Goal: Task Accomplishment & Management: Manage account settings

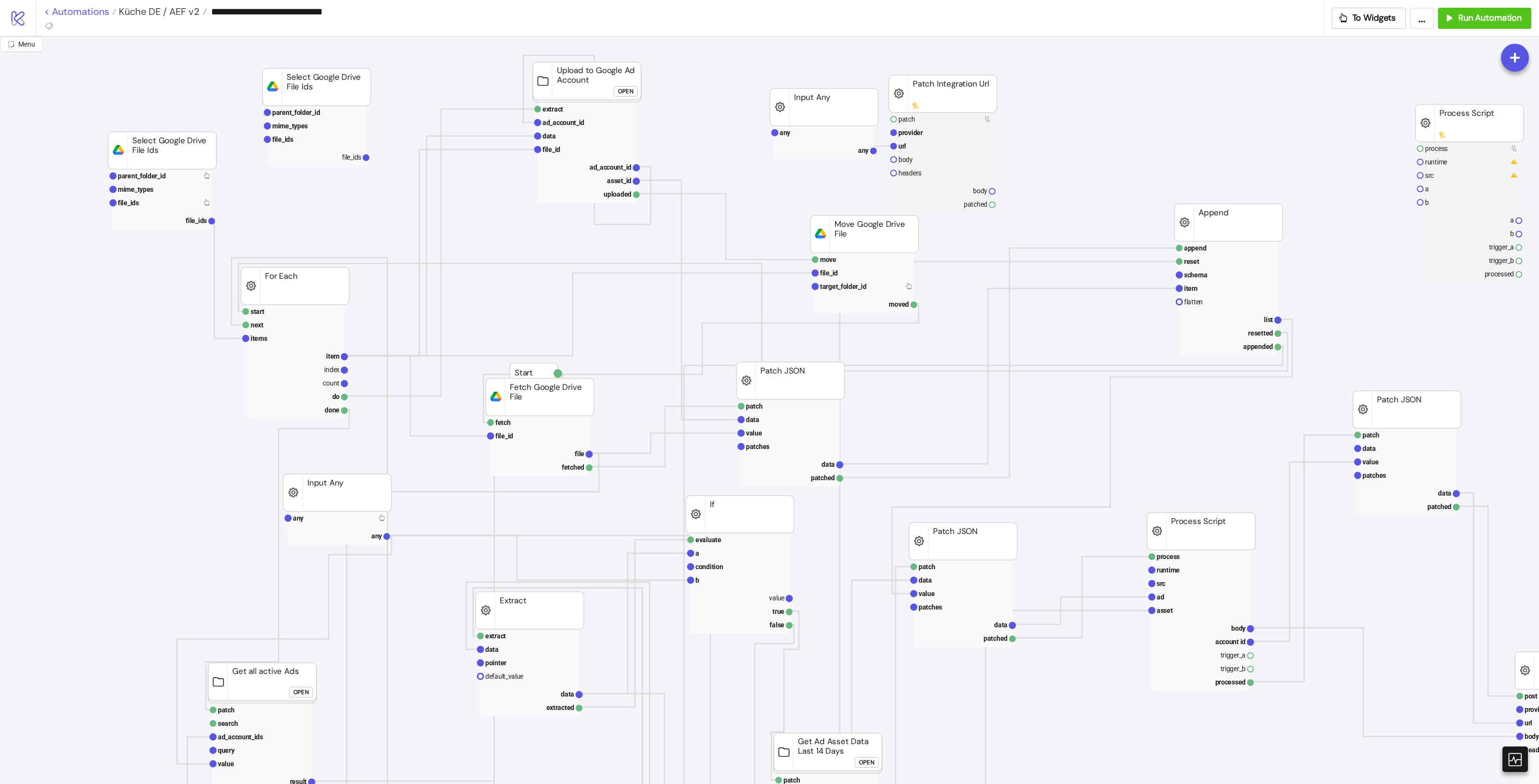
click at [77, 11] on link "< Automations" at bounding box center [80, 11] width 72 height 10
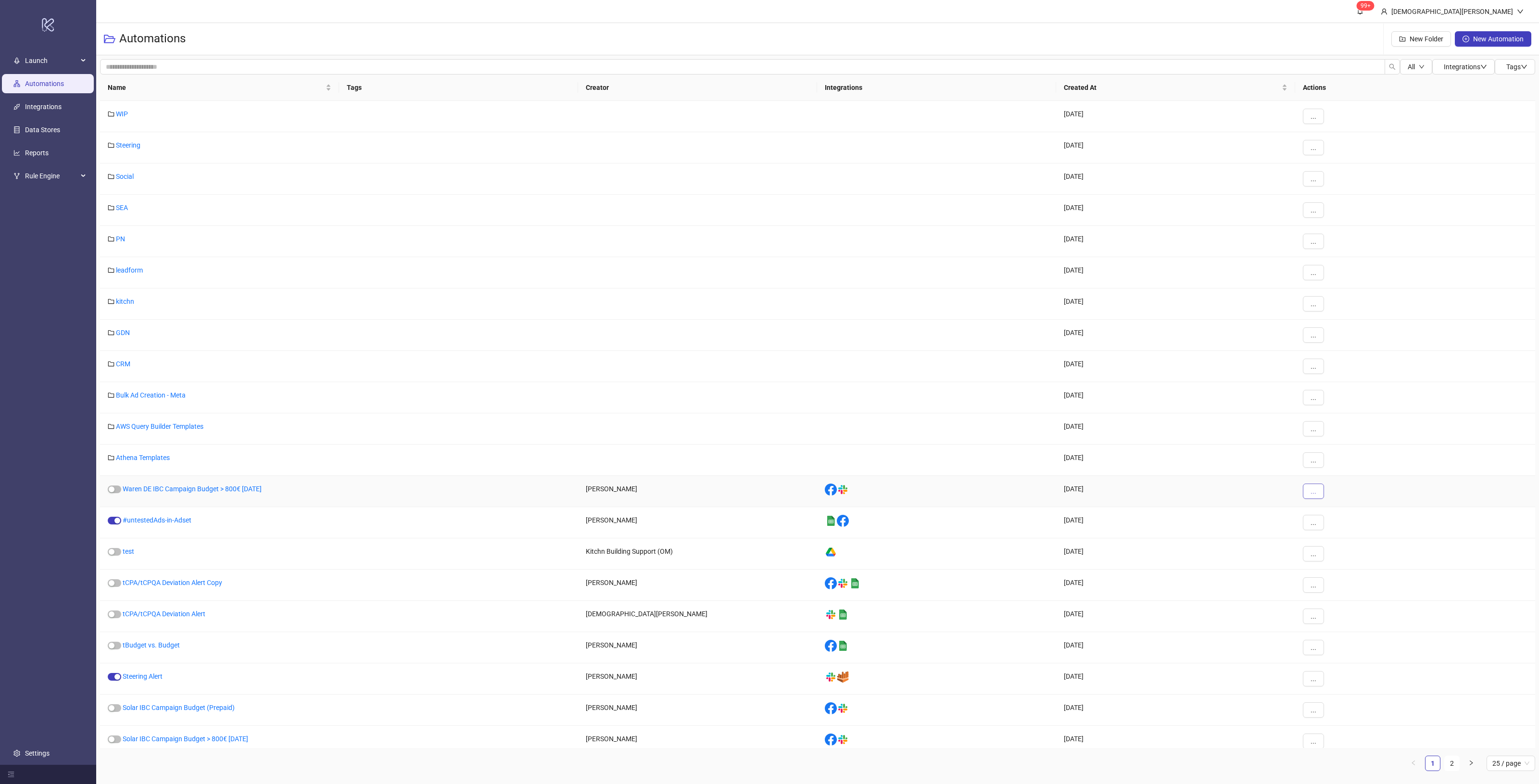
click at [1314, 493] on span "..." at bounding box center [1313, 492] width 6 height 8
click at [1344, 550] on li "Move" at bounding box center [1329, 558] width 50 height 15
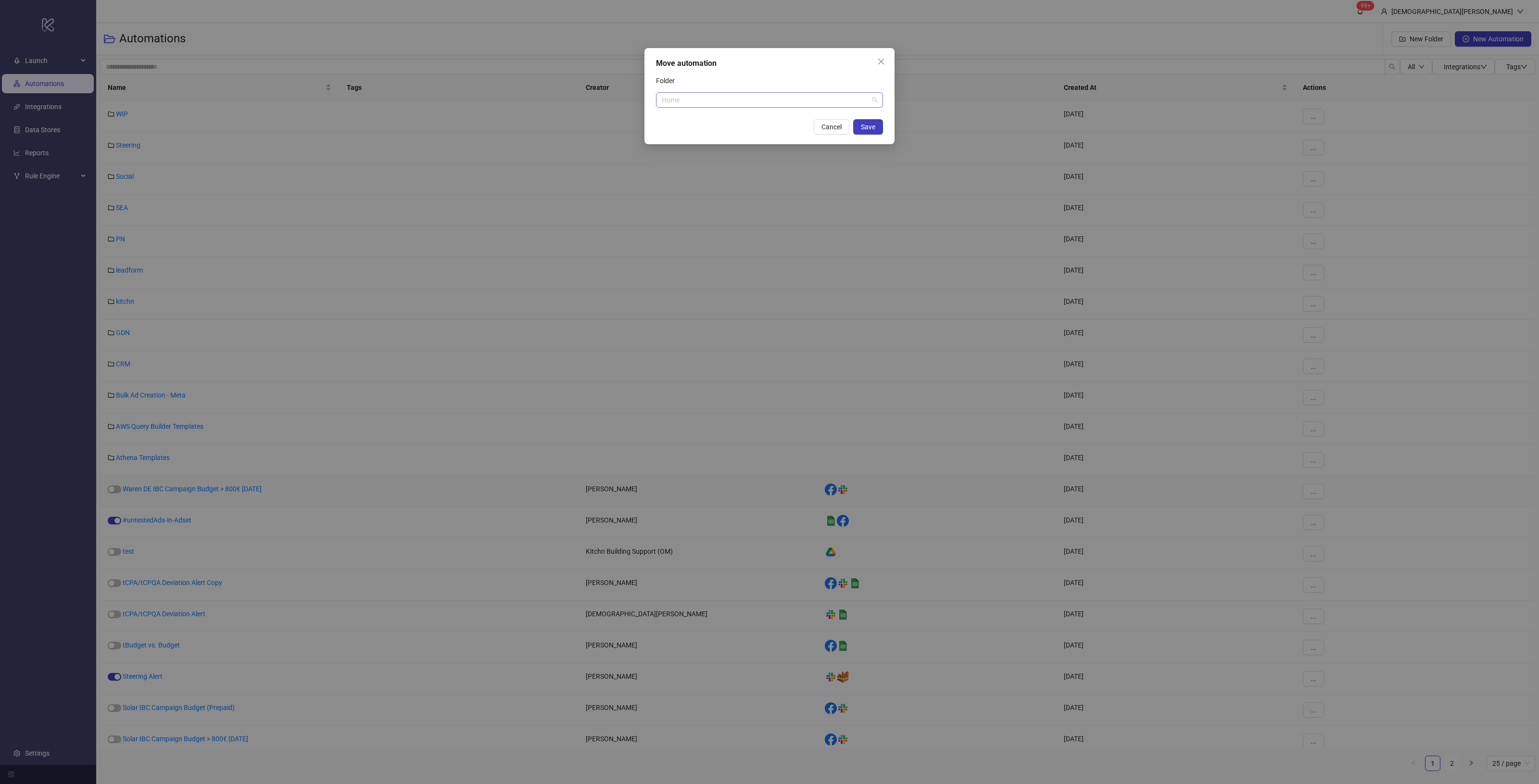
click at [813, 99] on span "Home" at bounding box center [769, 99] width 216 height 14
type input "***"
click at [835, 116] on div "Unused" at bounding box center [769, 120] width 211 height 11
click at [869, 129] on span "Save" at bounding box center [868, 127] width 14 height 8
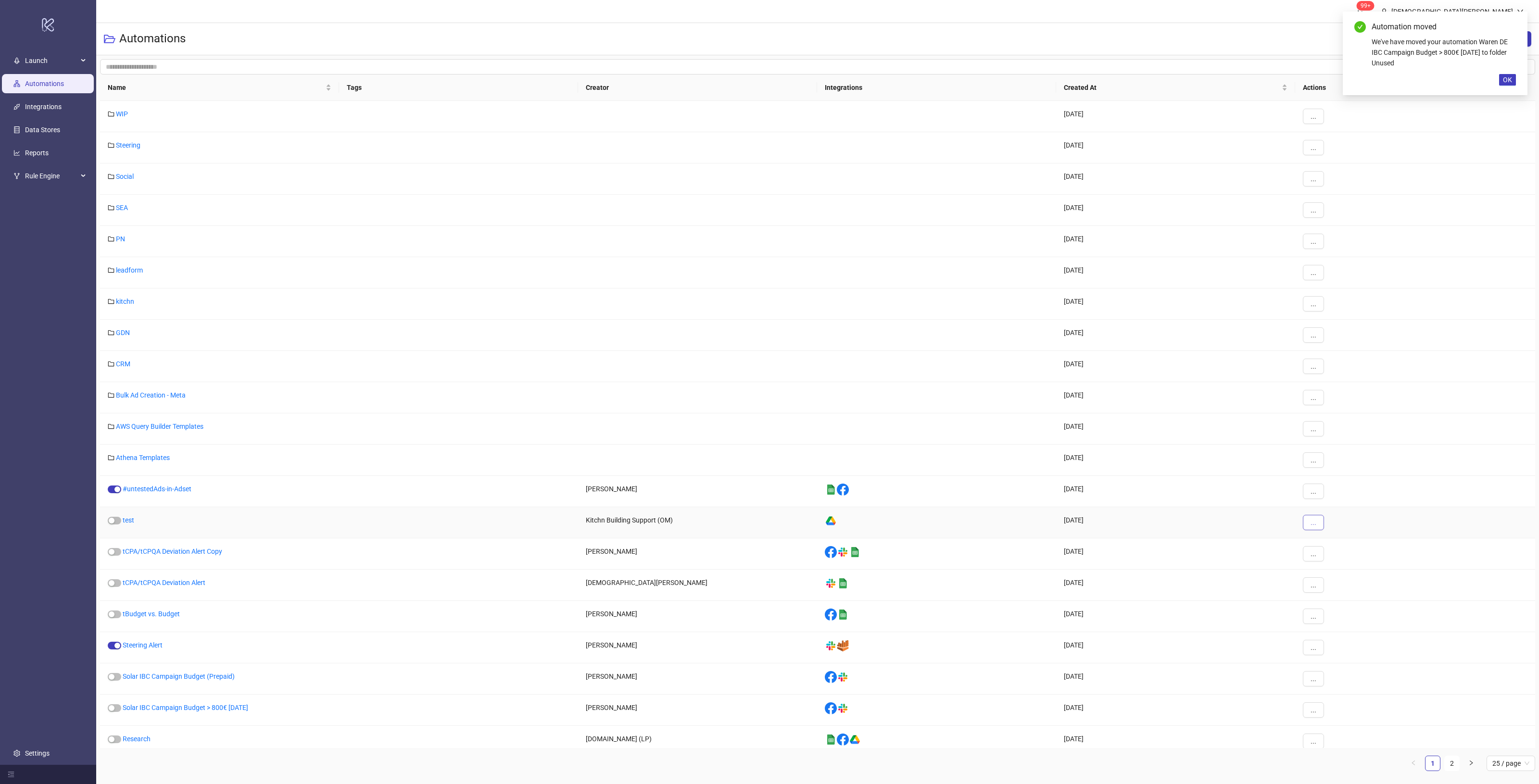
click at [1314, 522] on span "..." at bounding box center [1313, 522] width 6 height 8
click at [1341, 595] on span "Move" at bounding box center [1335, 590] width 28 height 11
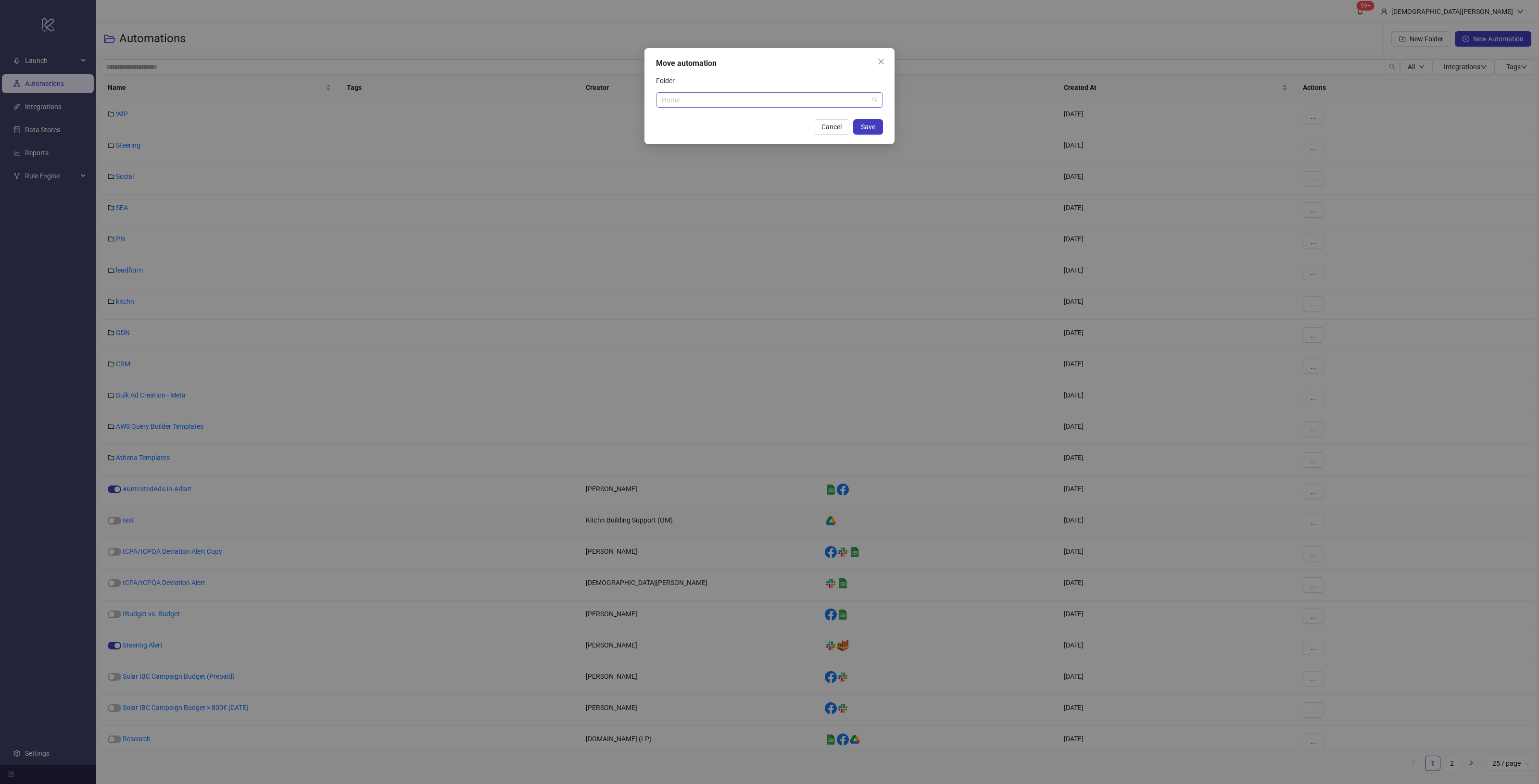
click at [713, 102] on span "Home" at bounding box center [769, 99] width 216 height 14
type input "******"
click at [879, 125] on button "Save" at bounding box center [868, 127] width 30 height 15
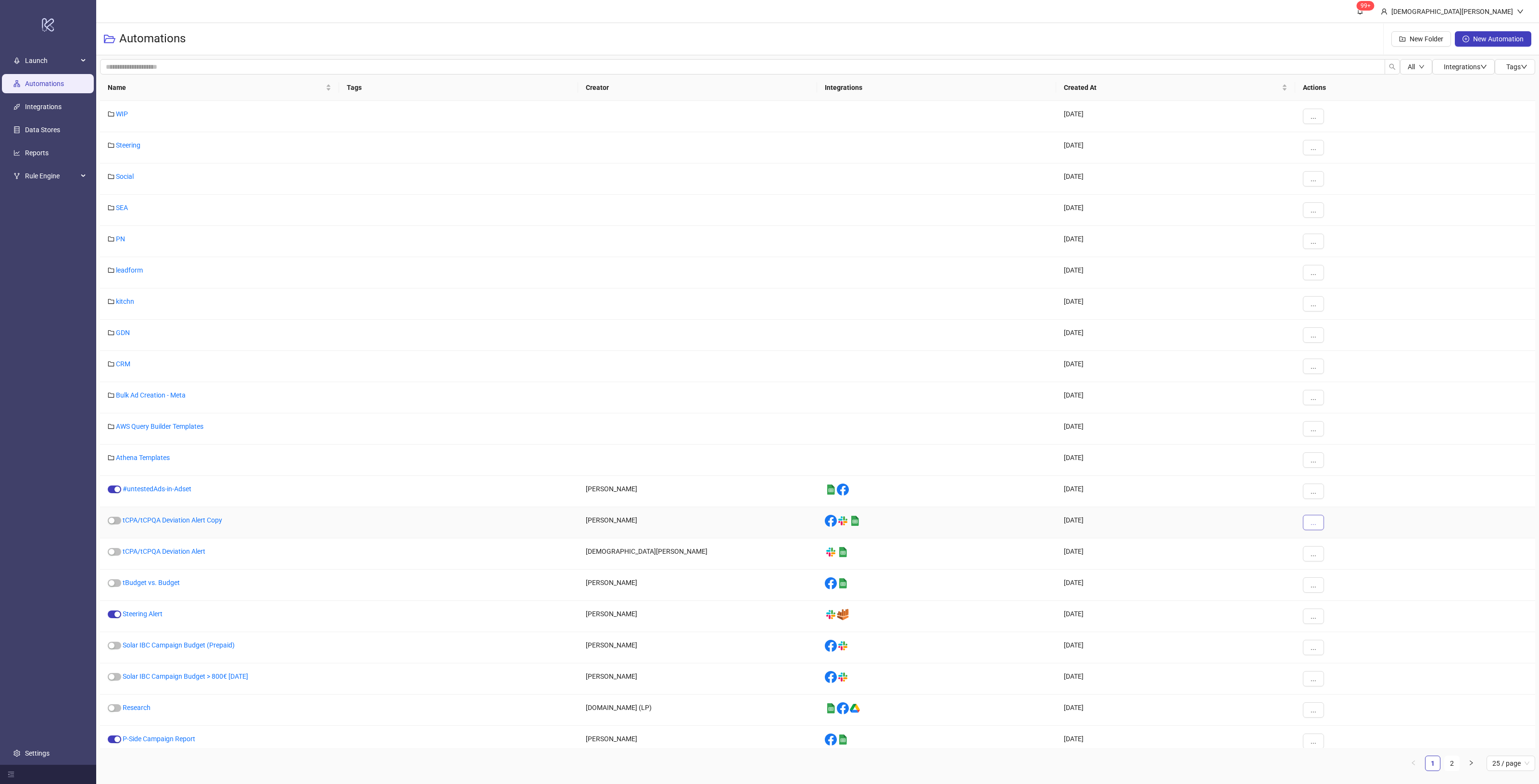
click at [1322, 525] on button "..." at bounding box center [1313, 522] width 21 height 15
click at [1335, 620] on span "Delete" at bounding box center [1335, 621] width 28 height 11
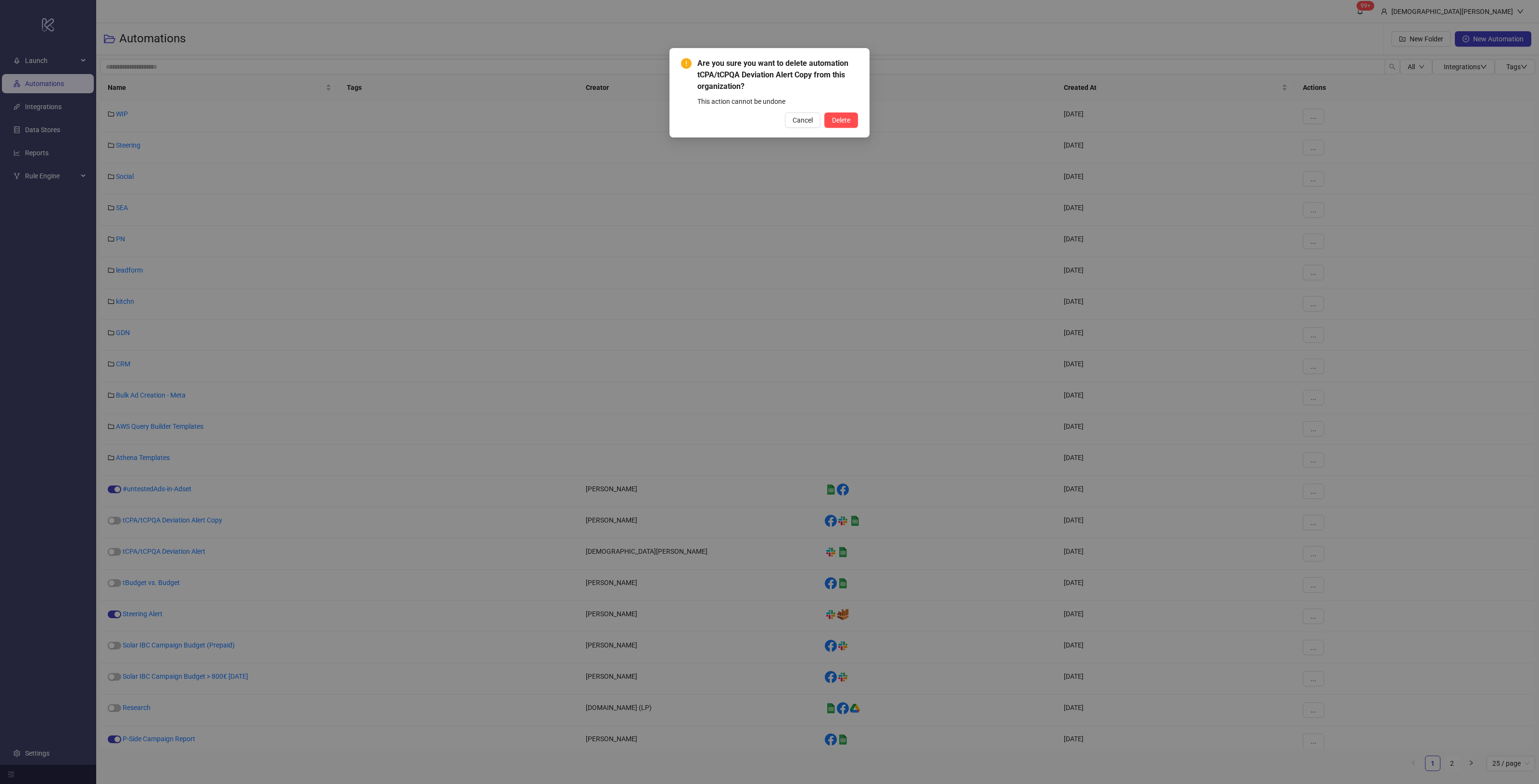
click at [850, 109] on div "Are you sure you want to delete automation tCPA/tCPQA Deviation Alert Copy from…" at bounding box center [769, 92] width 177 height 70
click at [849, 113] on button "Delete" at bounding box center [841, 120] width 34 height 15
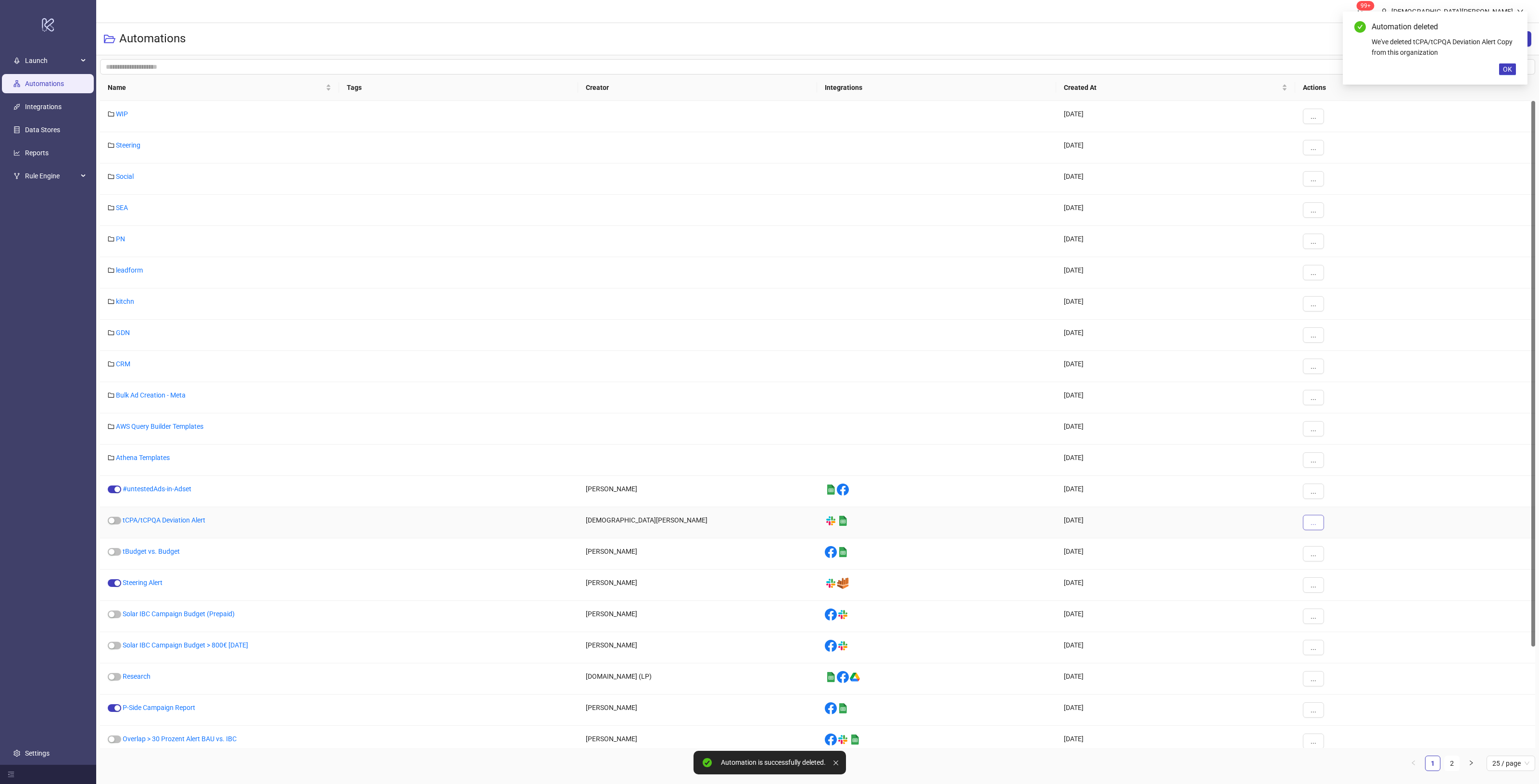
click at [1322, 523] on button "..." at bounding box center [1313, 522] width 21 height 15
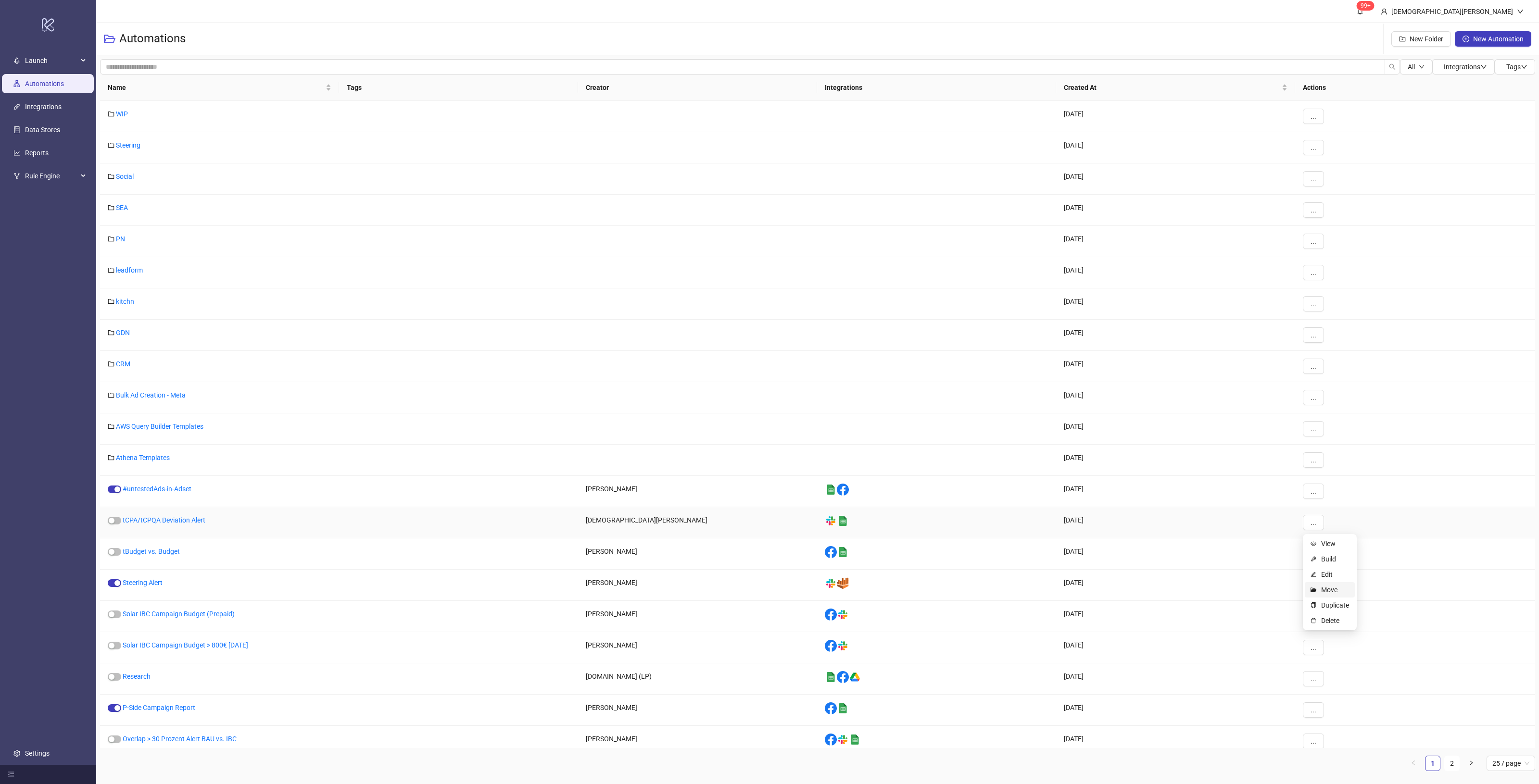
click at [1347, 588] on span "Move" at bounding box center [1335, 590] width 28 height 11
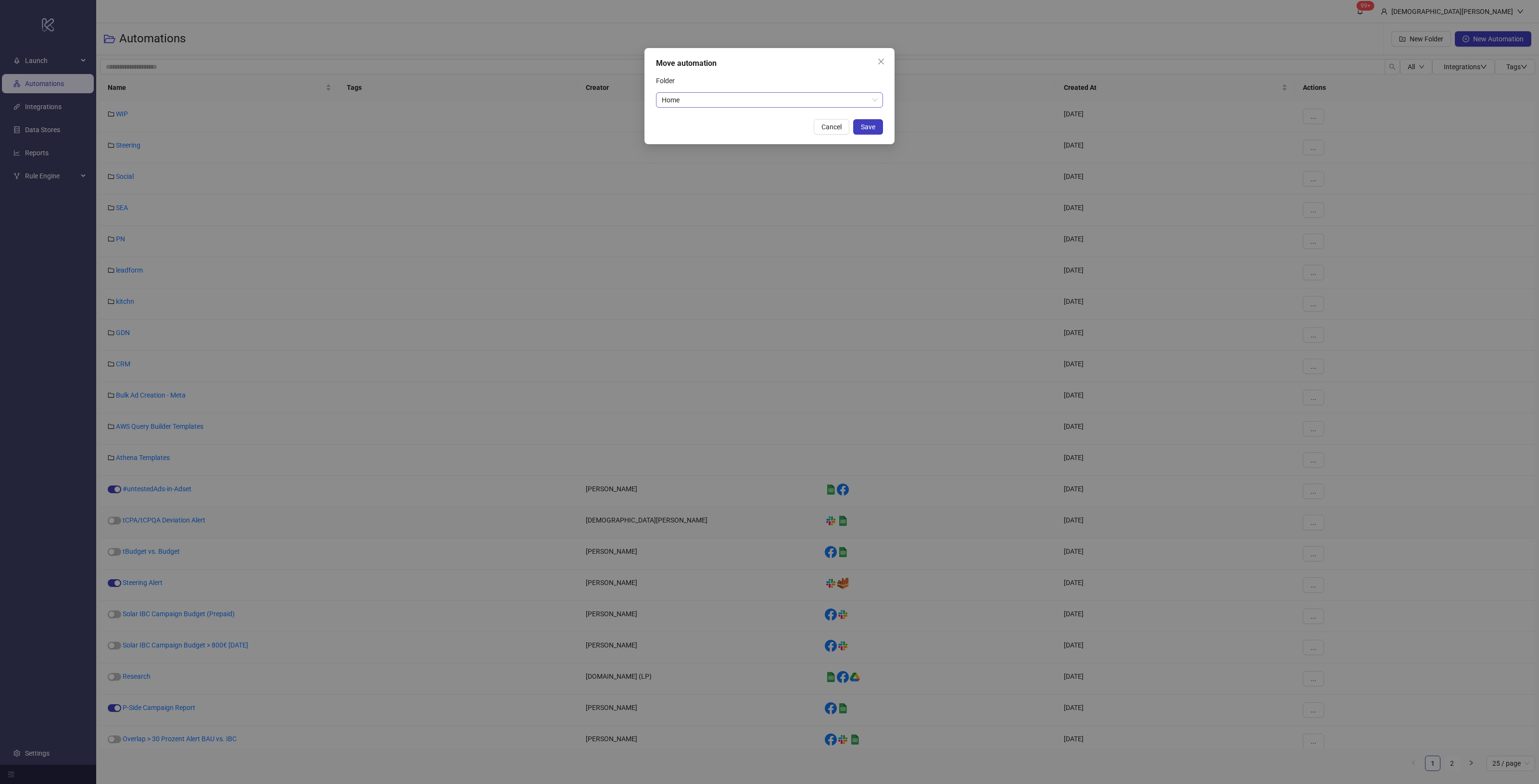
click at [718, 100] on span "Home" at bounding box center [769, 99] width 216 height 14
type input "*****"
click at [720, 119] on div "Unused" at bounding box center [769, 120] width 211 height 11
click at [880, 125] on button "Save" at bounding box center [868, 127] width 30 height 15
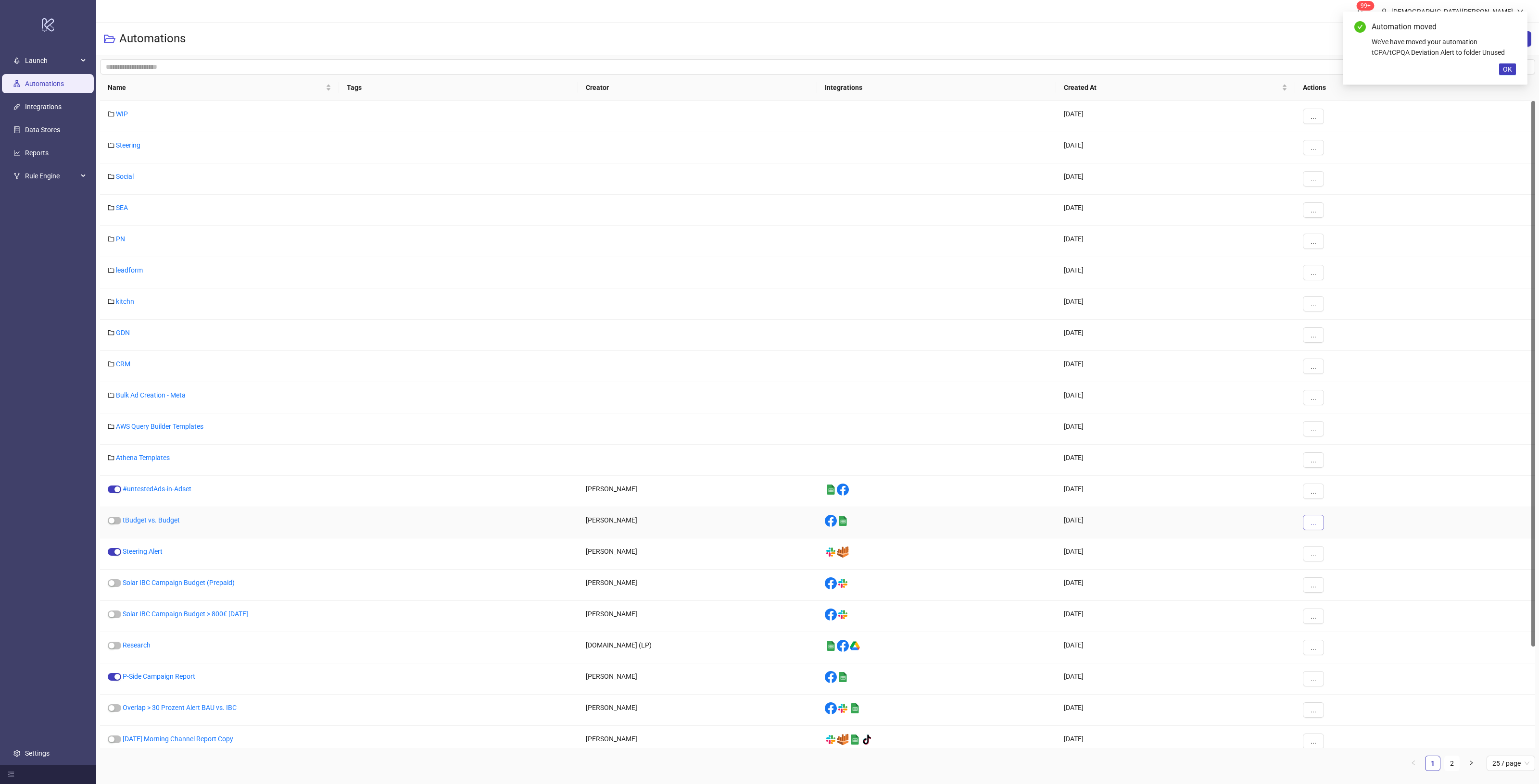
click at [1304, 522] on button "..." at bounding box center [1313, 522] width 21 height 15
click at [1334, 586] on span "Move" at bounding box center [1335, 590] width 28 height 11
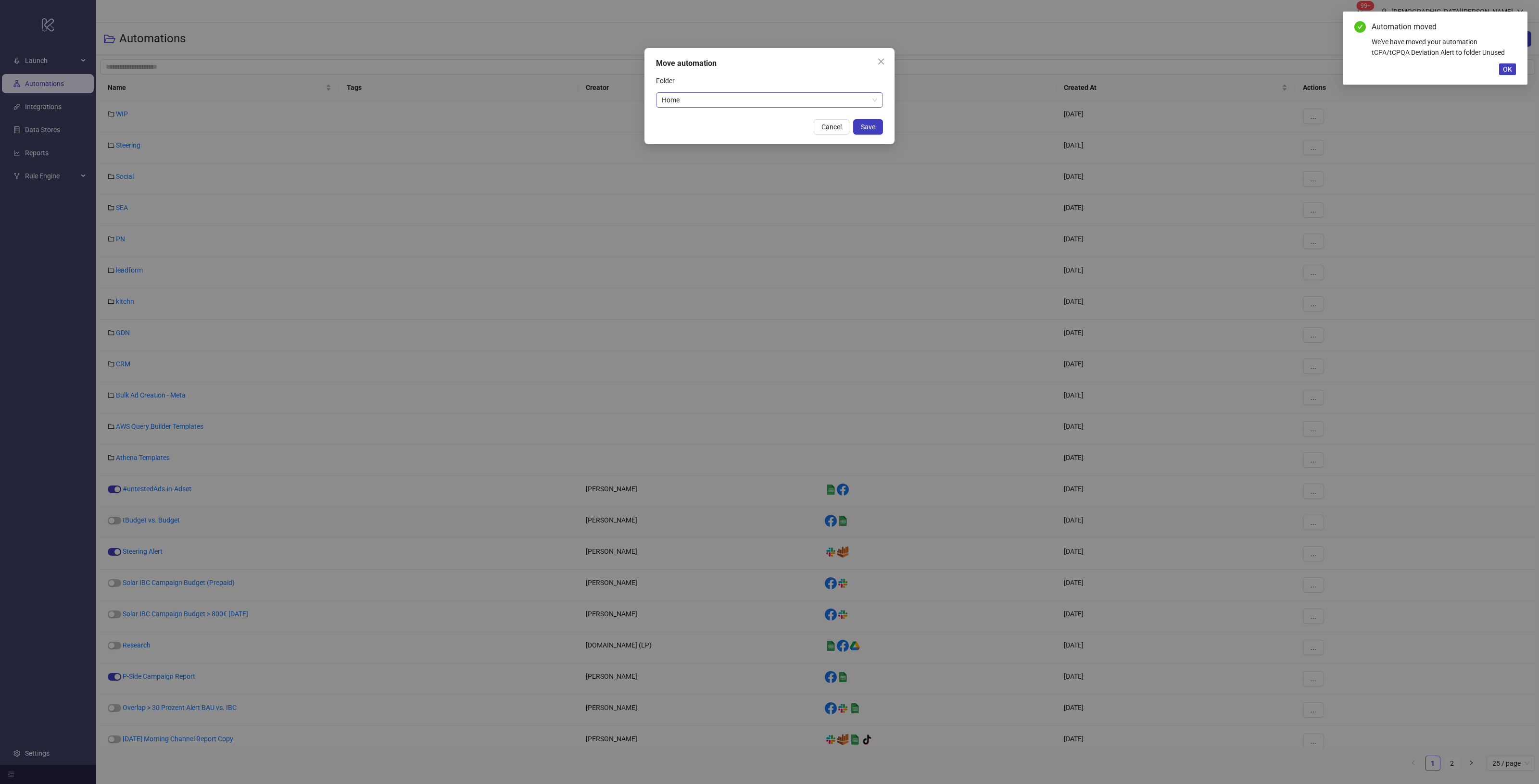
click at [766, 104] on span "Home" at bounding box center [769, 99] width 216 height 14
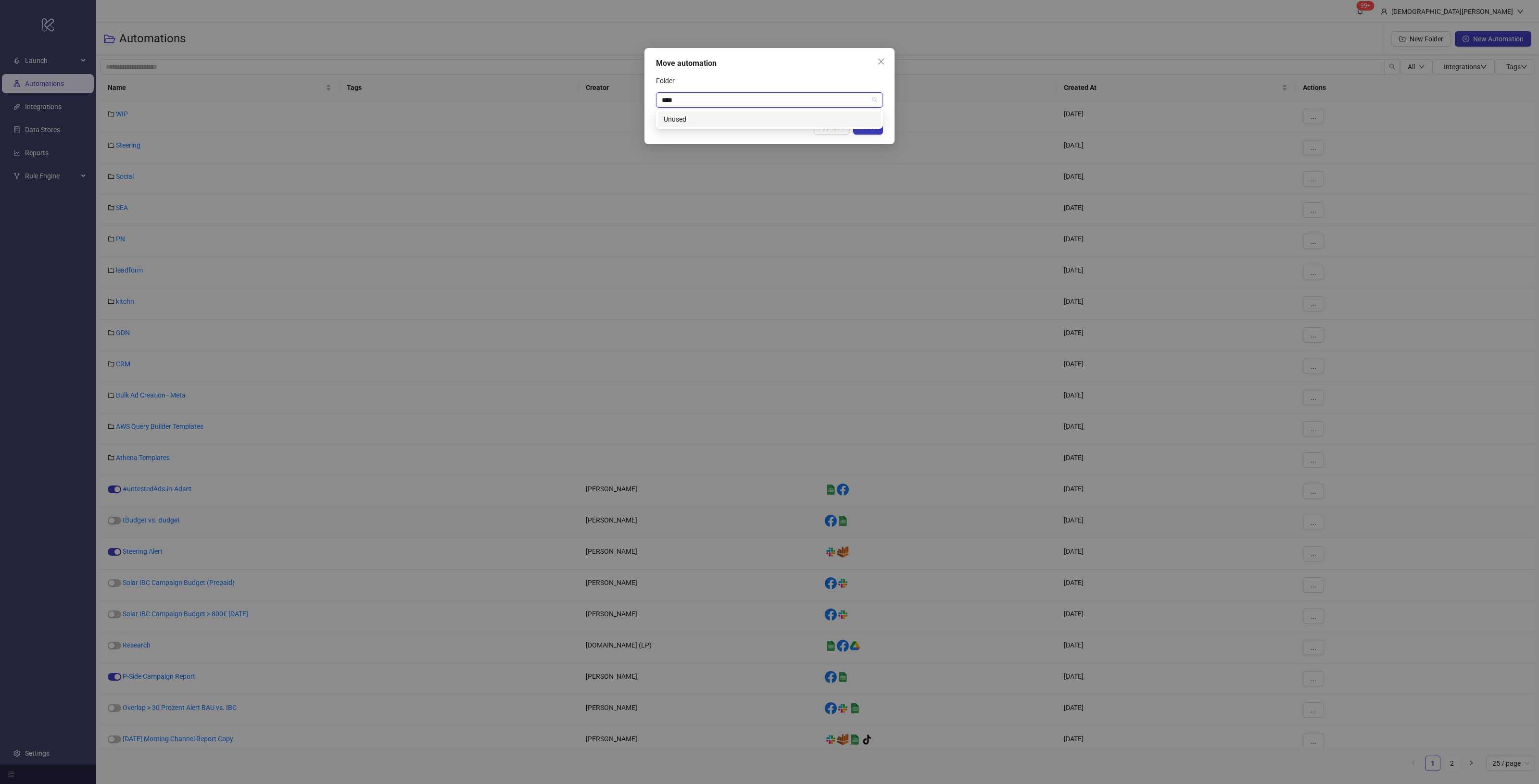
type input "*****"
click at [765, 120] on div "Unused" at bounding box center [769, 120] width 211 height 11
drag, startPoint x: 871, startPoint y: 128, endPoint x: 865, endPoint y: 126, distance: 6.3
click at [871, 128] on span "Save" at bounding box center [868, 127] width 14 height 8
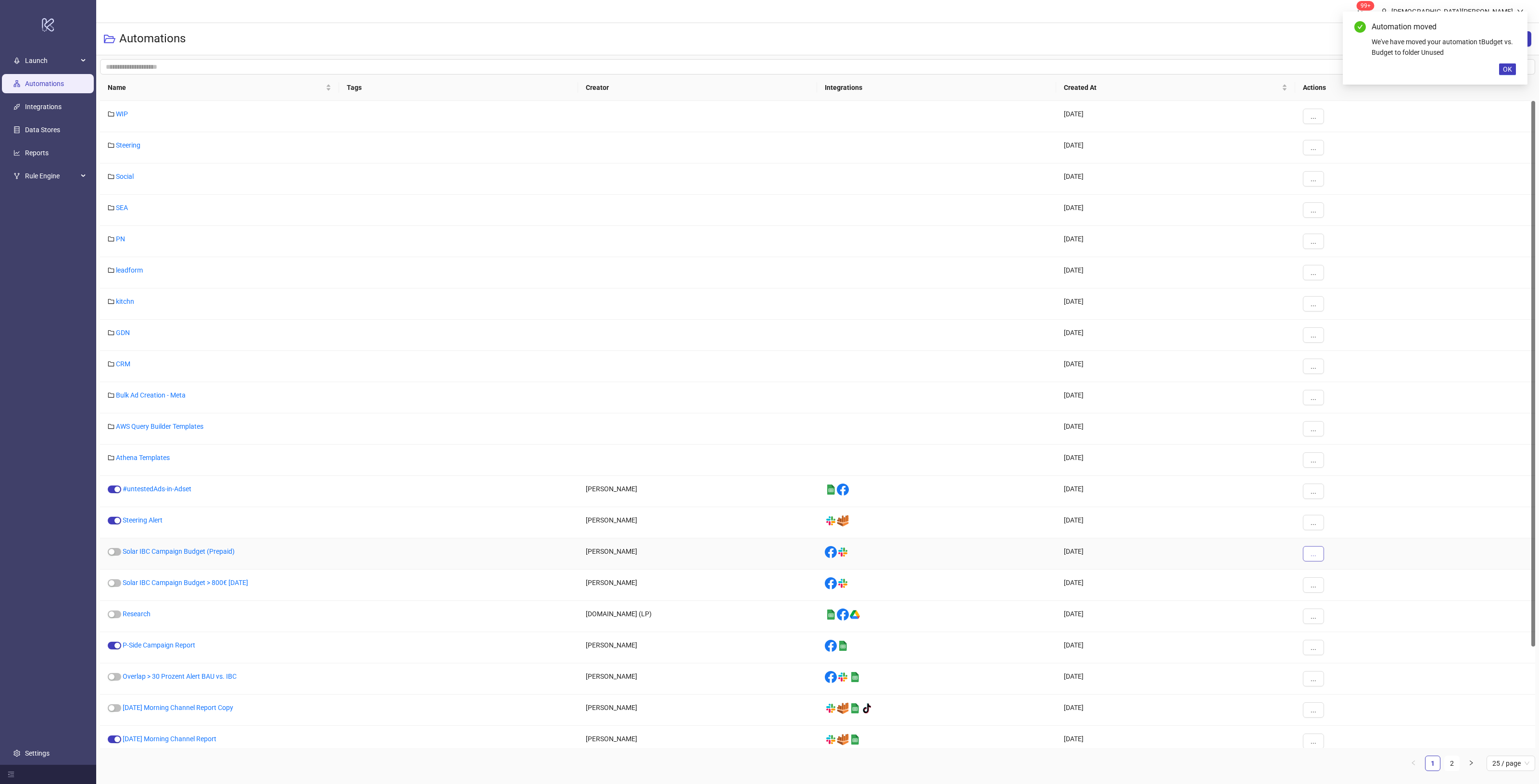
click at [1309, 559] on button "..." at bounding box center [1313, 554] width 21 height 15
click at [1333, 622] on span "Move" at bounding box center [1335, 621] width 28 height 11
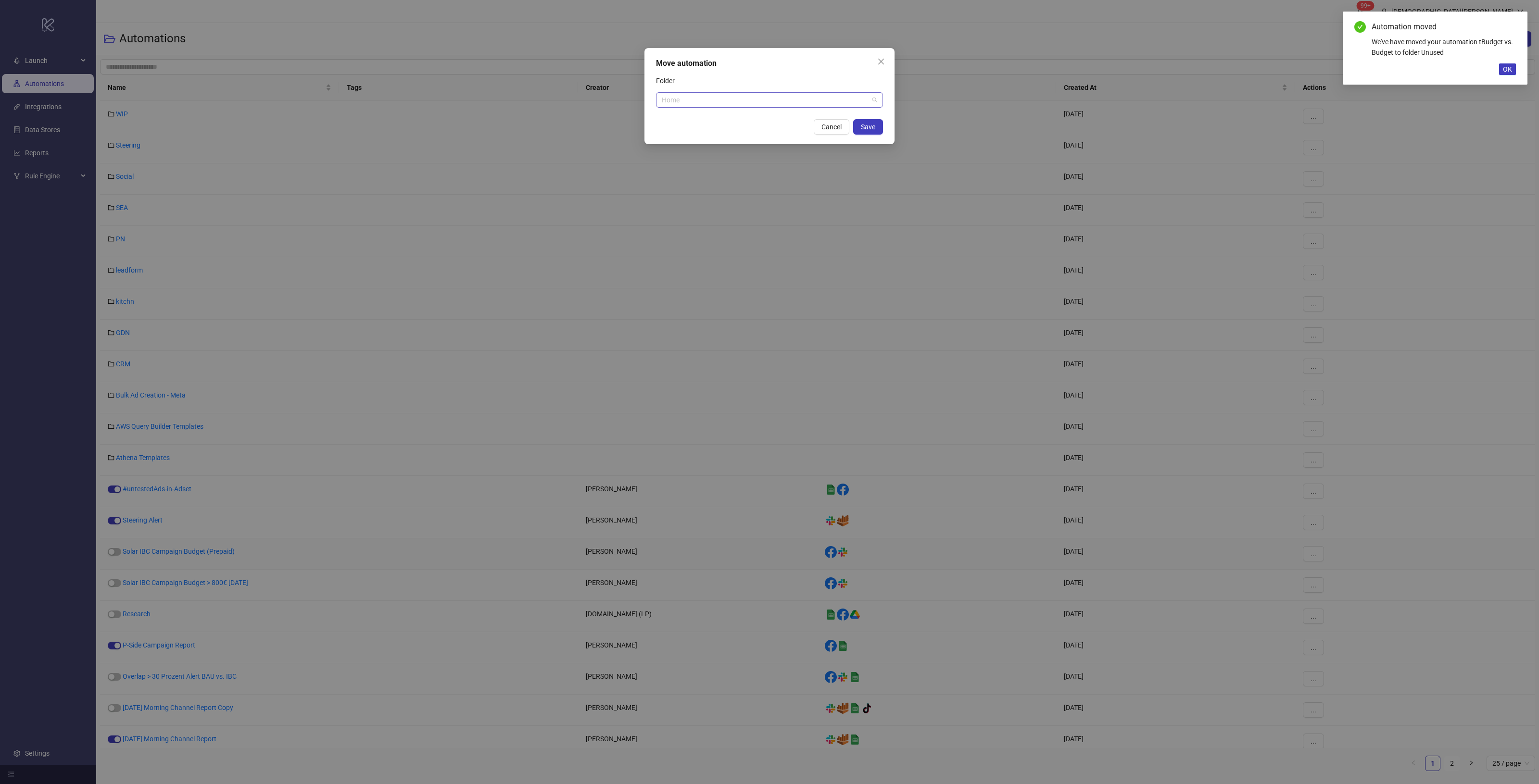
click at [755, 94] on span "Home" at bounding box center [769, 99] width 216 height 14
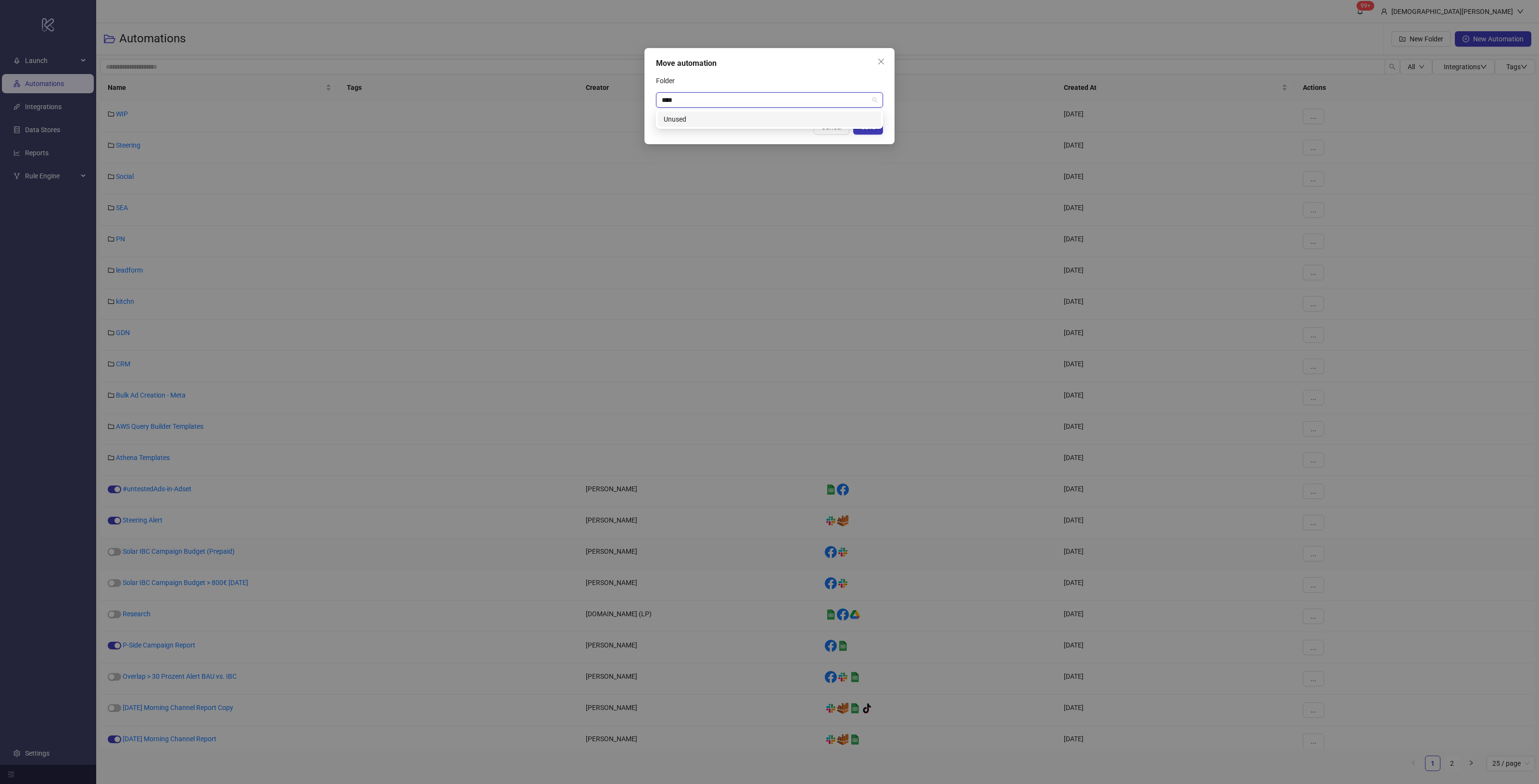
type input "*****"
click at [814, 121] on div "Unused" at bounding box center [769, 120] width 211 height 11
click at [880, 126] on button "Save" at bounding box center [868, 127] width 30 height 15
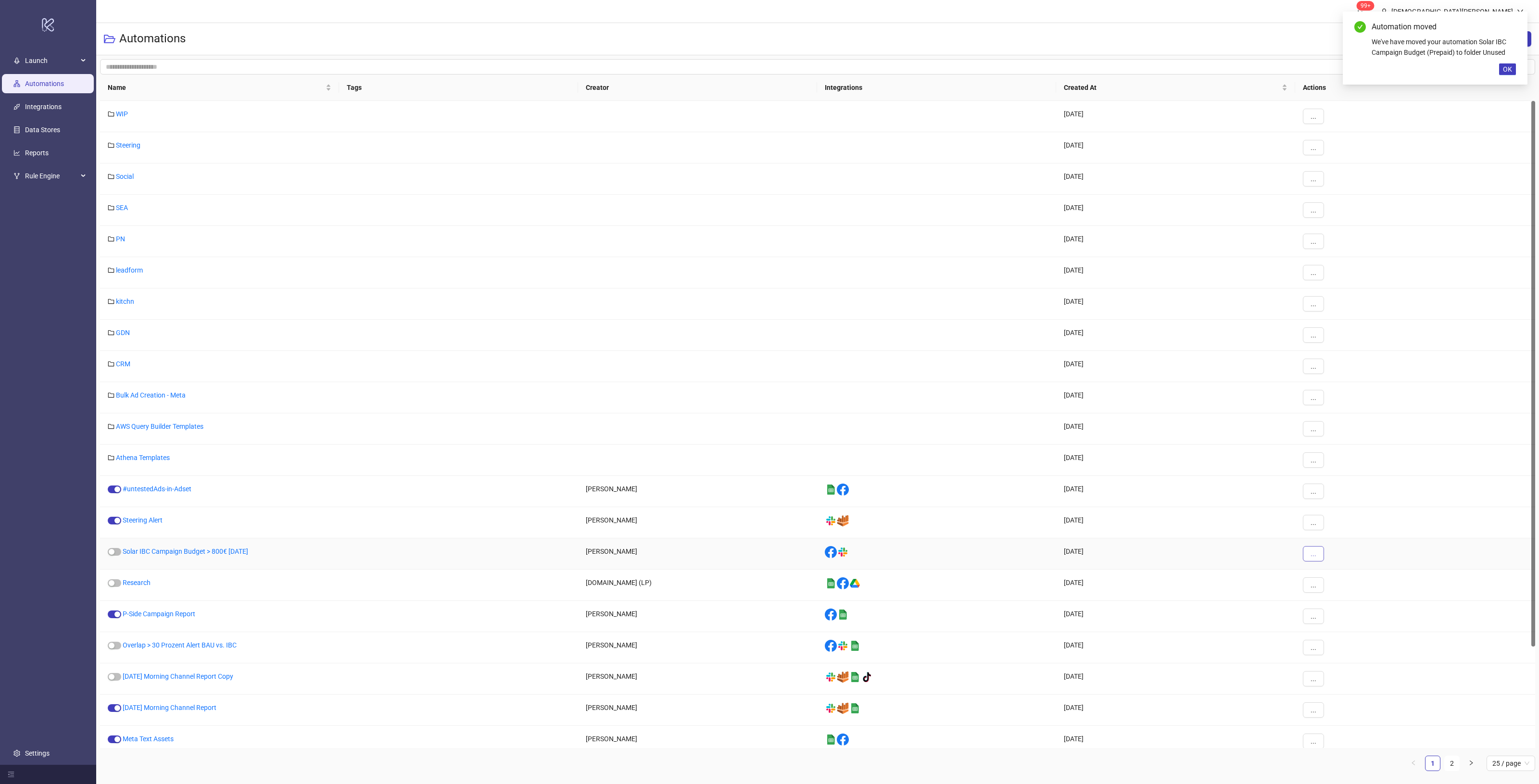
click at [1316, 553] on button "..." at bounding box center [1313, 554] width 21 height 15
click at [1344, 627] on li "Move" at bounding box center [1329, 621] width 50 height 15
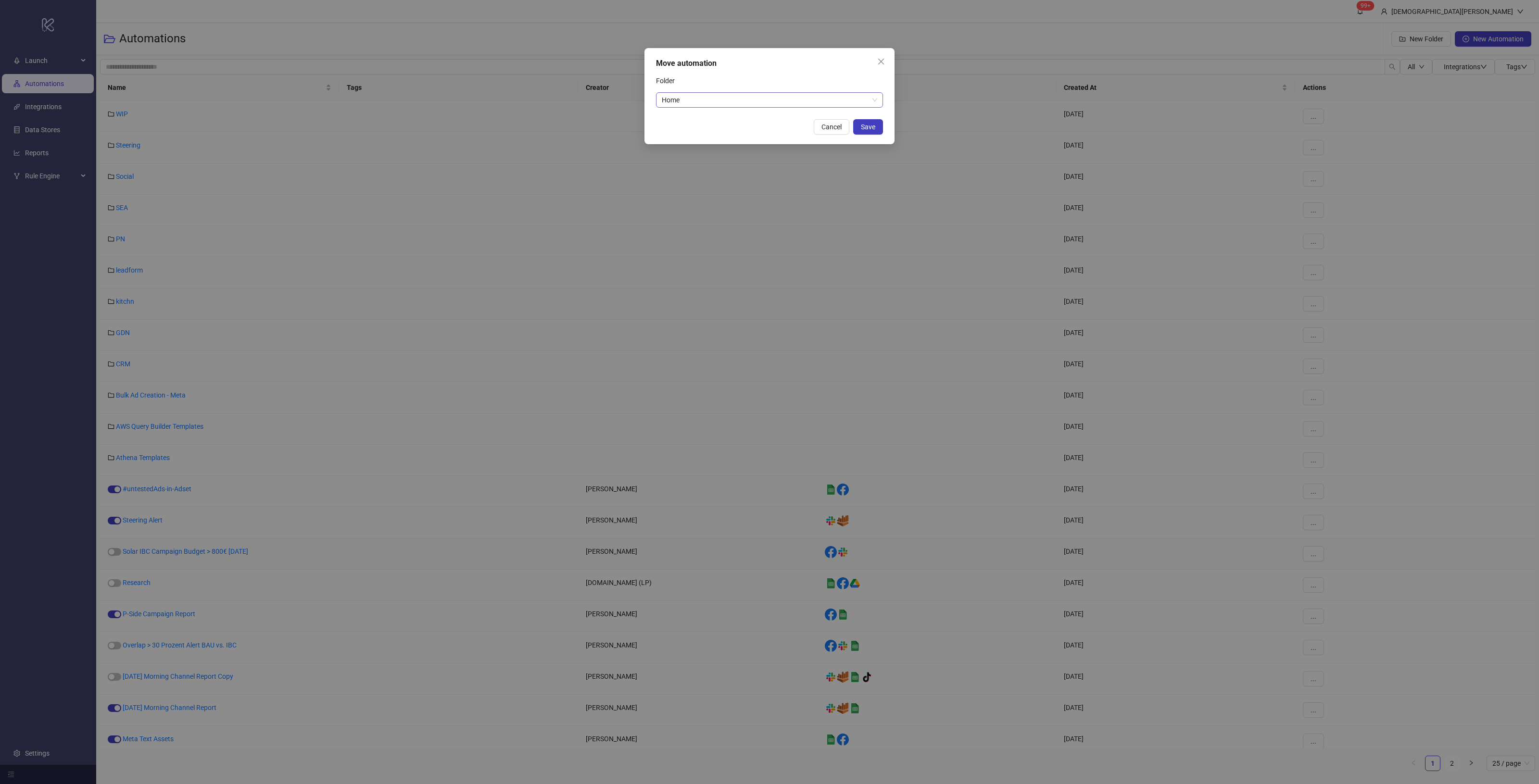
click at [691, 101] on span "Home" at bounding box center [769, 99] width 216 height 14
type input "******"
click at [811, 114] on div "Unused" at bounding box center [769, 120] width 211 height 11
click at [883, 125] on button "Save" at bounding box center [868, 127] width 30 height 15
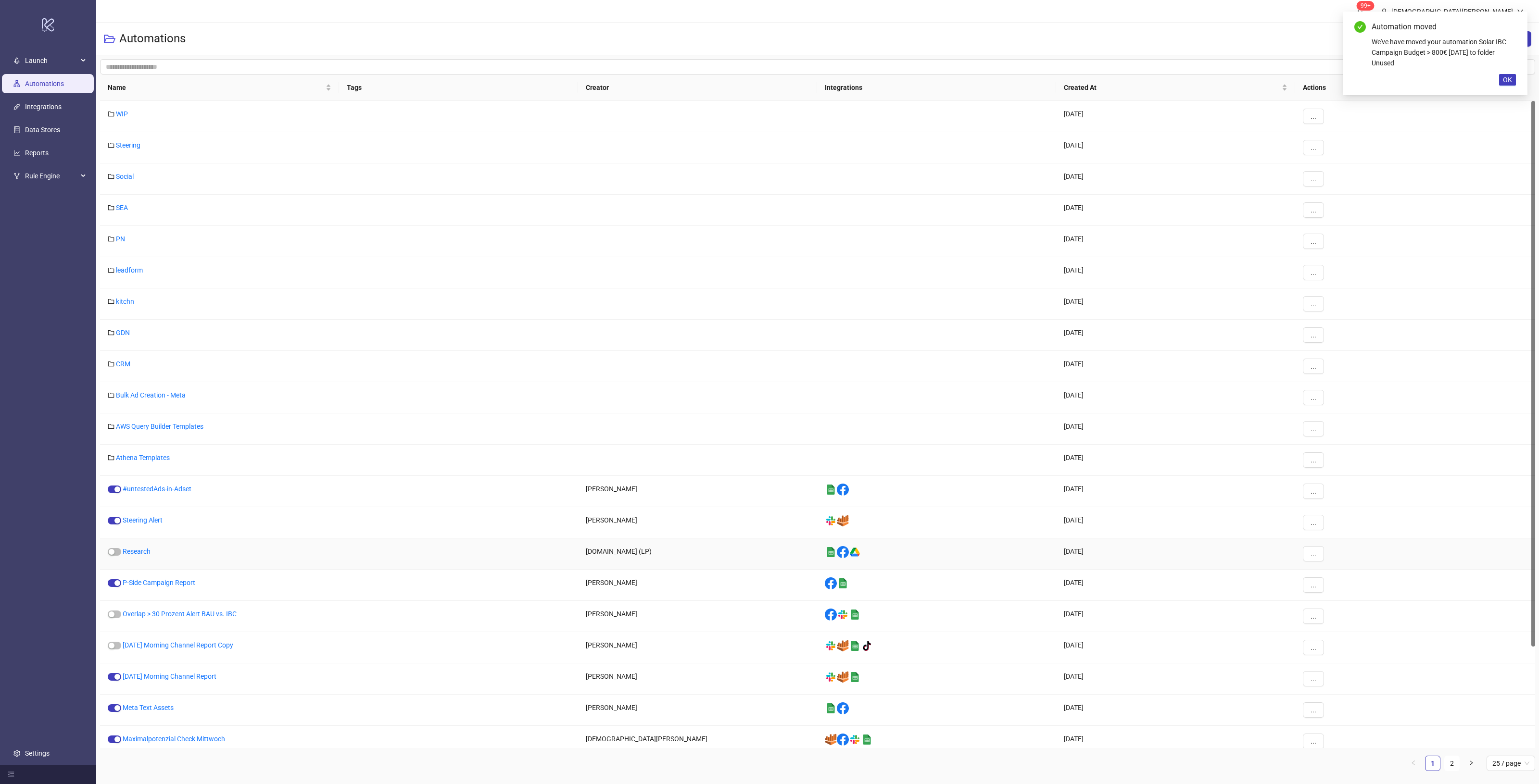
click at [1326, 560] on div "..." at bounding box center [1415, 554] width 240 height 32
click at [1322, 556] on button "..." at bounding box center [1313, 554] width 21 height 15
click at [1341, 619] on span "Move" at bounding box center [1335, 621] width 28 height 11
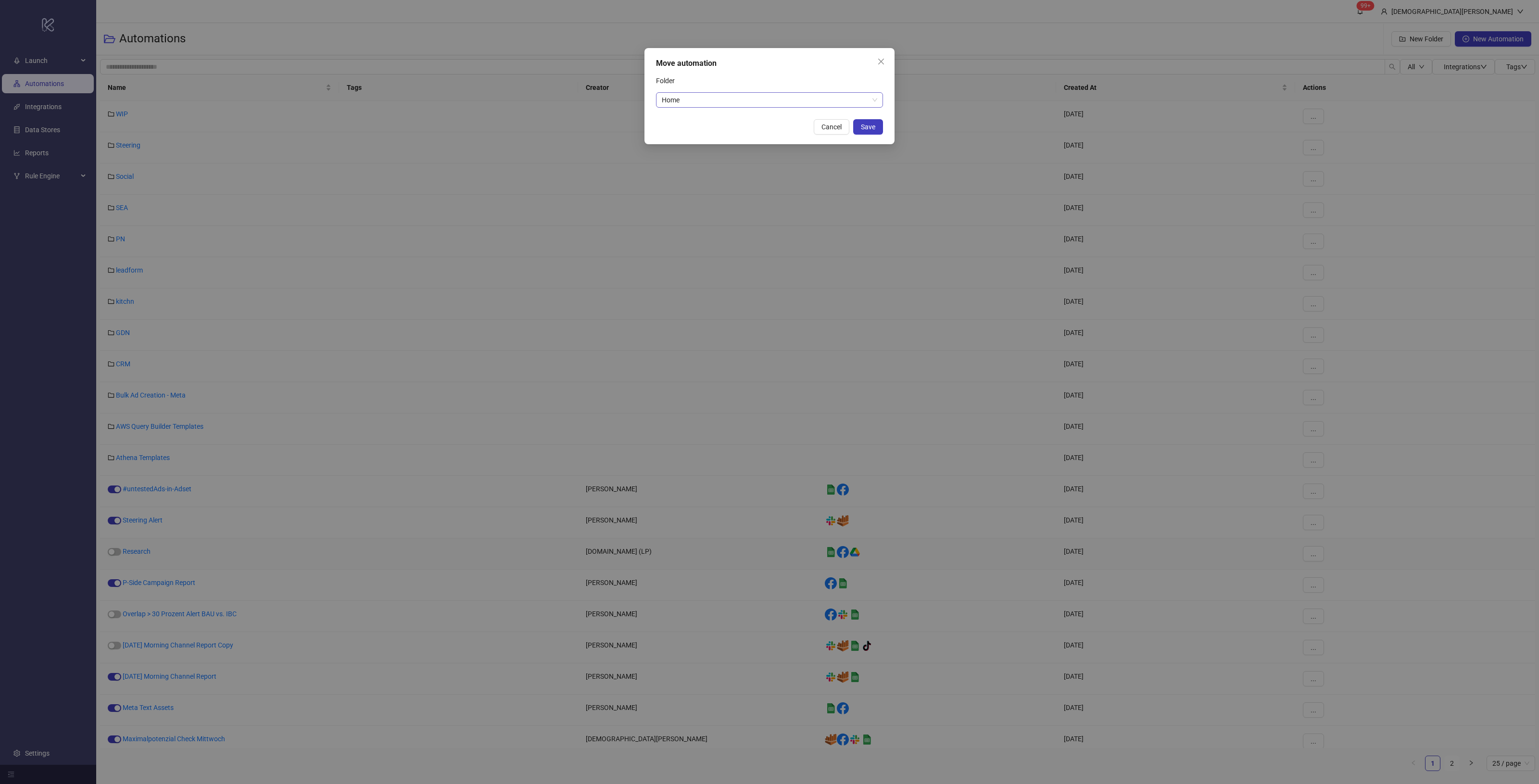
click at [710, 99] on span "Home" at bounding box center [769, 99] width 216 height 14
type input "******"
click at [723, 121] on div "Unused" at bounding box center [769, 120] width 211 height 11
click at [864, 126] on span "Save" at bounding box center [868, 127] width 14 height 8
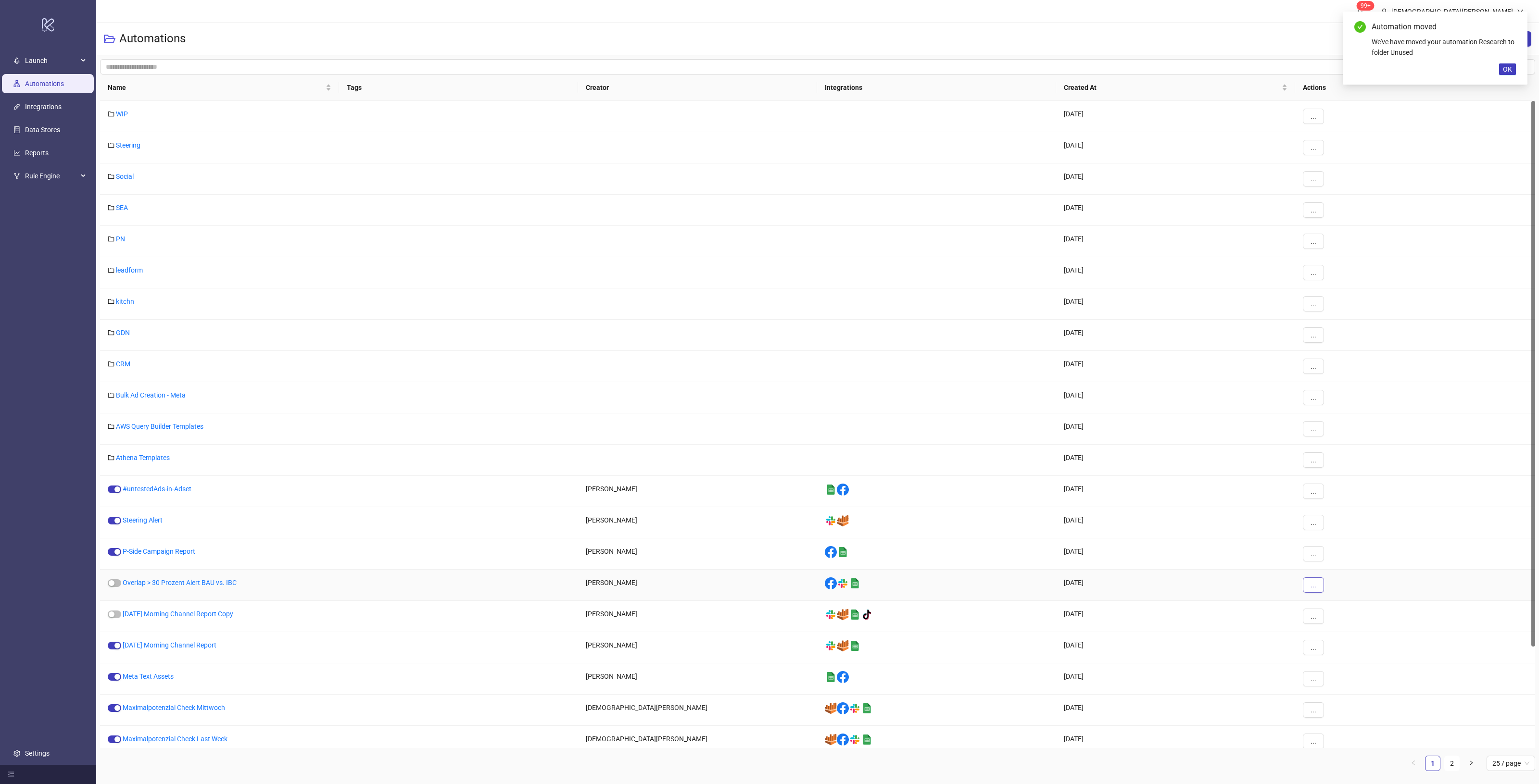
click at [1307, 587] on button "..." at bounding box center [1313, 585] width 21 height 15
click at [1343, 650] on span "Move" at bounding box center [1335, 652] width 28 height 11
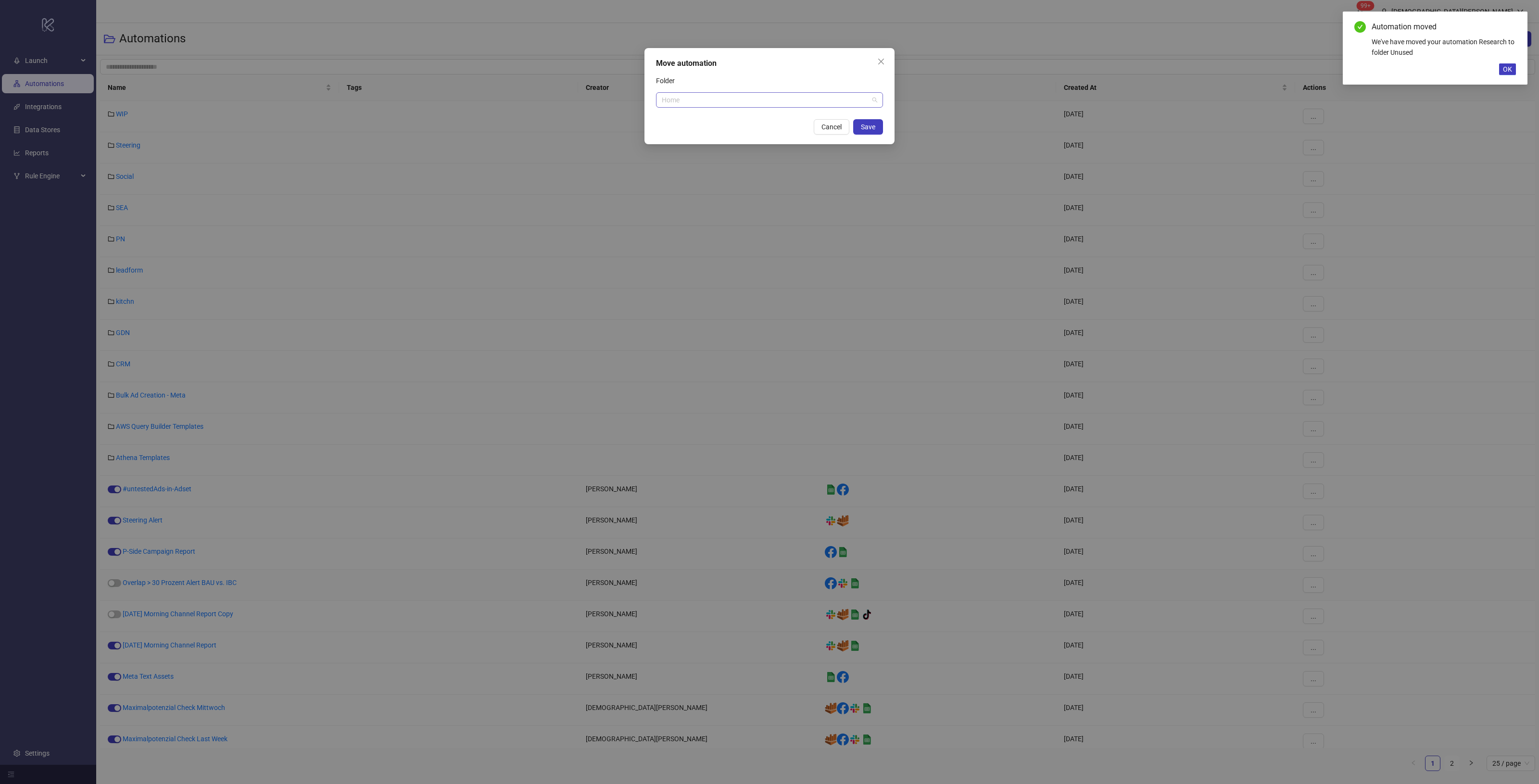
click at [732, 100] on span "Home" at bounding box center [769, 99] width 216 height 14
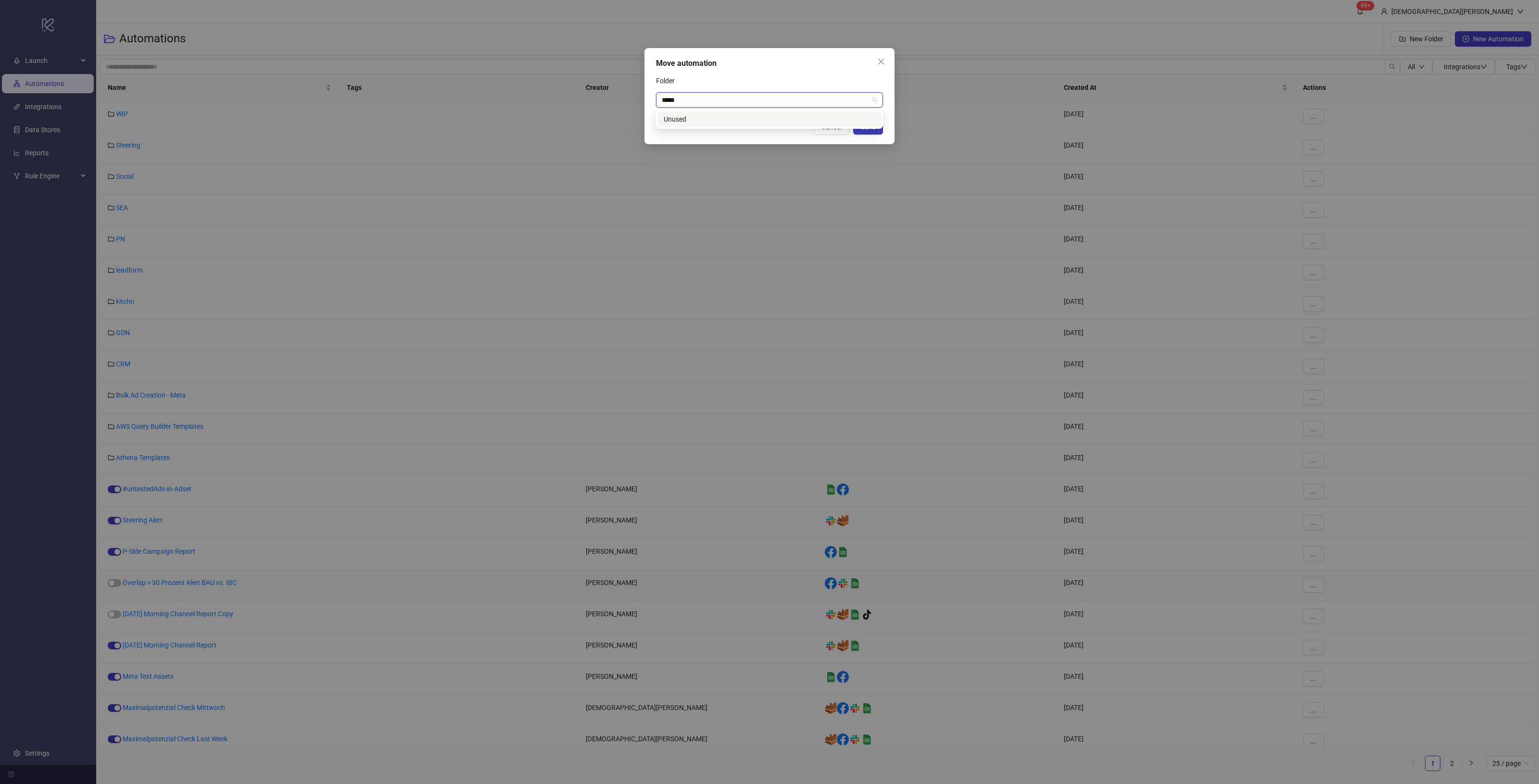
type input "******"
click at [775, 116] on div "Unused" at bounding box center [769, 120] width 211 height 11
click at [873, 126] on span "Save" at bounding box center [868, 127] width 14 height 8
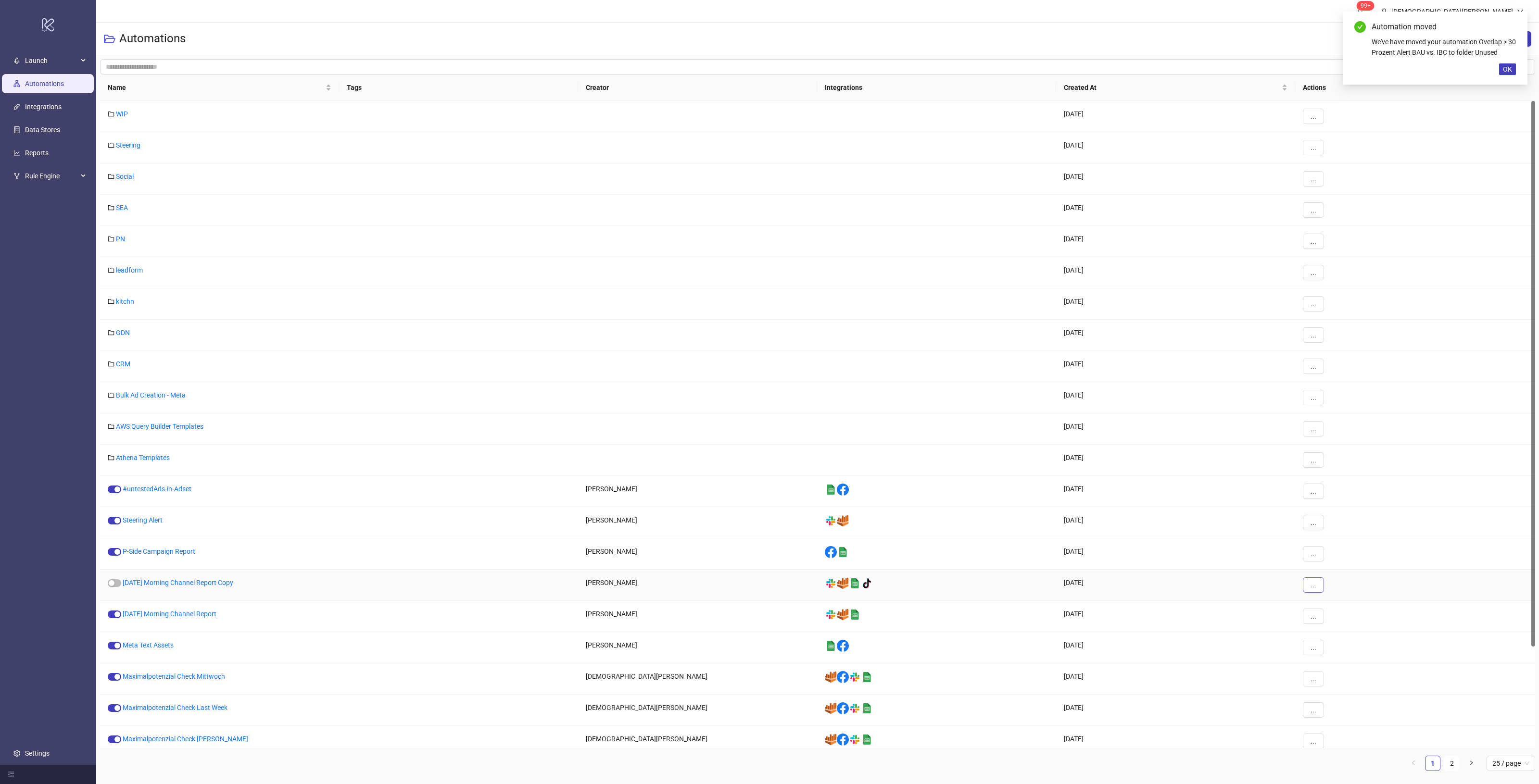
click at [1318, 589] on button "..." at bounding box center [1313, 585] width 21 height 15
click at [1332, 652] on span "Move" at bounding box center [1335, 652] width 28 height 11
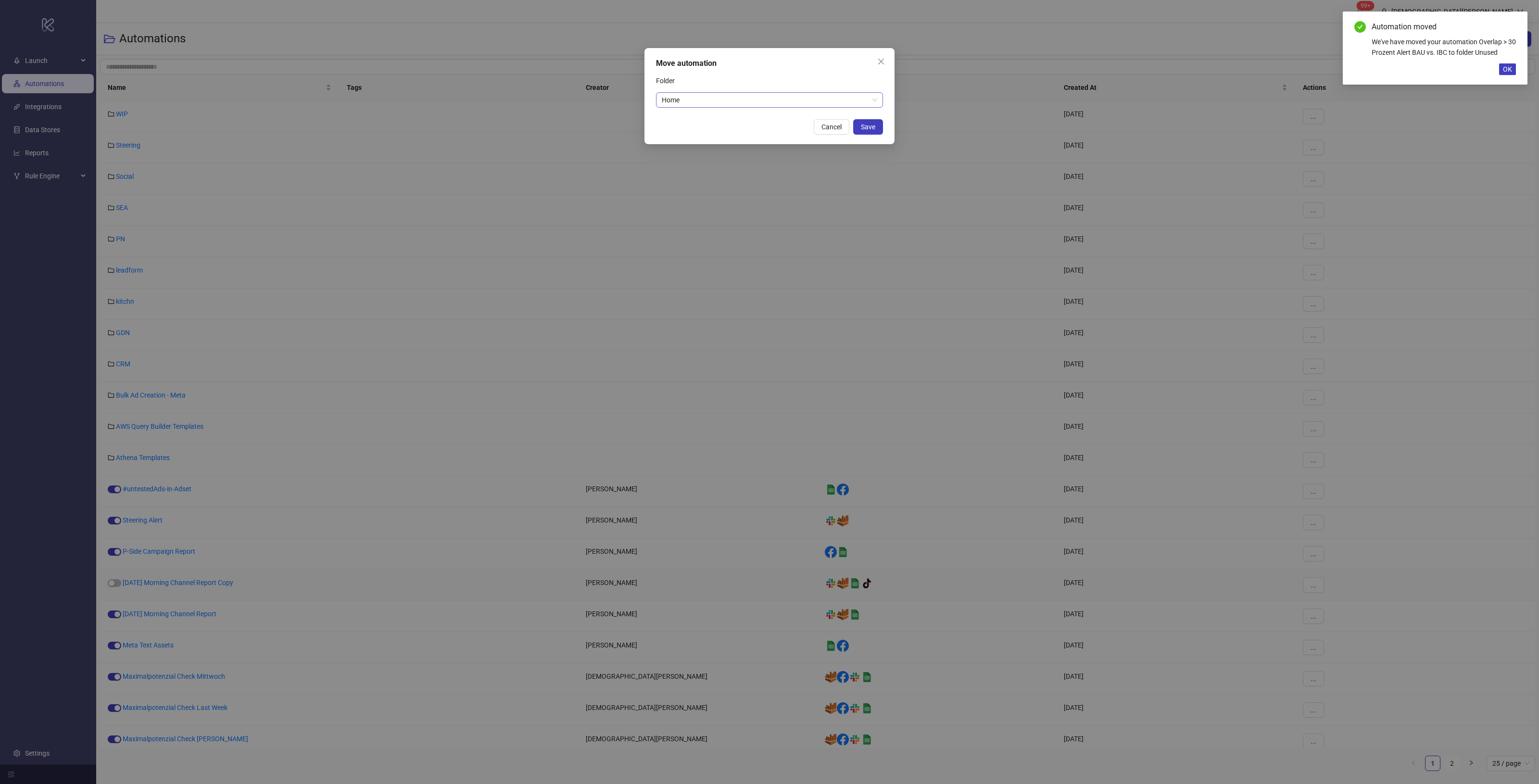
click at [703, 95] on span "Home" at bounding box center [769, 99] width 216 height 14
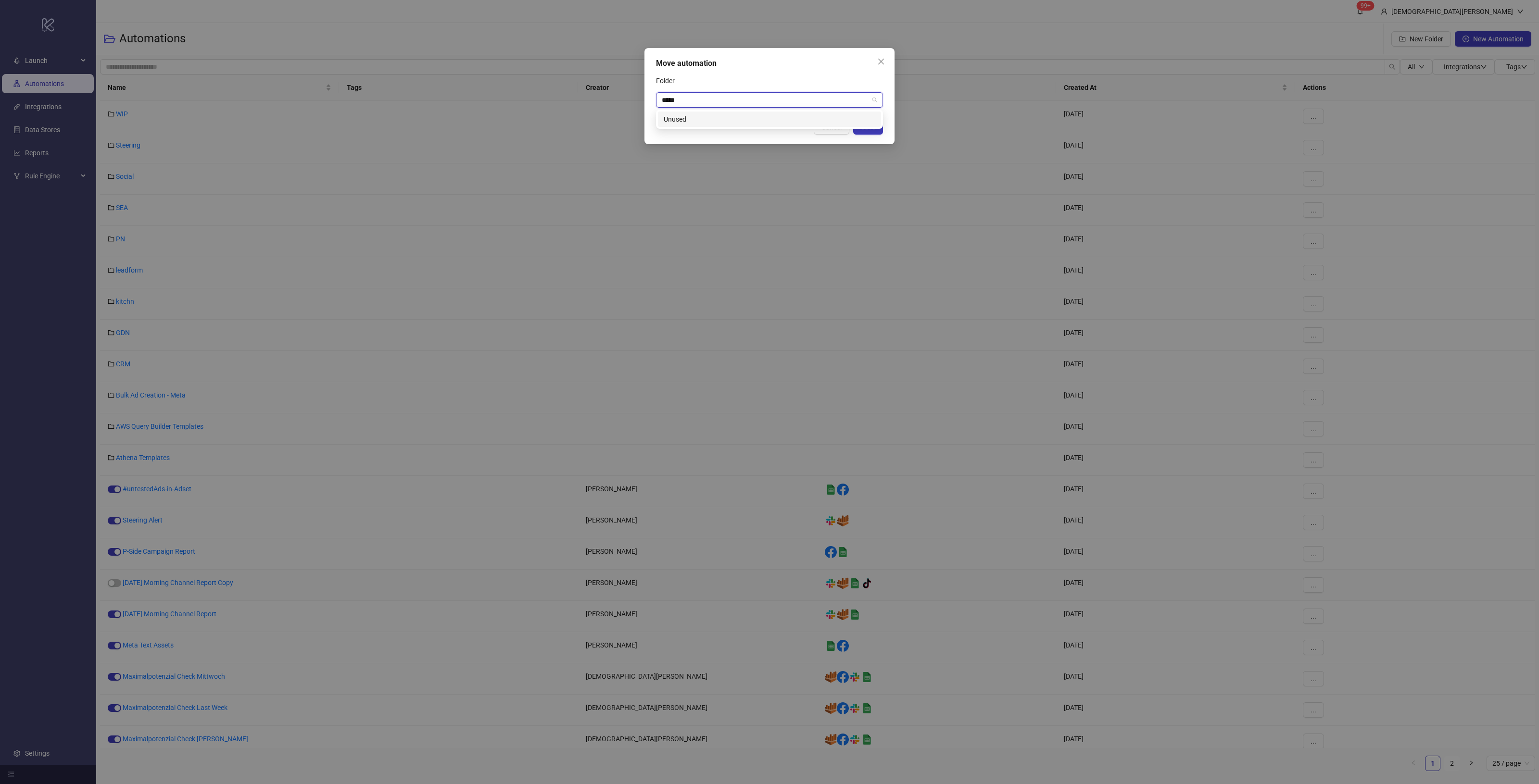
type input "******"
click at [741, 121] on div "Unused" at bounding box center [769, 120] width 211 height 11
click at [865, 122] on button "Save" at bounding box center [868, 127] width 30 height 15
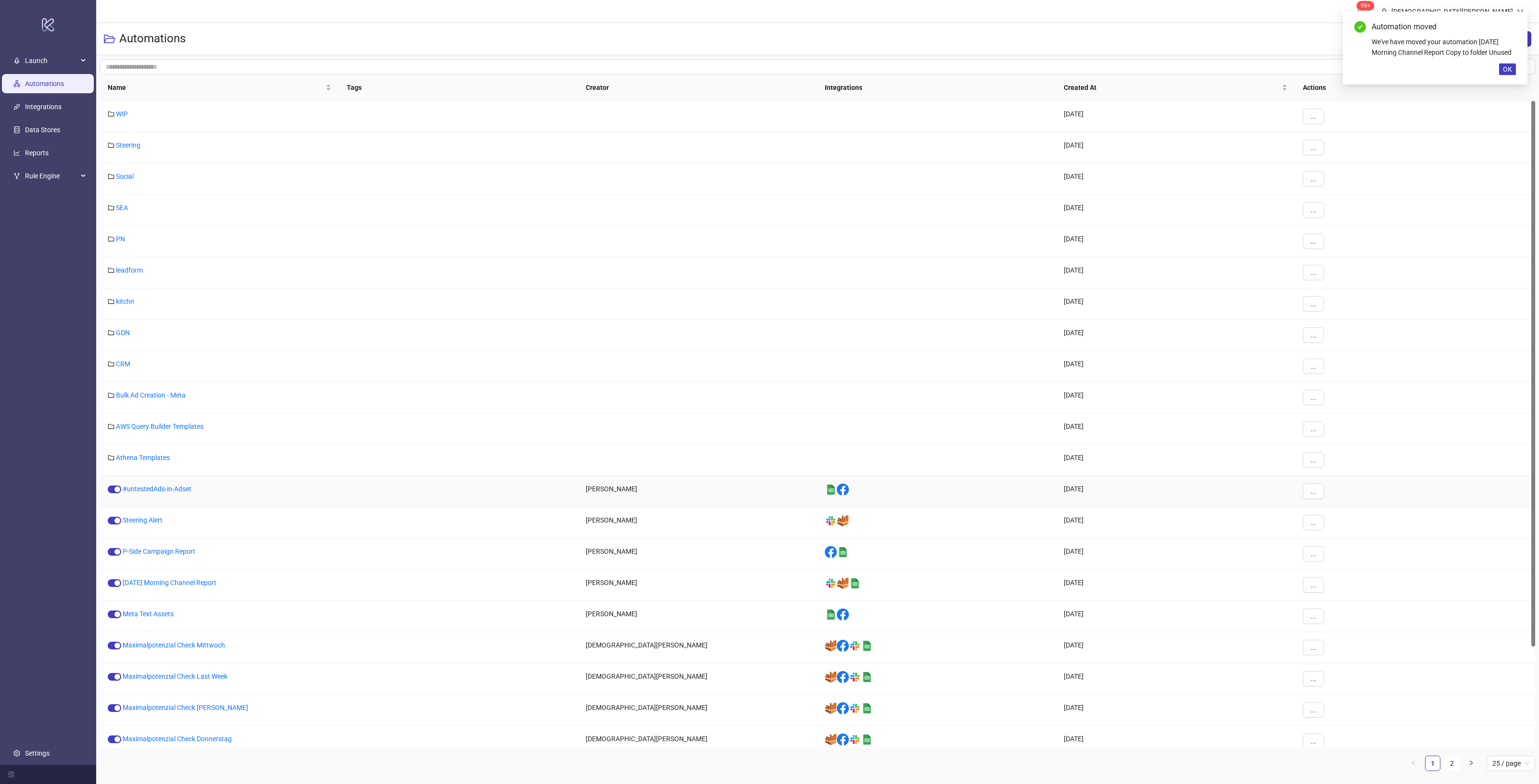
scroll to position [134, 0]
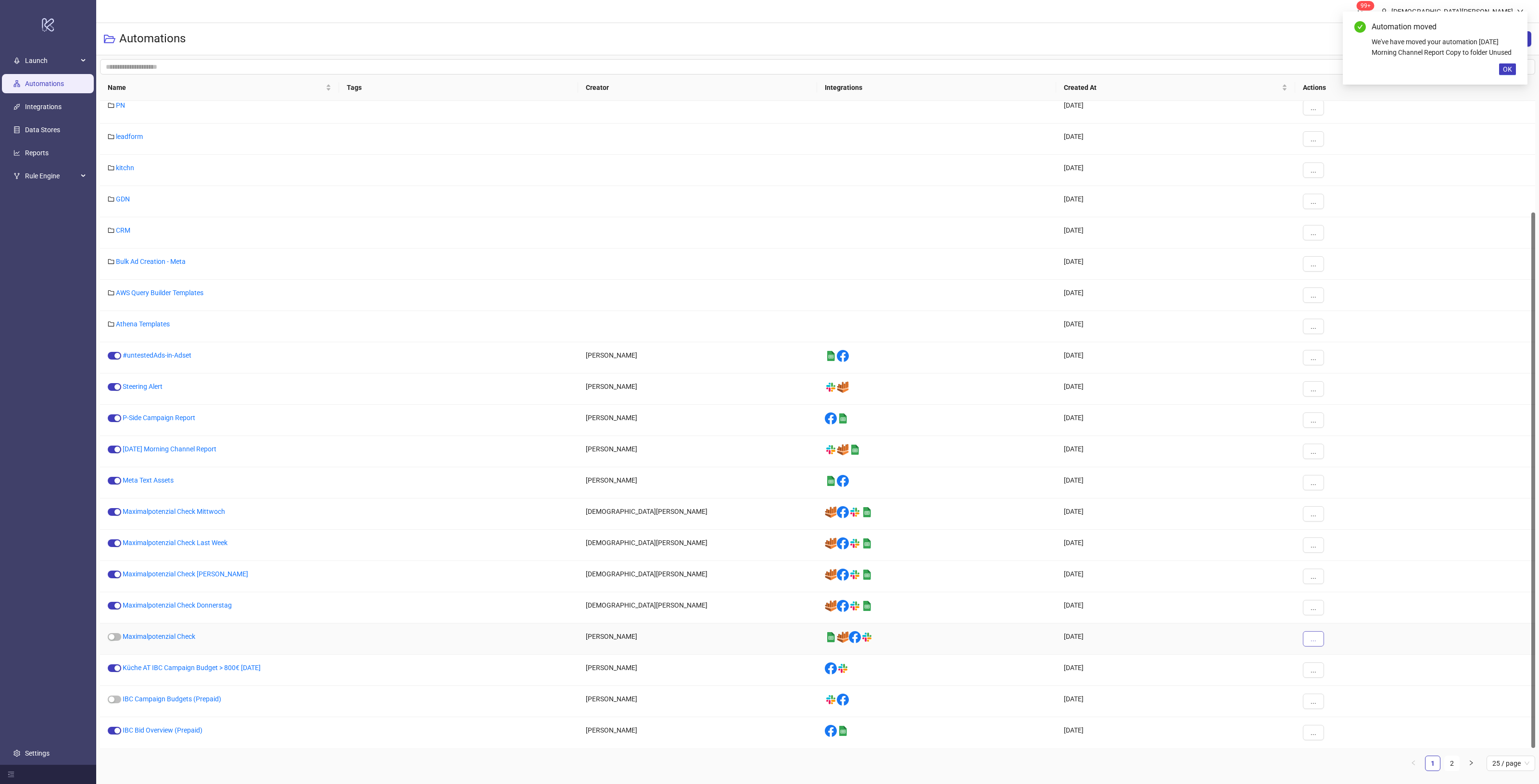
click at [1306, 643] on button "..." at bounding box center [1313, 639] width 21 height 15
click at [1340, 704] on span "Move" at bounding box center [1335, 707] width 28 height 11
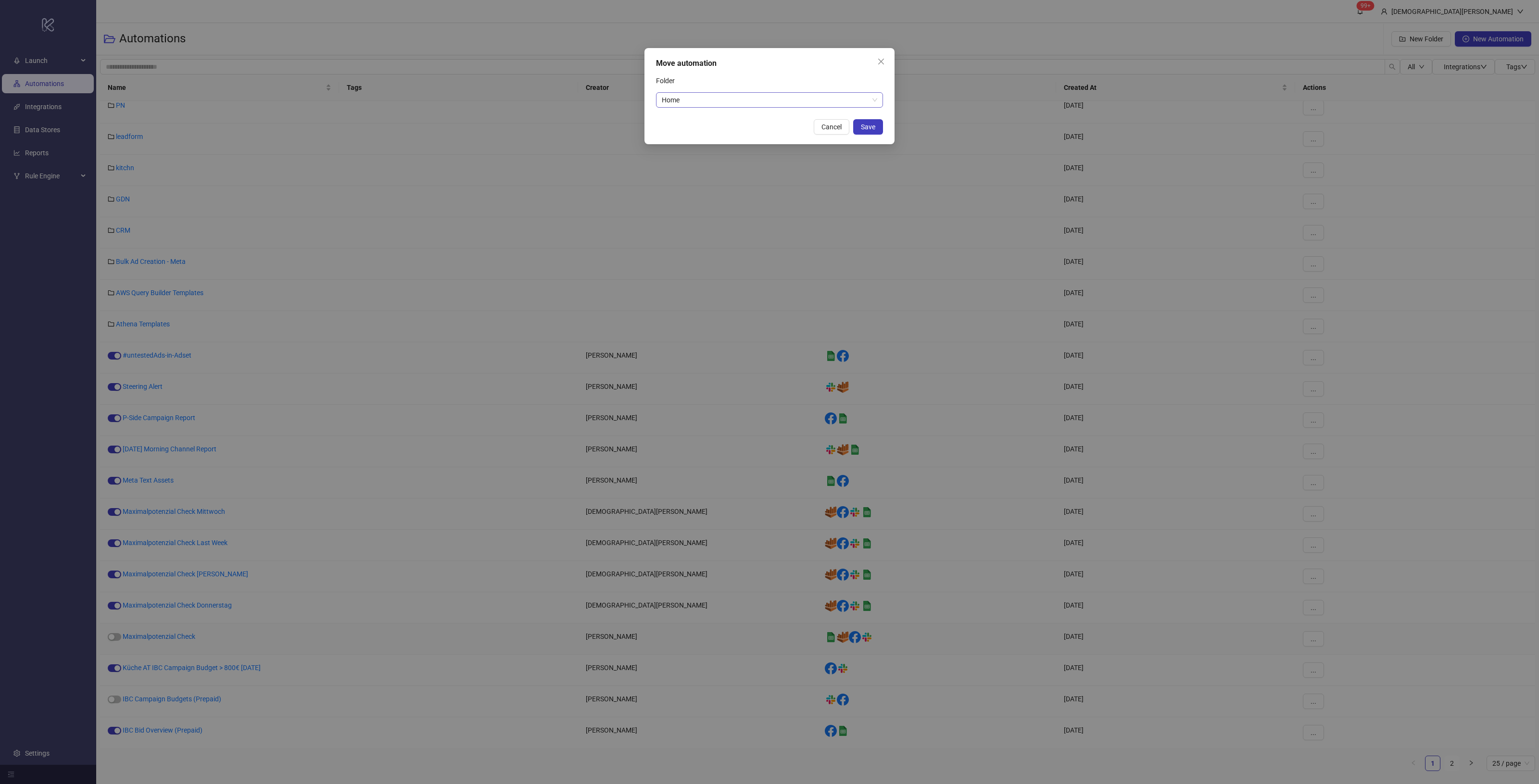
click at [698, 94] on span "Home" at bounding box center [769, 99] width 216 height 14
type input "******"
click at [808, 112] on div "Unused" at bounding box center [769, 119] width 223 height 15
click at [871, 124] on span "Save" at bounding box center [868, 127] width 14 height 8
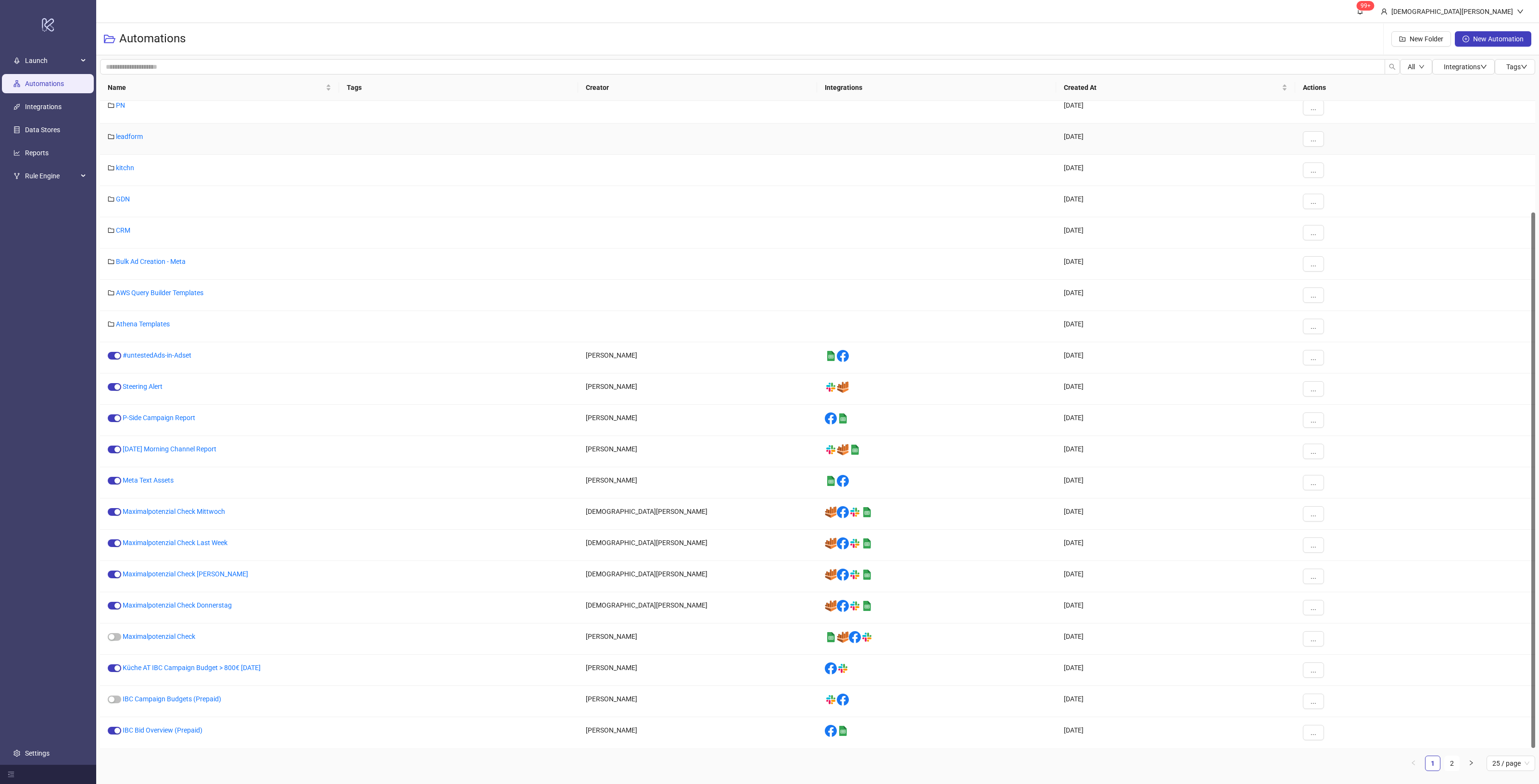
scroll to position [129, 0]
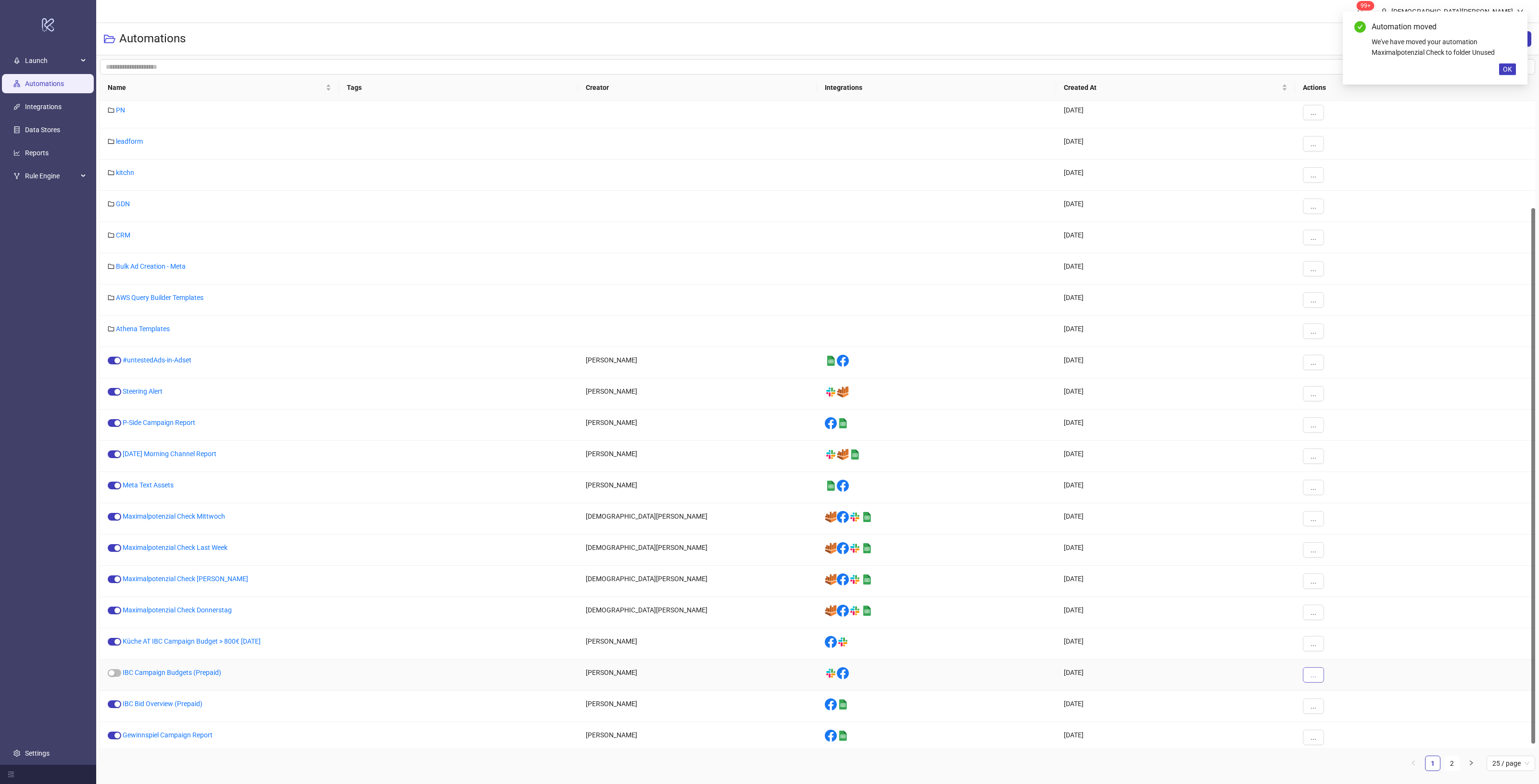
click at [1307, 678] on button "..." at bounding box center [1313, 675] width 21 height 15
click at [1328, 738] on span "Move" at bounding box center [1335, 743] width 28 height 11
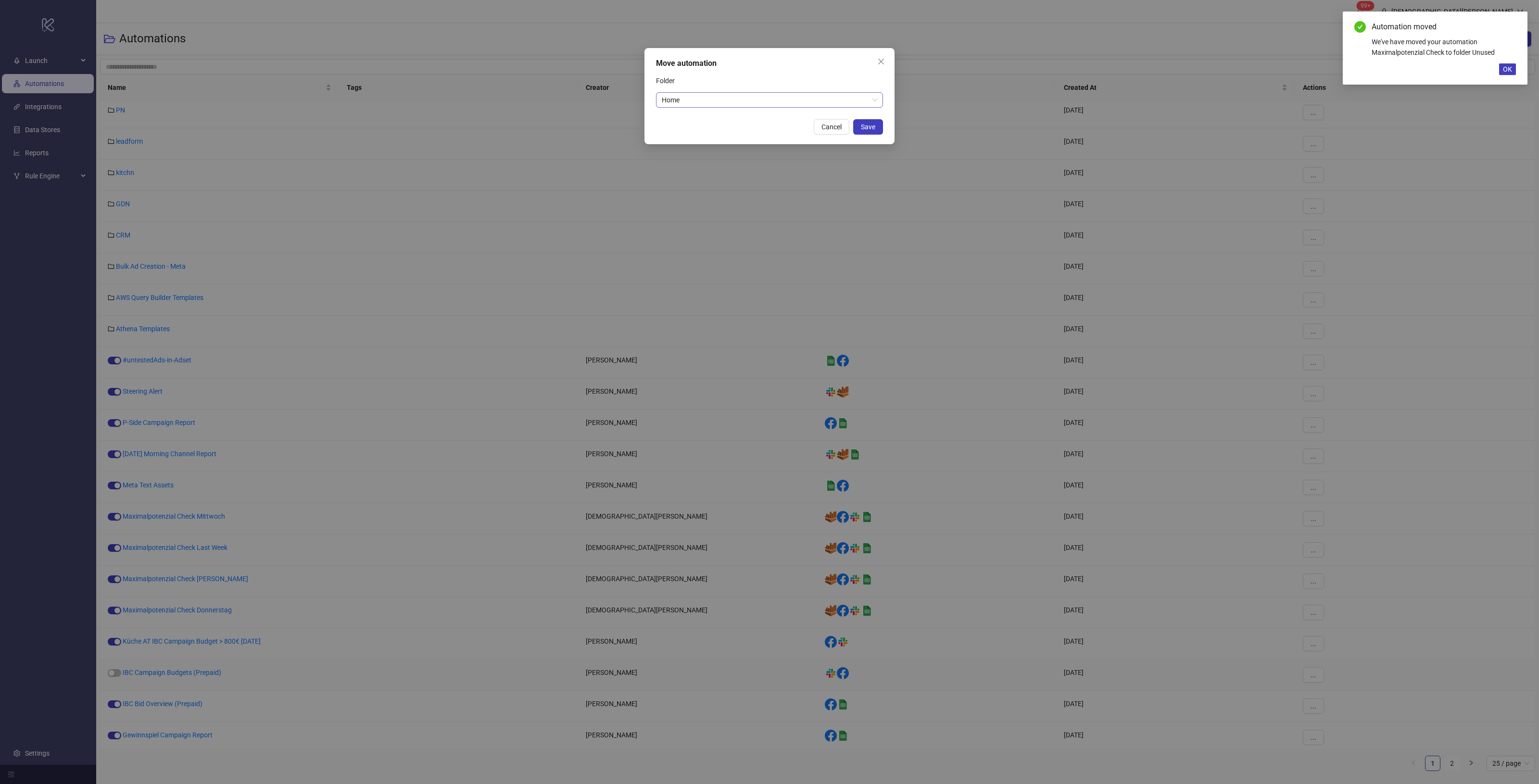
drag, startPoint x: 749, startPoint y: 83, endPoint x: 748, endPoint y: 104, distance: 21.0
click at [748, 86] on div "Folder" at bounding box center [770, 83] width 227 height 20
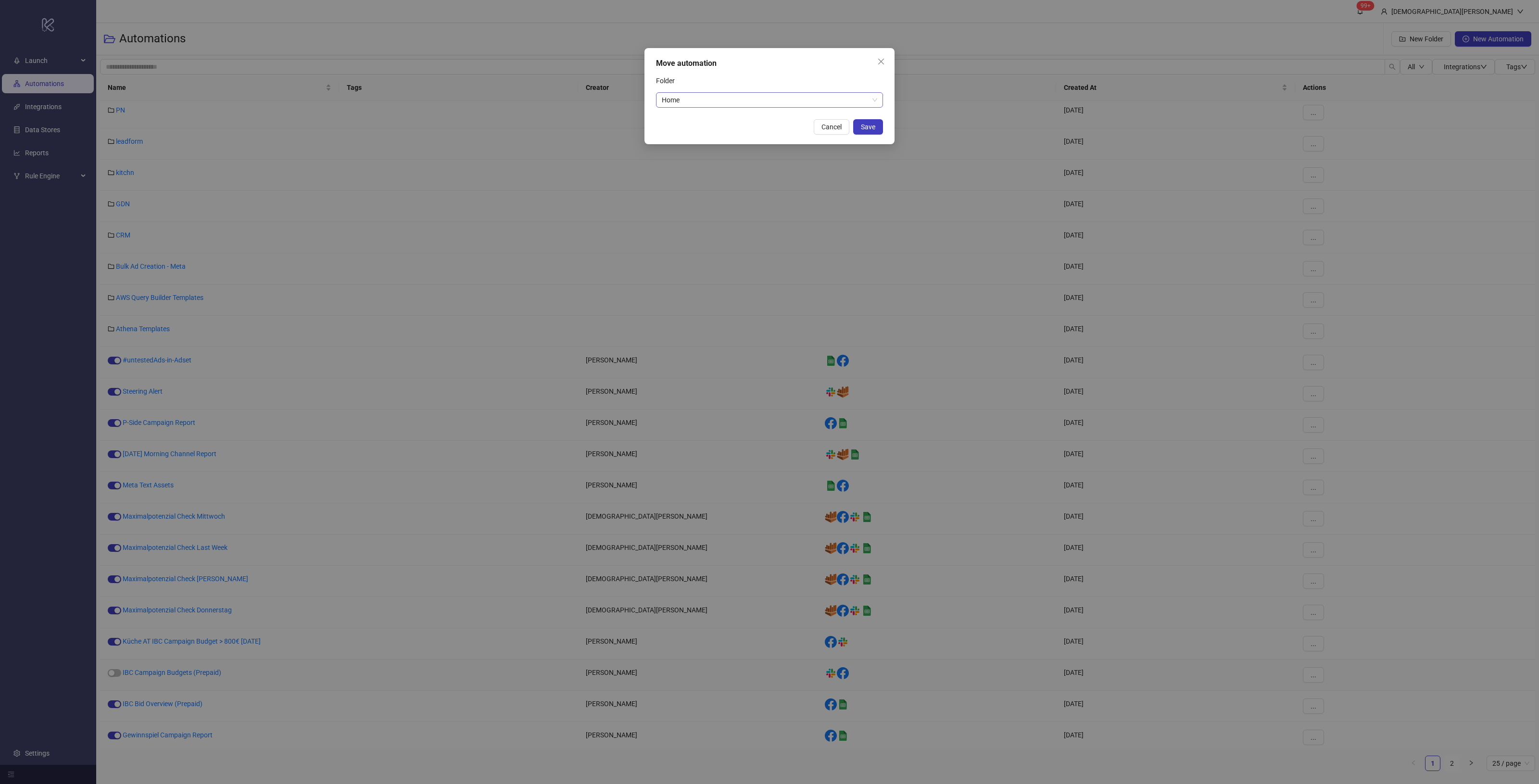
click at [748, 104] on span "Home" at bounding box center [769, 99] width 216 height 14
type input "****"
click at [752, 119] on div "Unused" at bounding box center [769, 120] width 211 height 11
click at [859, 123] on button "Save" at bounding box center [868, 127] width 30 height 15
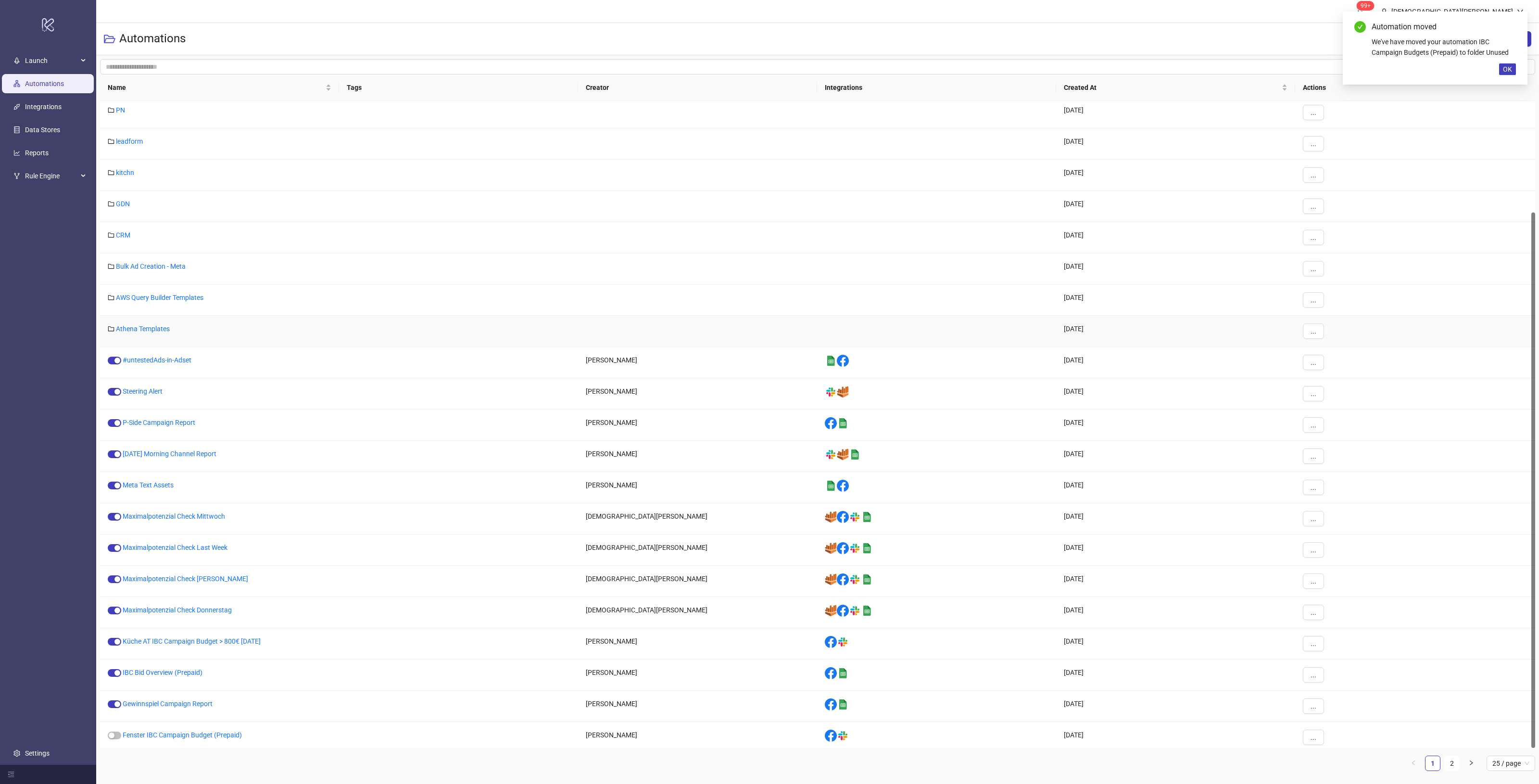
scroll to position [134, 0]
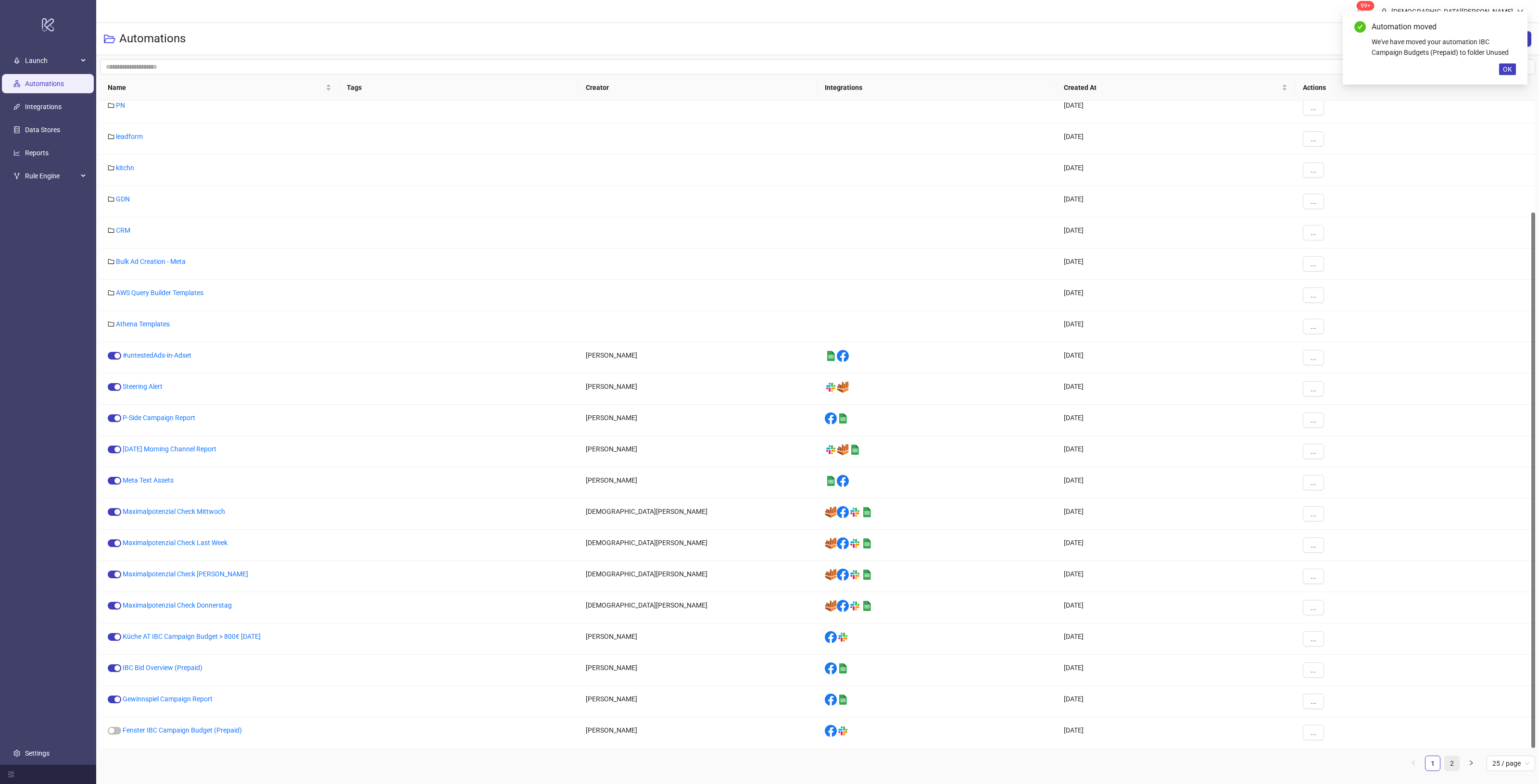
click at [1452, 766] on link "2" at bounding box center [1452, 763] width 14 height 14
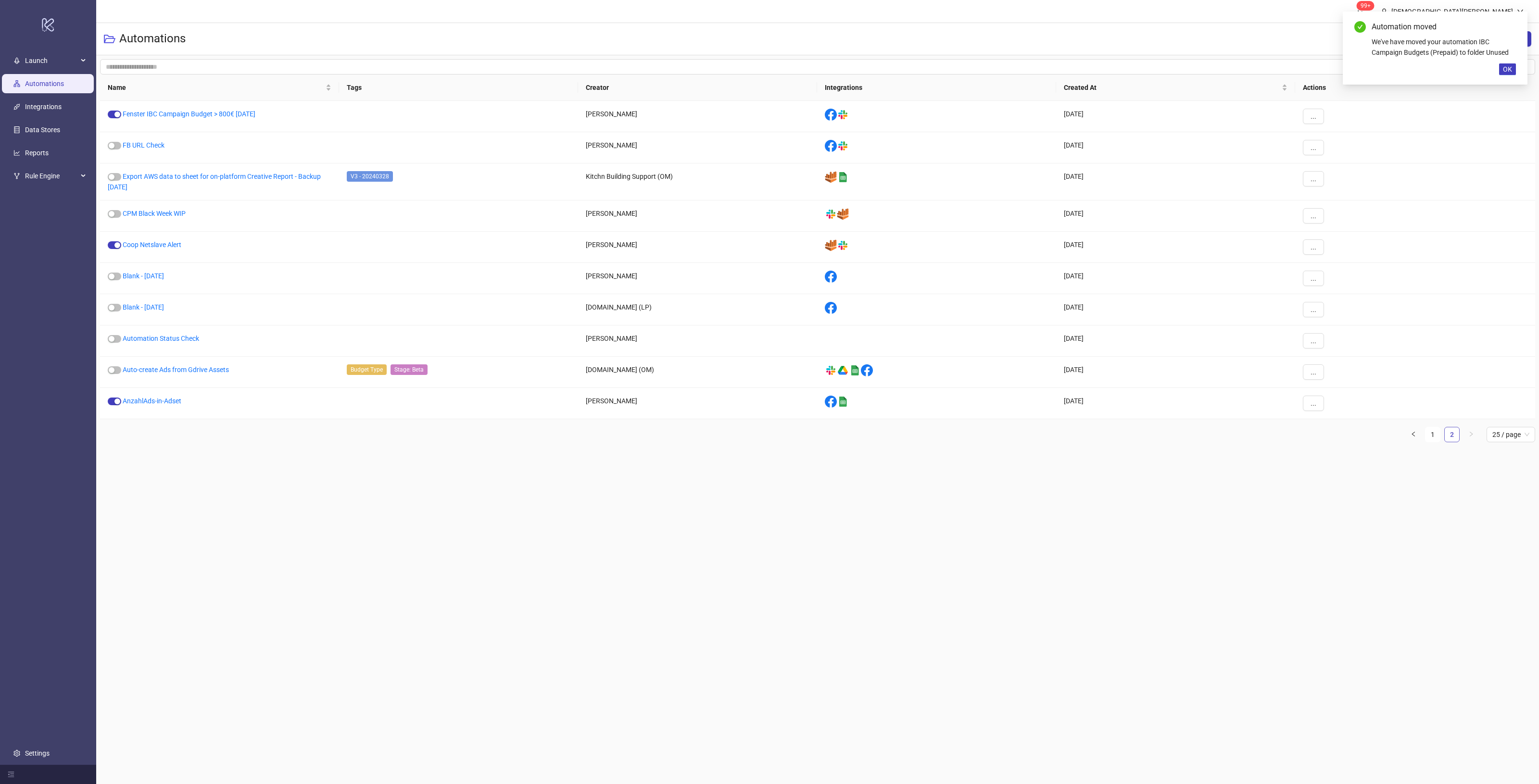
scroll to position [0, 0]
click at [1309, 144] on button "..." at bounding box center [1313, 147] width 21 height 15
click at [1333, 214] on span "Move" at bounding box center [1335, 213] width 28 height 11
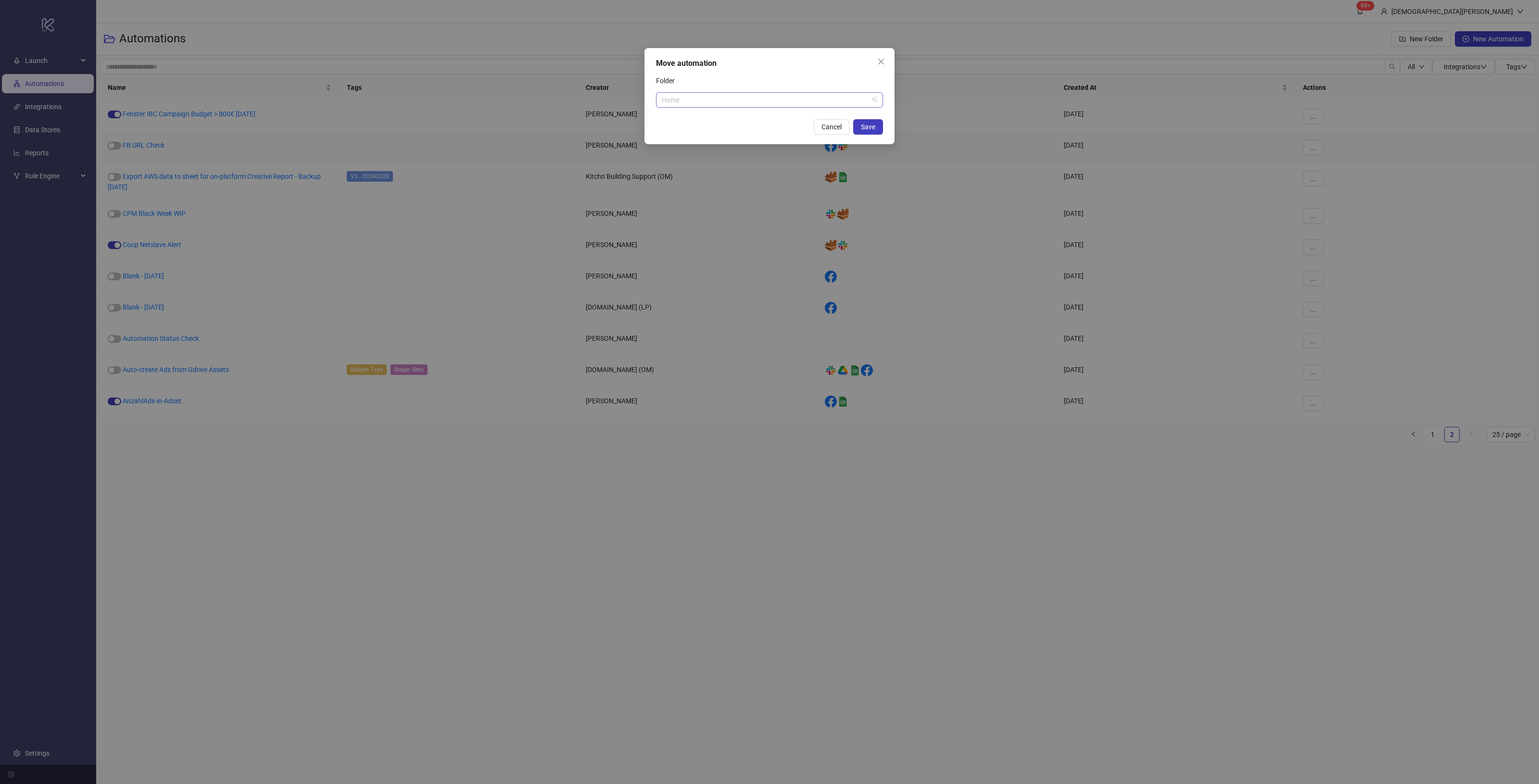
click at [774, 95] on span "Home" at bounding box center [769, 99] width 216 height 14
type input "******"
click at [780, 119] on div "Unused" at bounding box center [769, 120] width 211 height 11
click at [854, 128] on button "Save" at bounding box center [868, 127] width 30 height 15
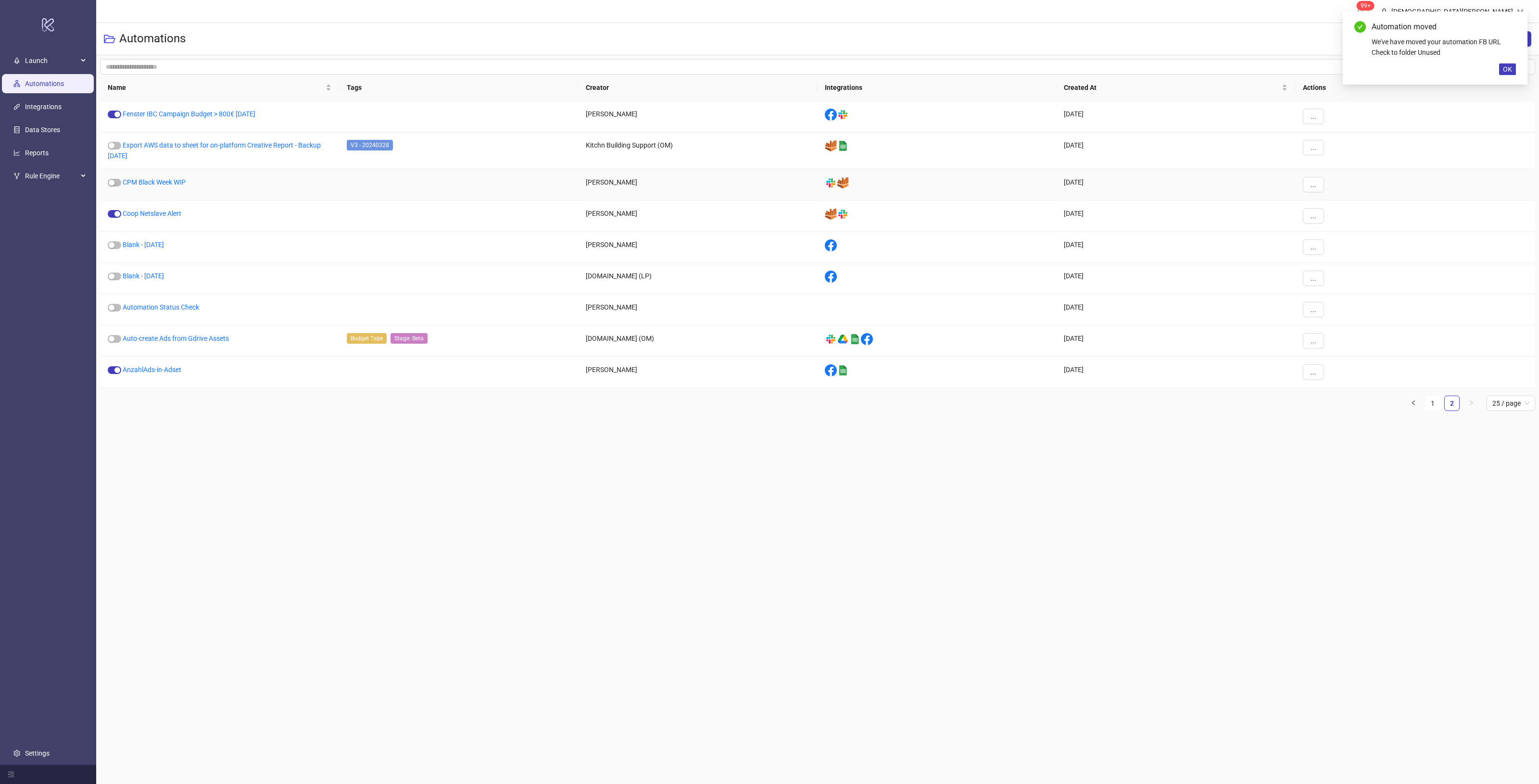
click at [1331, 147] on div "..." at bounding box center [1415, 150] width 240 height 37
click at [1325, 147] on div "..." at bounding box center [1415, 150] width 240 height 37
click at [1320, 148] on button "..." at bounding box center [1313, 147] width 21 height 15
click at [1342, 209] on span "Move" at bounding box center [1335, 213] width 28 height 11
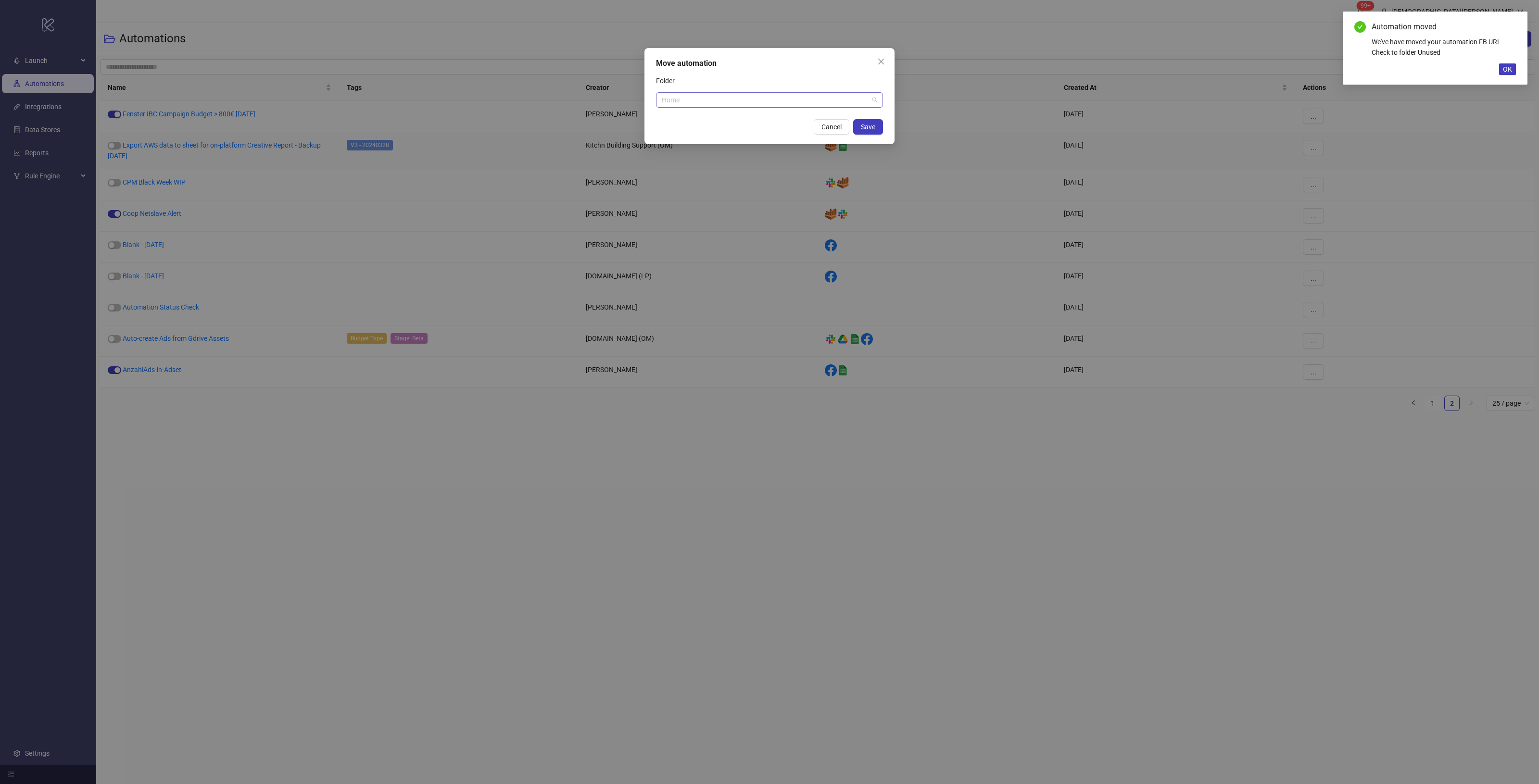
click at [722, 99] on span "Home" at bounding box center [769, 99] width 216 height 14
type input "******"
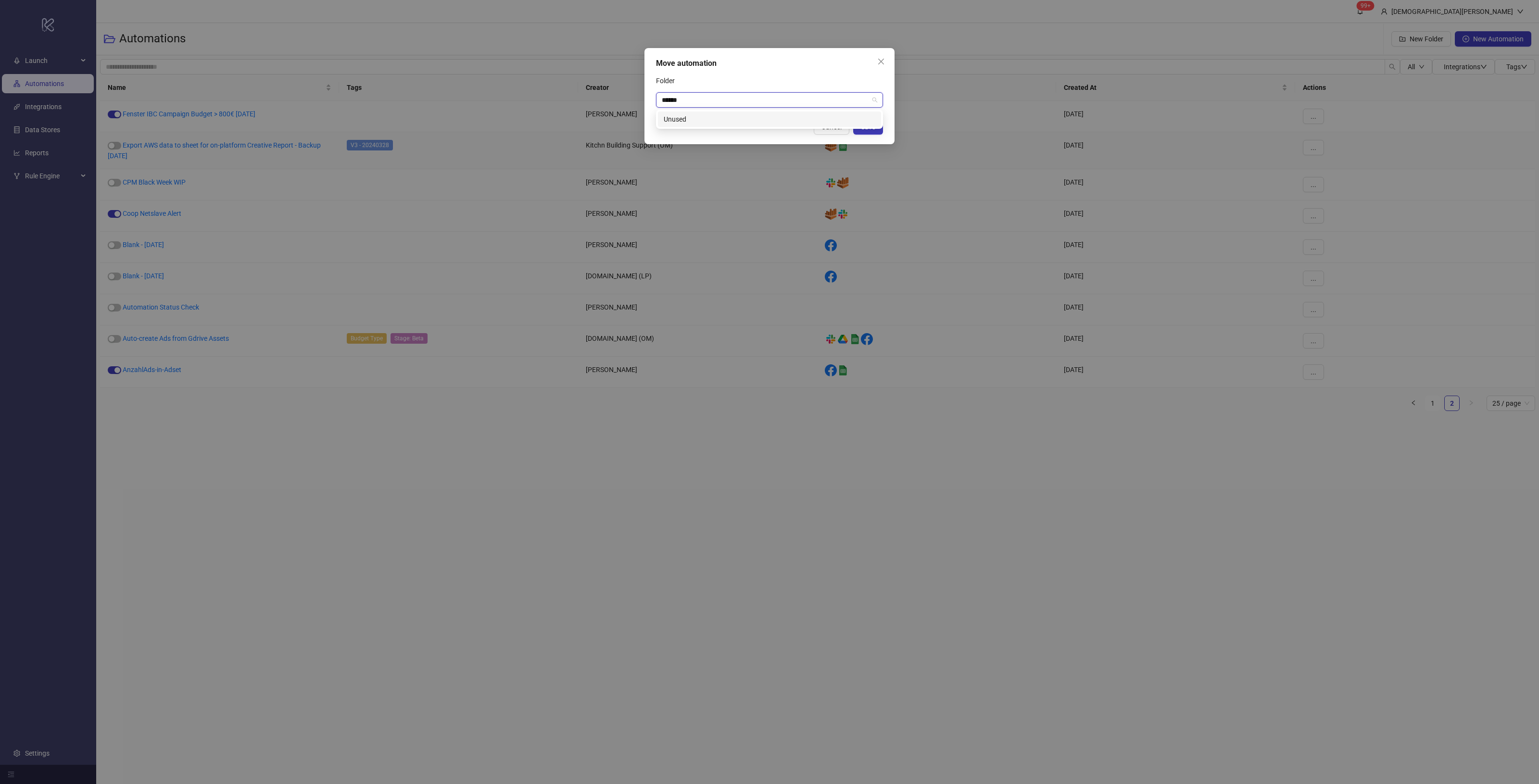
click at [735, 120] on div "Unused" at bounding box center [769, 120] width 211 height 11
click at [868, 123] on span "Save" at bounding box center [868, 127] width 14 height 8
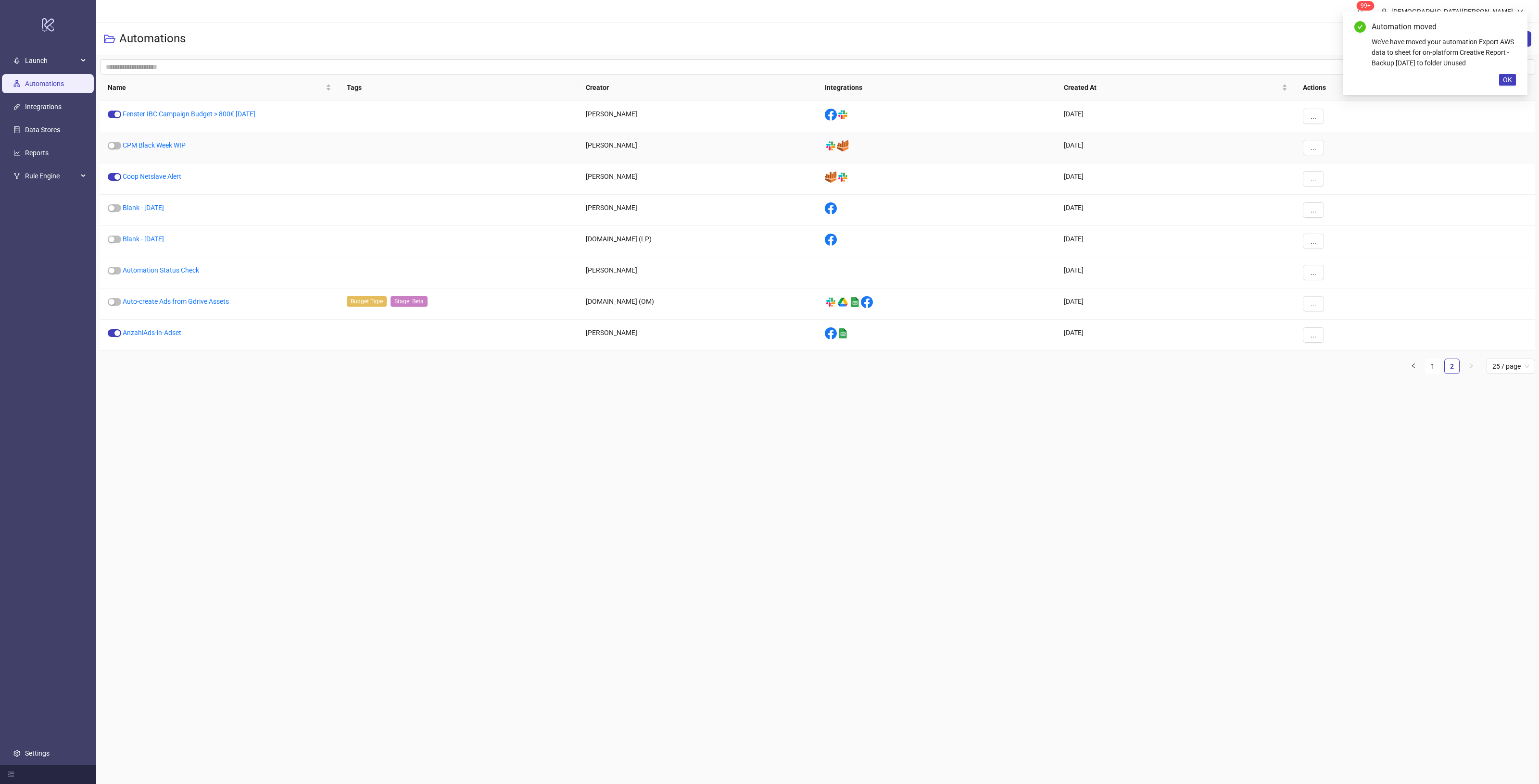
click at [1325, 147] on div "..." at bounding box center [1415, 148] width 240 height 32
click at [1323, 147] on button "..." at bounding box center [1313, 147] width 21 height 15
click at [1335, 211] on span "Move" at bounding box center [1335, 213] width 28 height 11
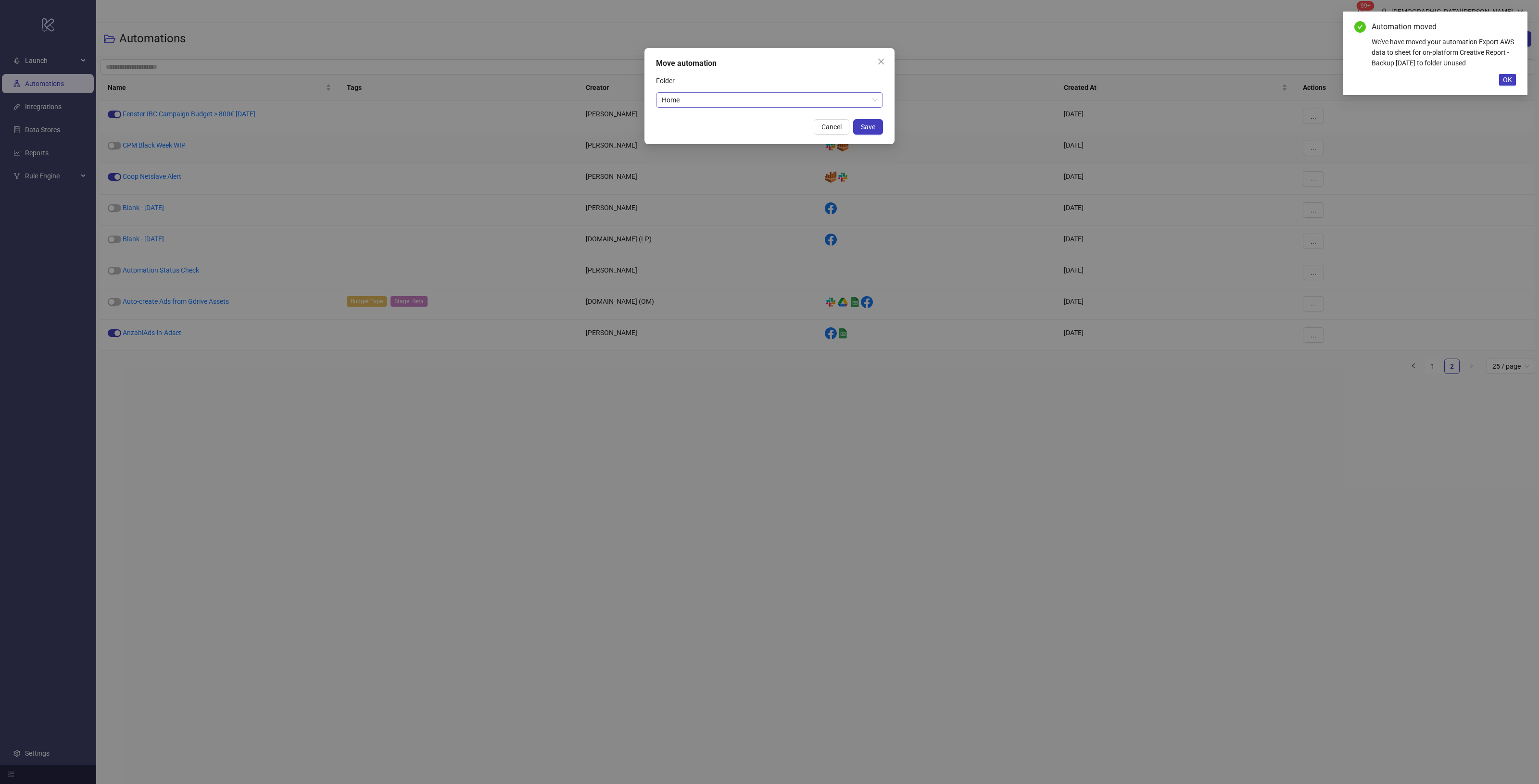
drag, startPoint x: 790, startPoint y: 107, endPoint x: 786, endPoint y: 102, distance: 6.4
click at [790, 107] on div "Home" at bounding box center [770, 100] width 227 height 15
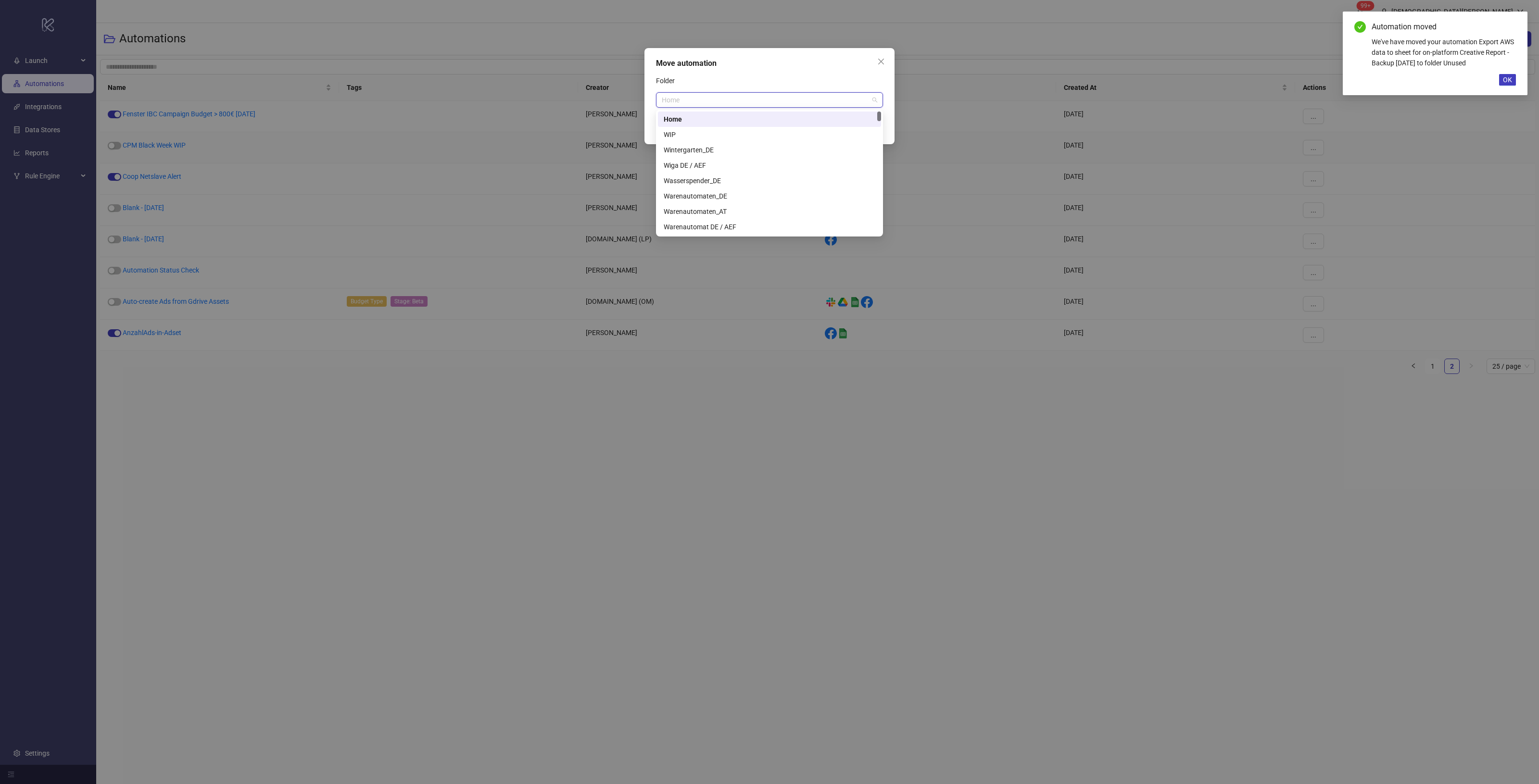
click at [786, 95] on span "Home" at bounding box center [769, 99] width 216 height 14
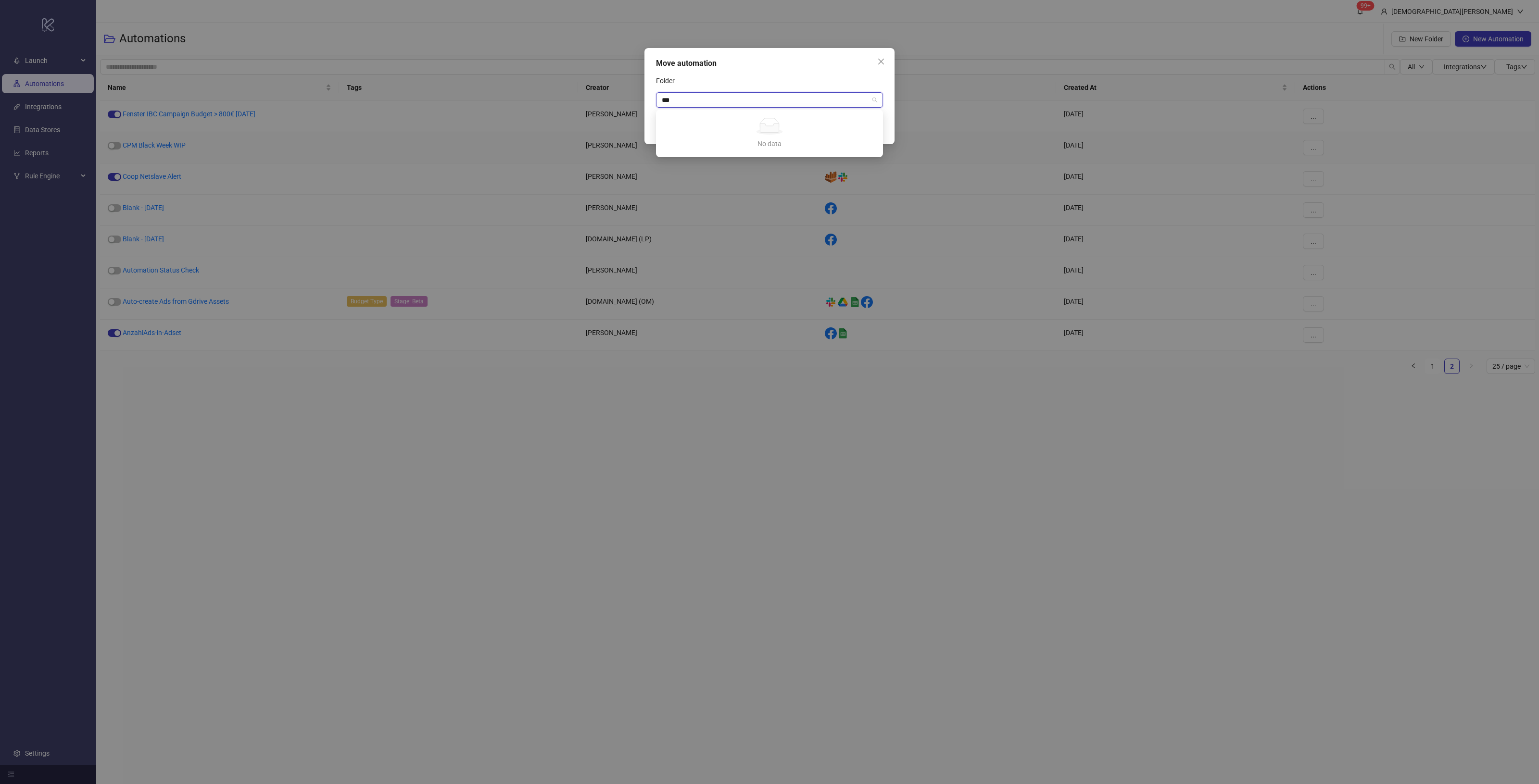
type input "**"
click at [724, 116] on div "Unused" at bounding box center [769, 120] width 211 height 11
drag, startPoint x: 693, startPoint y: 101, endPoint x: 659, endPoint y: 98, distance: 34.1
click at [659, 98] on div "Unused" at bounding box center [770, 100] width 227 height 15
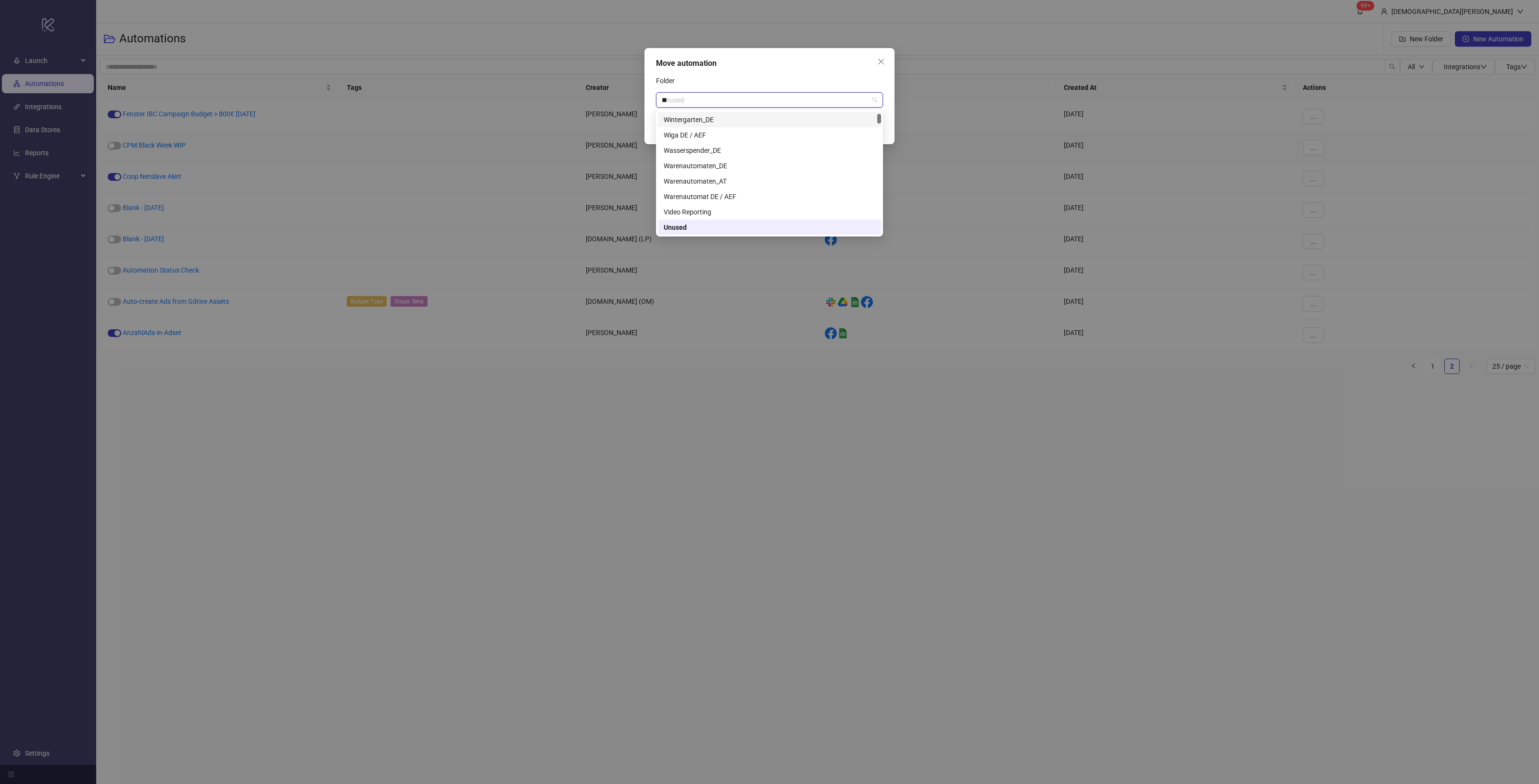
scroll to position [0, 0]
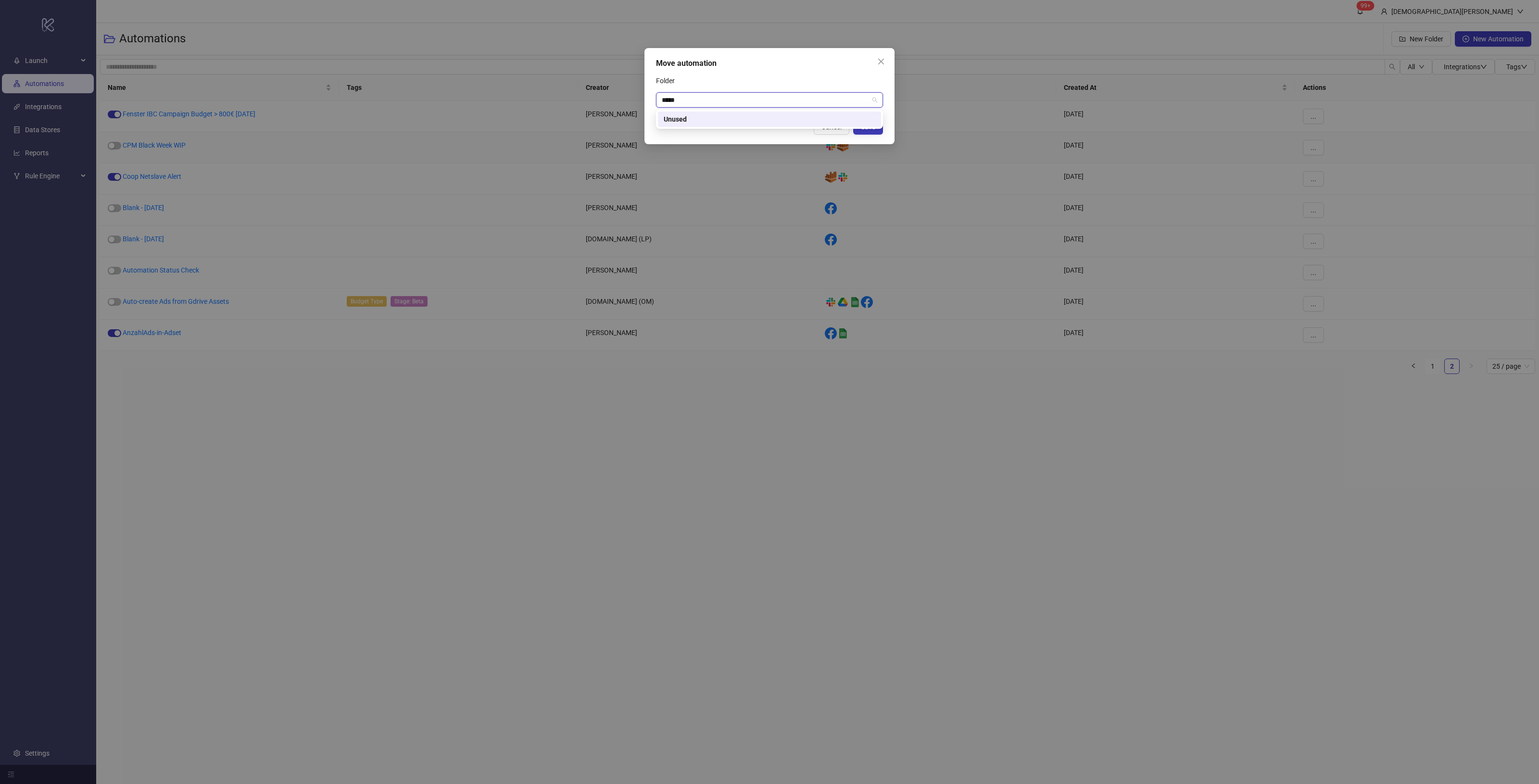
type input "*****"
click at [776, 64] on div "Move automation" at bounding box center [770, 63] width 227 height 11
click at [877, 133] on button "Save" at bounding box center [868, 127] width 30 height 15
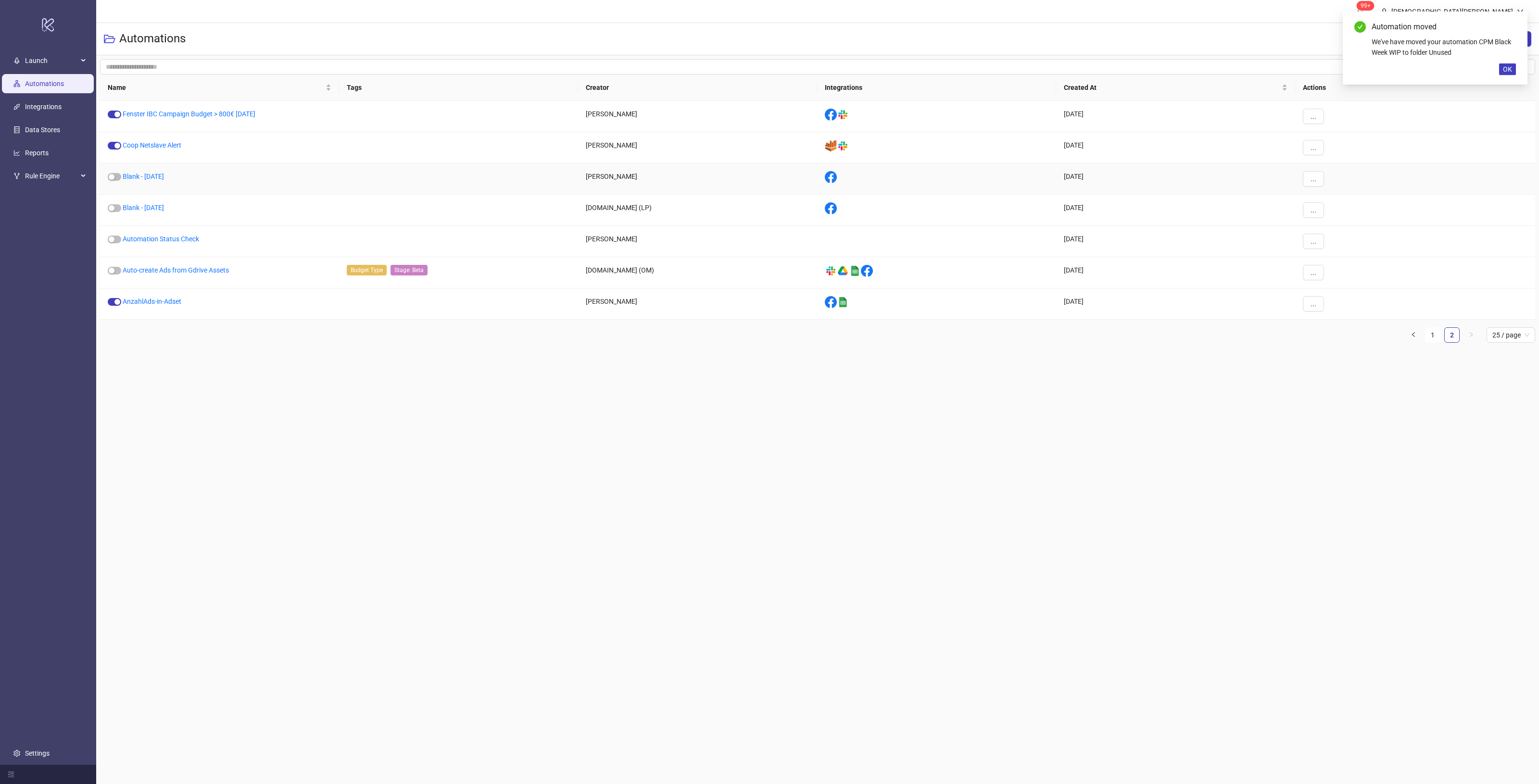
click at [1324, 178] on div "..." at bounding box center [1415, 179] width 240 height 32
click at [1311, 180] on span "..." at bounding box center [1313, 179] width 6 height 8
click at [1325, 247] on span "Move" at bounding box center [1335, 245] width 28 height 11
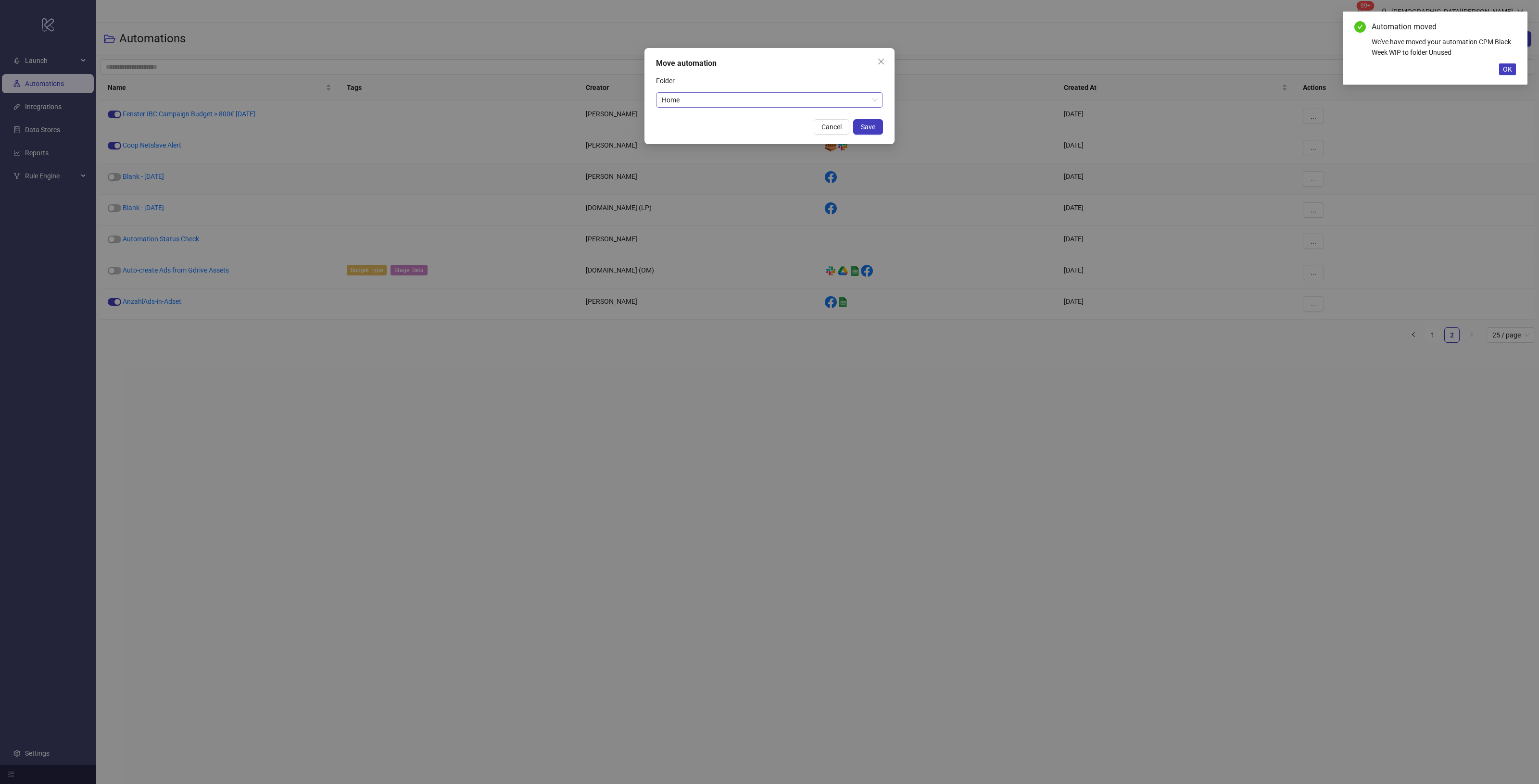
drag, startPoint x: 810, startPoint y: 99, endPoint x: 824, endPoint y: 107, distance: 16.1
click at [810, 99] on span "Home" at bounding box center [769, 99] width 216 height 14
paste input "*****"
type input "*****"
click at [868, 129] on div "2316c414-b79e-49e6-8be7-f3ddb6f471f2 Unused" at bounding box center [770, 120] width 227 height 20
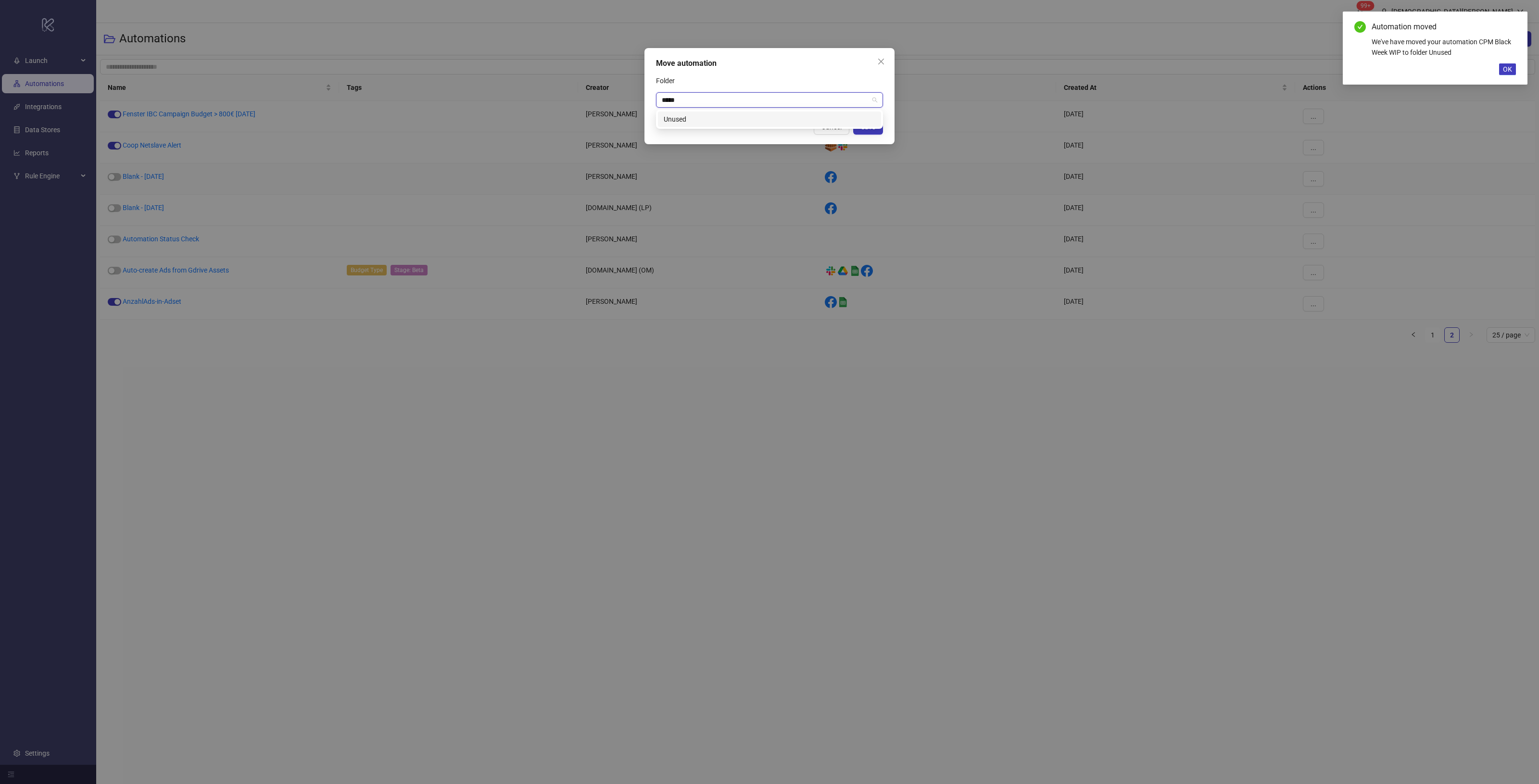
click at [811, 114] on div "Unused" at bounding box center [769, 120] width 211 height 11
click at [874, 130] on span "Save" at bounding box center [868, 127] width 14 height 8
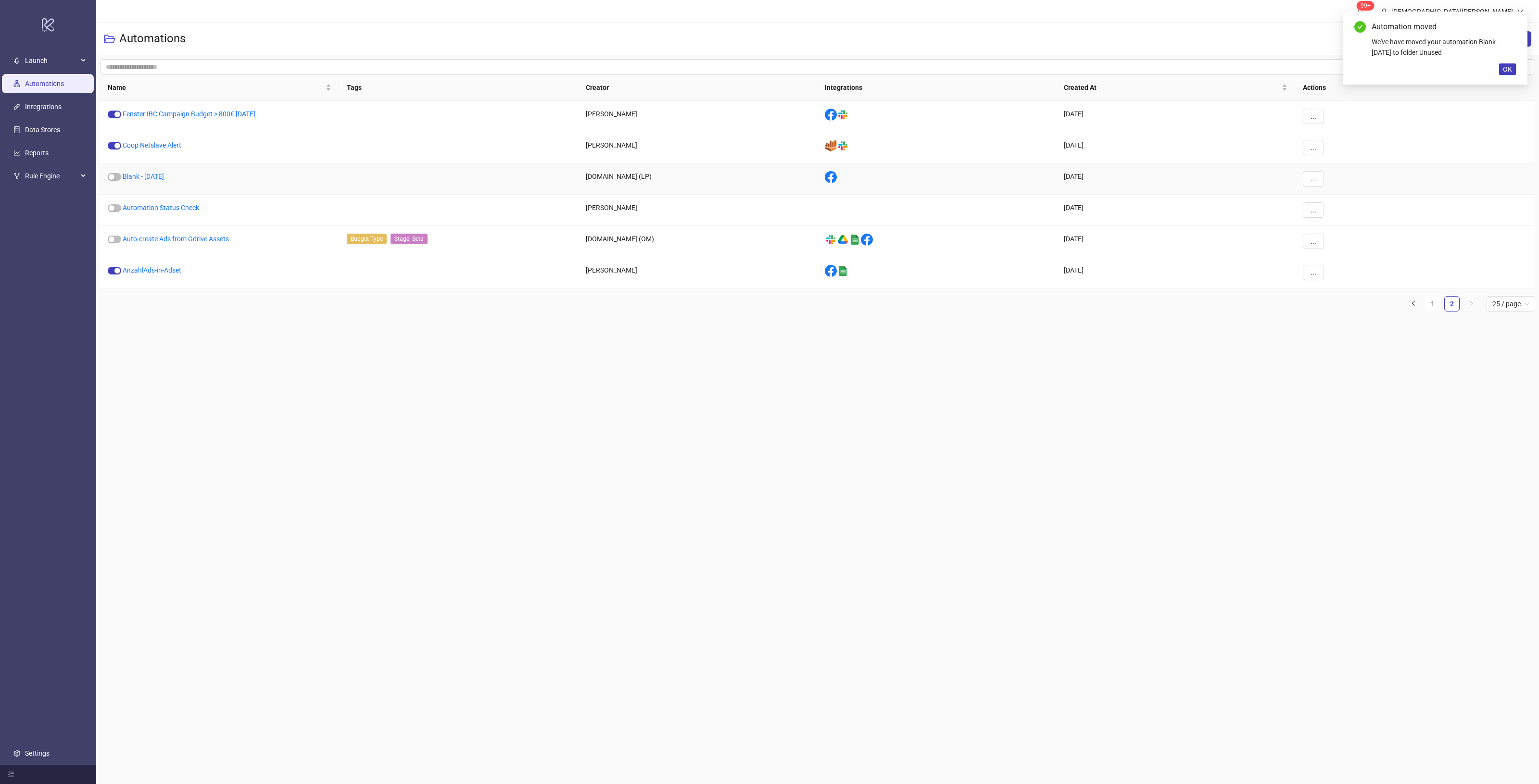
click at [1325, 177] on div "..." at bounding box center [1415, 179] width 240 height 32
click at [1309, 179] on button "..." at bounding box center [1313, 179] width 21 height 15
click at [1338, 273] on span "Delete" at bounding box center [1335, 275] width 28 height 11
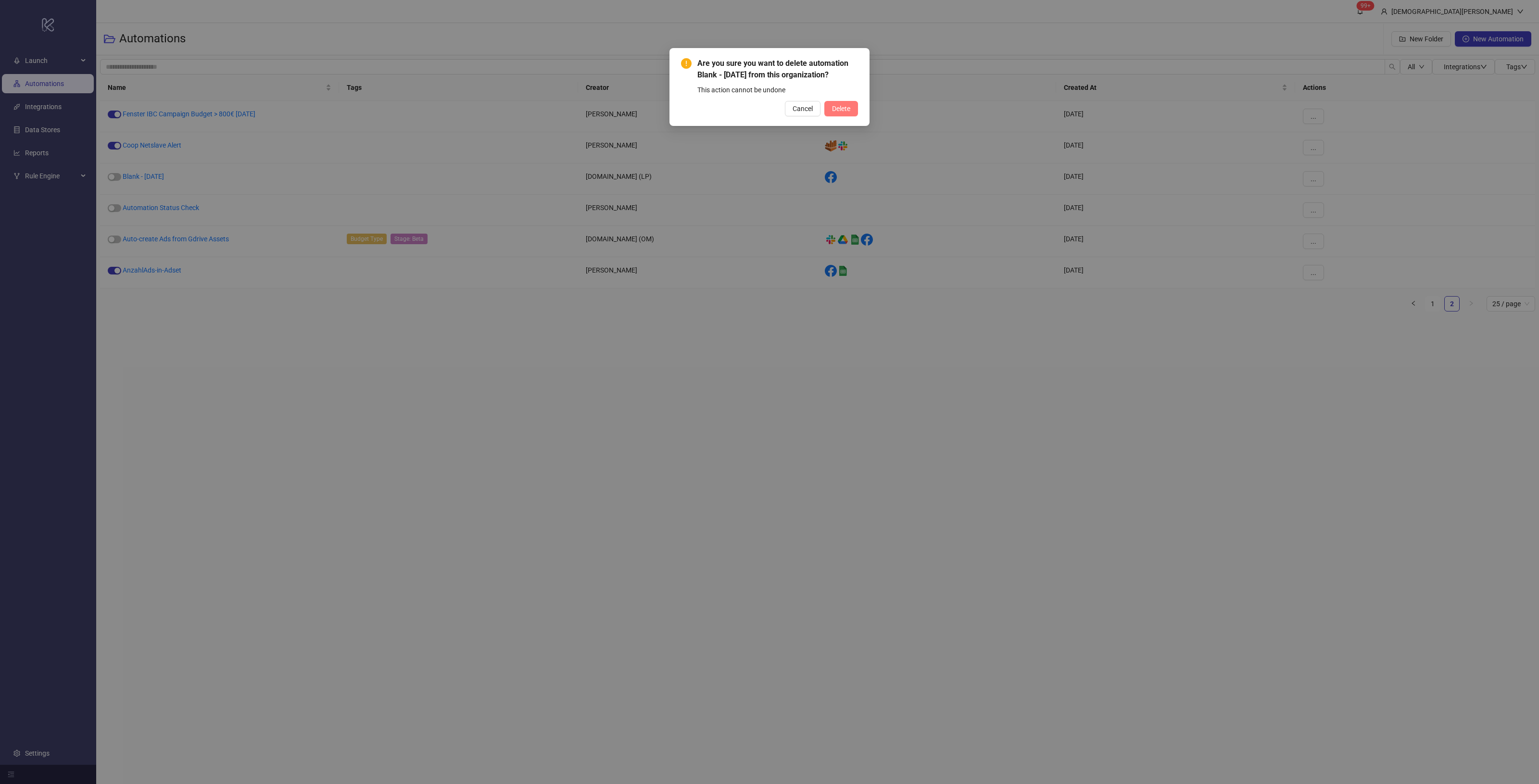
click at [842, 110] on span "Delete" at bounding box center [841, 108] width 18 height 8
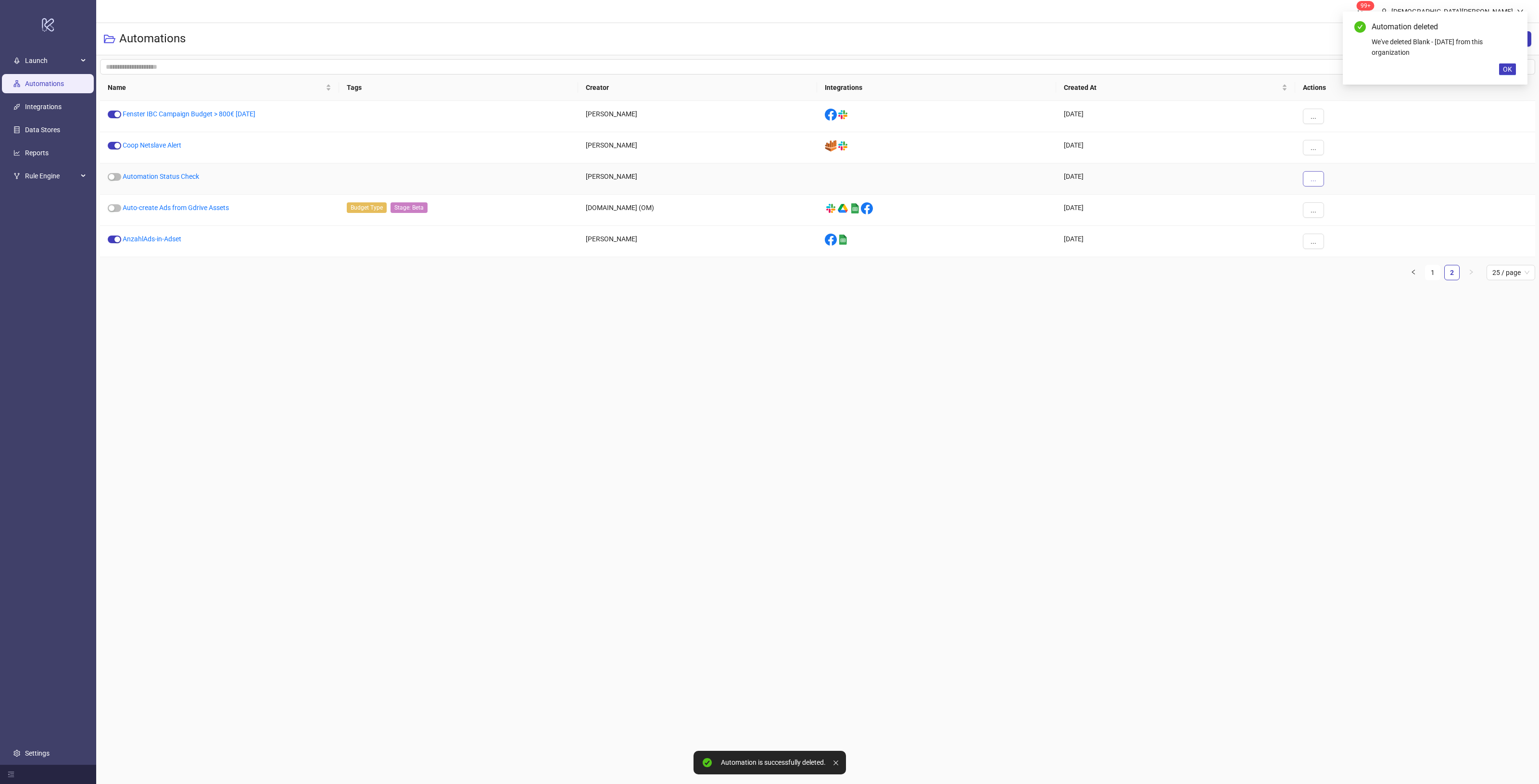
click at [1314, 180] on span "..." at bounding box center [1313, 179] width 6 height 8
click at [1331, 243] on span "Move" at bounding box center [1335, 245] width 28 height 11
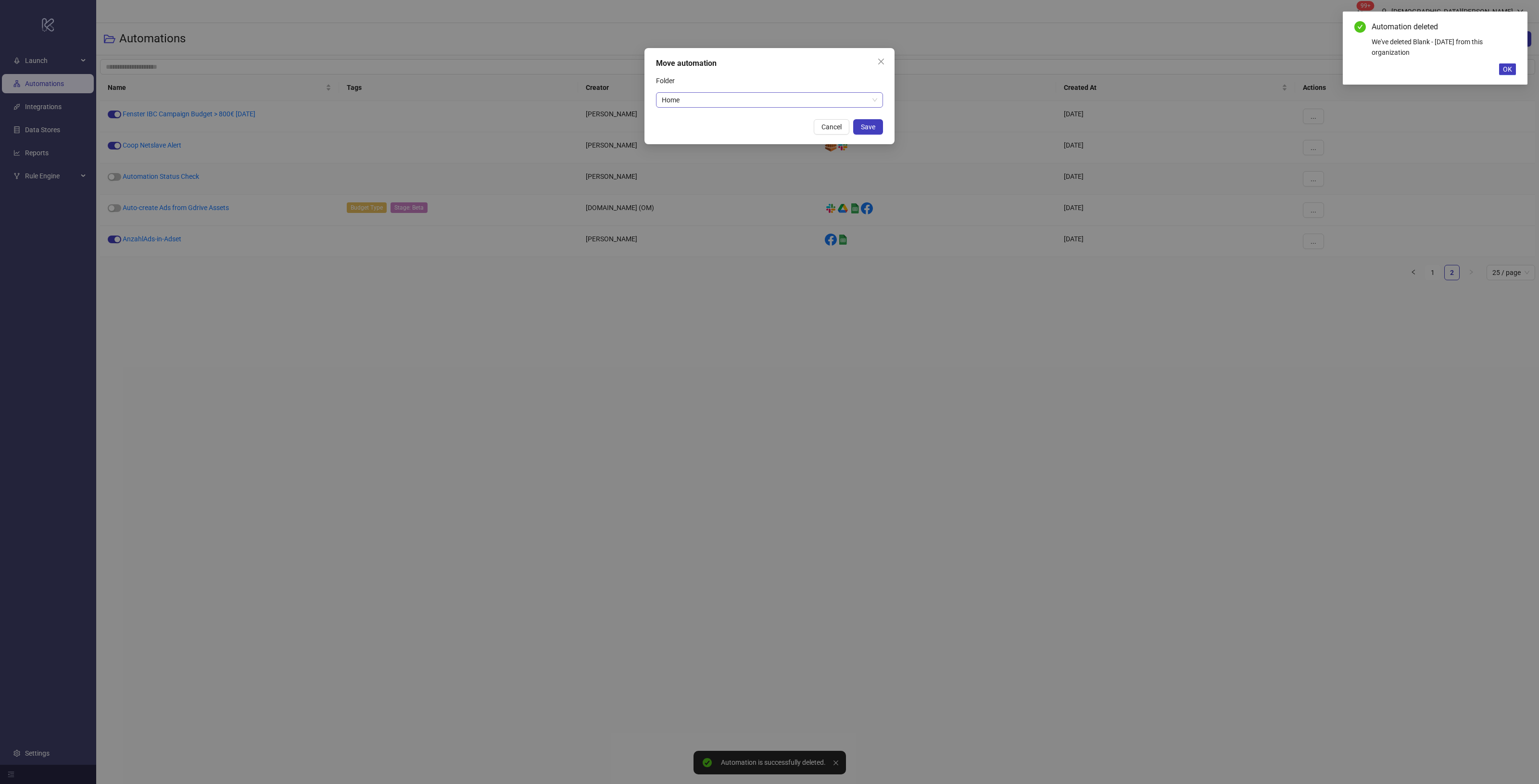
click at [774, 102] on span "Home" at bounding box center [769, 99] width 216 height 14
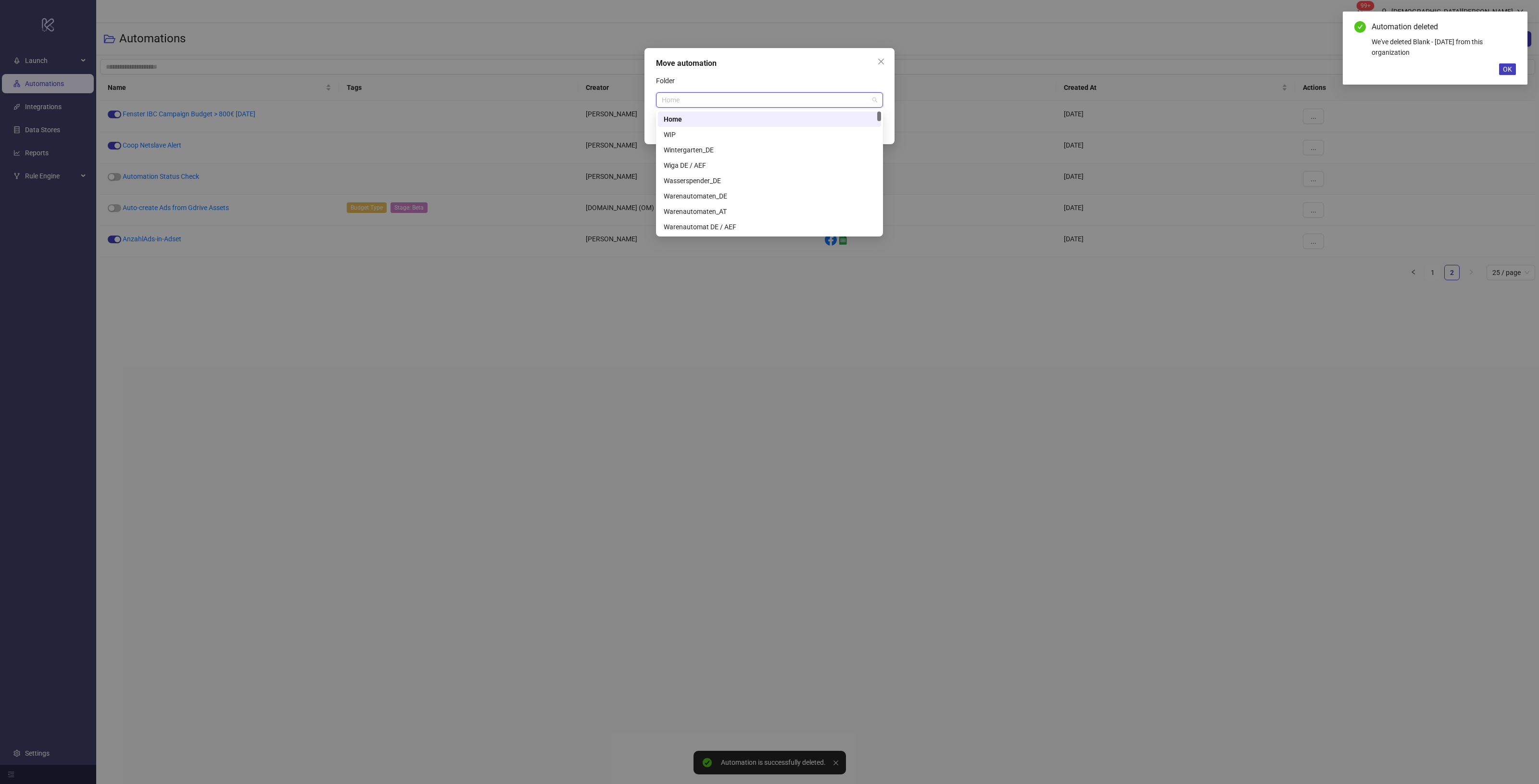
paste input "*****"
type input "*****"
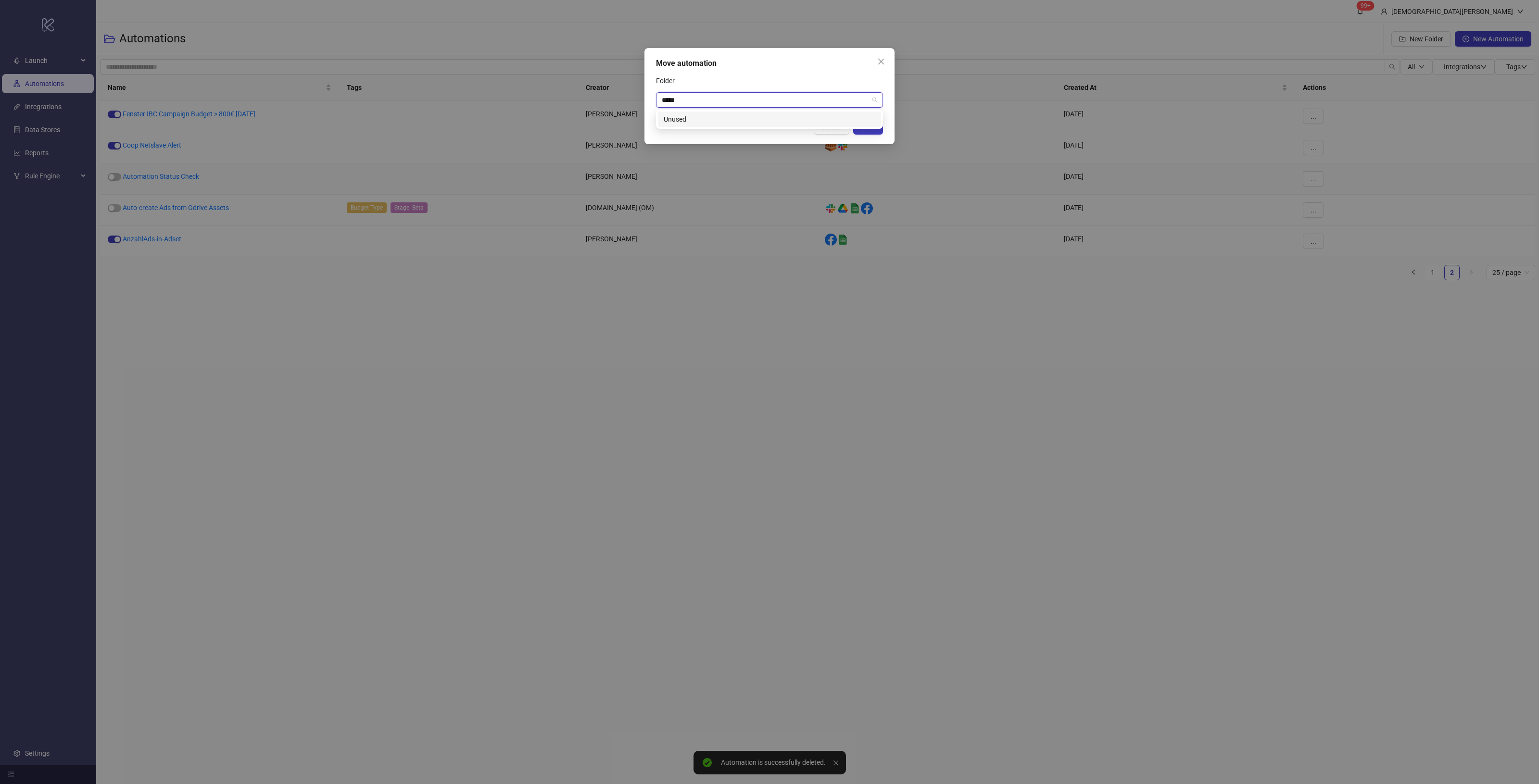
click at [771, 121] on div "Unused" at bounding box center [769, 120] width 211 height 11
click at [862, 121] on button "Save" at bounding box center [868, 127] width 30 height 15
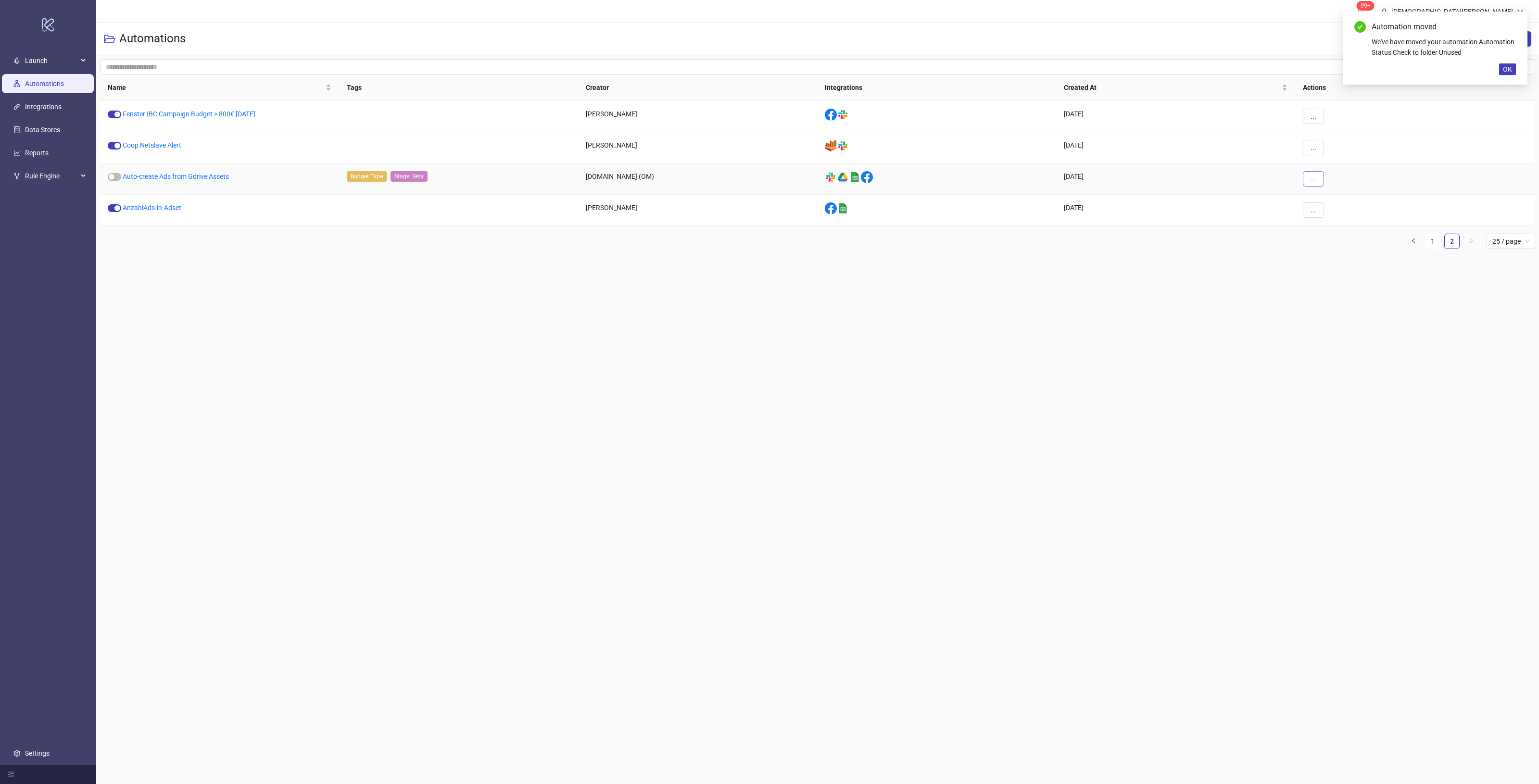
click at [1318, 176] on button "..." at bounding box center [1313, 179] width 21 height 15
click at [1328, 245] on span "Move" at bounding box center [1335, 245] width 28 height 11
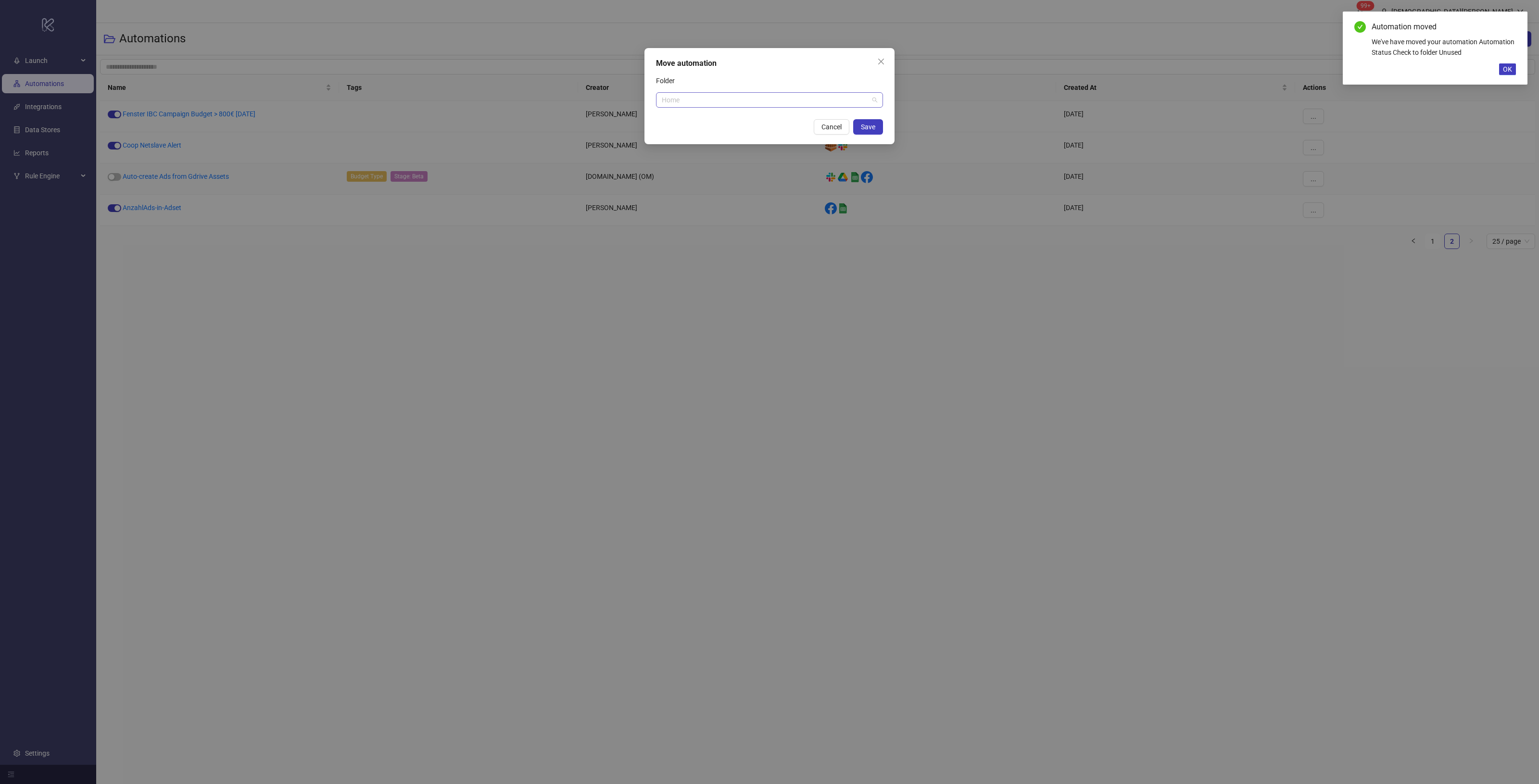
click at [809, 94] on span "Home" at bounding box center [769, 99] width 216 height 14
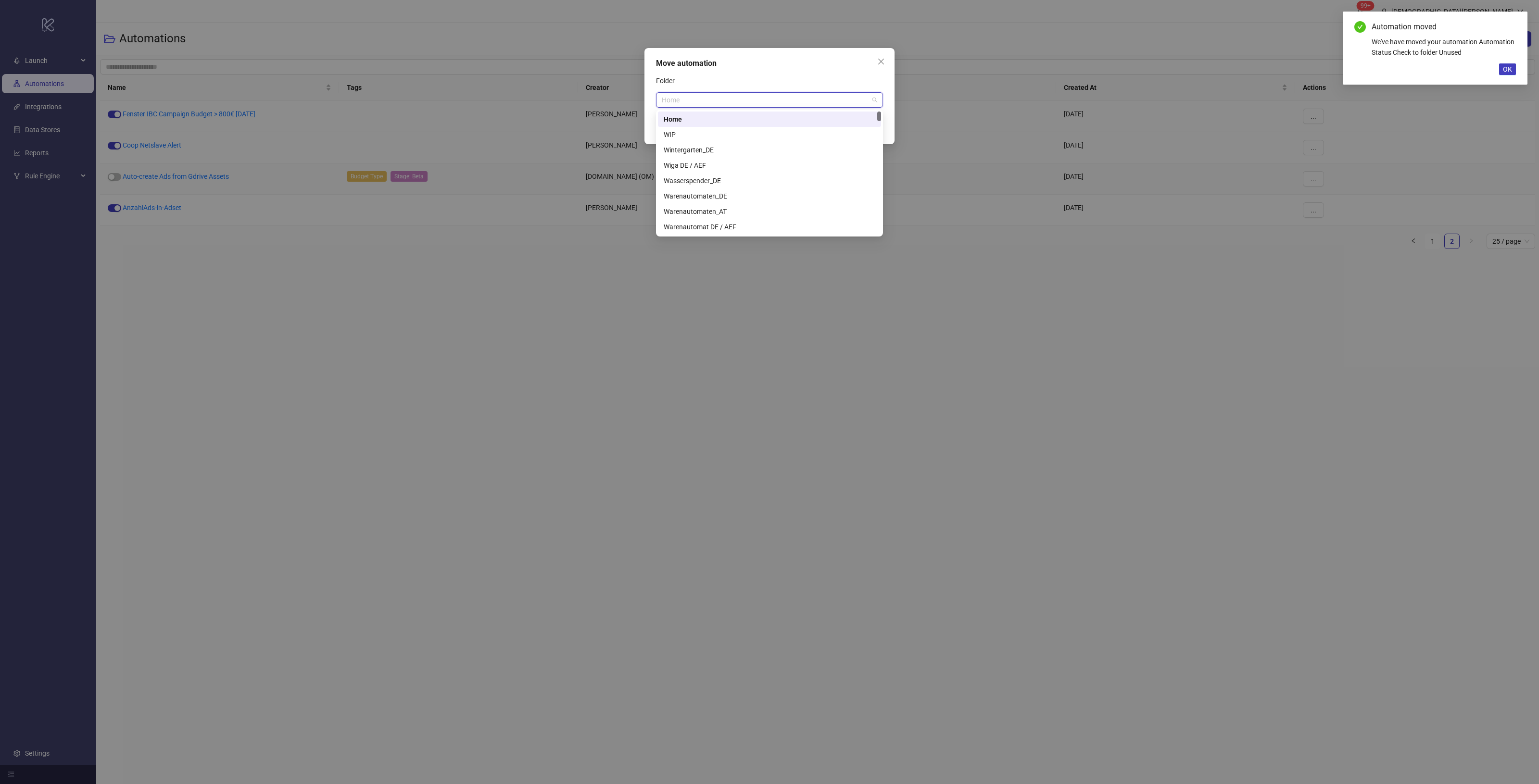
paste input "*****"
type input "*****"
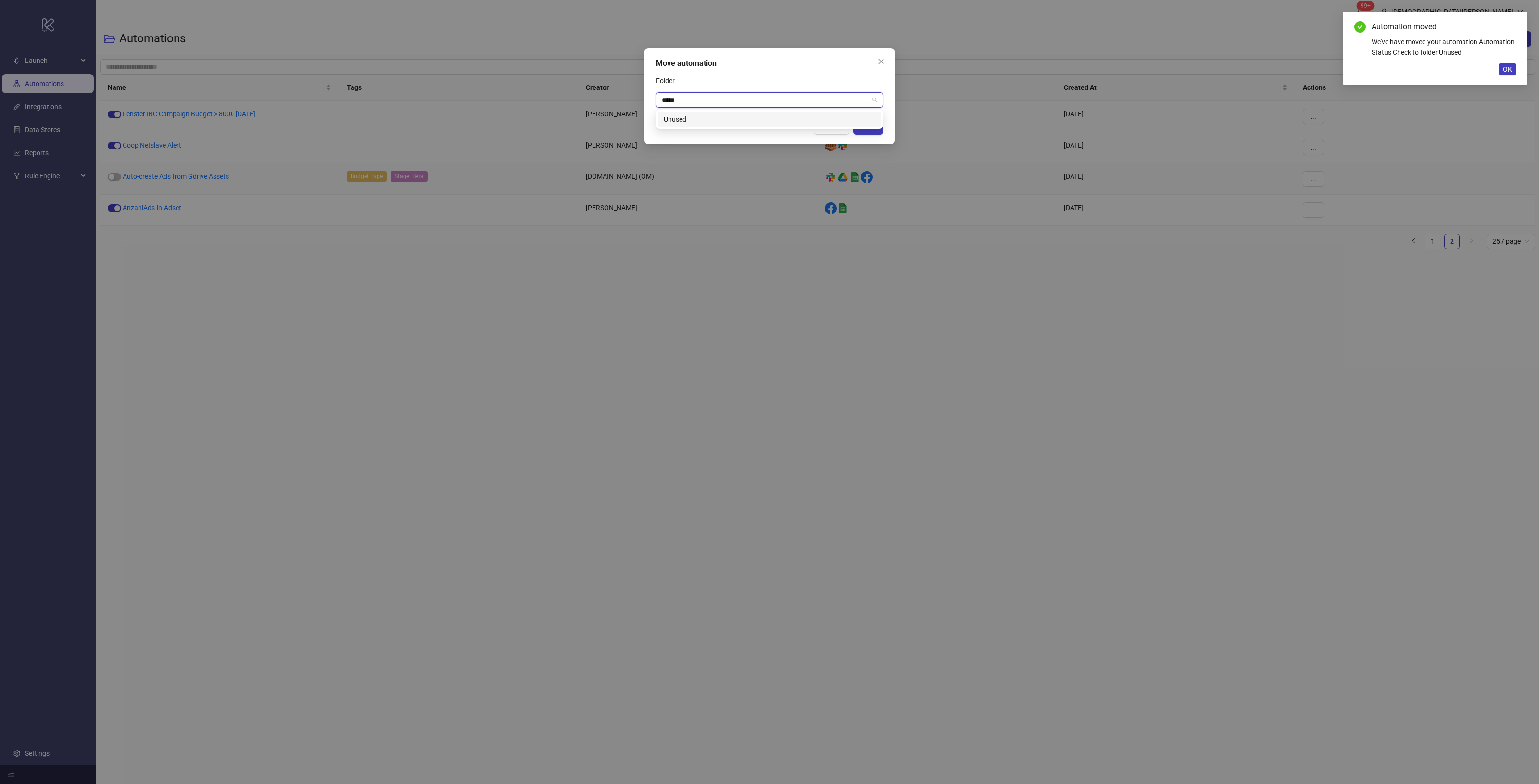
click at [753, 120] on div "Unused" at bounding box center [769, 120] width 211 height 11
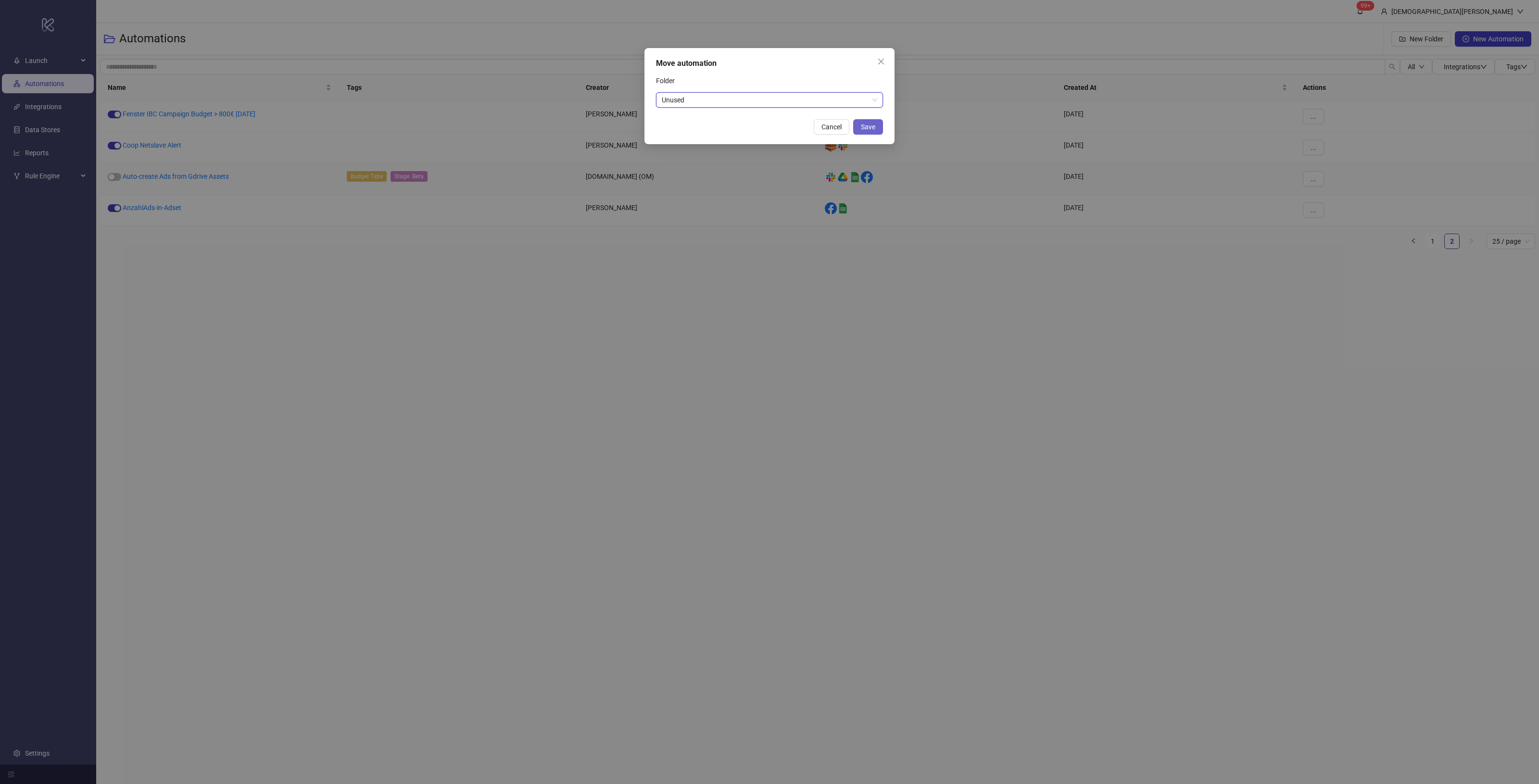
click at [856, 129] on button "Save" at bounding box center [868, 127] width 30 height 15
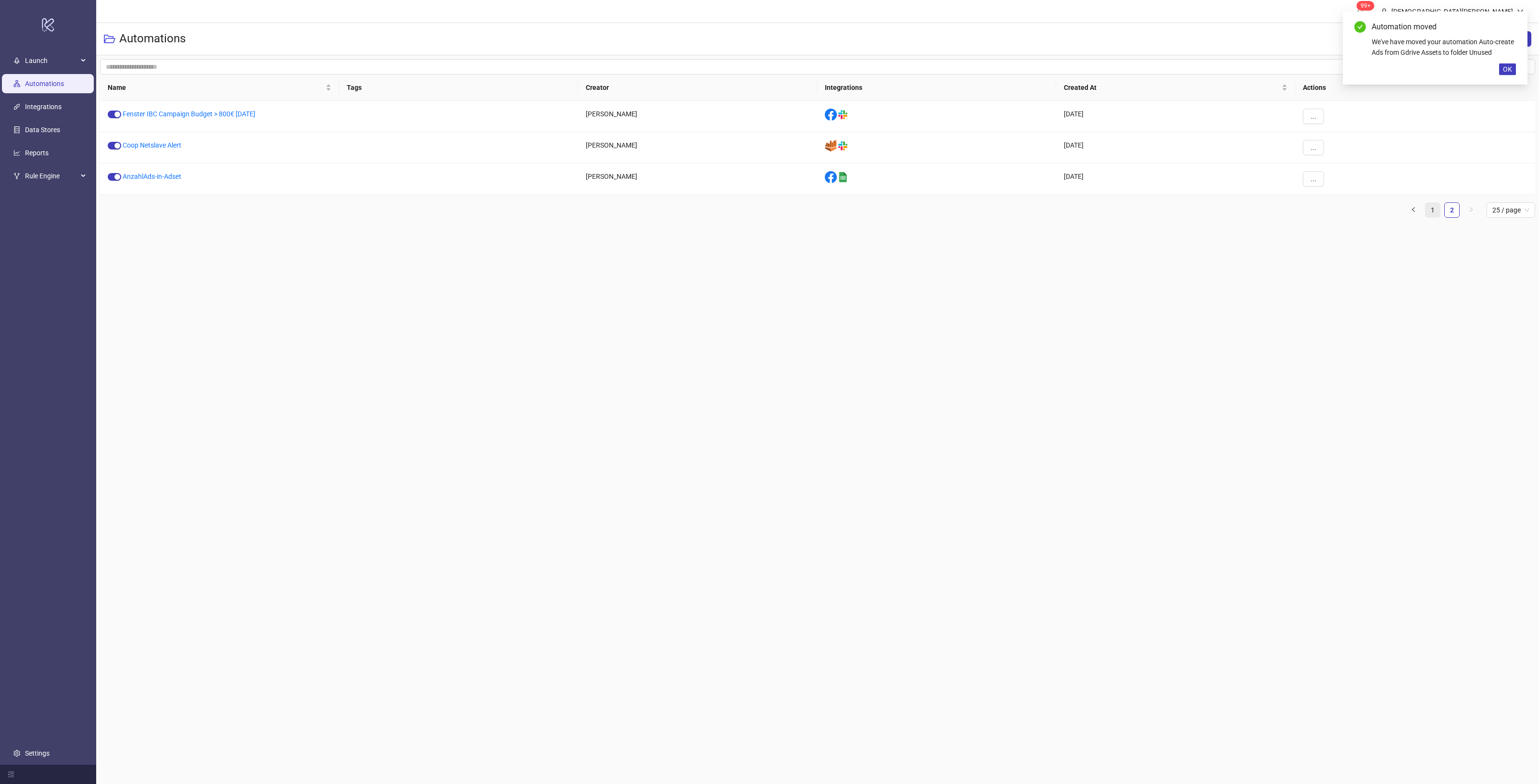
click at [1436, 207] on link "1" at bounding box center [1432, 210] width 14 height 14
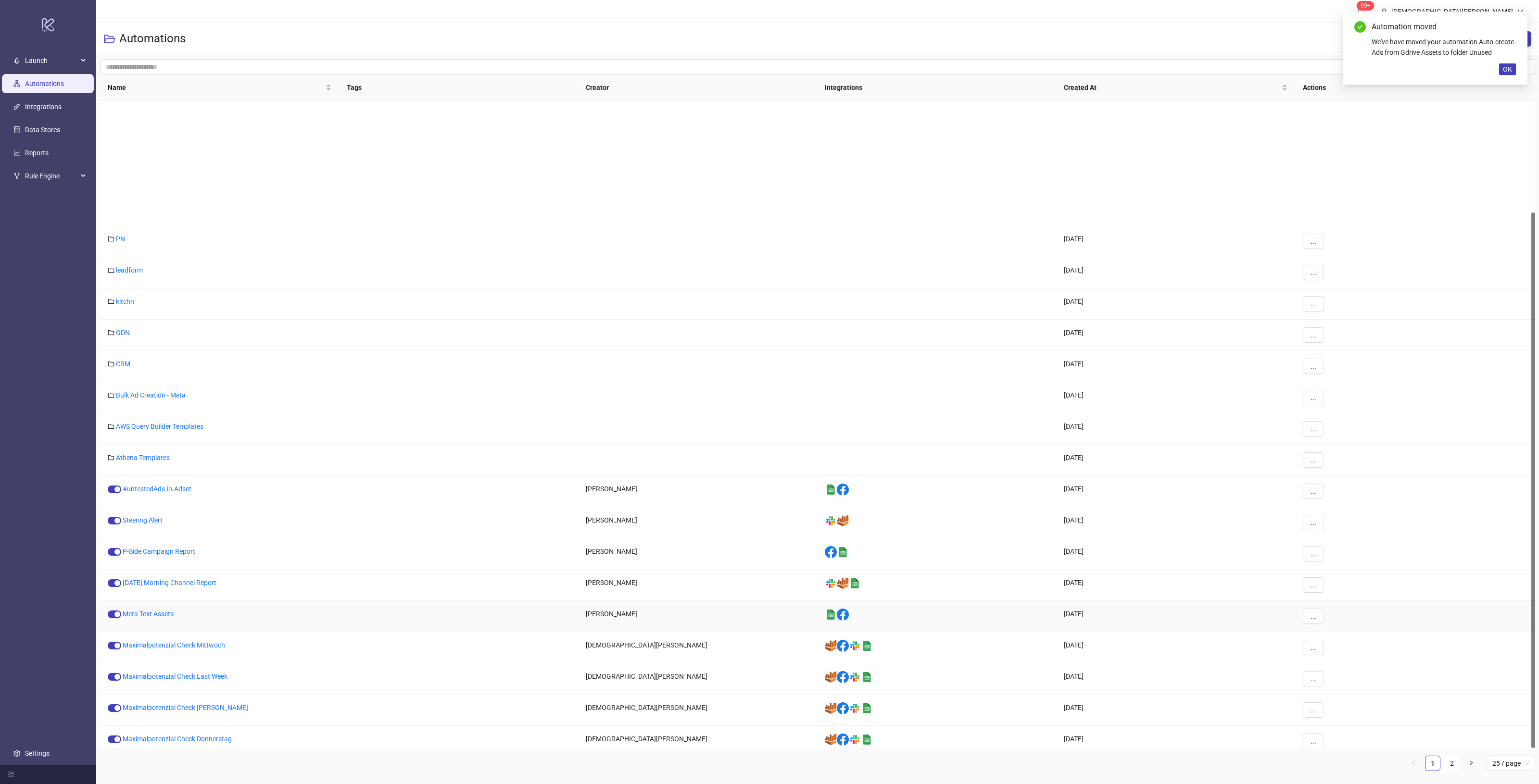
scroll to position [134, 0]
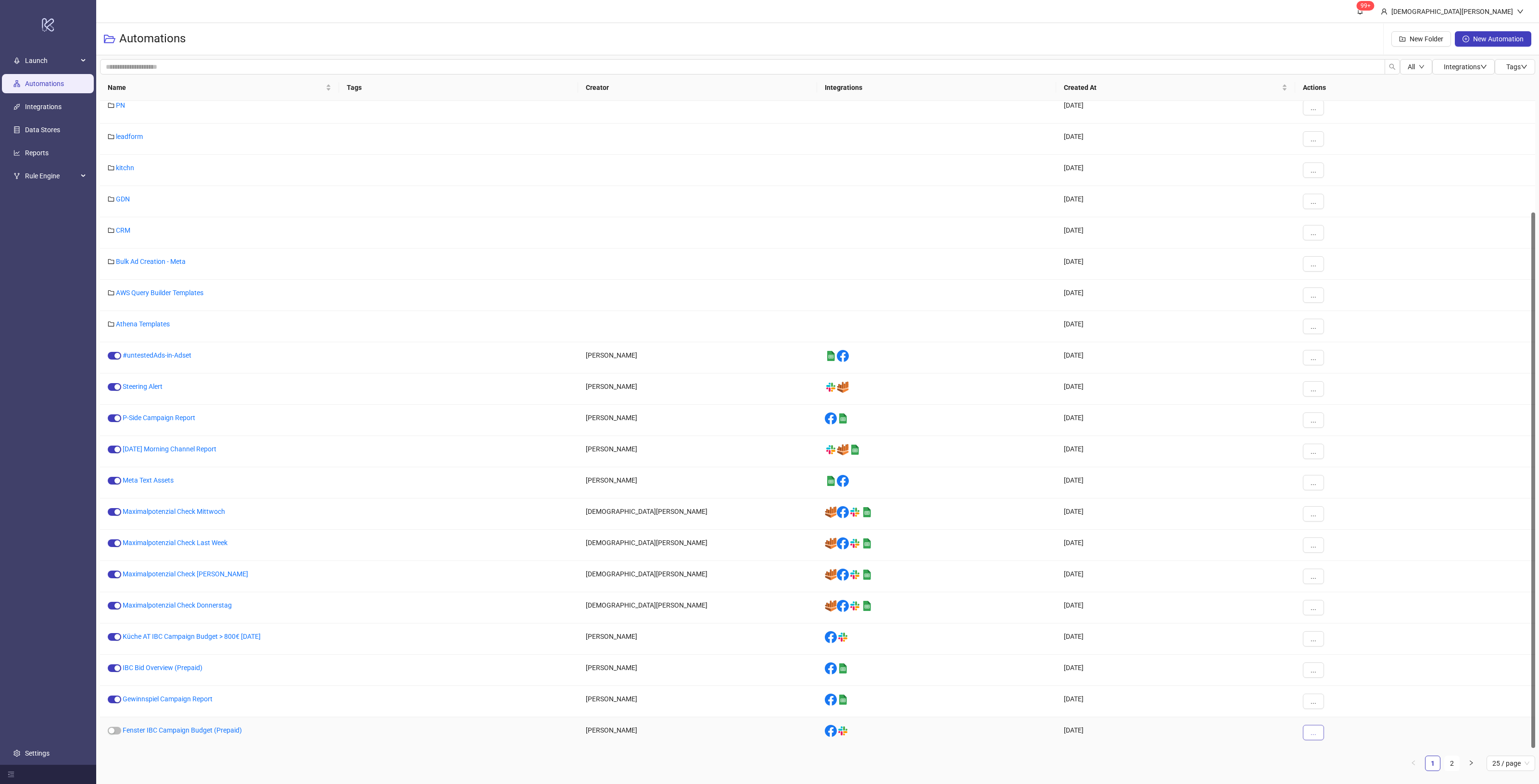
click at [1309, 736] on button "..." at bounding box center [1313, 733] width 21 height 15
click at [1342, 686] on span "Move" at bounding box center [1335, 685] width 28 height 11
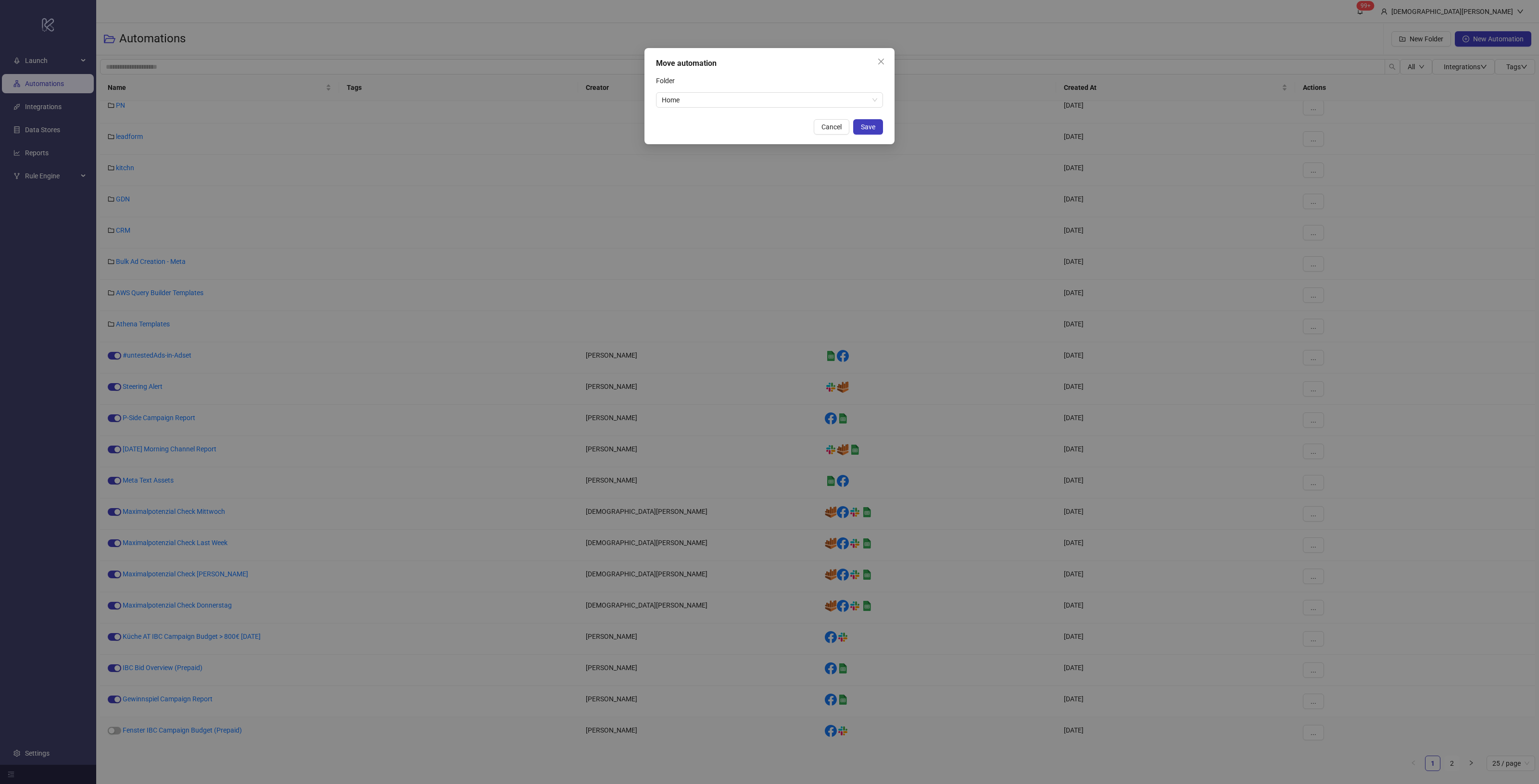
click at [744, 108] on div "Move automation Folder Home Cancel Save" at bounding box center [769, 96] width 250 height 96
click at [746, 101] on span "Home" at bounding box center [769, 99] width 216 height 14
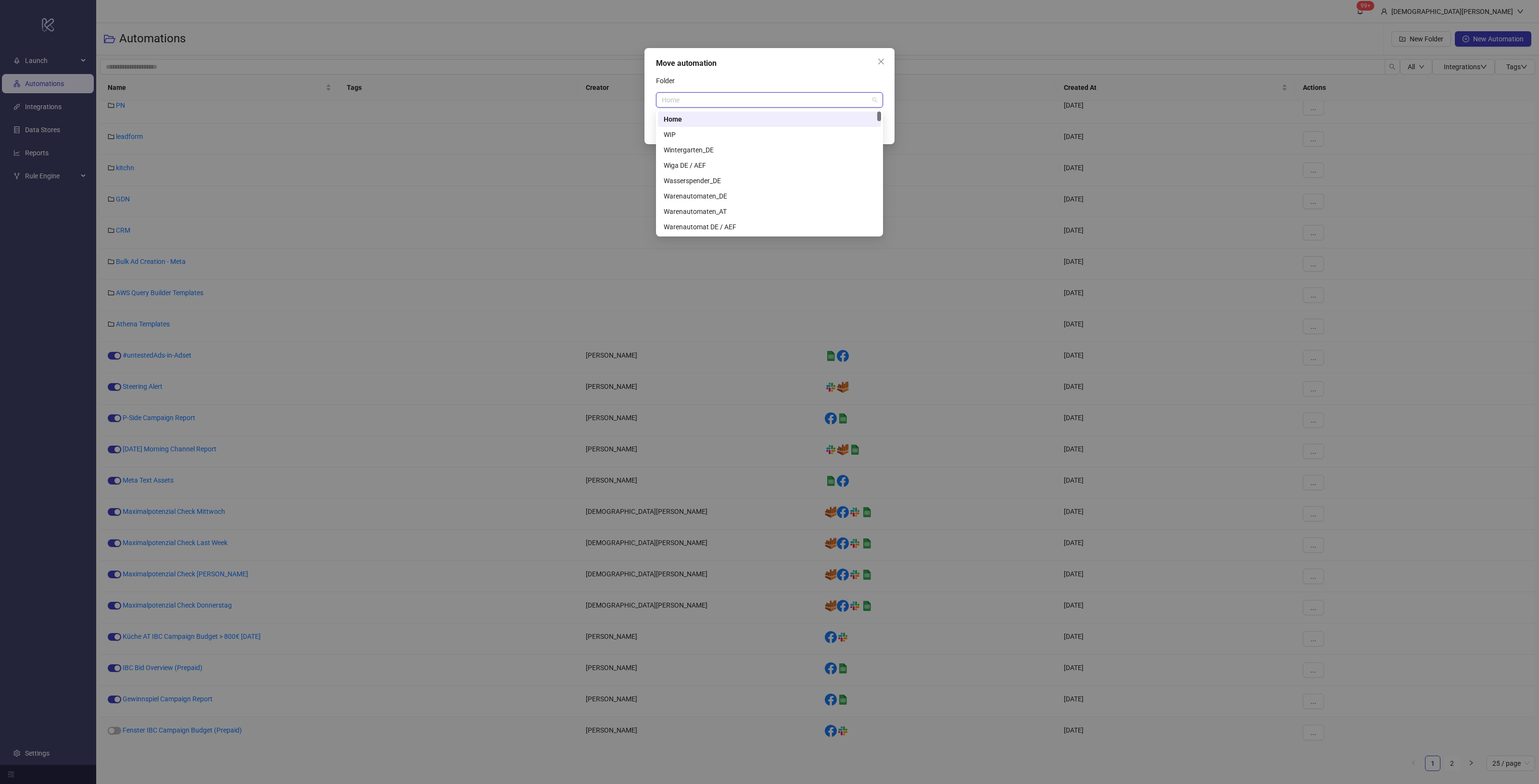
paste input "*****"
type input "*****"
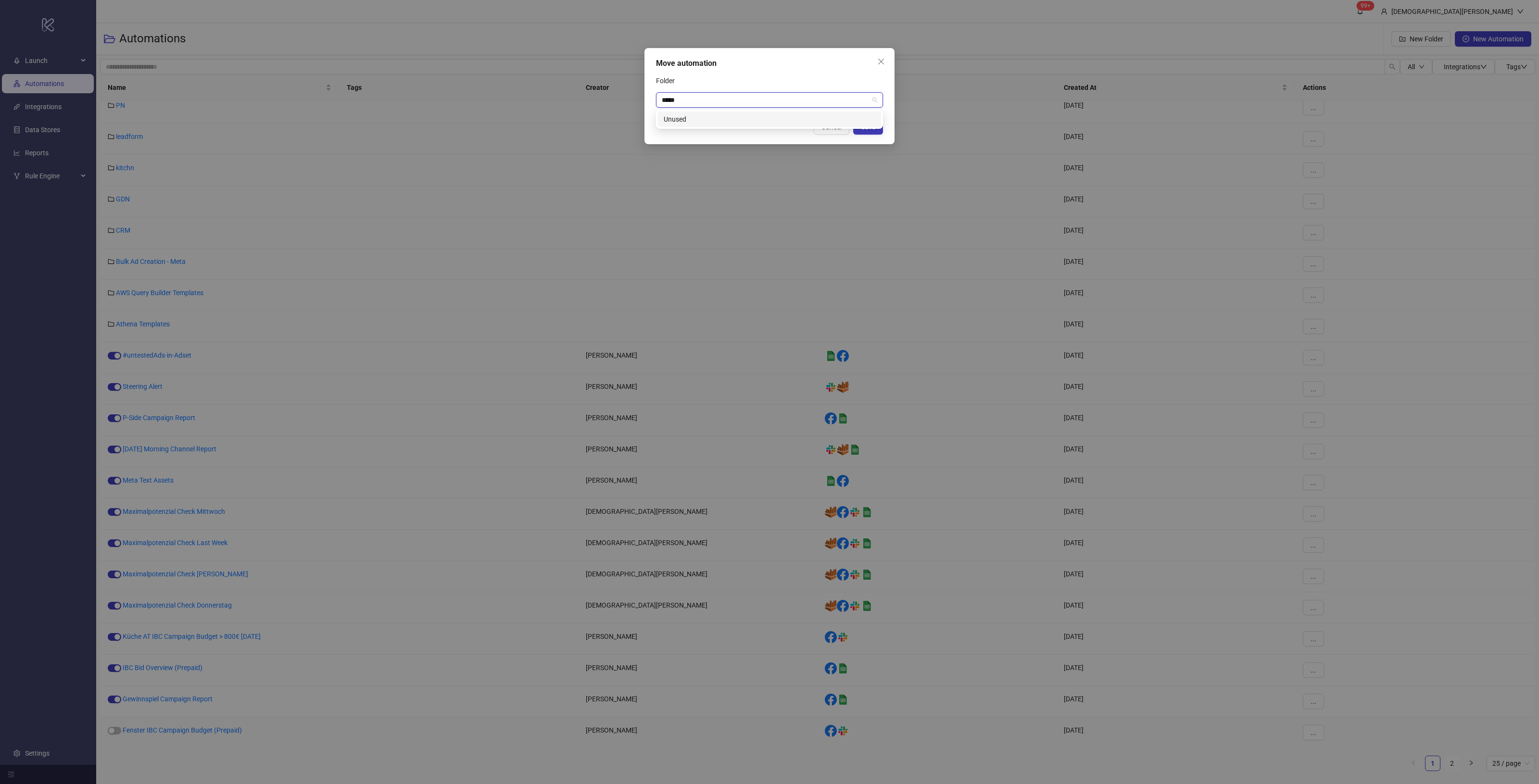
click at [787, 120] on div "Unused" at bounding box center [769, 120] width 211 height 11
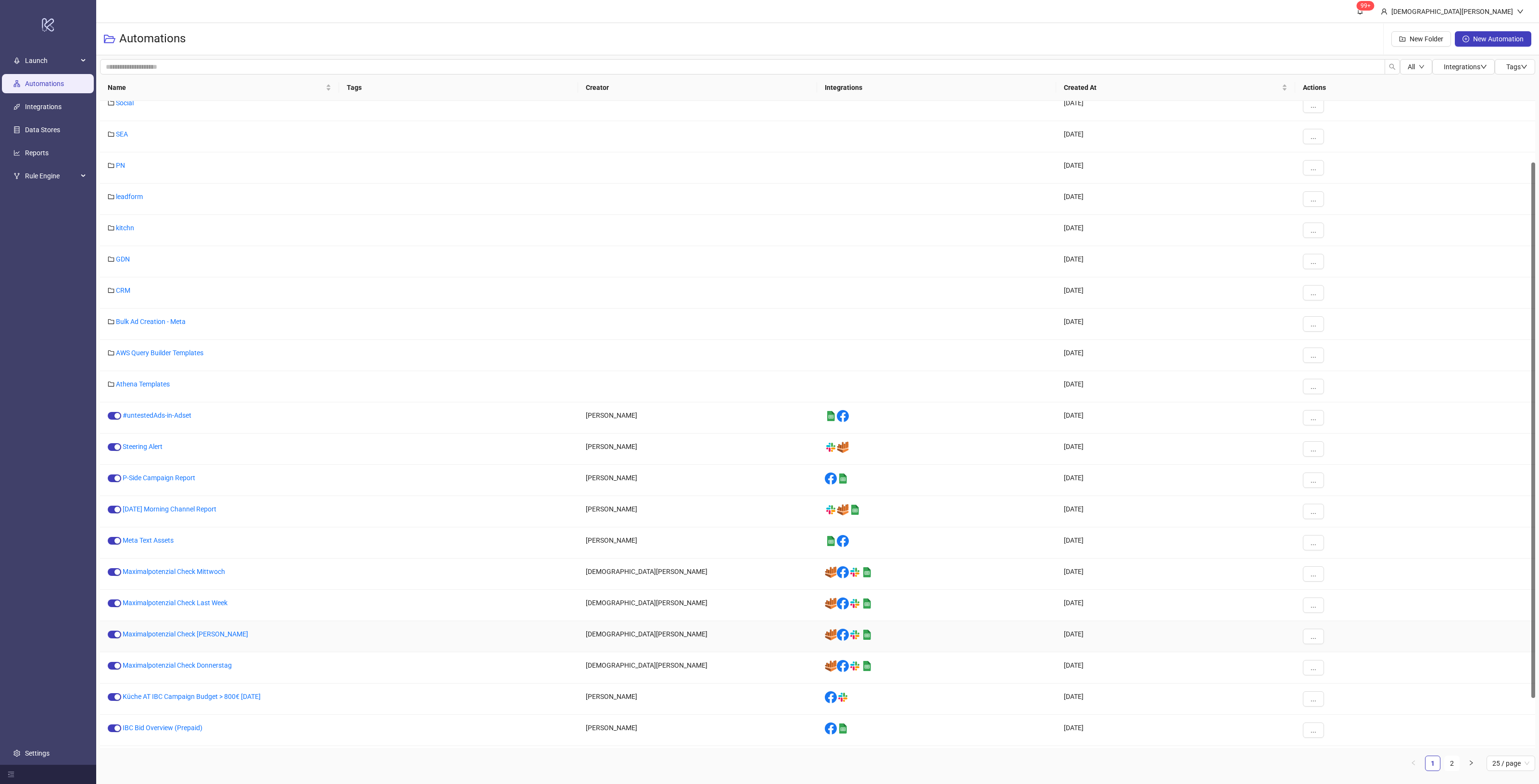
scroll to position [0, 0]
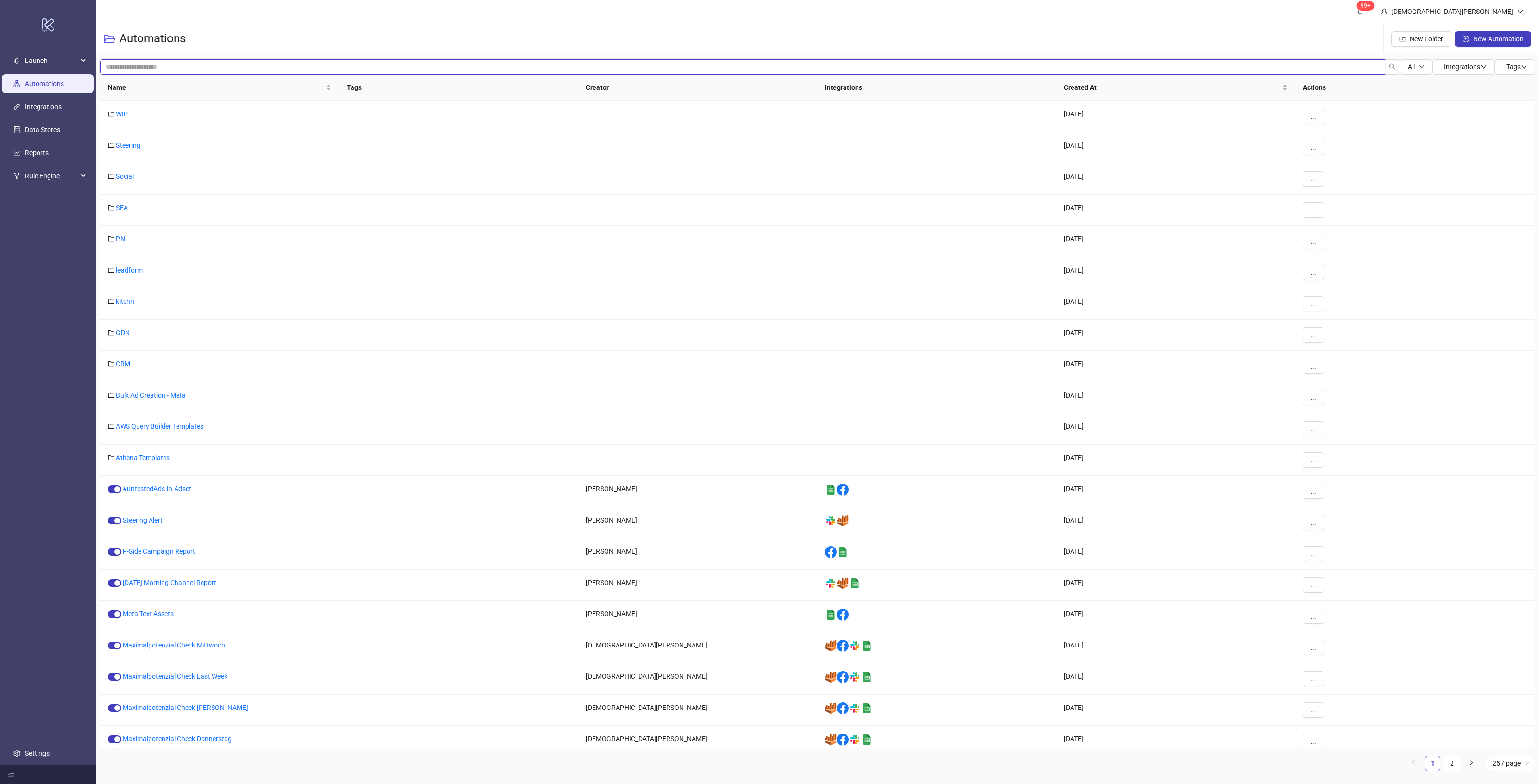
click at [426, 68] on input "search" at bounding box center [742, 67] width 1285 height 15
click at [1424, 34] on button "New Folder" at bounding box center [1421, 39] width 59 height 15
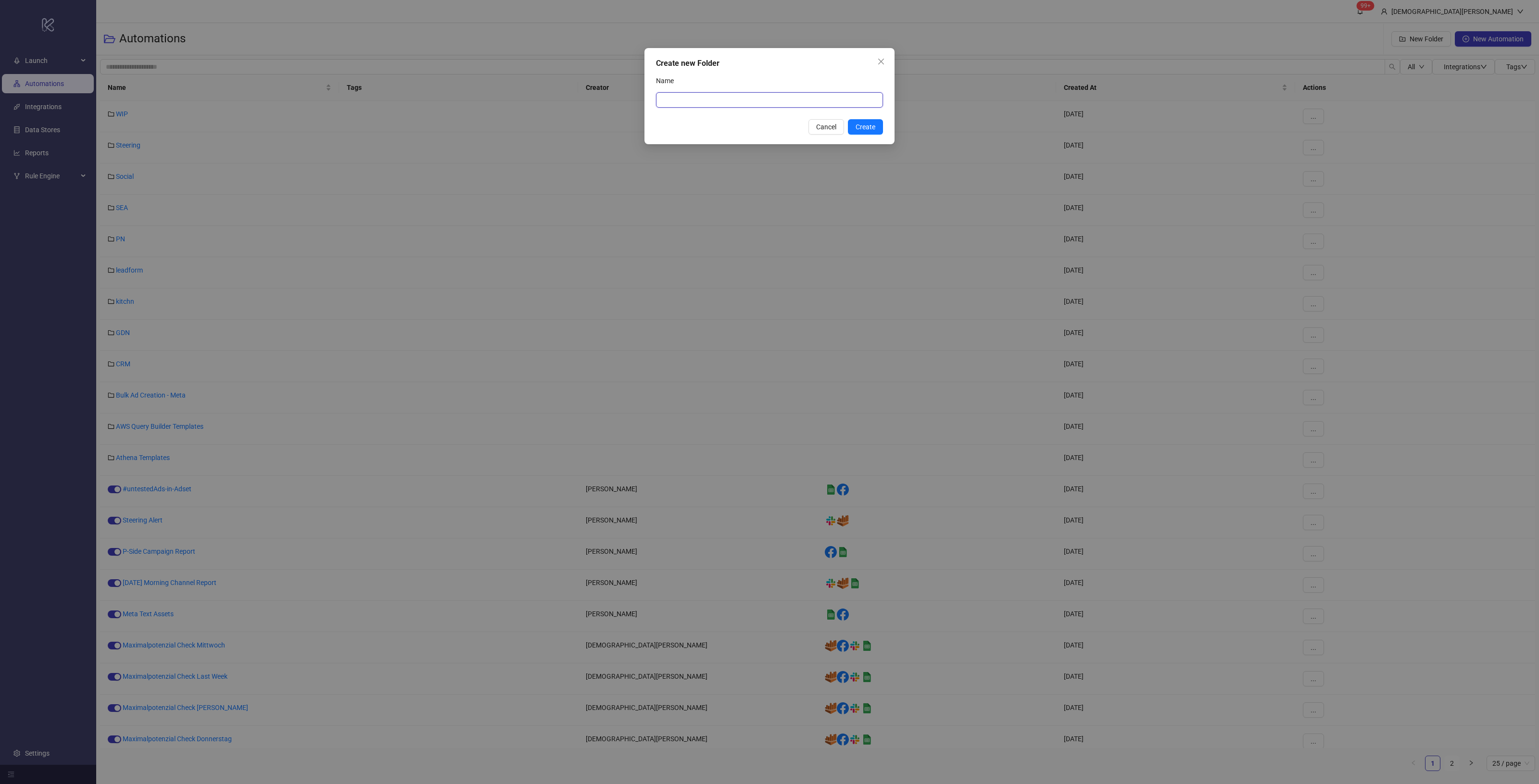
click at [780, 94] on input "Name" at bounding box center [770, 100] width 227 height 15
type input "*******"
drag, startPoint x: 740, startPoint y: 98, endPoint x: 720, endPoint y: 98, distance: 20.0
click at [720, 98] on input "**********" at bounding box center [770, 100] width 227 height 15
drag, startPoint x: 719, startPoint y: 99, endPoint x: 644, endPoint y: 94, distance: 75.2
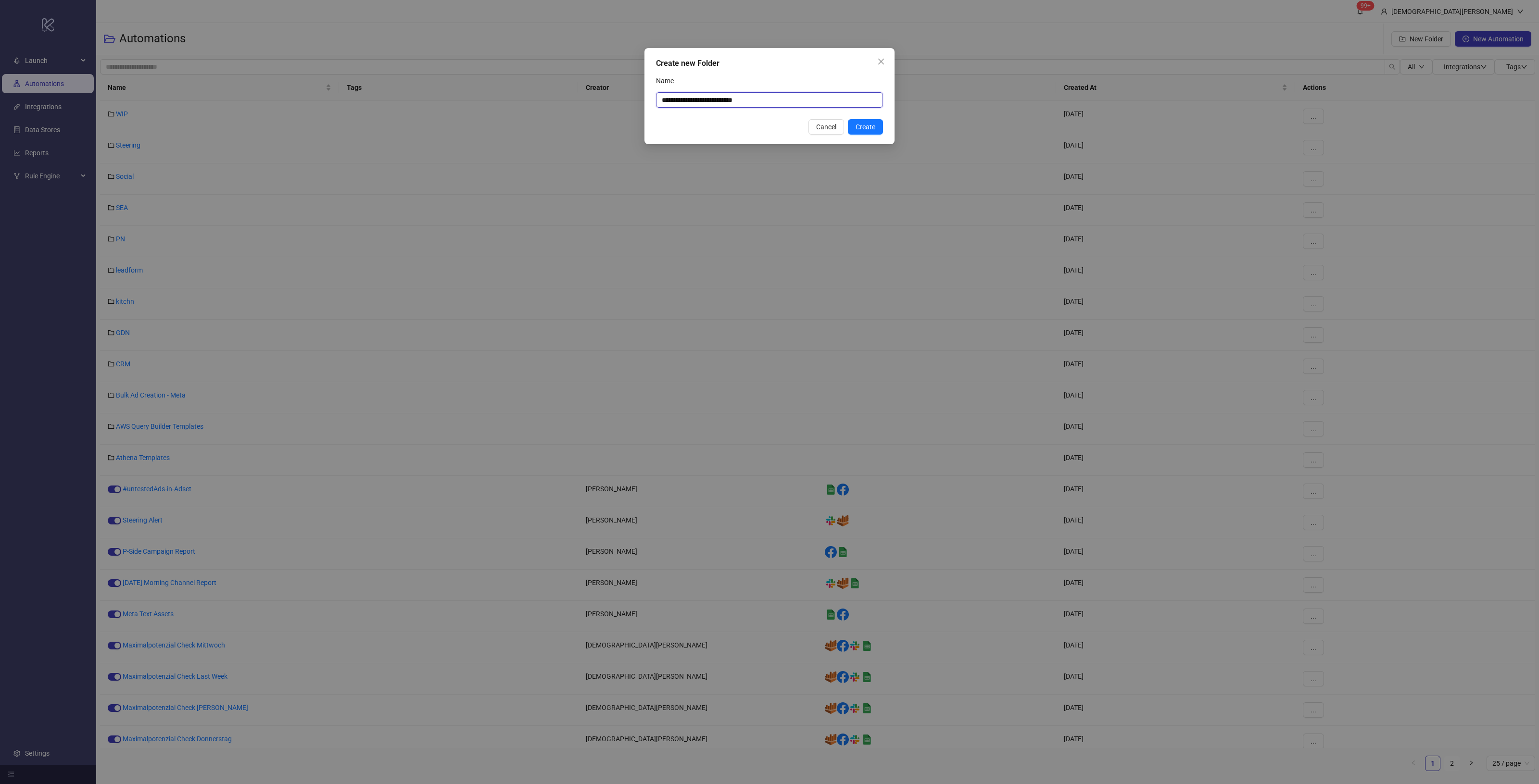
click at [644, 94] on div "**********" at bounding box center [769, 96] width 250 height 96
type input "**********"
click at [850, 77] on div "Name" at bounding box center [770, 83] width 227 height 20
click at [879, 124] on button "Create" at bounding box center [865, 127] width 35 height 15
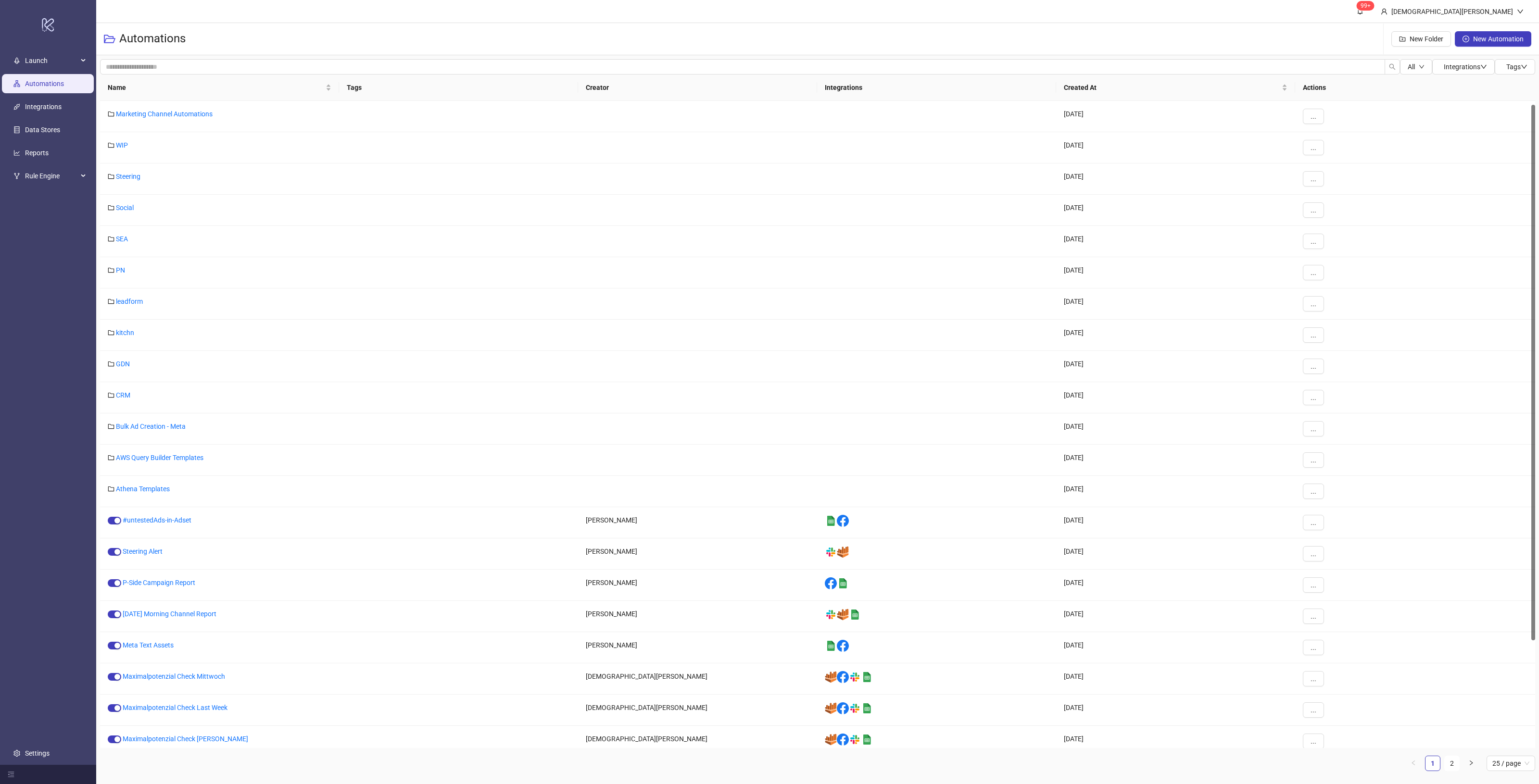
scroll to position [5, 0]
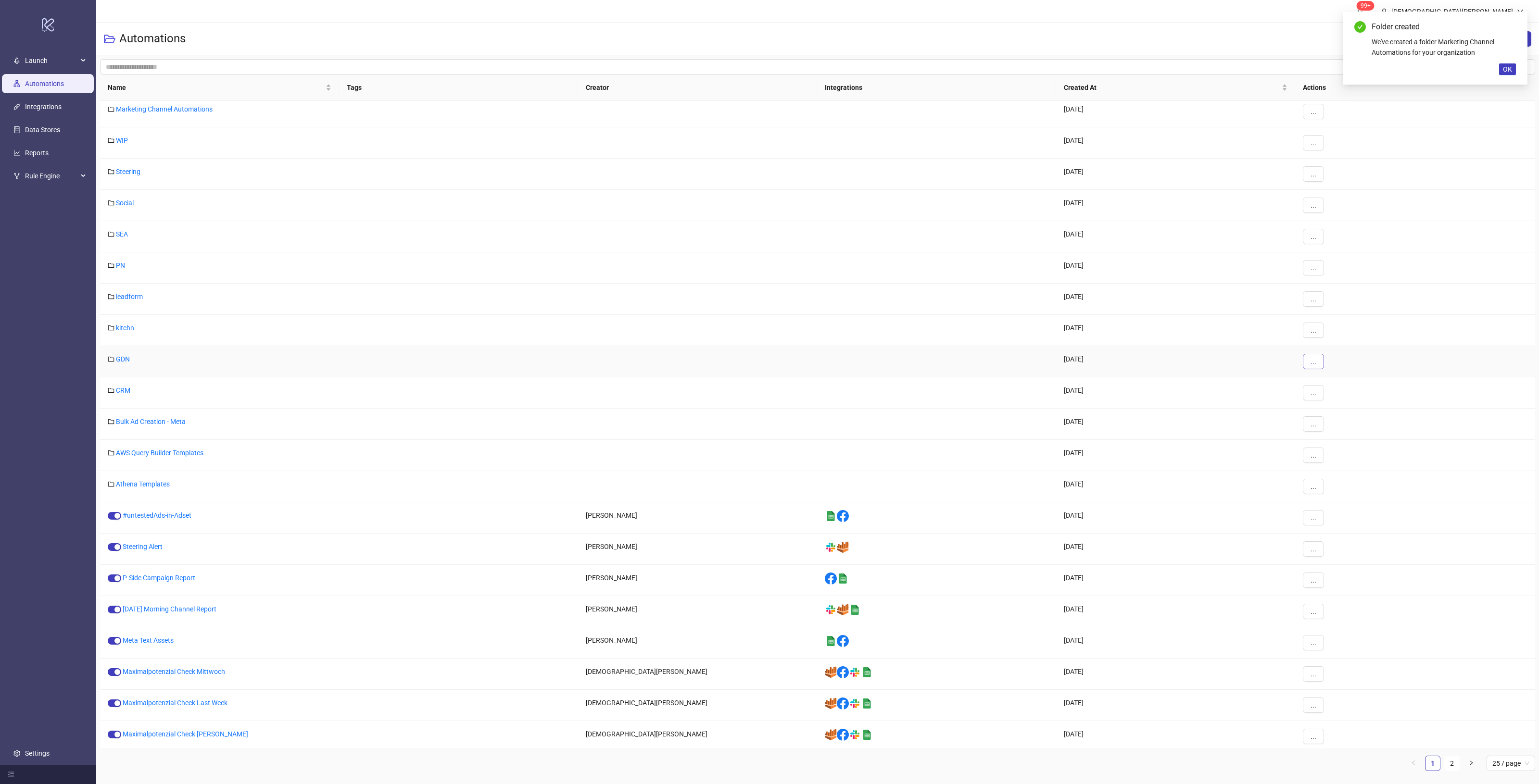
click at [1312, 362] on span "..." at bounding box center [1313, 362] width 6 height 8
click at [1330, 395] on span "Move" at bounding box center [1335, 398] width 28 height 11
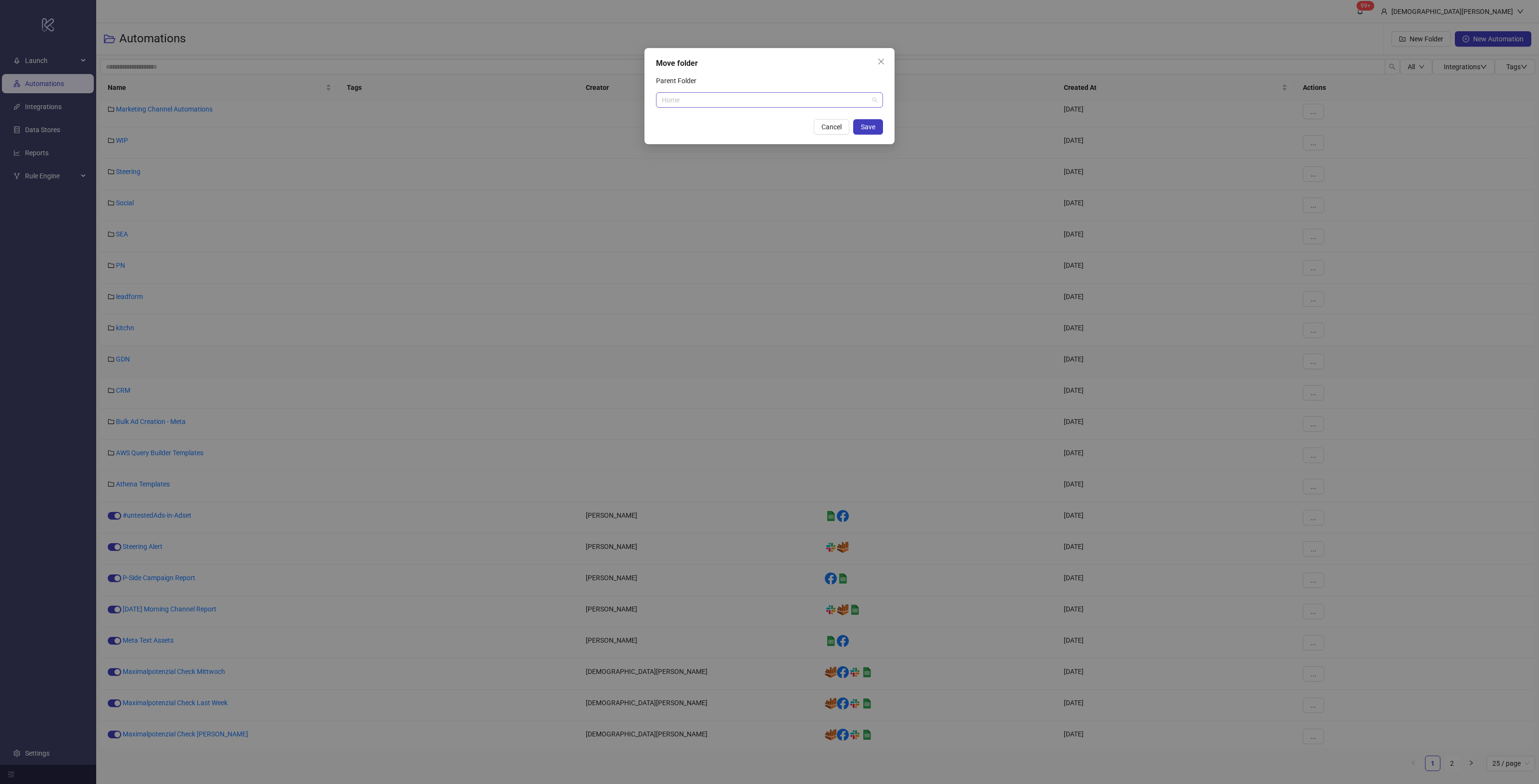
click at [760, 104] on span "Home" at bounding box center [769, 99] width 216 height 14
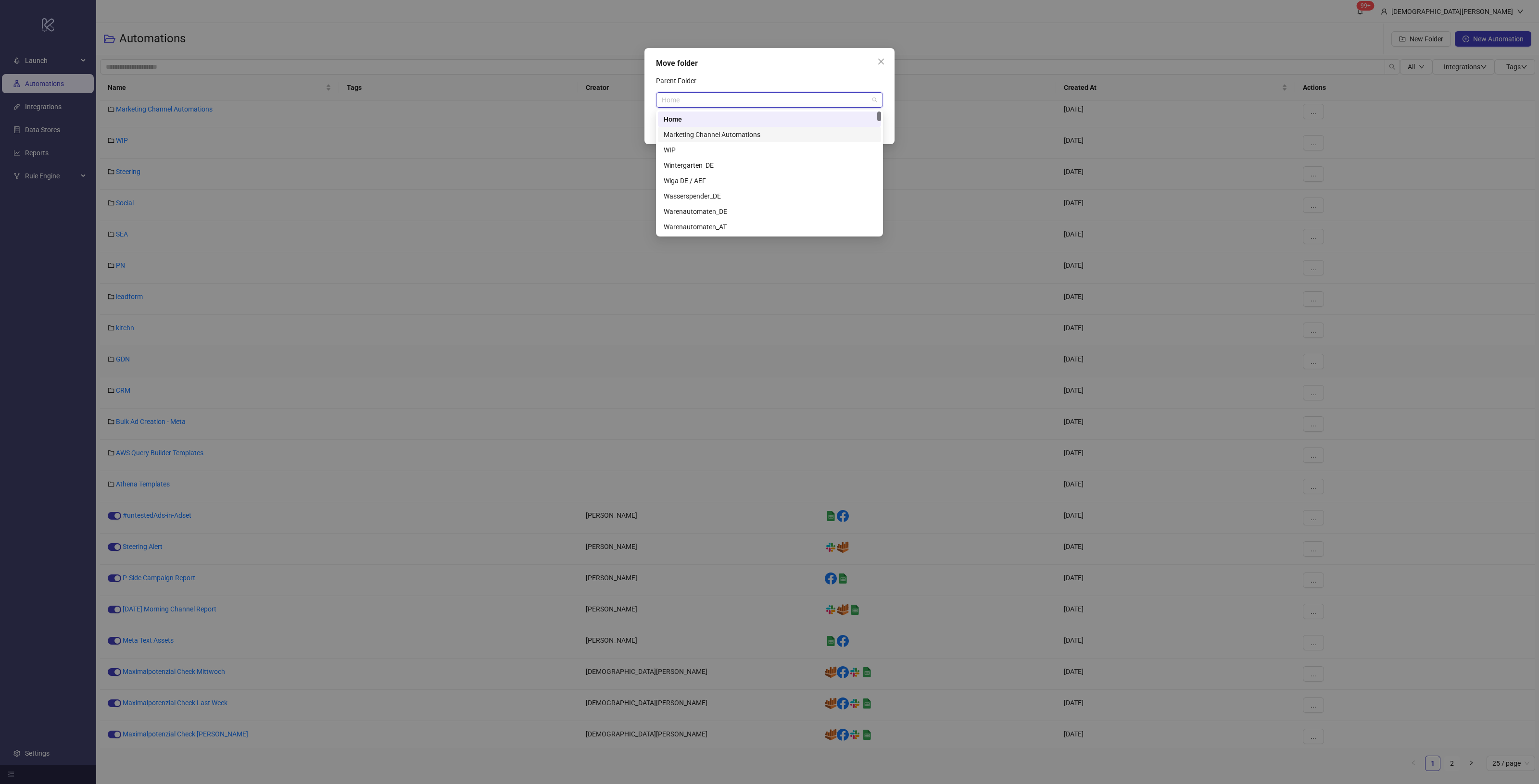
click at [763, 135] on div "Marketing Channel Automations" at bounding box center [769, 135] width 211 height 11
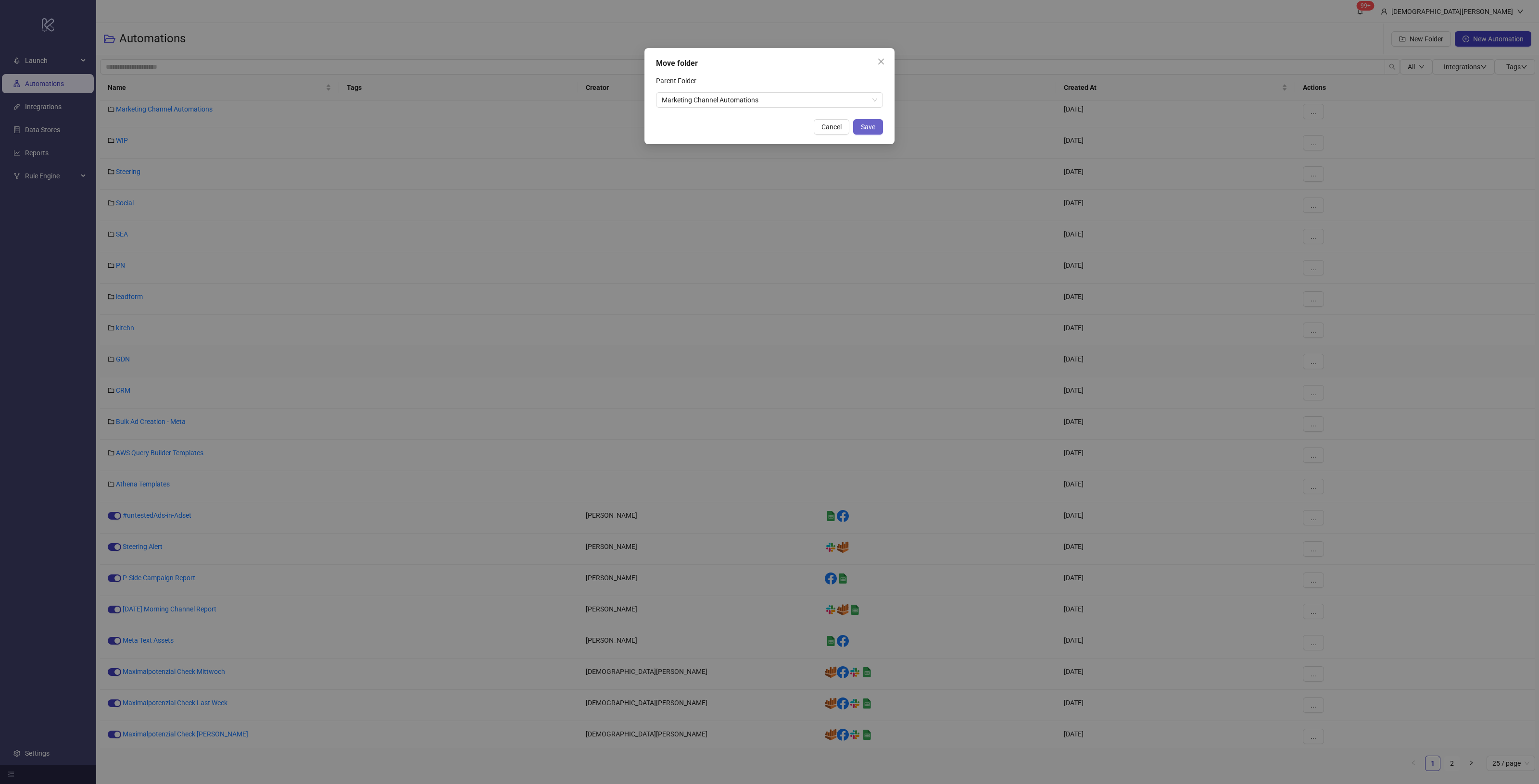
click at [870, 129] on span "Save" at bounding box center [868, 127] width 14 height 8
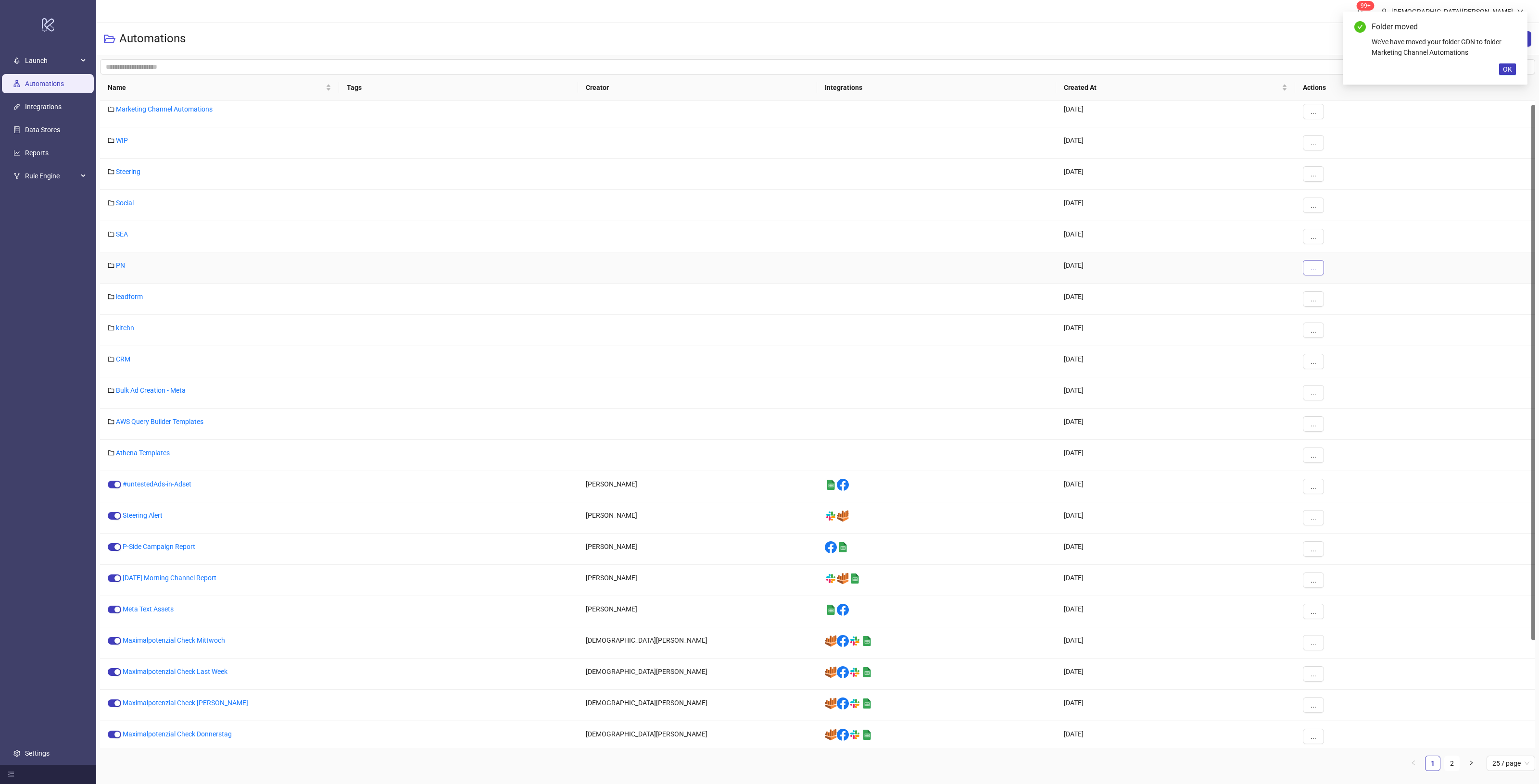
click at [1316, 268] on span "..." at bounding box center [1313, 268] width 6 height 8
click at [1340, 306] on span "Move" at bounding box center [1335, 304] width 28 height 11
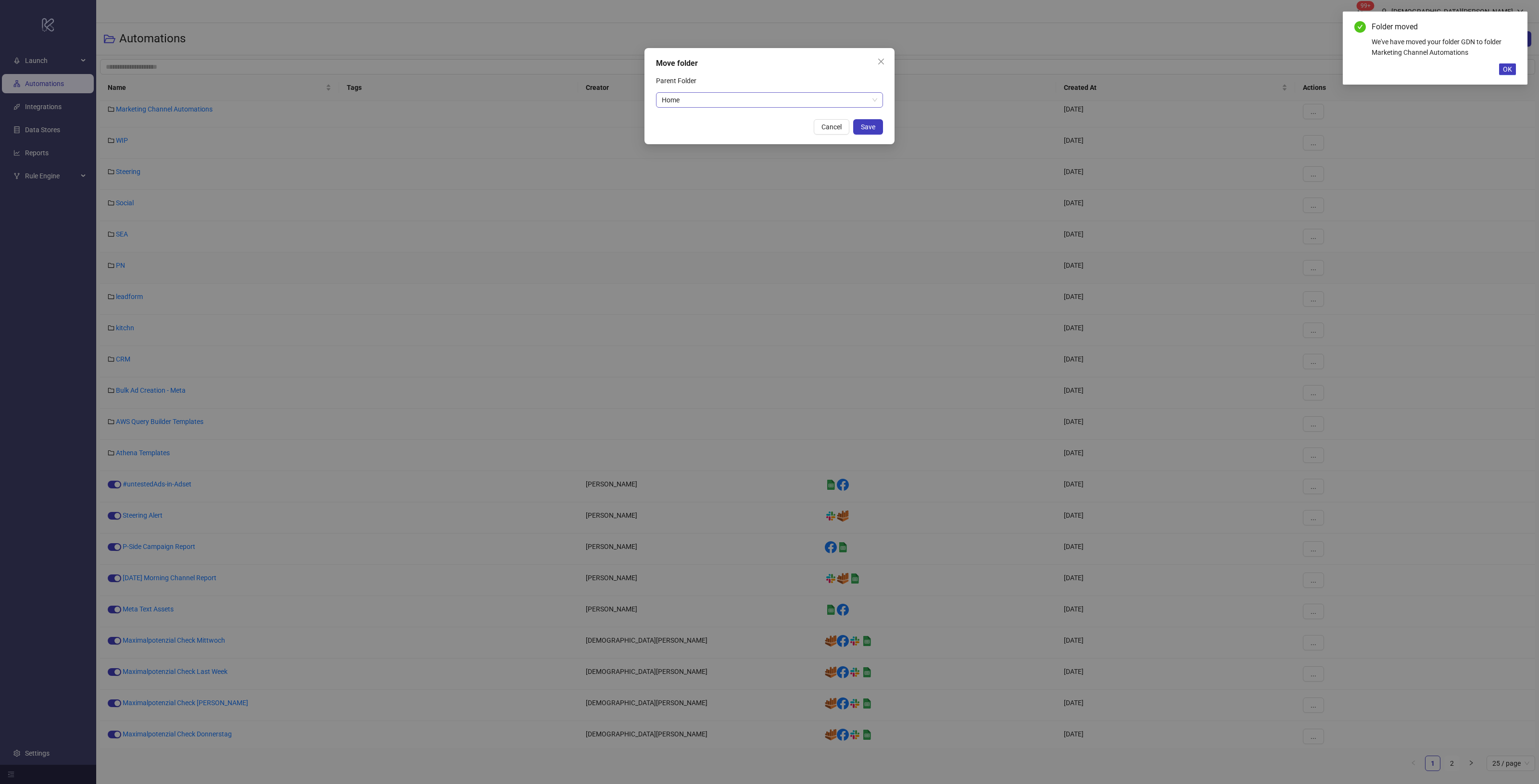
click at [705, 102] on span "Home" at bounding box center [769, 99] width 216 height 14
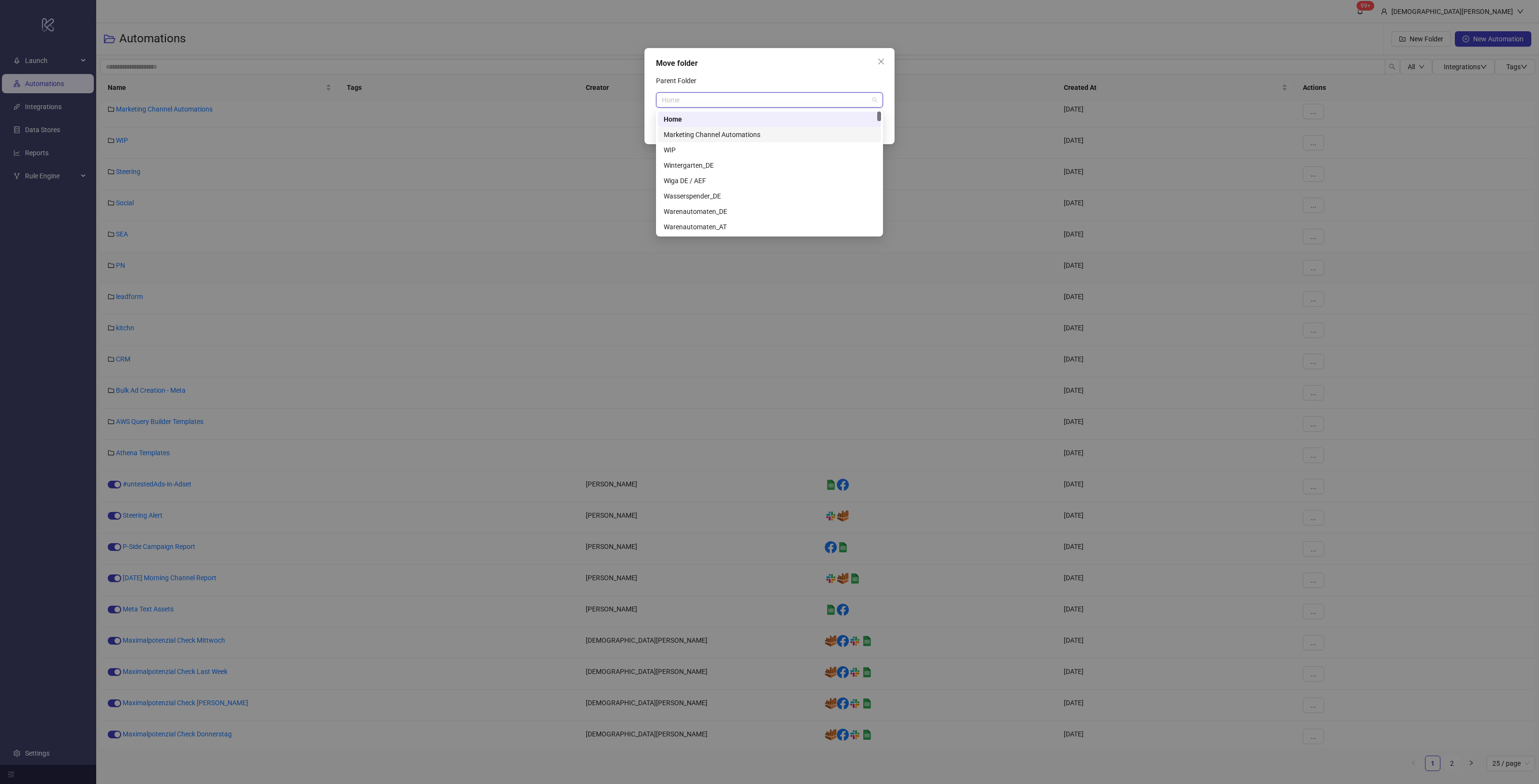
click at [700, 131] on div "Marketing Channel Automations" at bounding box center [769, 135] width 211 height 11
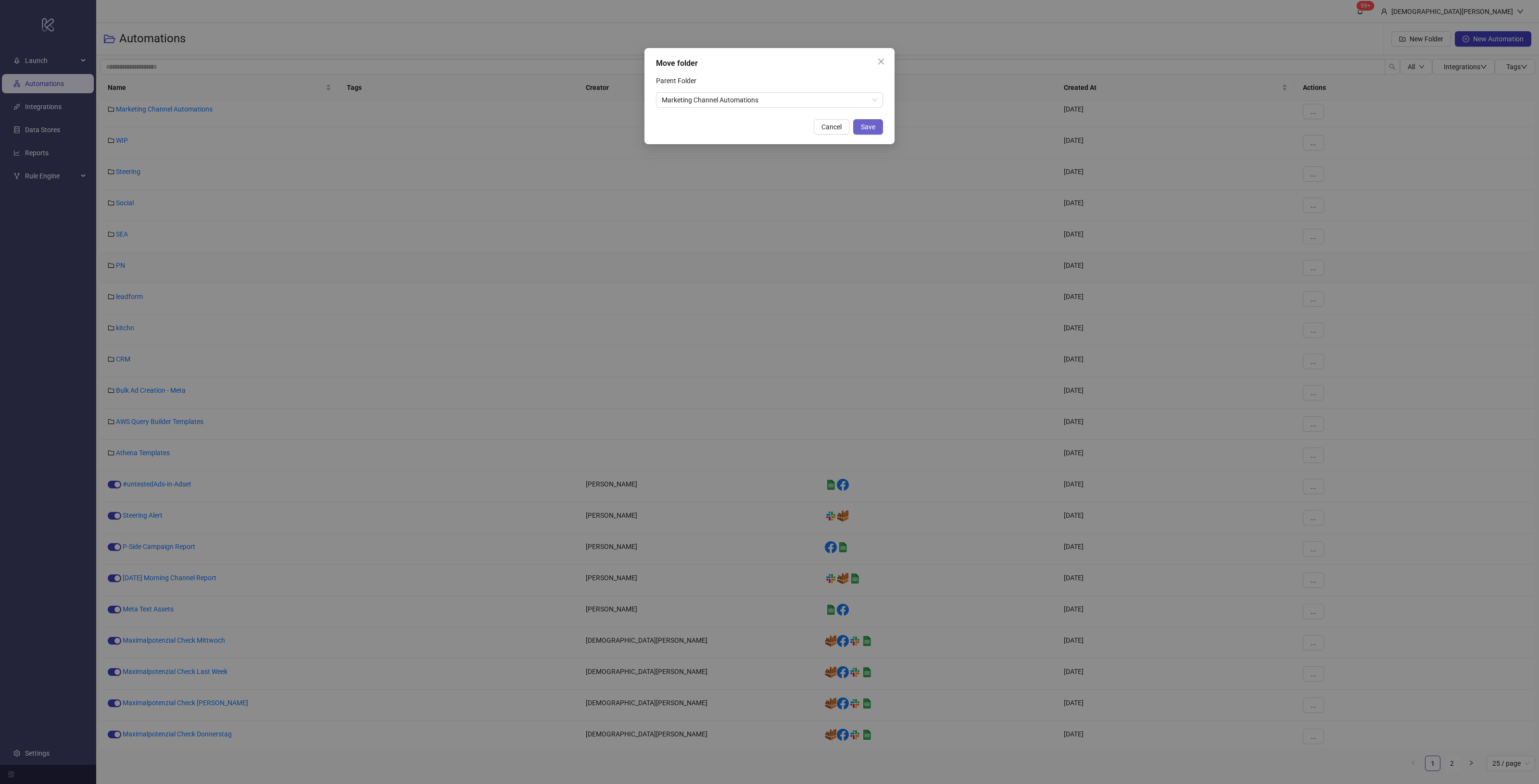
click at [876, 128] on button "Save" at bounding box center [868, 127] width 30 height 15
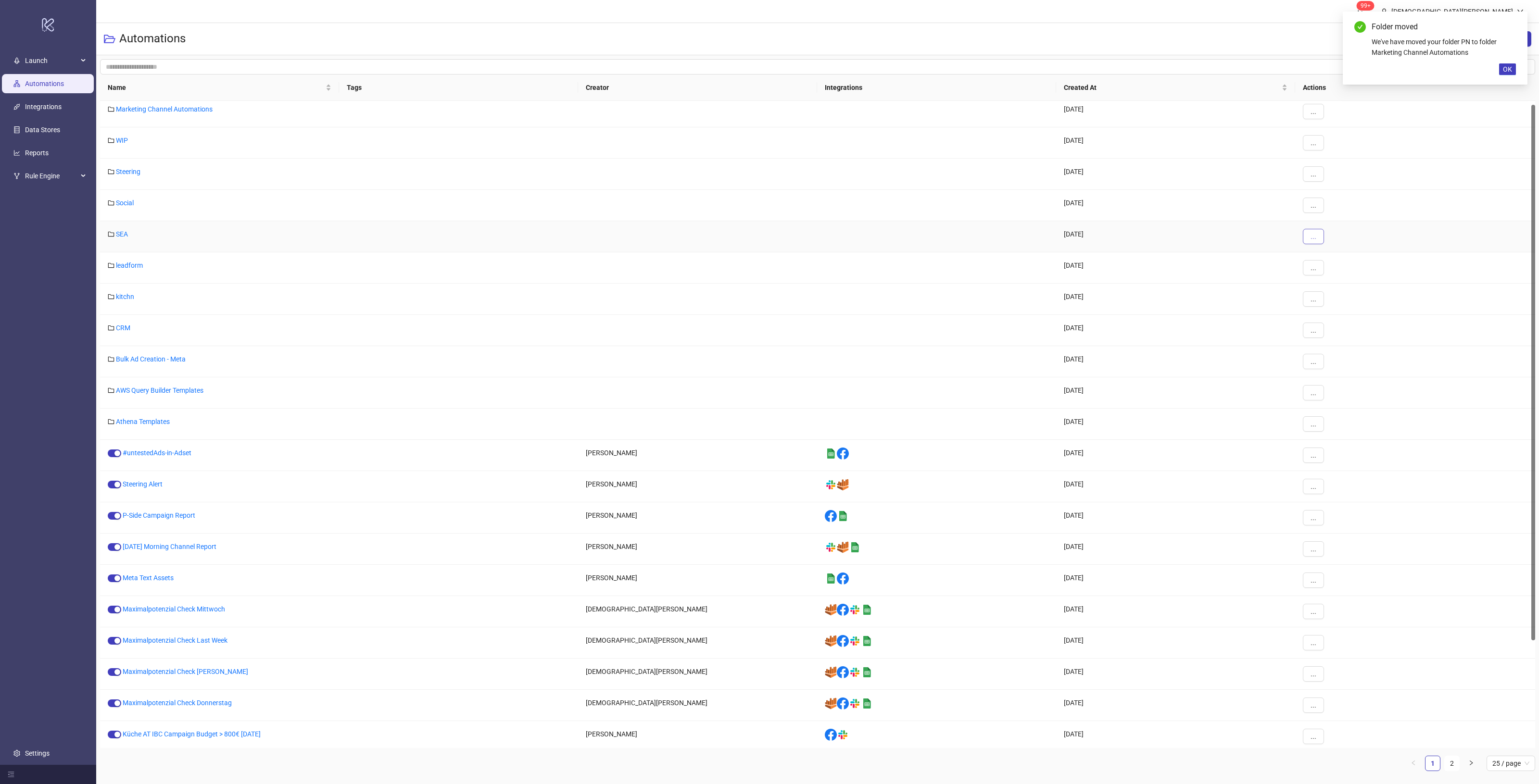
click at [1310, 237] on button "..." at bounding box center [1313, 236] width 21 height 15
click at [1338, 270] on span "Move" at bounding box center [1335, 272] width 28 height 11
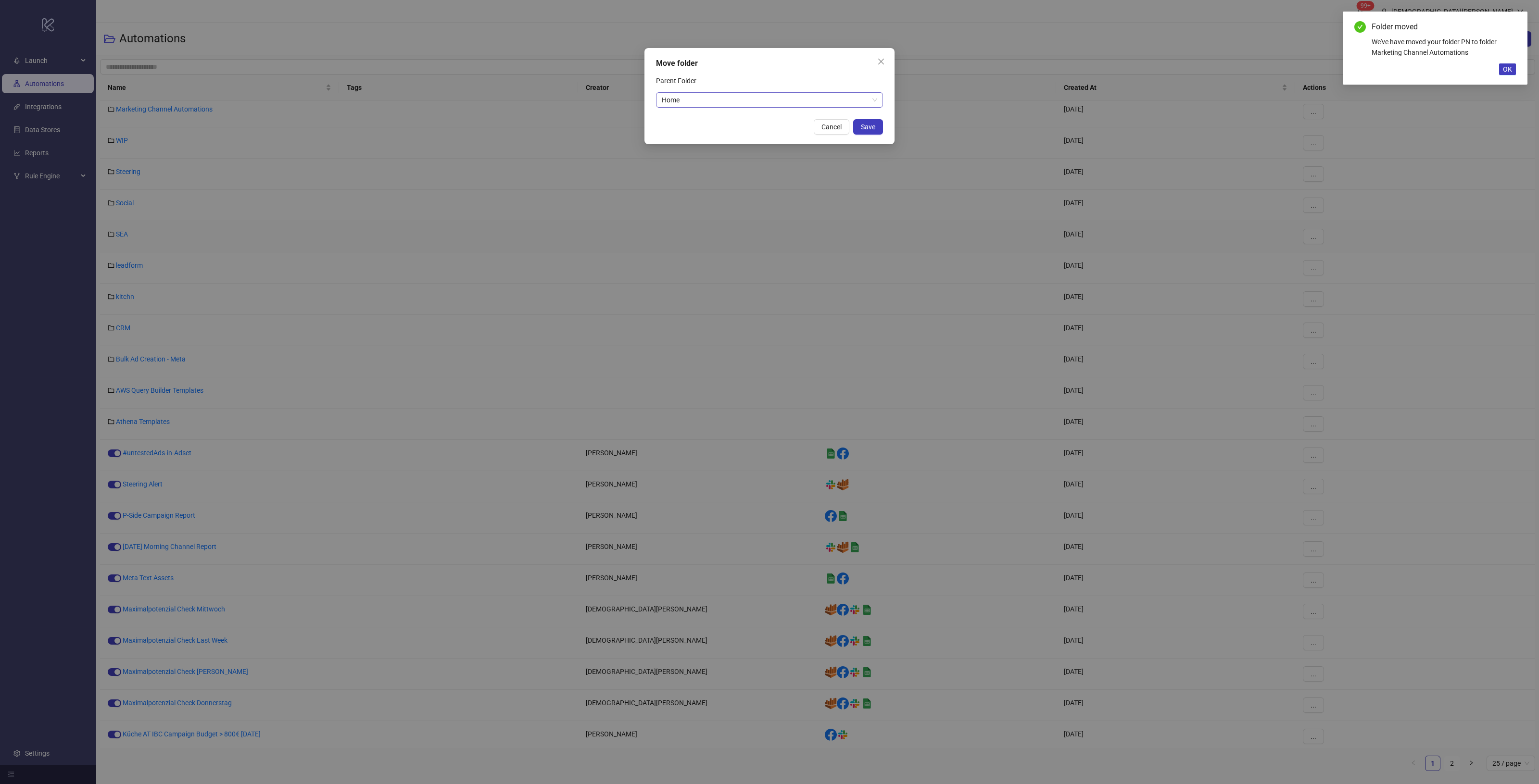
click at [739, 97] on span "Home" at bounding box center [769, 99] width 216 height 14
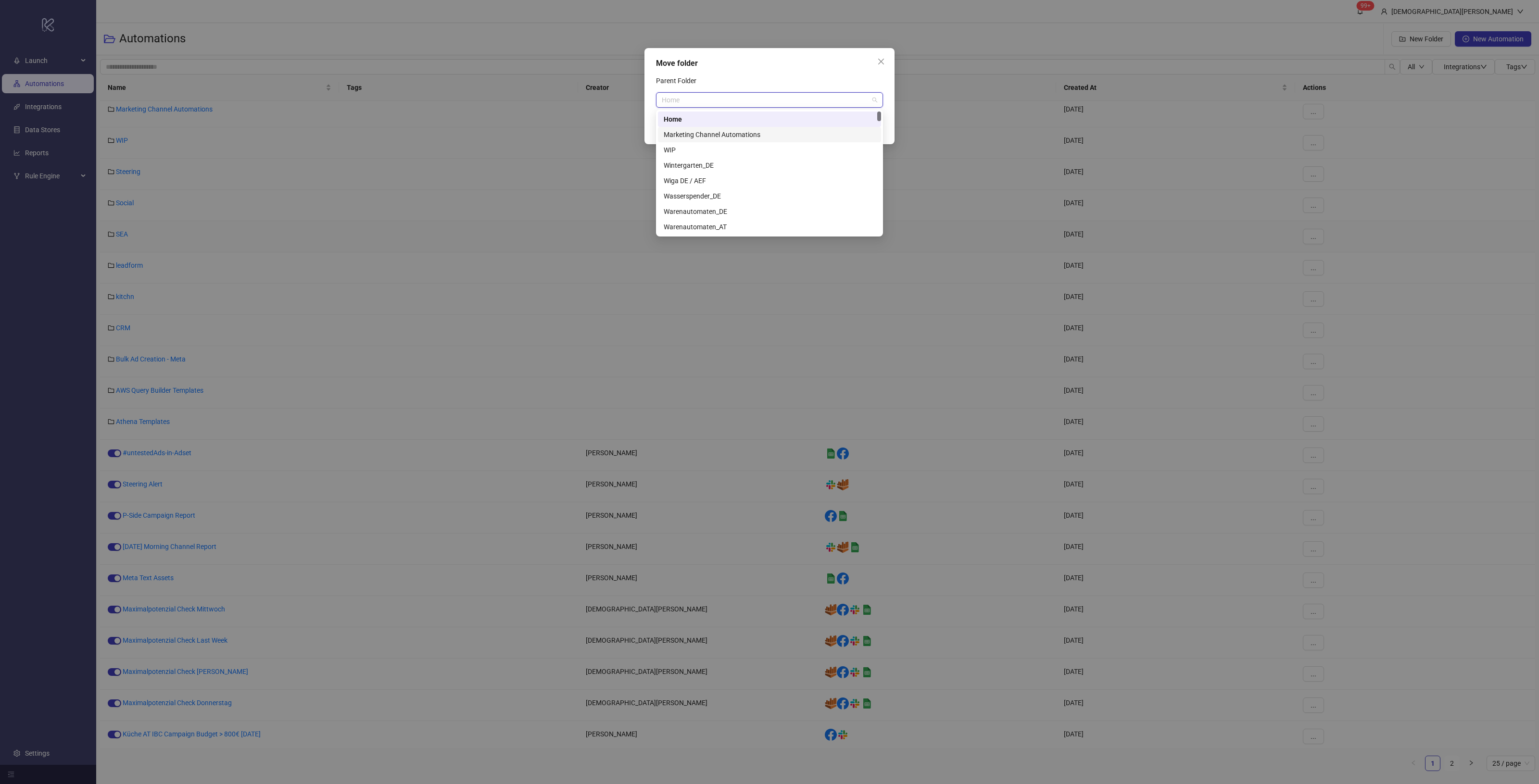
click at [726, 130] on div "Marketing Channel Automations" at bounding box center [769, 135] width 223 height 15
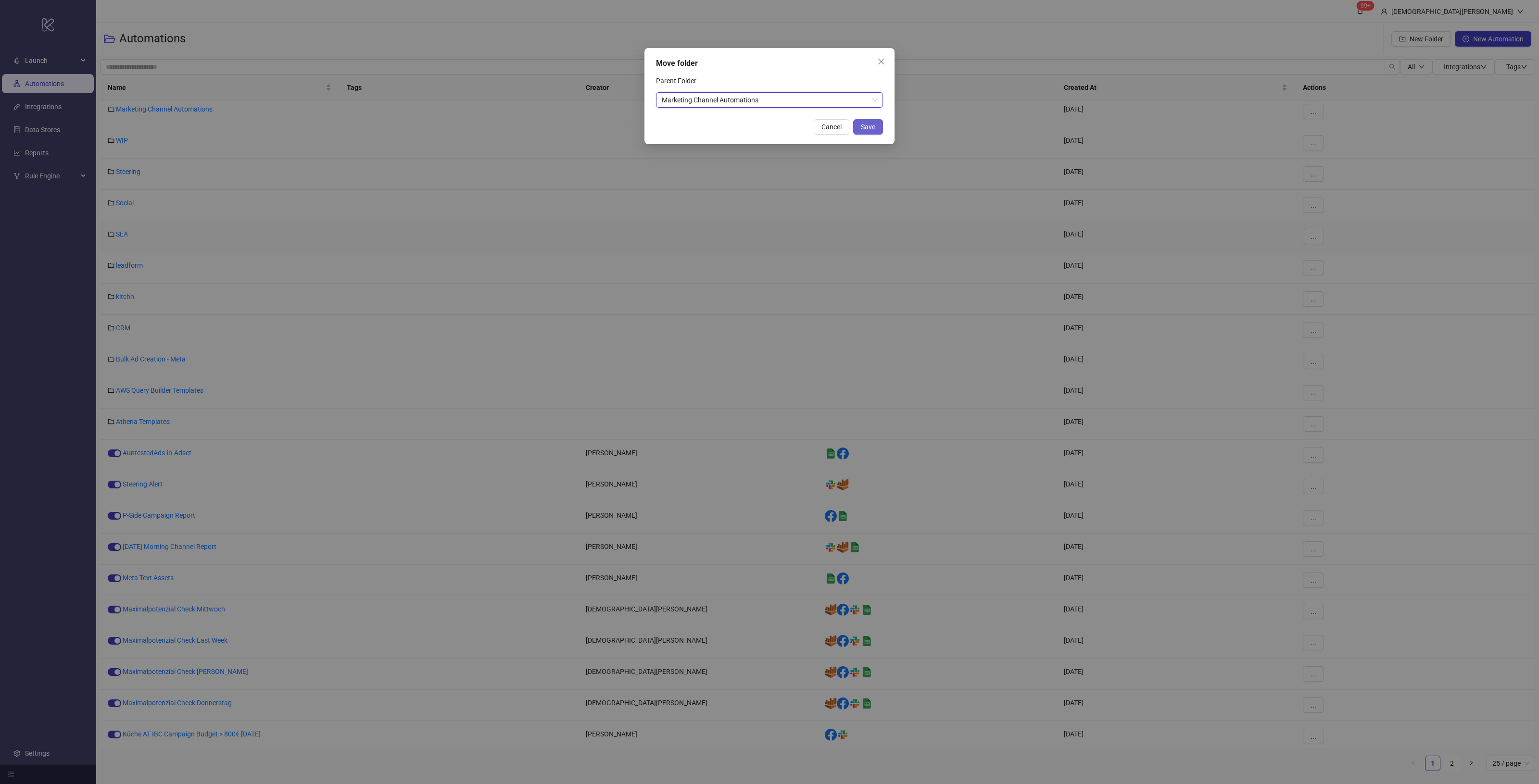
click at [871, 126] on span "Save" at bounding box center [868, 127] width 14 height 8
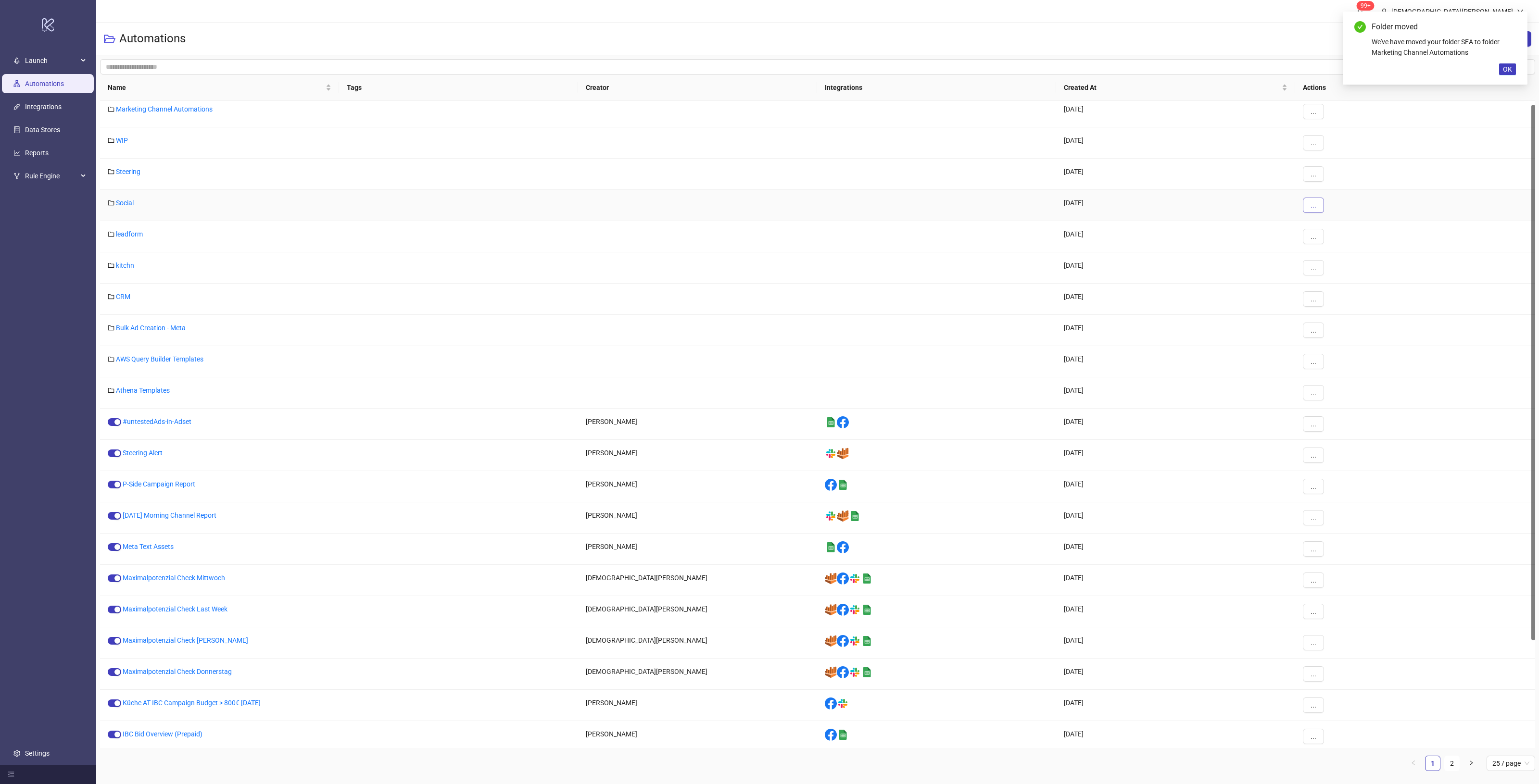
click at [1319, 207] on button "..." at bounding box center [1313, 205] width 21 height 15
click at [1328, 243] on span "Move" at bounding box center [1335, 241] width 28 height 11
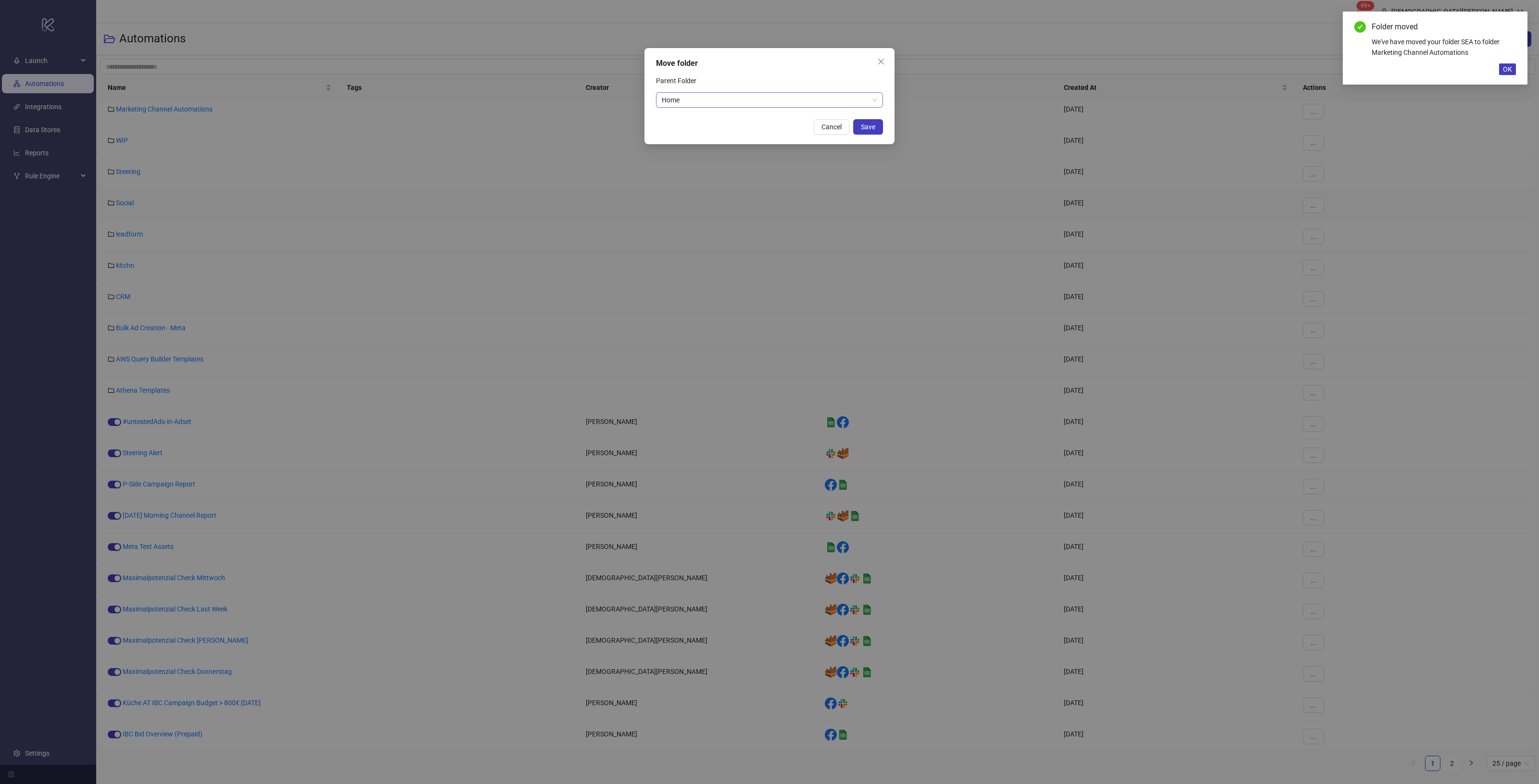
click at [730, 102] on span "Home" at bounding box center [769, 99] width 216 height 14
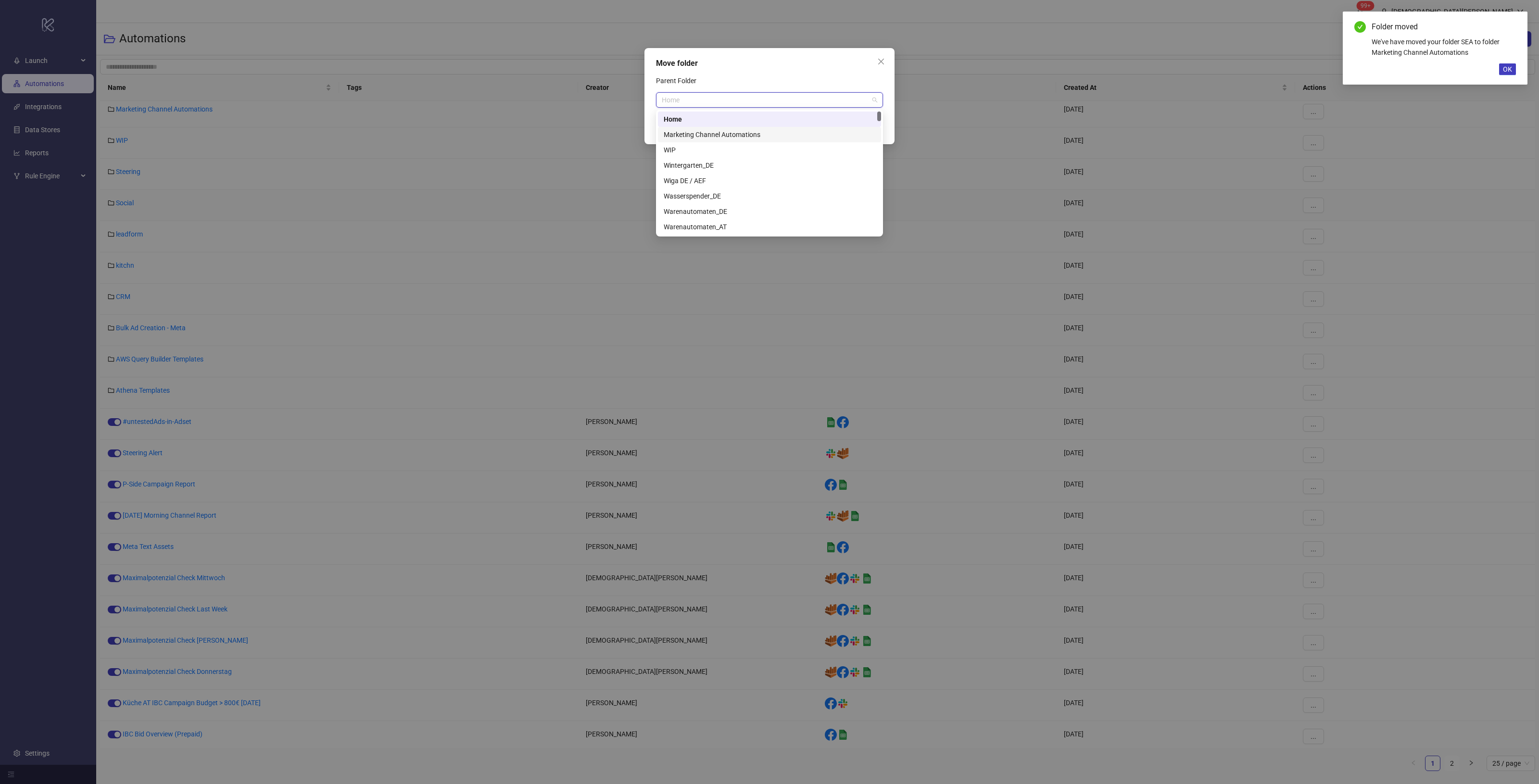
click at [719, 137] on div "Marketing Channel Automations" at bounding box center [769, 135] width 211 height 11
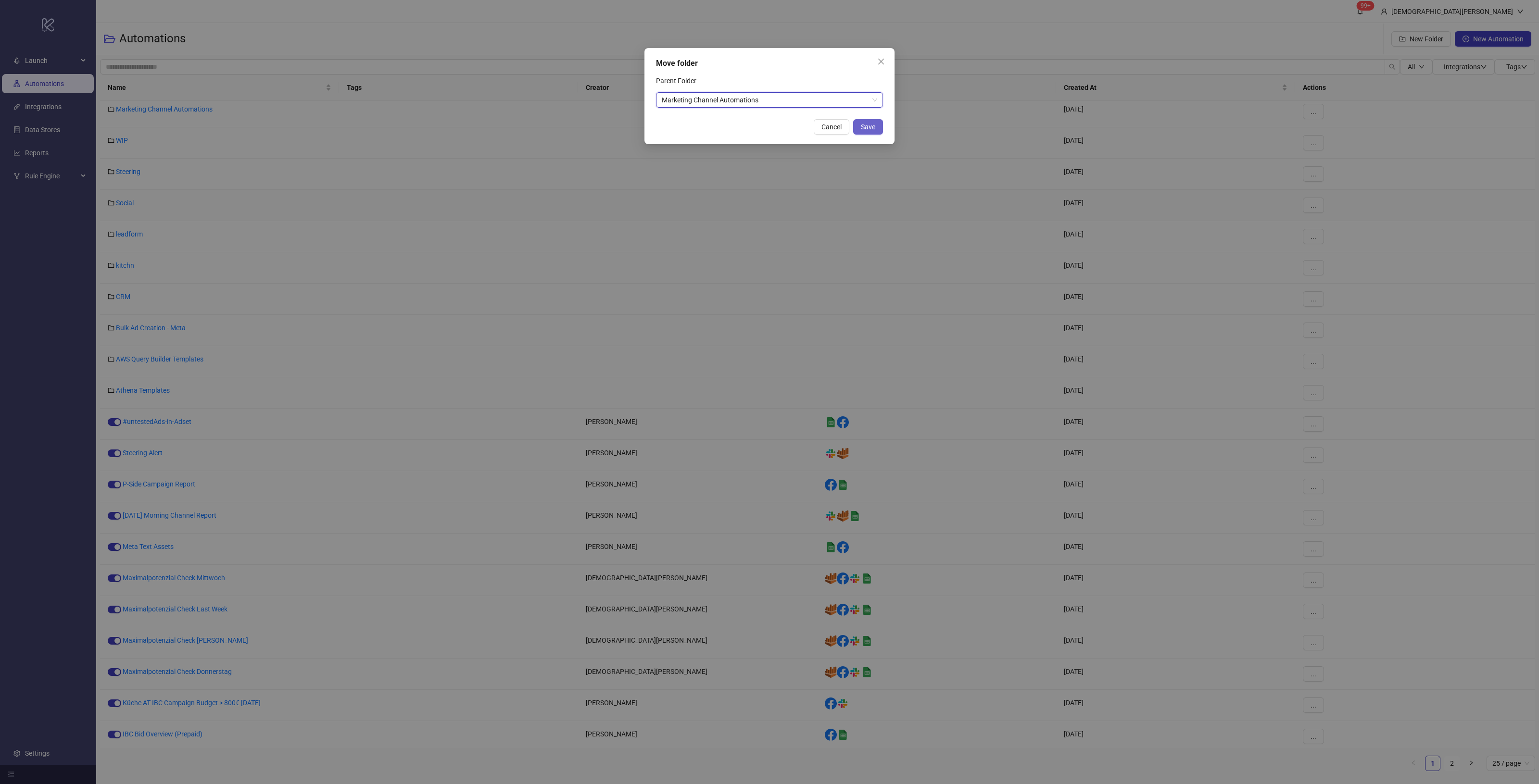
click at [874, 125] on span "Save" at bounding box center [868, 127] width 14 height 8
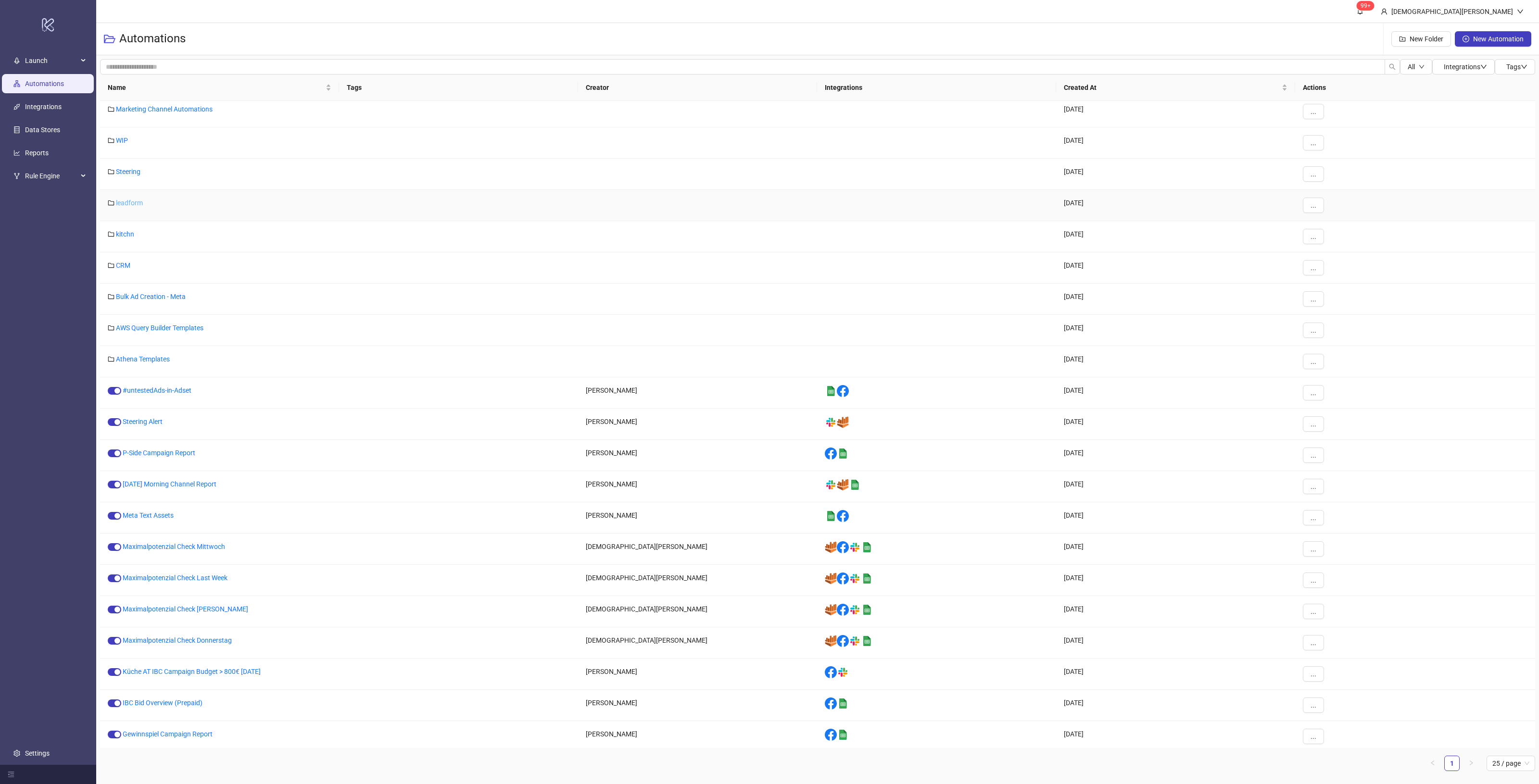
click at [137, 202] on link "leadform" at bounding box center [129, 203] width 27 height 8
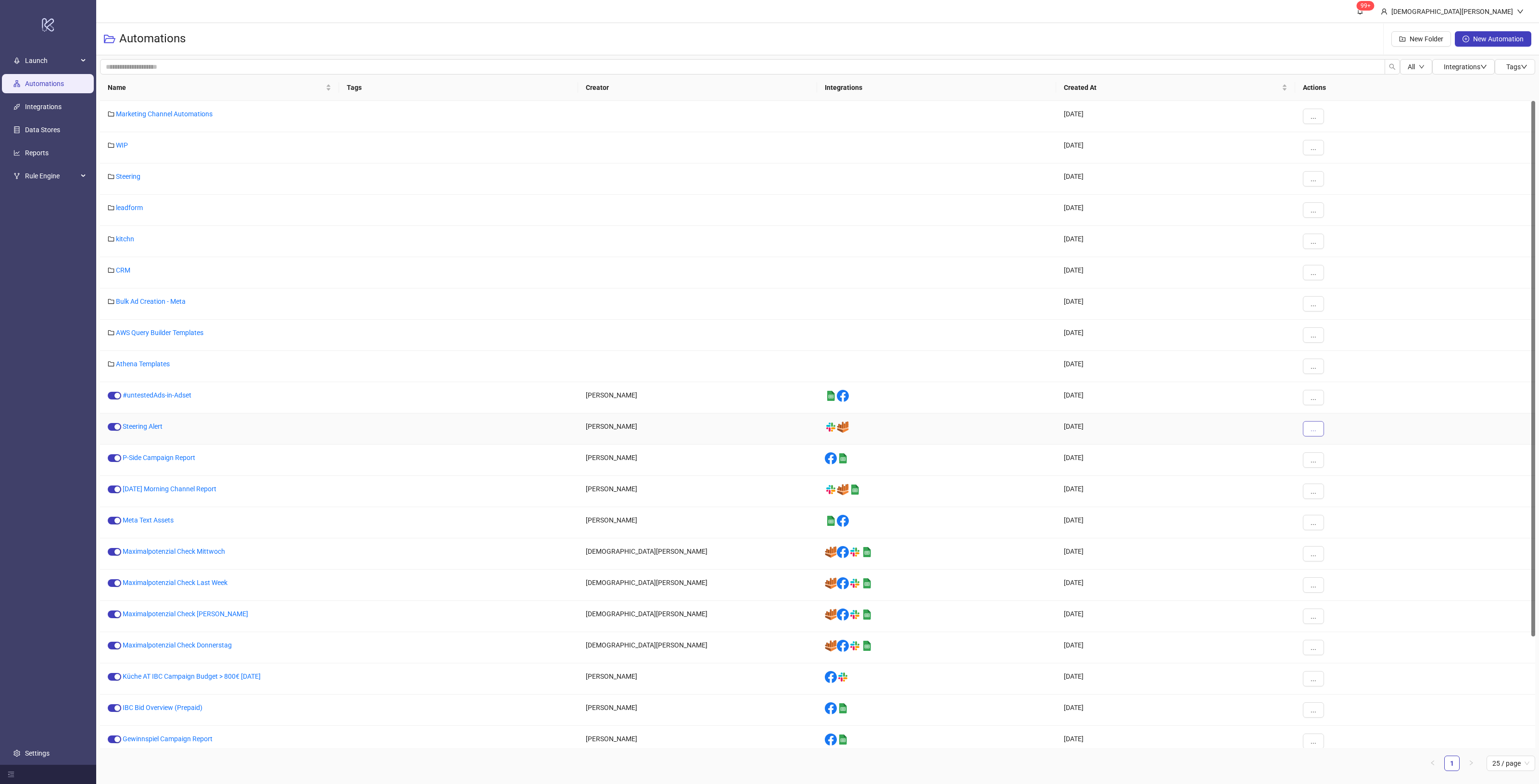
click at [1319, 433] on button "..." at bounding box center [1313, 428] width 21 height 15
click at [1347, 499] on span "Move" at bounding box center [1335, 495] width 28 height 11
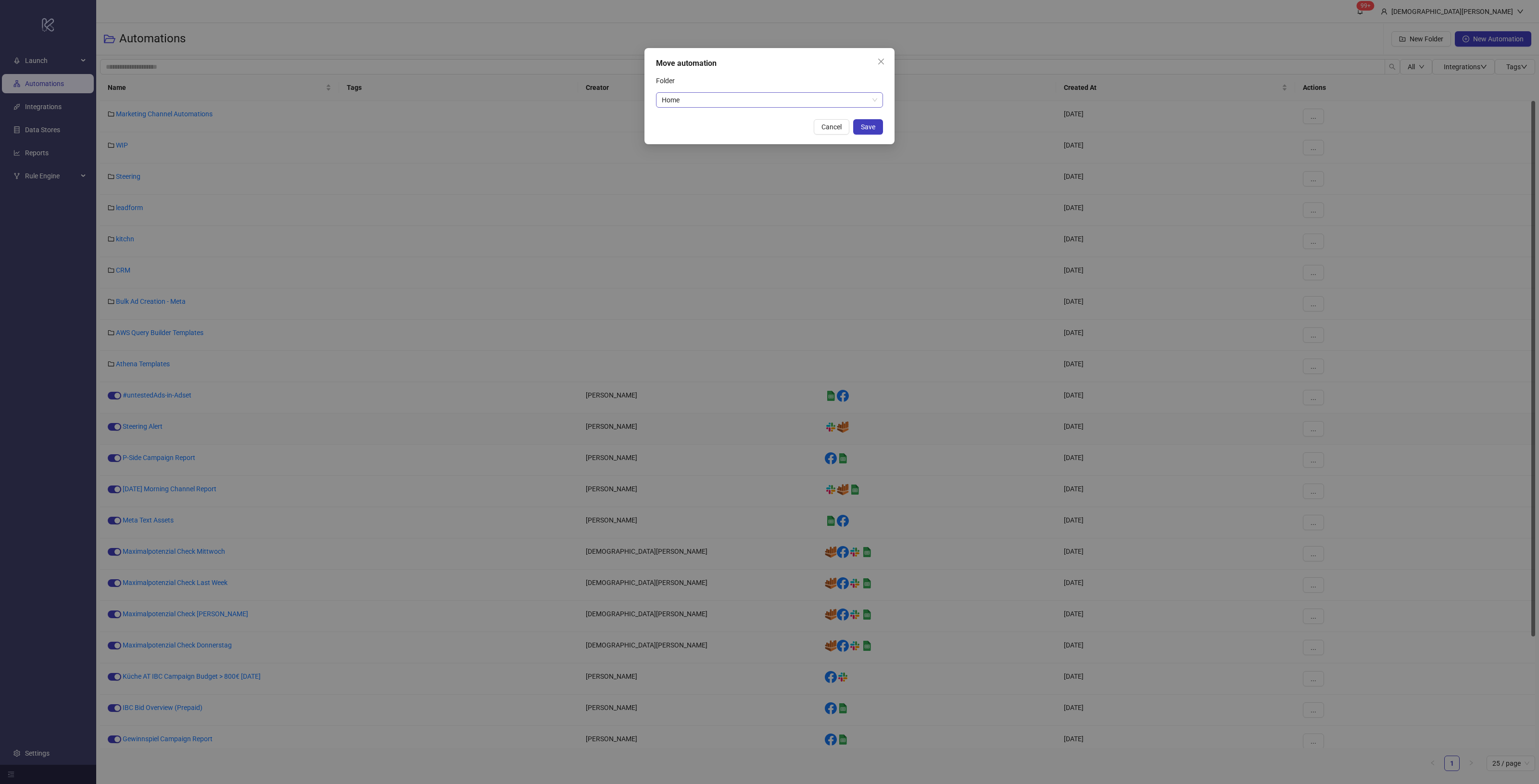
click at [756, 100] on span "Home" at bounding box center [769, 99] width 216 height 14
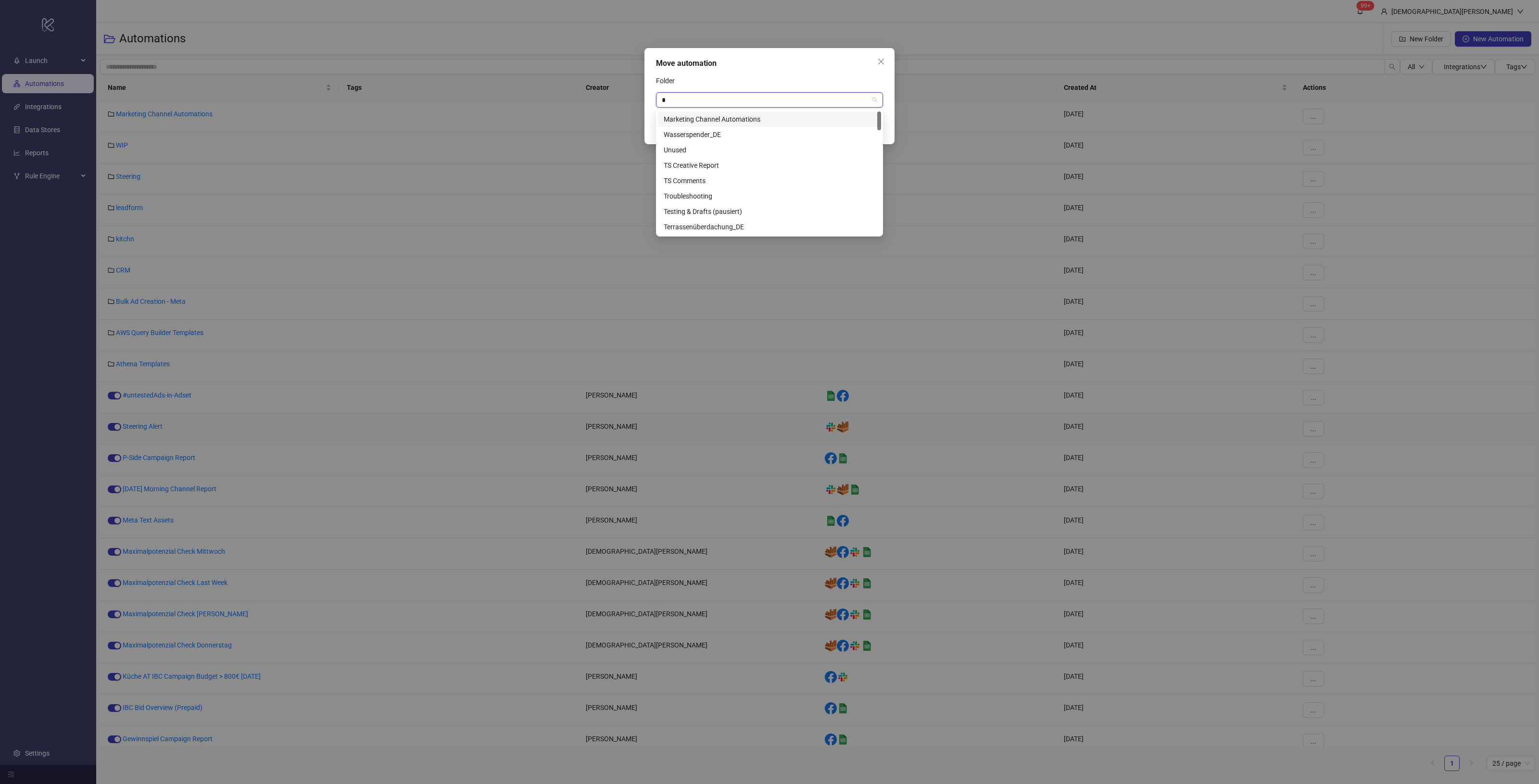
type input "**"
click at [729, 135] on div "Steering" at bounding box center [769, 135] width 211 height 11
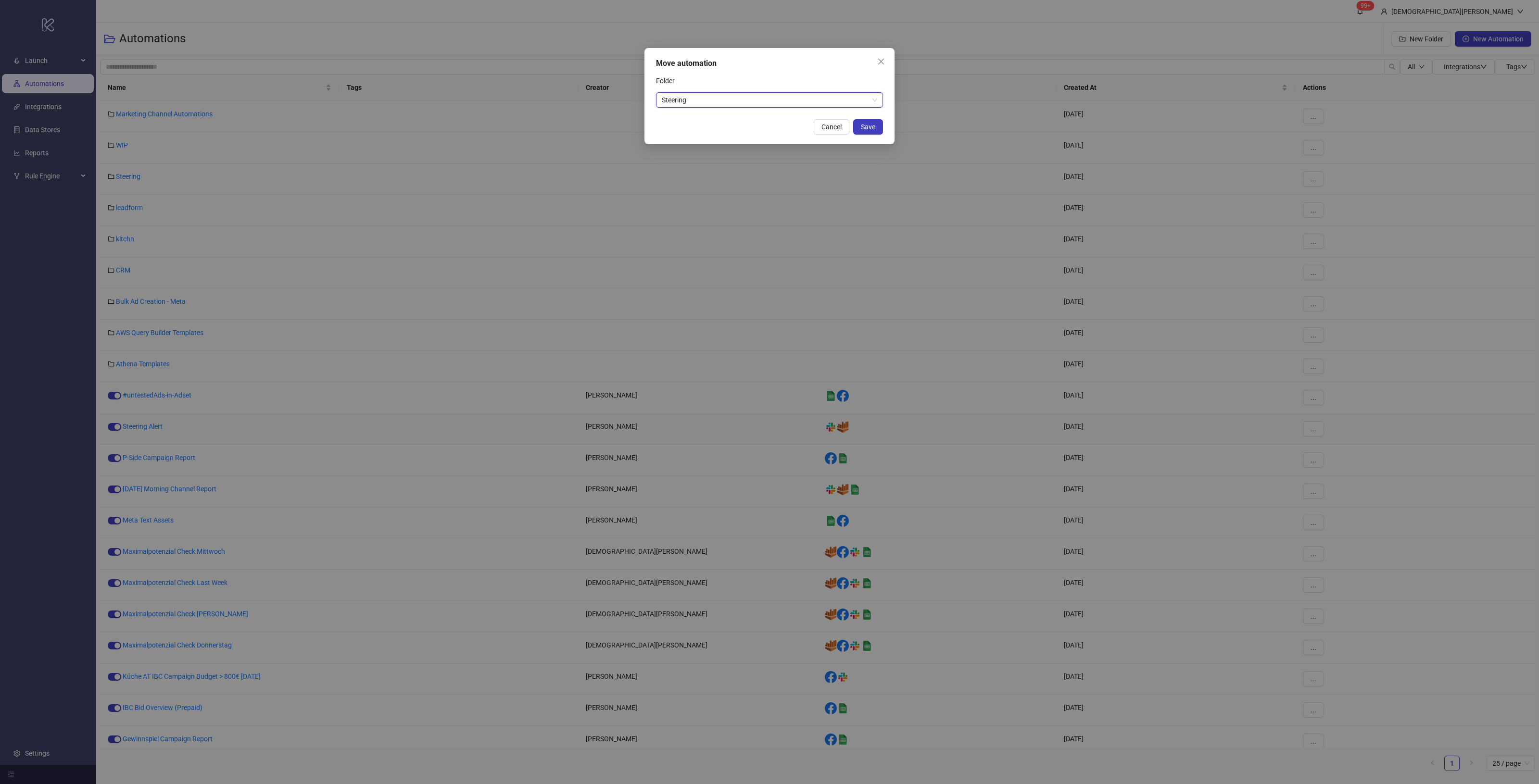
click at [804, 71] on div "Move automation Folder Steering Steering Cancel Save" at bounding box center [769, 96] width 250 height 96
click at [876, 131] on button "Save" at bounding box center [868, 127] width 30 height 15
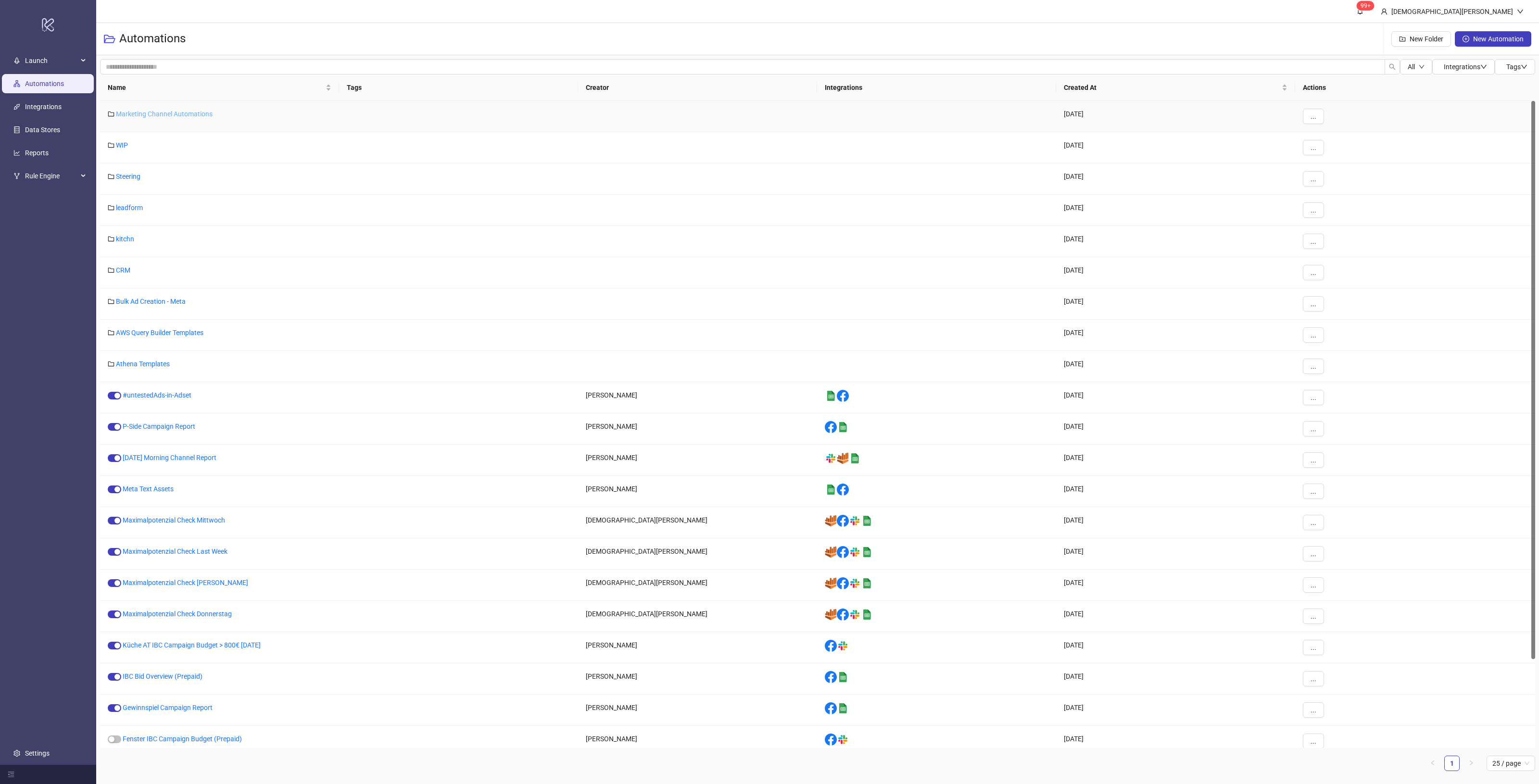
click at [195, 117] on link "Marketing Channel Automations" at bounding box center [164, 114] width 97 height 8
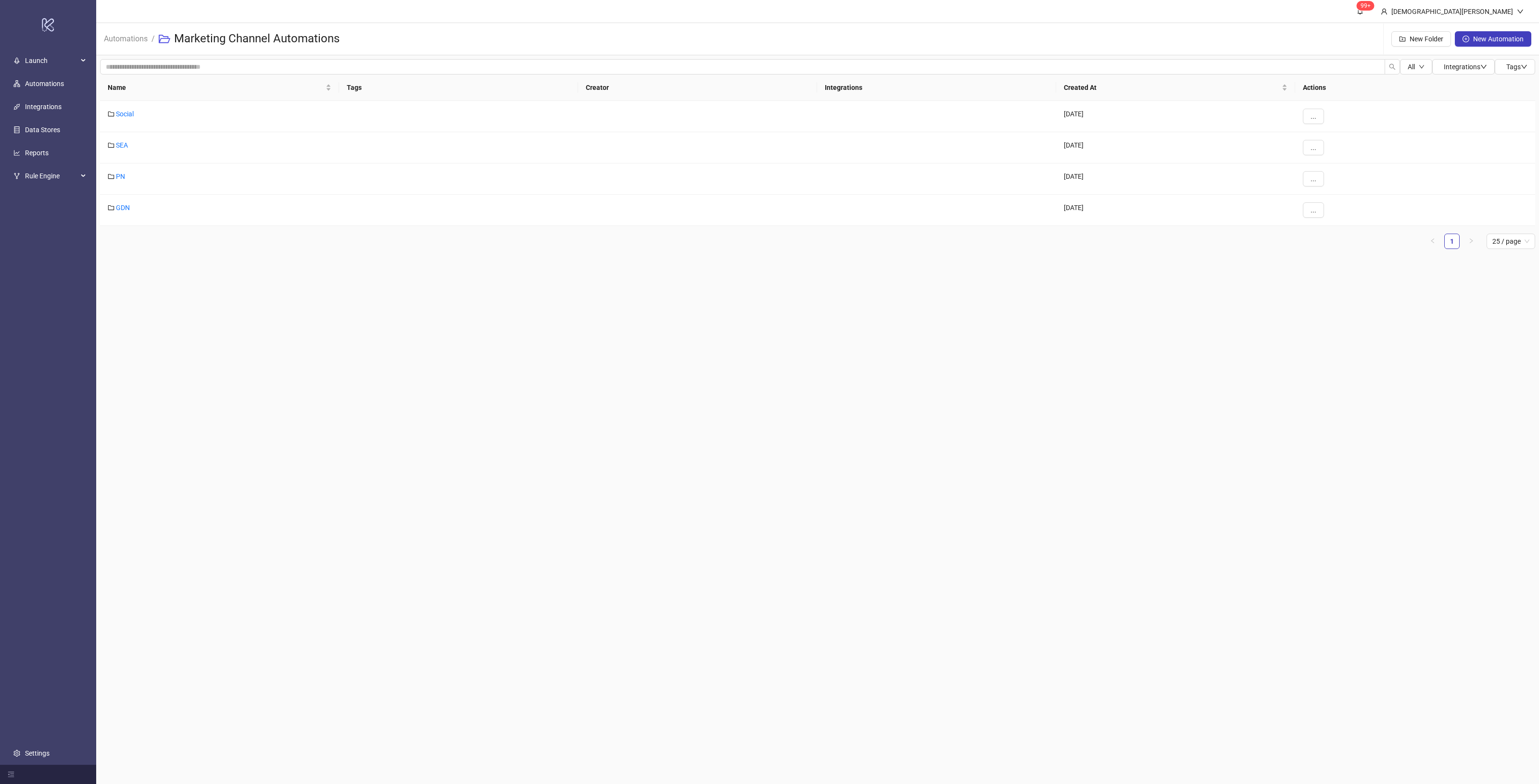
click at [374, 247] on div "Name Tags Creator Integrations Created At Actions Social [DATE] ... SEA [DATE] …" at bounding box center [817, 165] width 1435 height 182
click at [414, 325] on main "99+ [PERSON_NAME] Automations / Marketing Channel Automations New Folder New Au…" at bounding box center [817, 392] width 1443 height 784
click at [1419, 44] on button "New Folder" at bounding box center [1421, 39] width 59 height 15
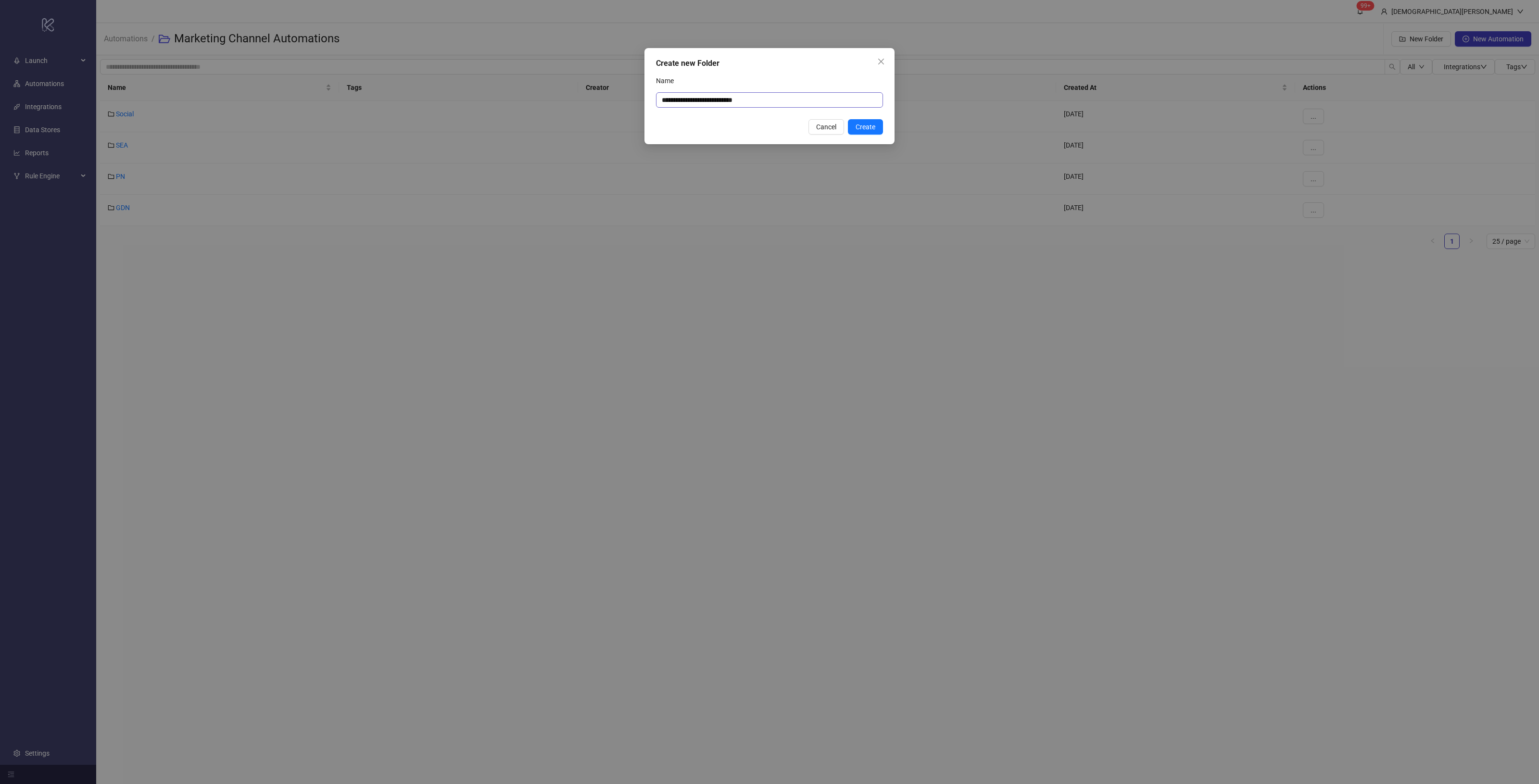
drag, startPoint x: 744, startPoint y: 85, endPoint x: 747, endPoint y: 92, distance: 7.6
click at [746, 89] on div "Name" at bounding box center [770, 83] width 227 height 20
click at [765, 102] on input "**********" at bounding box center [770, 100] width 227 height 15
click at [862, 123] on span "Create" at bounding box center [865, 127] width 20 height 8
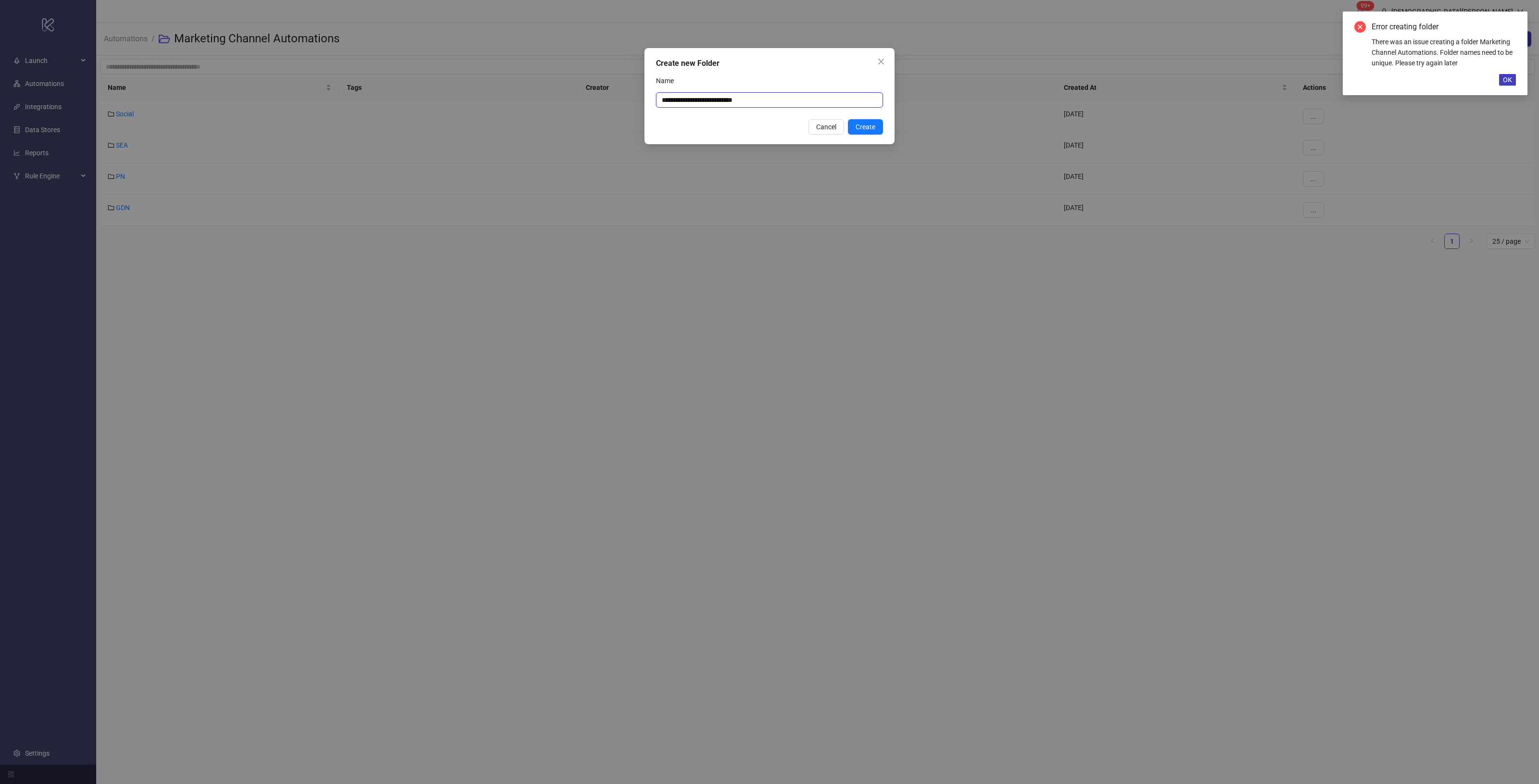
drag, startPoint x: 809, startPoint y: 104, endPoint x: 504, endPoint y: 106, distance: 305.0
click at [580, 97] on div "**********" at bounding box center [769, 392] width 1539 height 784
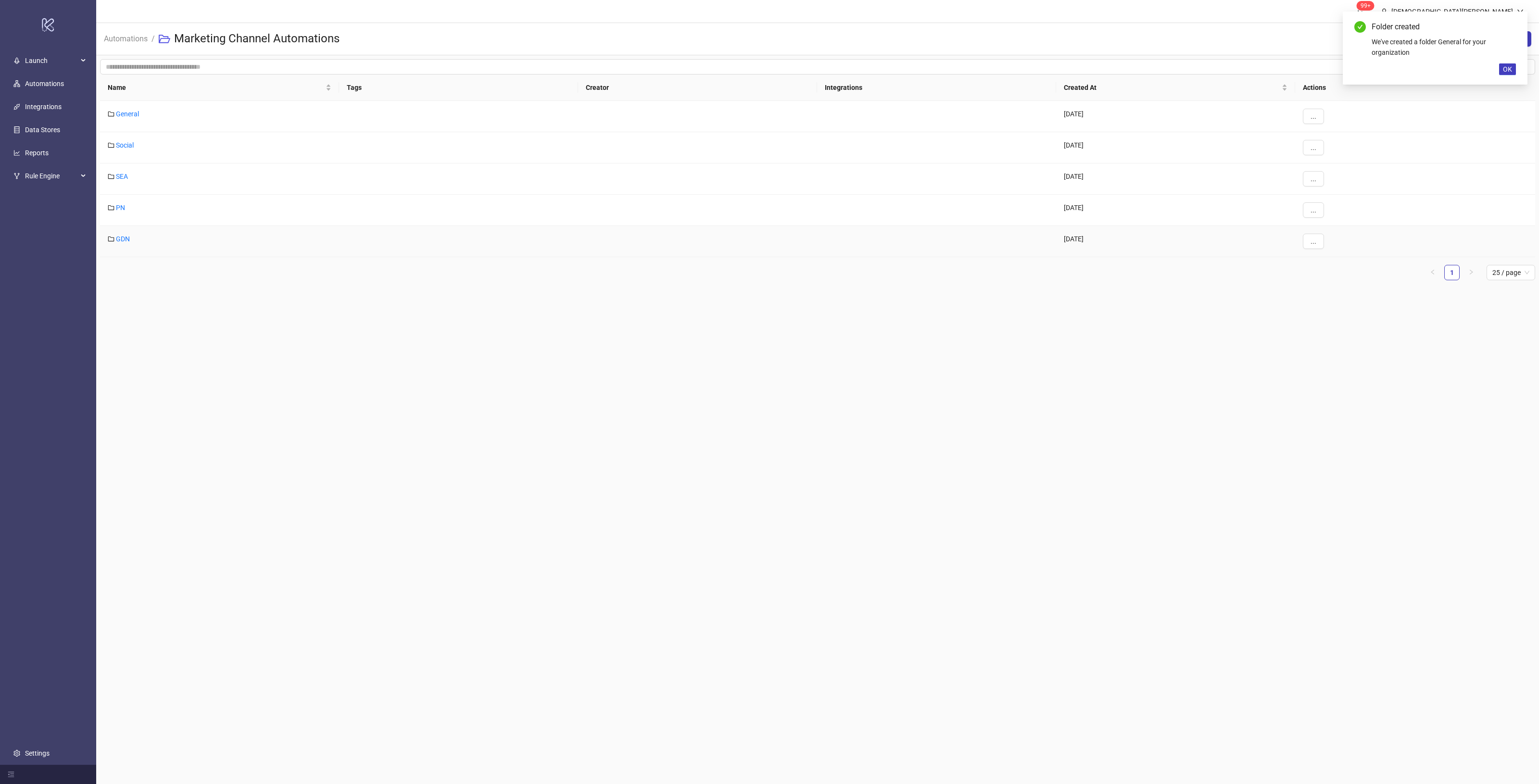
drag, startPoint x: 501, startPoint y: 400, endPoint x: 510, endPoint y: 395, distance: 10.3
click at [503, 400] on main "99+ [PERSON_NAME] Automations / Marketing Channel Automations New Folder New Au…" at bounding box center [817, 392] width 1443 height 784
click at [116, 44] on span "Automations" at bounding box center [126, 38] width 44 height 12
click at [120, 38] on link "Automations" at bounding box center [126, 38] width 47 height 11
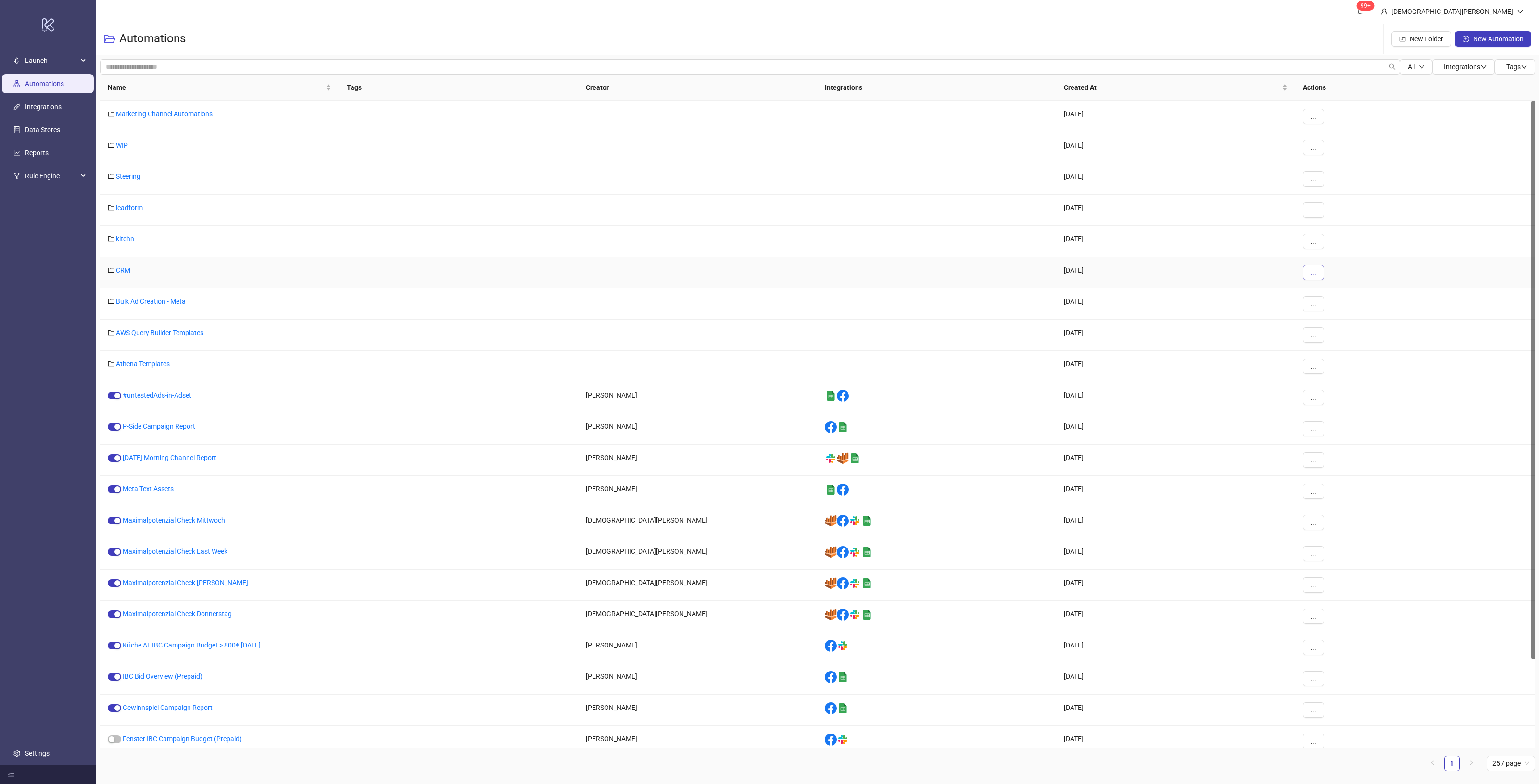
click at [1322, 277] on button "..." at bounding box center [1313, 272] width 21 height 15
click at [1331, 306] on span "Move" at bounding box center [1335, 308] width 28 height 11
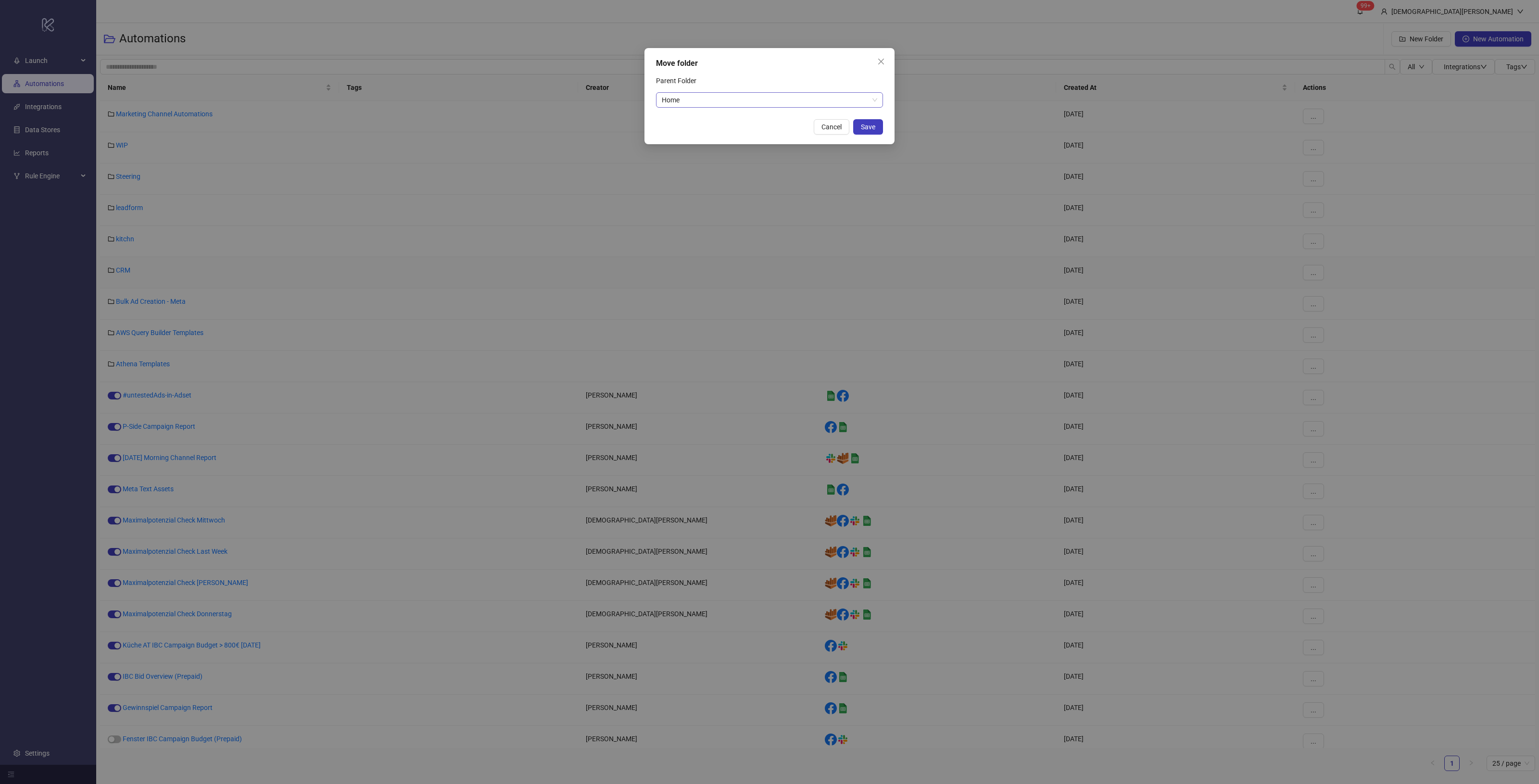
click at [729, 101] on span "Home" at bounding box center [769, 99] width 216 height 14
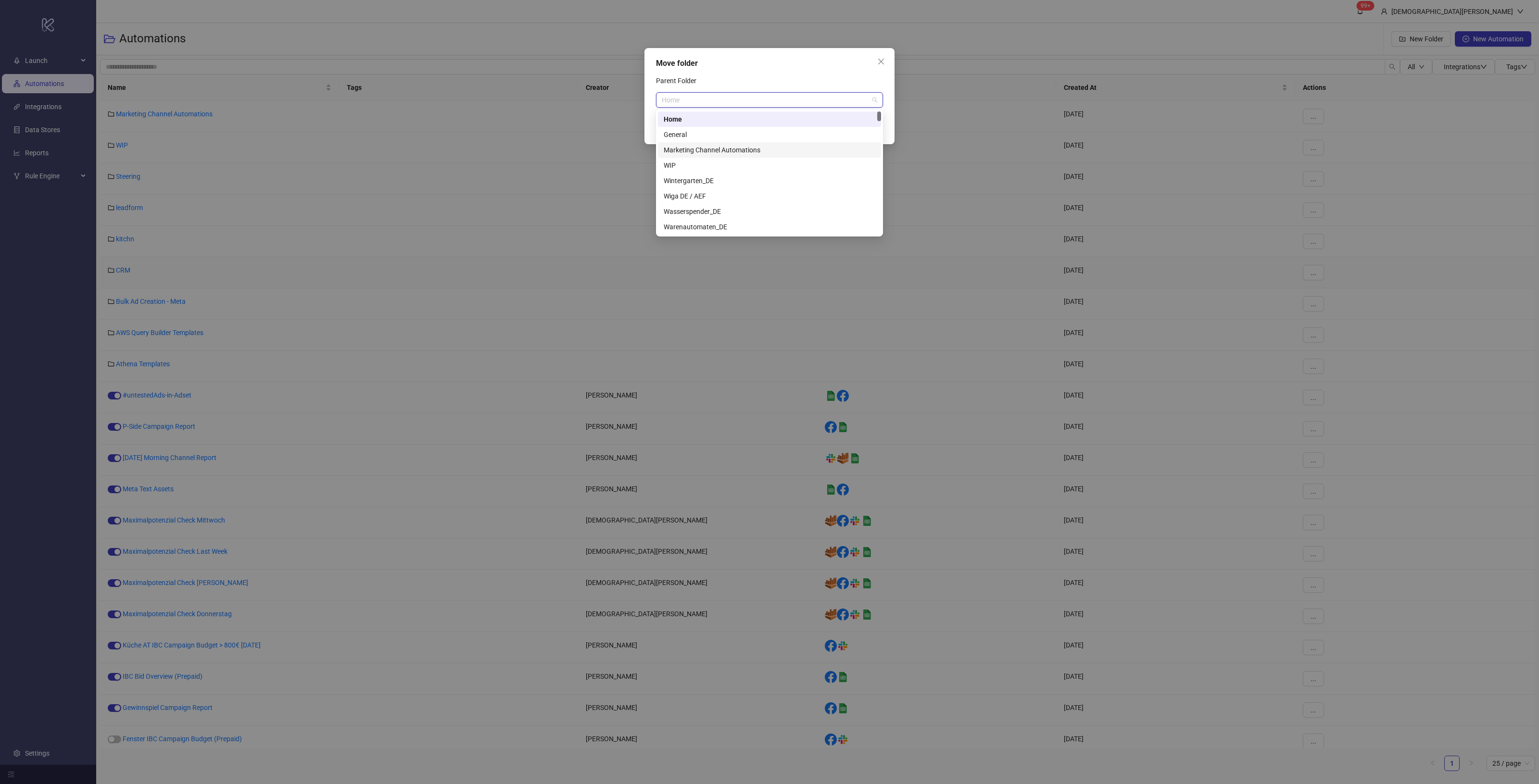
click at [728, 147] on div "Marketing Channel Automations" at bounding box center [769, 150] width 211 height 11
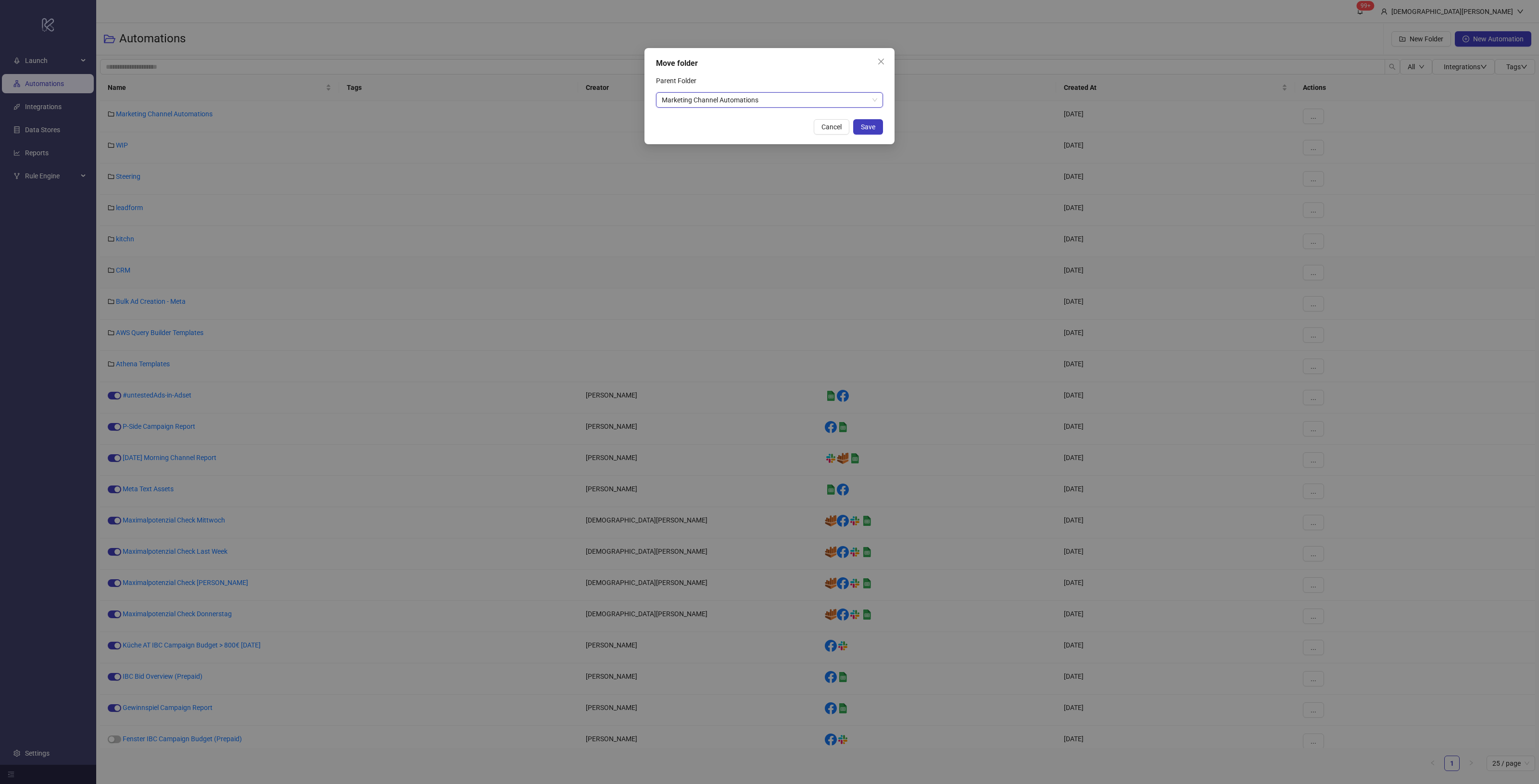
click at [872, 132] on button "Save" at bounding box center [868, 127] width 30 height 15
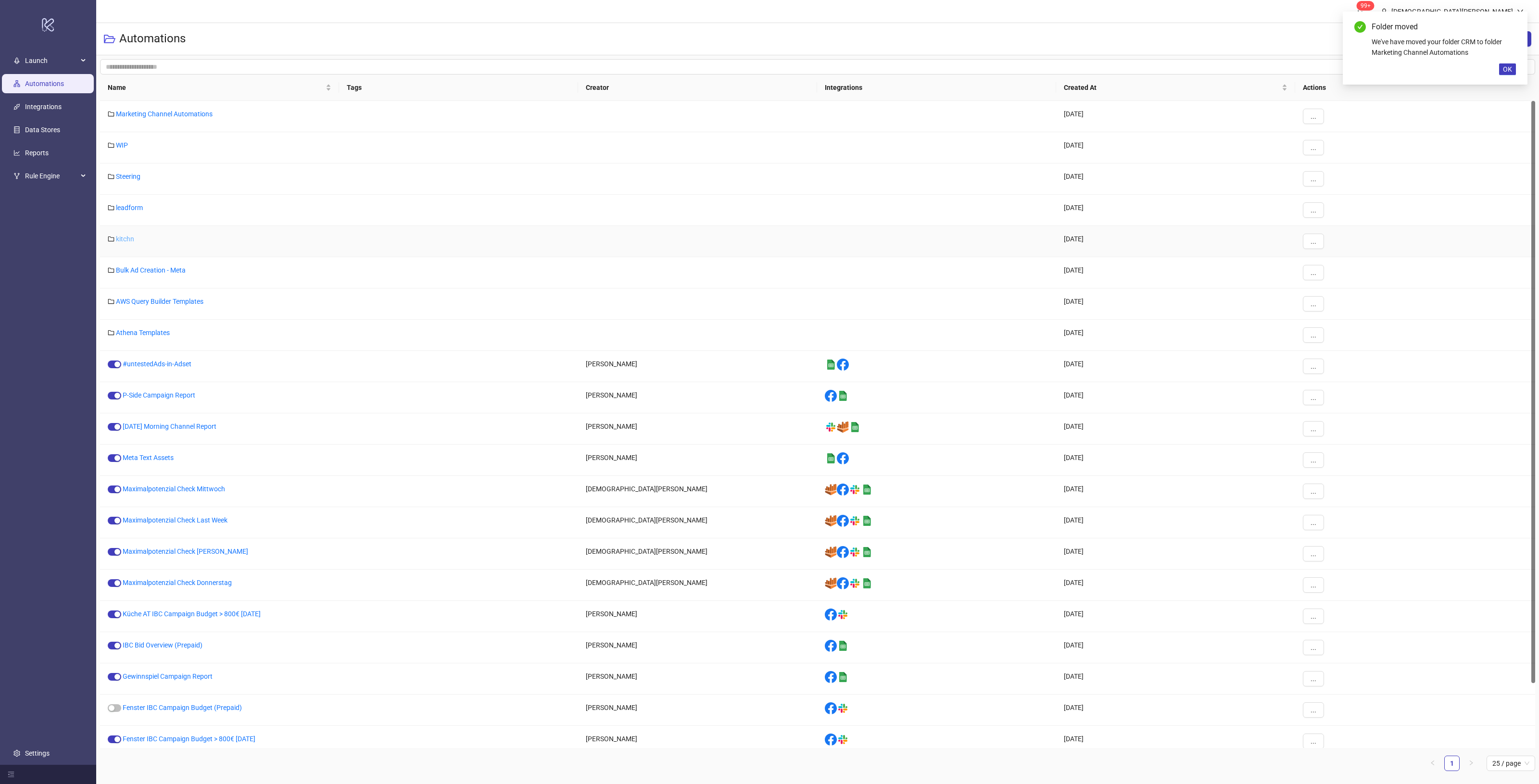
click at [126, 235] on link "kitchn" at bounding box center [125, 239] width 18 height 8
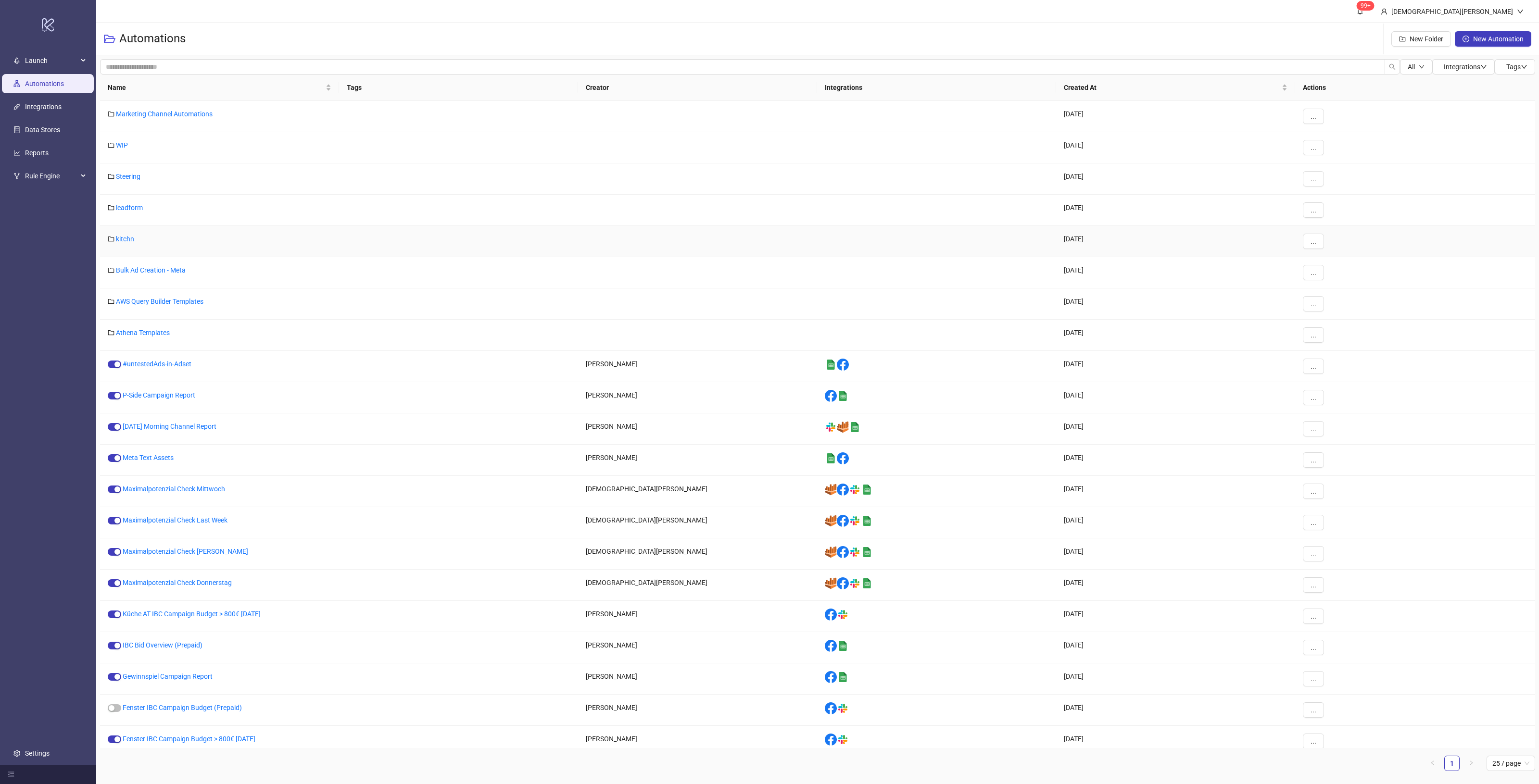
click at [339, 241] on div at bounding box center [459, 242] width 239 height 32
click at [1318, 240] on button "..." at bounding box center [1313, 241] width 21 height 15
click at [126, 236] on link "kitchn" at bounding box center [125, 239] width 18 height 8
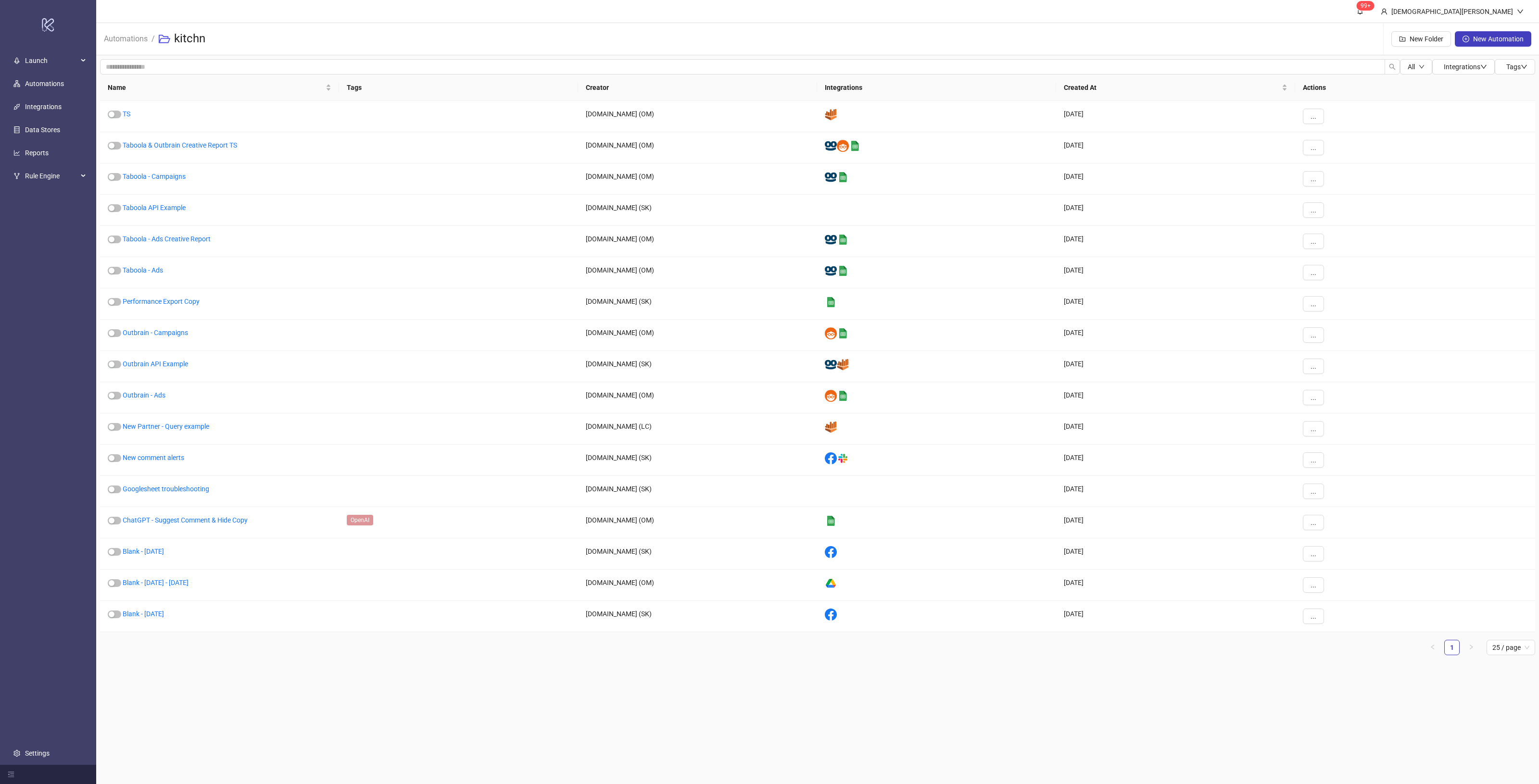
click at [1156, 39] on div "Automations / kitchn New Folder New Automation" at bounding box center [817, 39] width 1443 height 32
click at [195, 38] on h3 "kitchn" at bounding box center [190, 39] width 32 height 15
click at [121, 35] on link "Automations" at bounding box center [126, 38] width 47 height 11
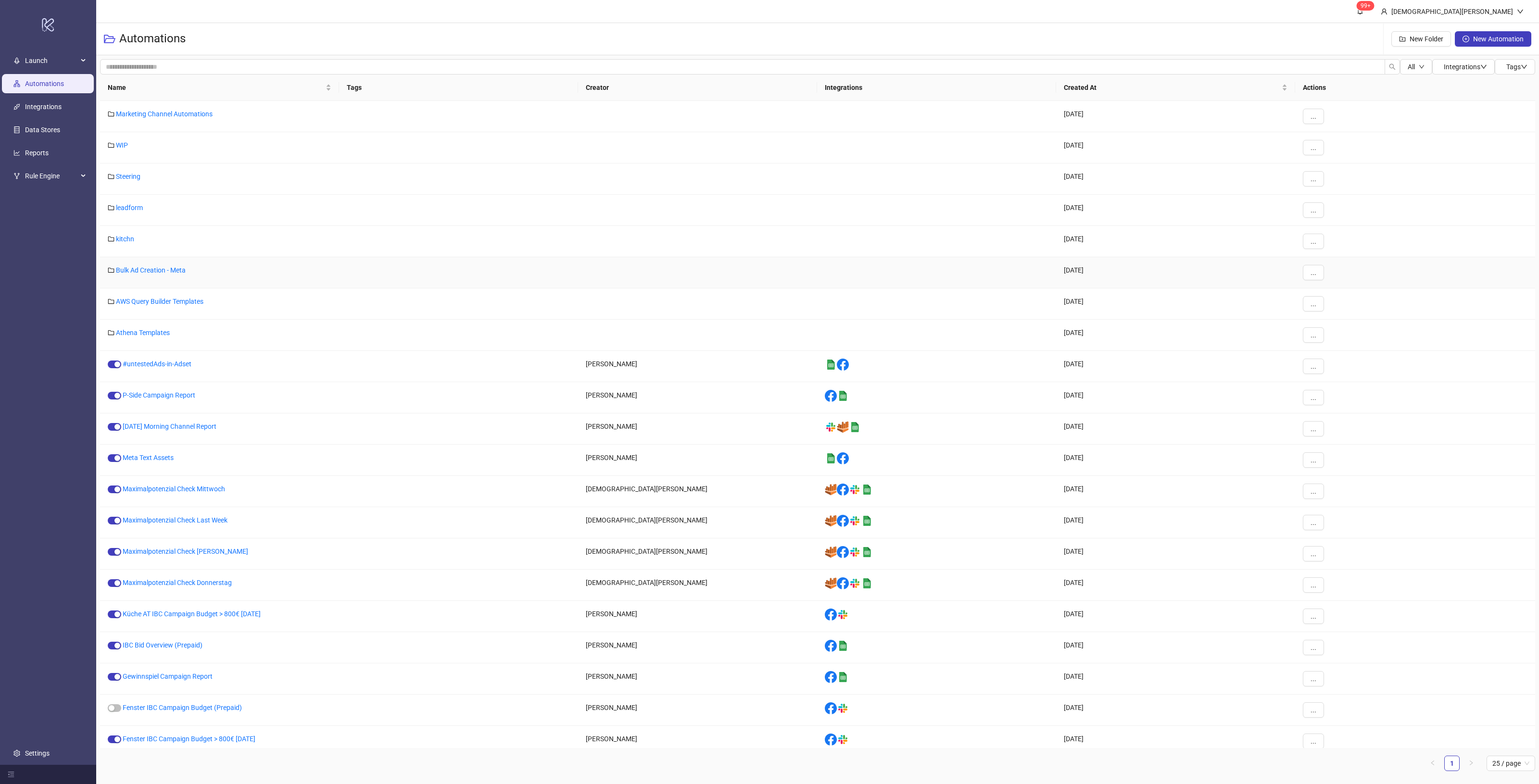
drag, startPoint x: 164, startPoint y: 268, endPoint x: 18, endPoint y: 301, distance: 149.7
click at [4, 310] on ul "Launch Automations Integrations Data Stores Reports Rule Engine Settings" at bounding box center [48, 407] width 96 height 716
click at [1318, 177] on button "..." at bounding box center [1313, 179] width 21 height 15
click at [29, 267] on ul "Launch Automations Integrations Data Stores Reports Rule Engine Settings" at bounding box center [48, 407] width 96 height 716
click at [198, 112] on link "Marketing Channel Automations" at bounding box center [164, 114] width 97 height 8
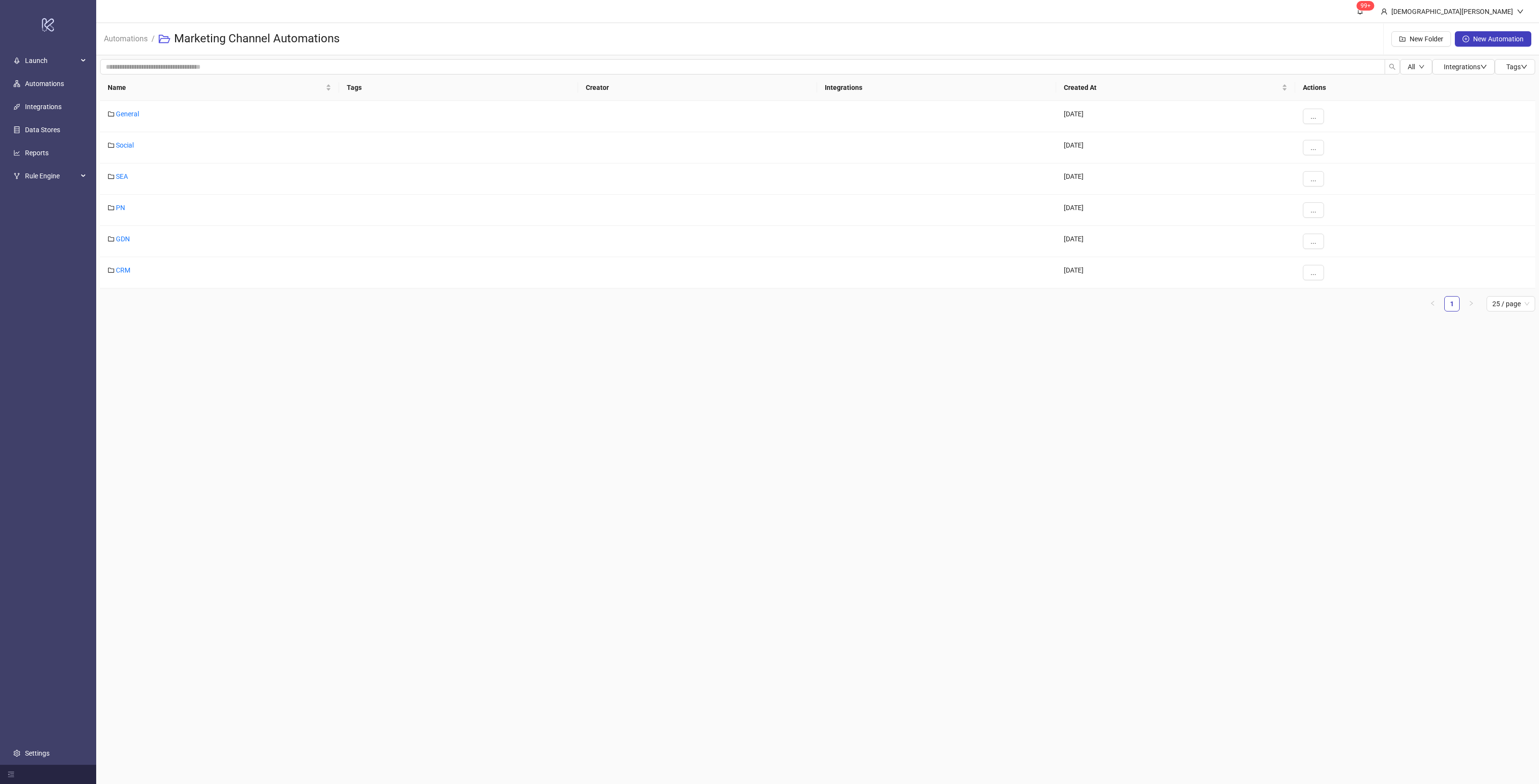
click at [320, 416] on main "99+ [PERSON_NAME] Automations / Marketing Channel Automations New Folder New Au…" at bounding box center [817, 392] width 1443 height 784
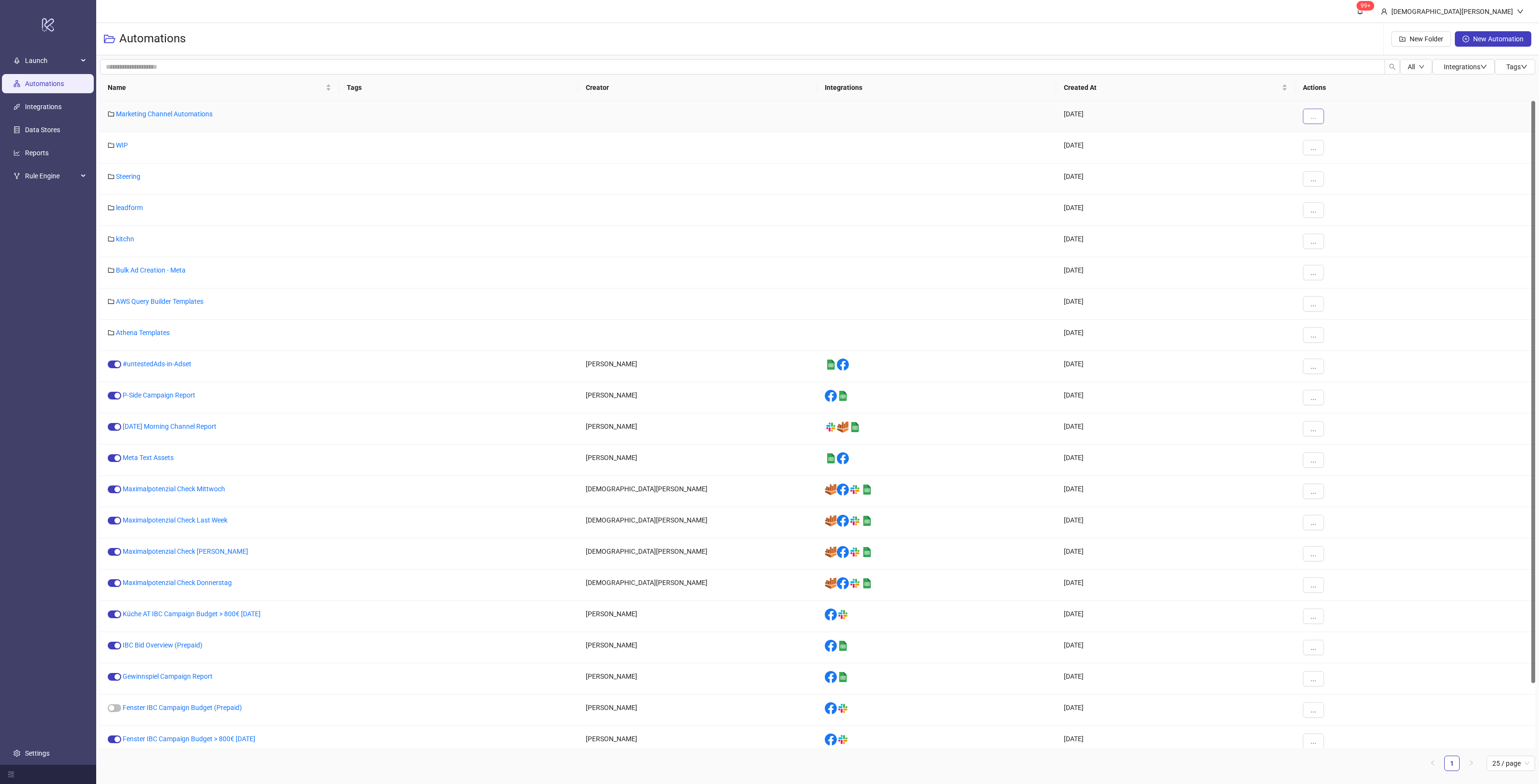
click at [1313, 116] on span "..." at bounding box center [1313, 117] width 6 height 8
click at [1319, 114] on button "..." at bounding box center [1313, 117] width 21 height 15
click at [1309, 178] on button "..." at bounding box center [1313, 179] width 21 height 15
click at [1350, 217] on li "Move" at bounding box center [1329, 213] width 50 height 15
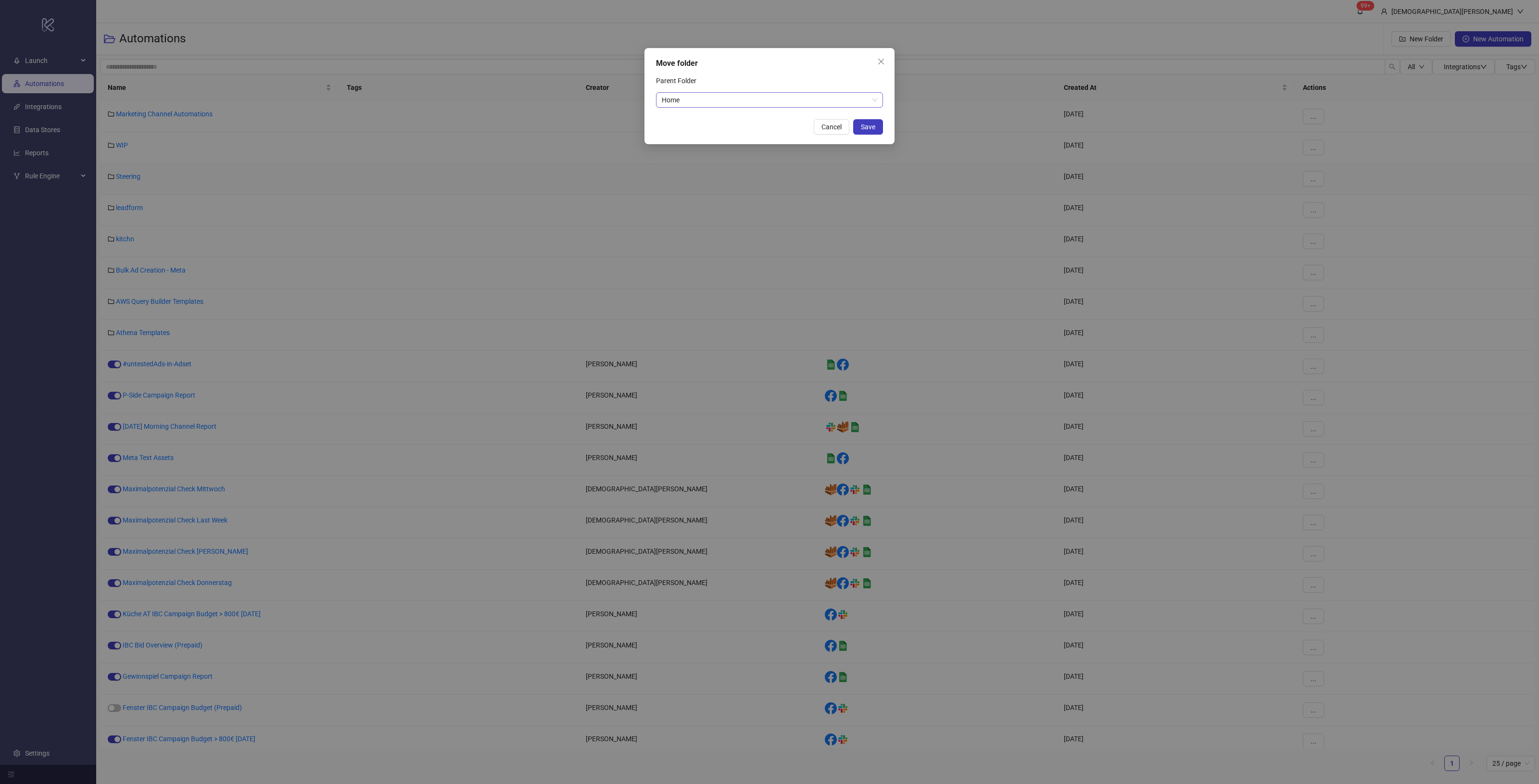
click at [775, 104] on span "Home" at bounding box center [769, 99] width 216 height 14
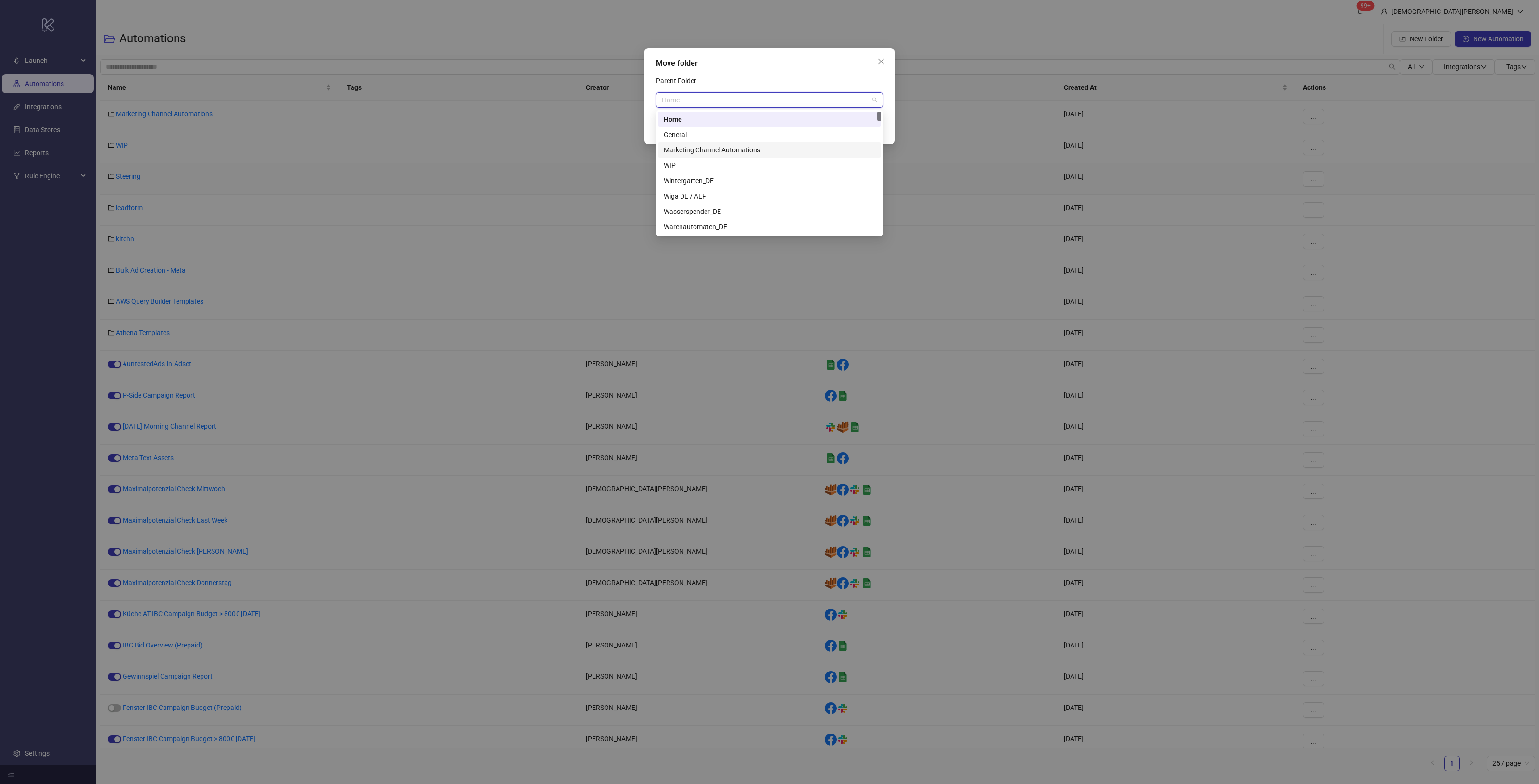
drag, startPoint x: 732, startPoint y: 134, endPoint x: 744, endPoint y: 147, distance: 17.7
click at [744, 147] on div "Home General Marketing Channel Automations WIP Wintergarten_DE Wiga DE / AEF Wa…" at bounding box center [769, 188] width 223 height 154
click at [744, 147] on div "Marketing Channel Automations" at bounding box center [769, 150] width 211 height 11
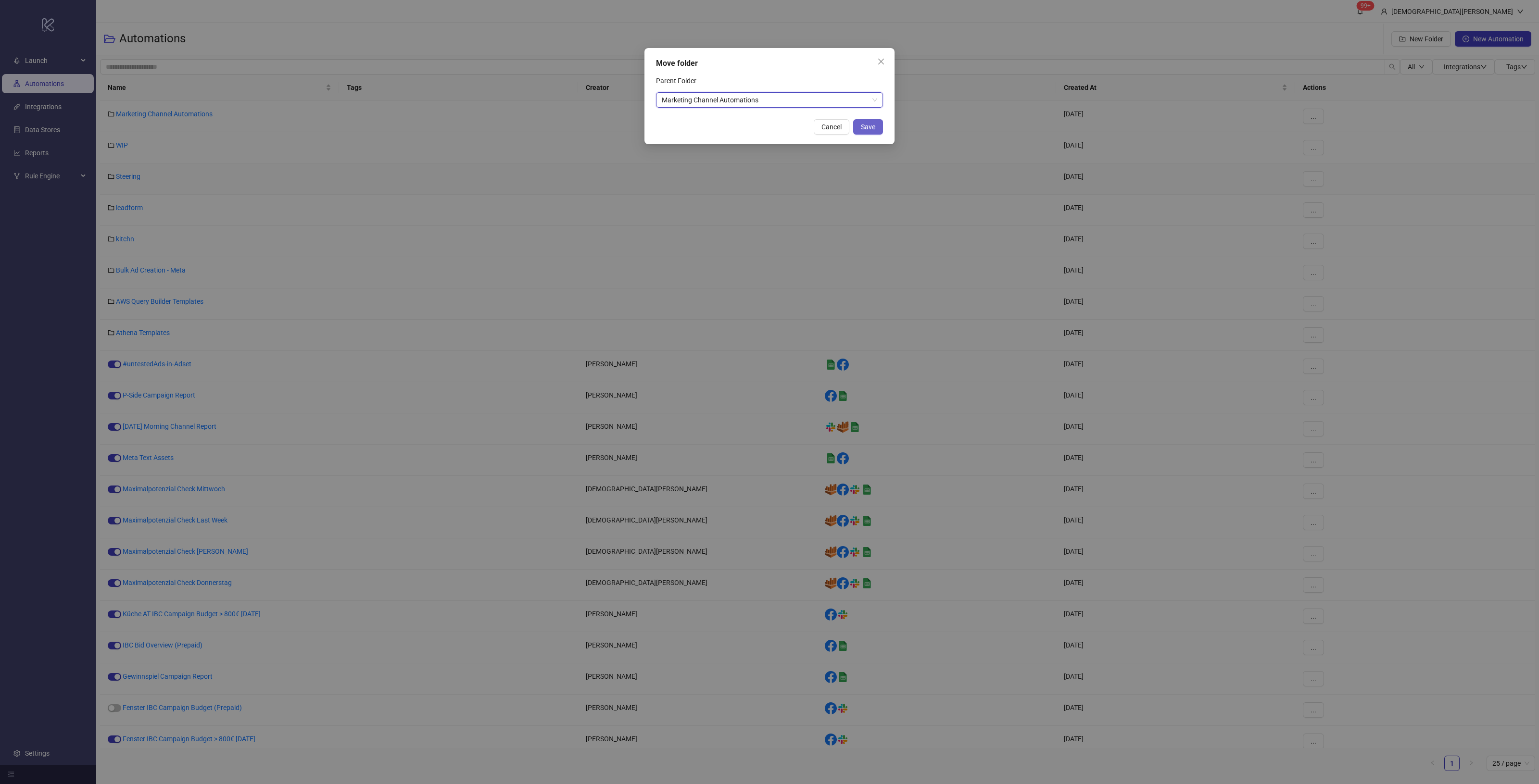
click at [866, 126] on span "Save" at bounding box center [868, 127] width 14 height 8
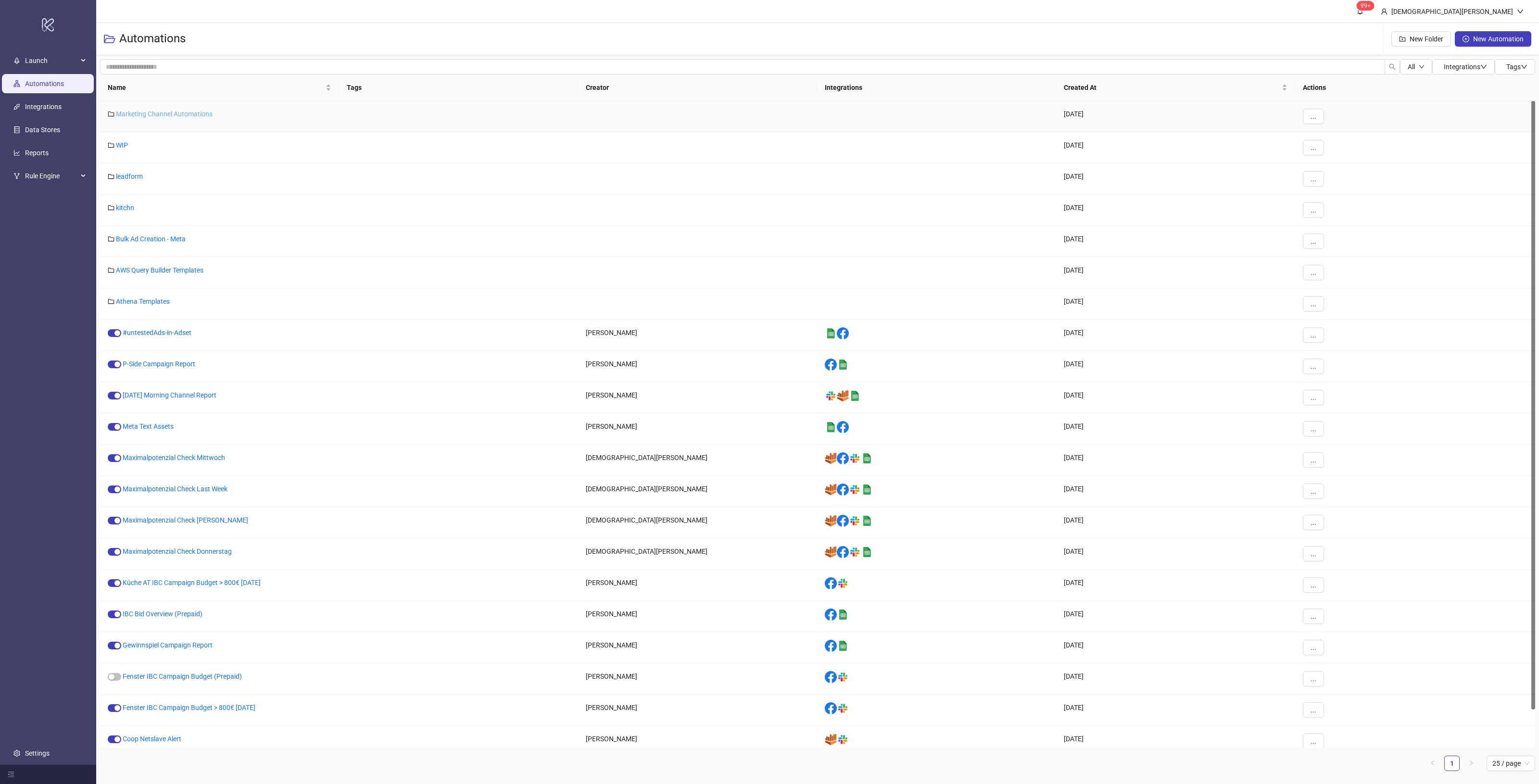
click at [174, 111] on link "Marketing Channel Automations" at bounding box center [164, 114] width 97 height 8
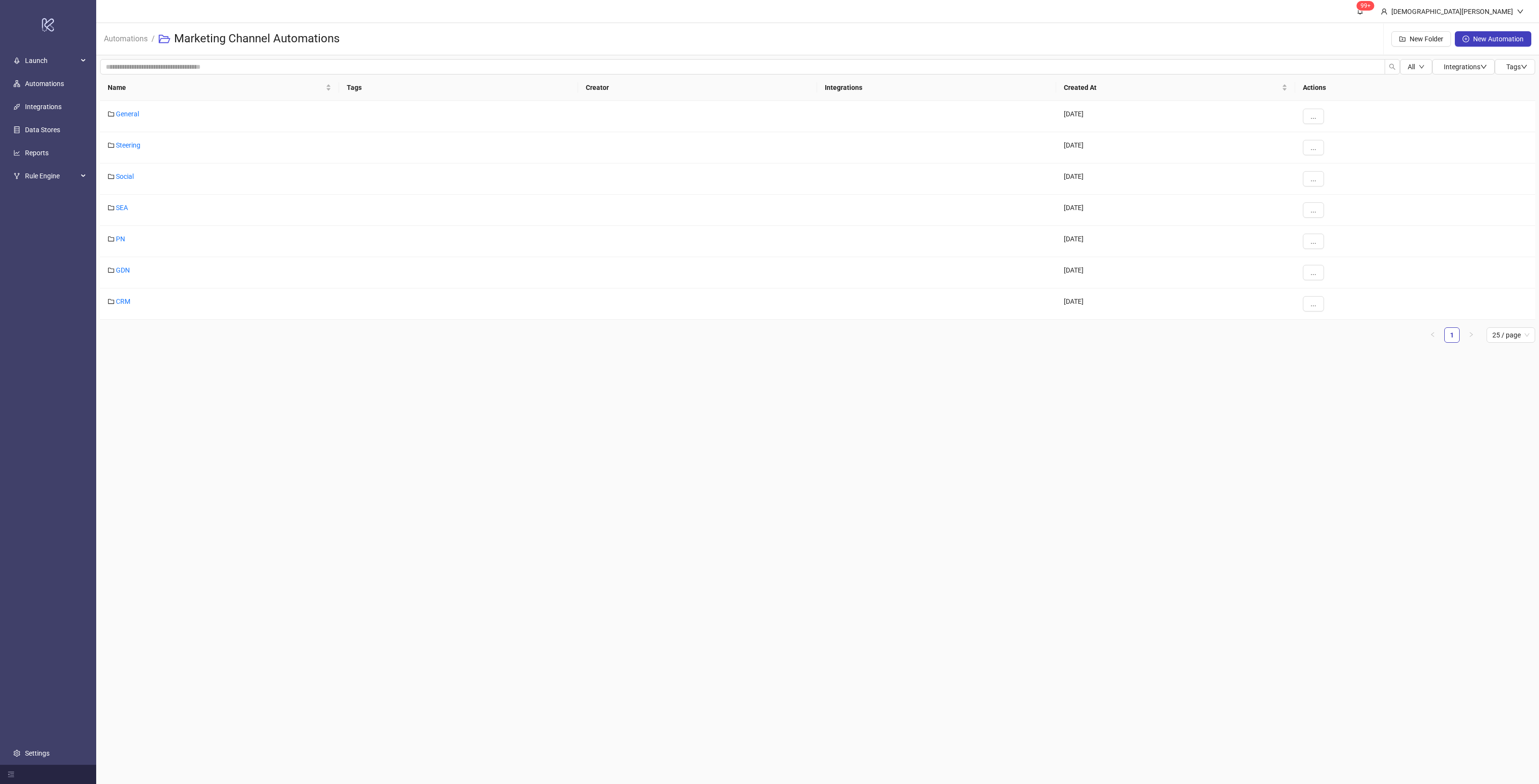
drag, startPoint x: 496, startPoint y: 492, endPoint x: 504, endPoint y: 504, distance: 14.4
click at [496, 492] on main "99+ [PERSON_NAME] Automations / Marketing Channel Automations New Folder New Au…" at bounding box center [817, 392] width 1443 height 784
click at [1507, 68] on span "Tags" at bounding box center [1516, 67] width 21 height 8
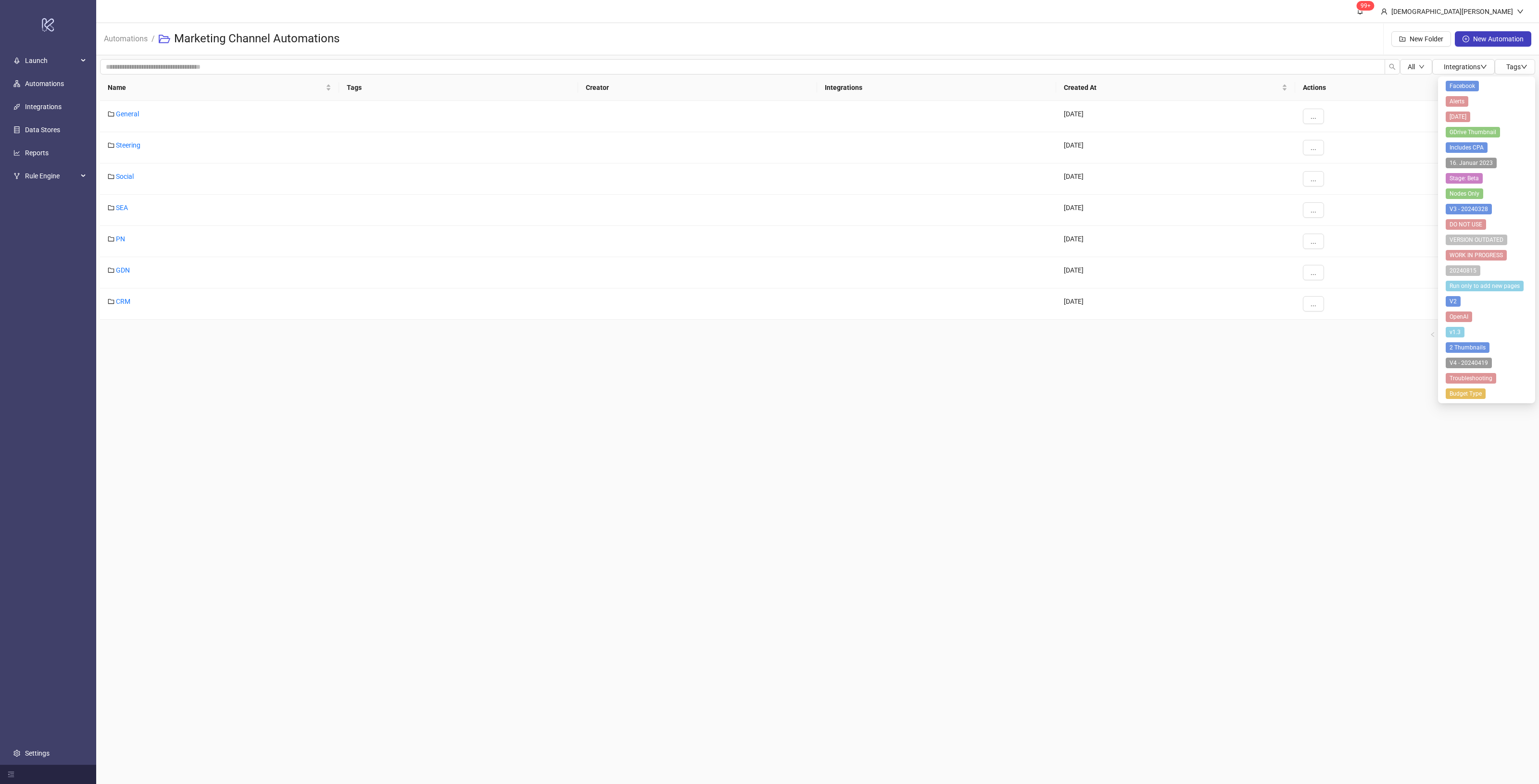
click at [1251, 416] on main "99+ [PERSON_NAME] Automations / Marketing Channel Automations New Folder New Au…" at bounding box center [817, 392] width 1443 height 784
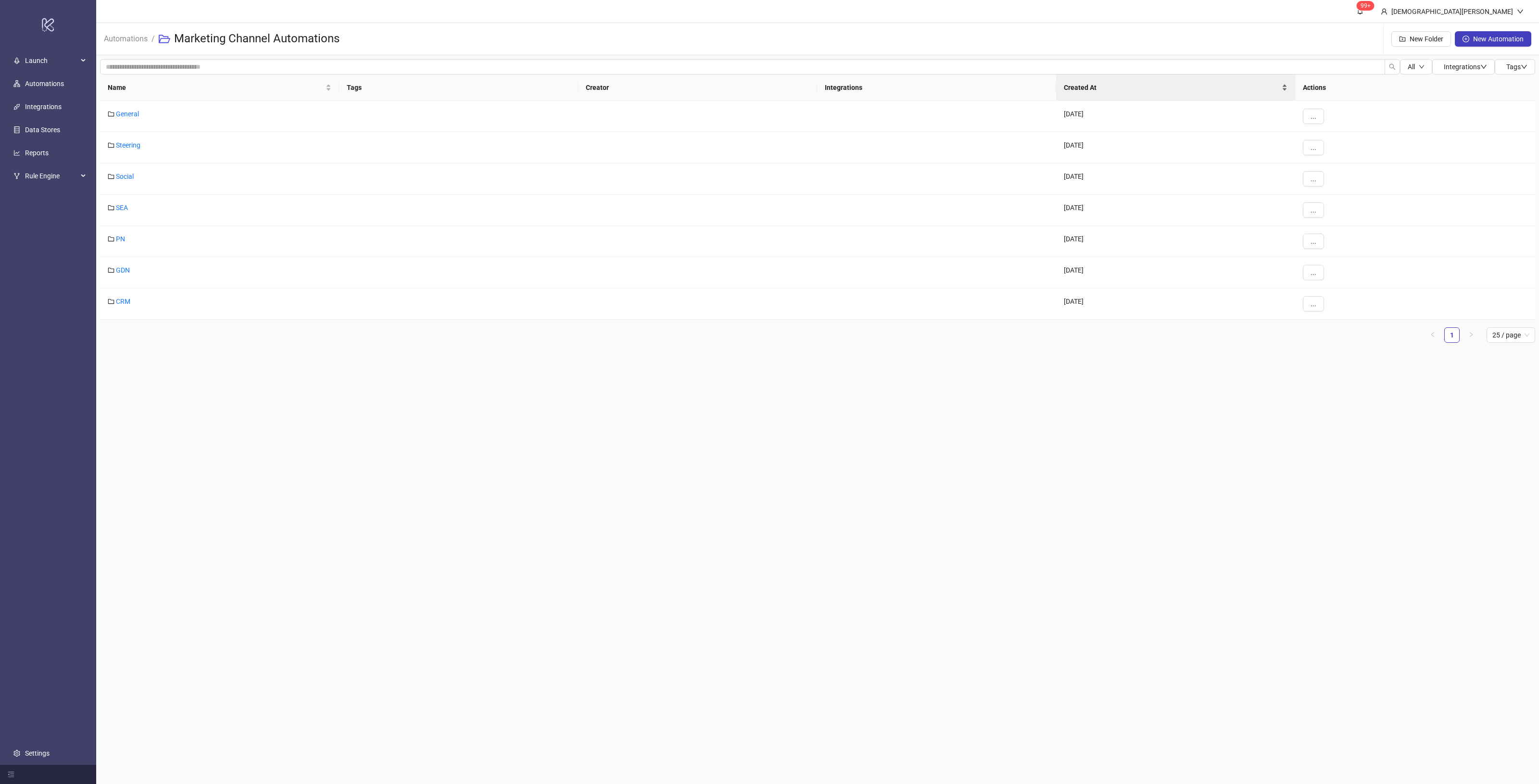
click at [1086, 89] on span "Created At" at bounding box center [1171, 87] width 216 height 11
click at [1086, 88] on span "Created At" at bounding box center [1171, 87] width 216 height 11
click at [108, 89] on div "Name" at bounding box center [219, 87] width 223 height 11
click at [116, 87] on span "Name" at bounding box center [215, 87] width 216 height 11
click at [117, 87] on span "Name" at bounding box center [215, 87] width 216 height 11
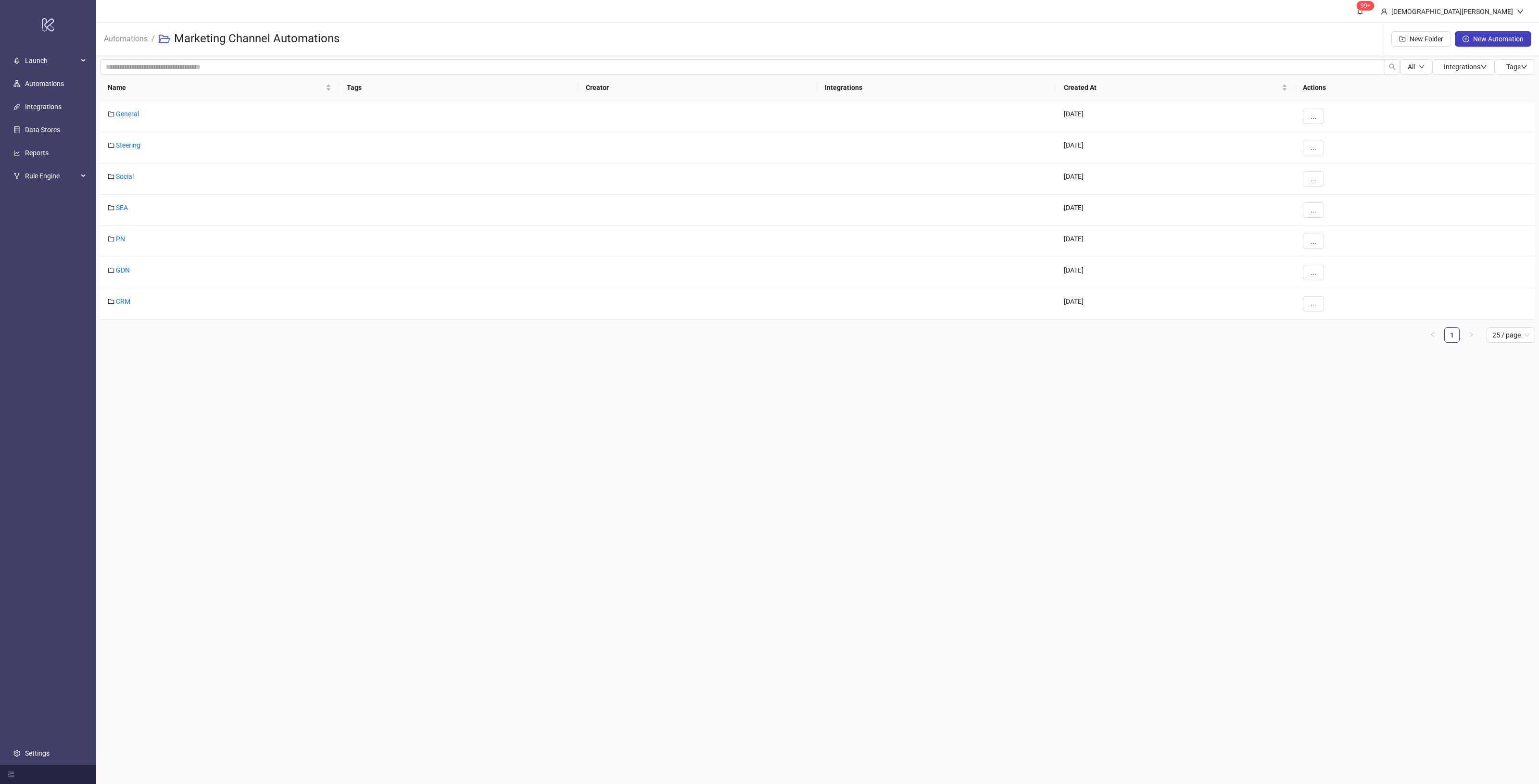
click at [576, 516] on main "99+ [PERSON_NAME] Automations / Marketing Channel Automations New Folder New Au…" at bounding box center [817, 392] width 1443 height 784
click at [125, 90] on span "Name" at bounding box center [215, 87] width 216 height 11
click at [887, 525] on main "99+ [PERSON_NAME] Automations / Marketing Channel Automations New Folder New Au…" at bounding box center [817, 392] width 1443 height 784
click at [390, 87] on th "Tags" at bounding box center [459, 87] width 239 height 26
click at [541, 89] on th "Tags" at bounding box center [459, 87] width 239 height 26
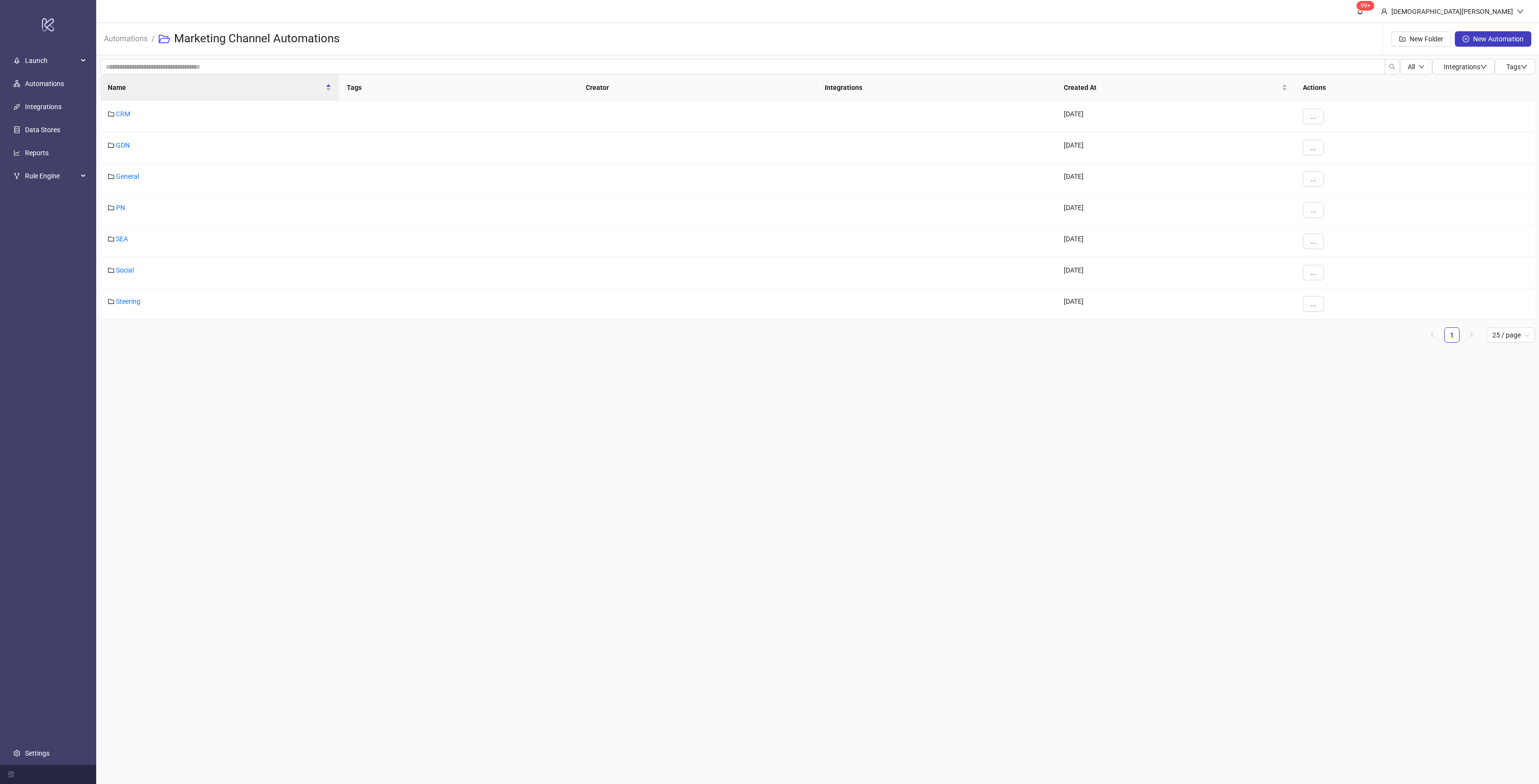
click at [352, 87] on th "Tags" at bounding box center [459, 87] width 239 height 26
click at [1319, 117] on button "..." at bounding box center [1313, 117] width 21 height 15
click at [1328, 138] on span "Edit" at bounding box center [1335, 136] width 28 height 11
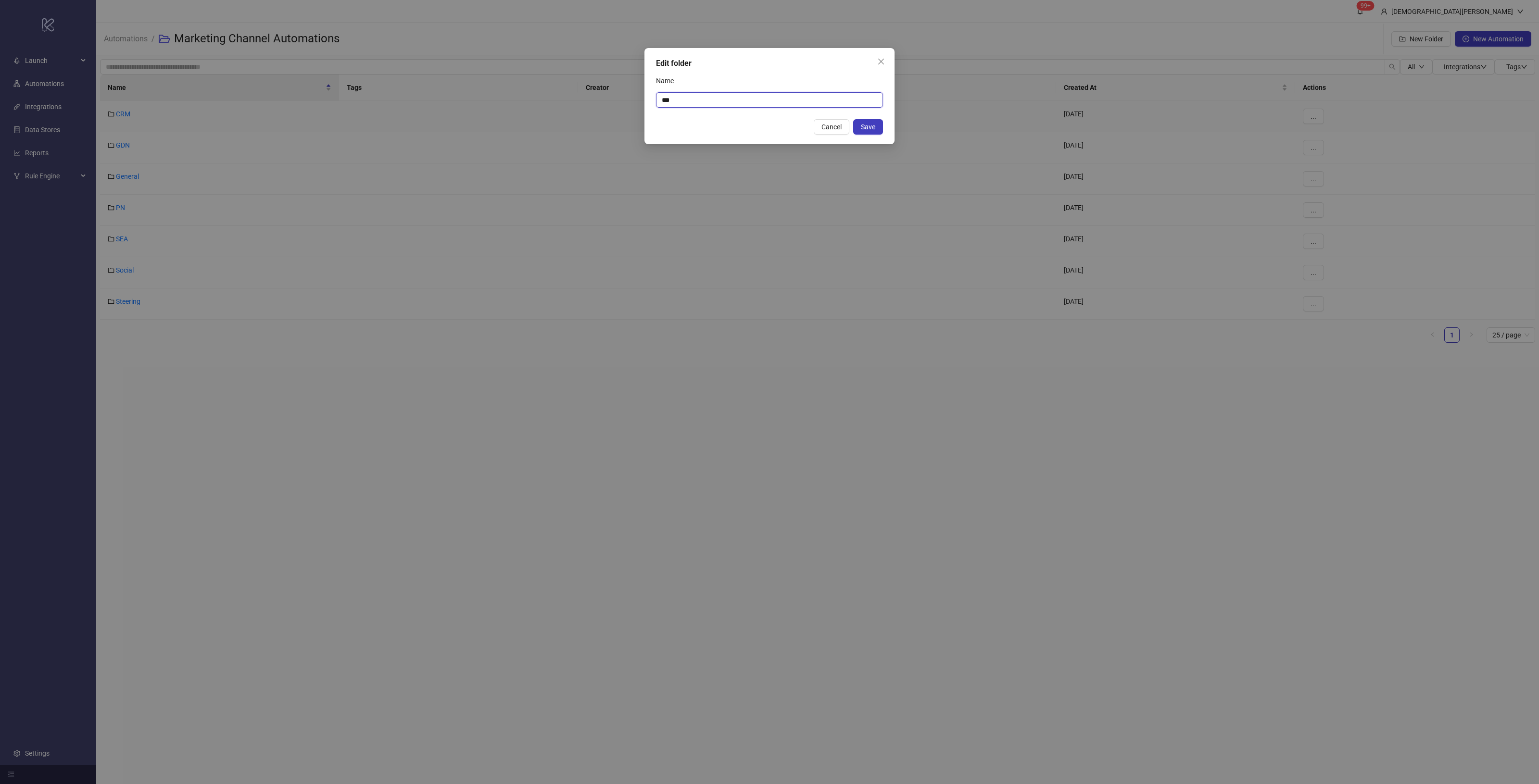
click at [703, 106] on input "***" at bounding box center [770, 100] width 227 height 15
click at [729, 66] on div "Edit folder" at bounding box center [770, 63] width 227 height 11
click at [880, 62] on icon "close" at bounding box center [881, 62] width 8 height 8
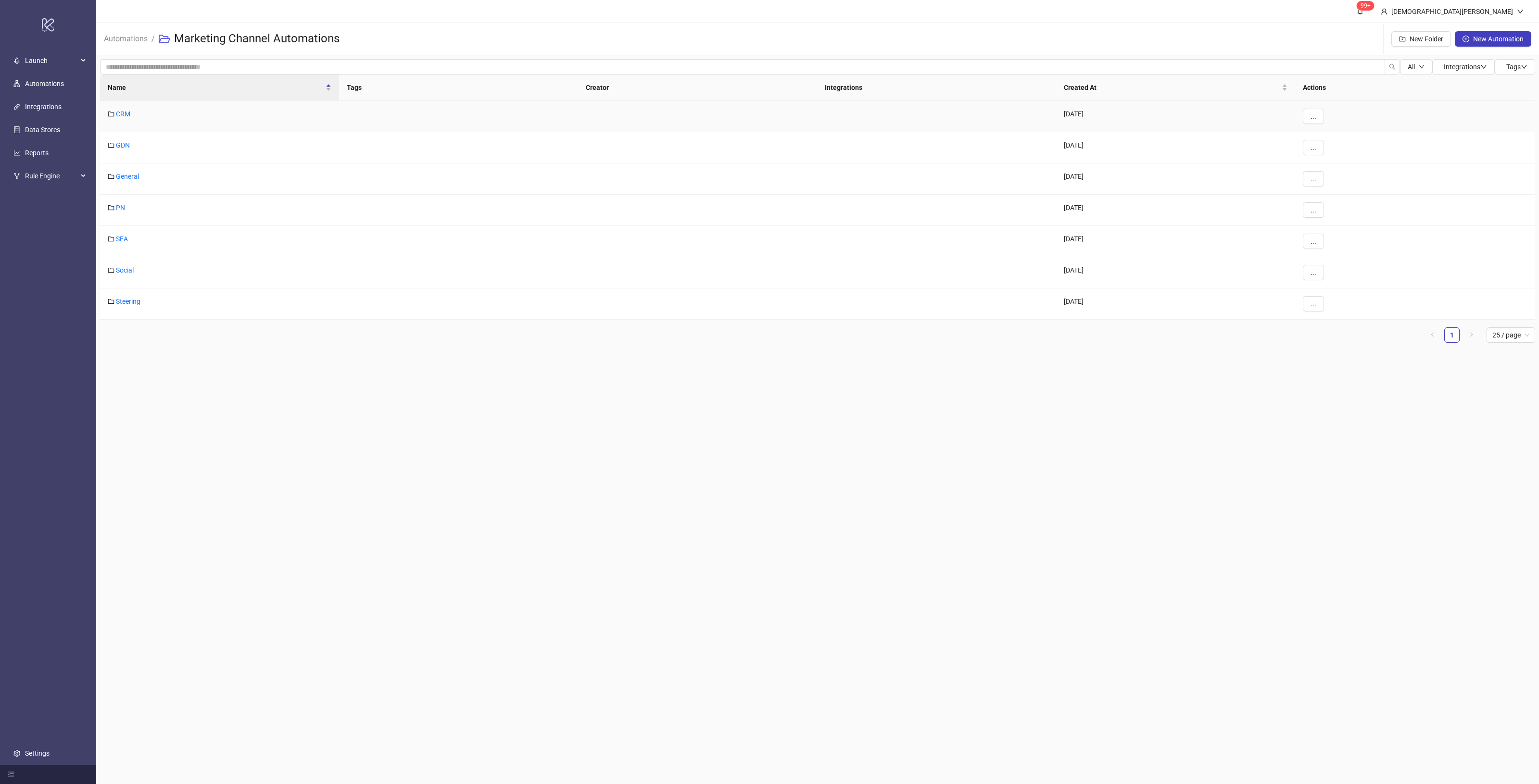
drag, startPoint x: 756, startPoint y: 443, endPoint x: 749, endPoint y: 438, distance: 8.6
click at [756, 441] on main "99+ [PERSON_NAME] Automations / Marketing Channel Automations New Folder New Au…" at bounding box center [817, 392] width 1443 height 784
click at [121, 39] on link "Automations" at bounding box center [126, 38] width 47 height 11
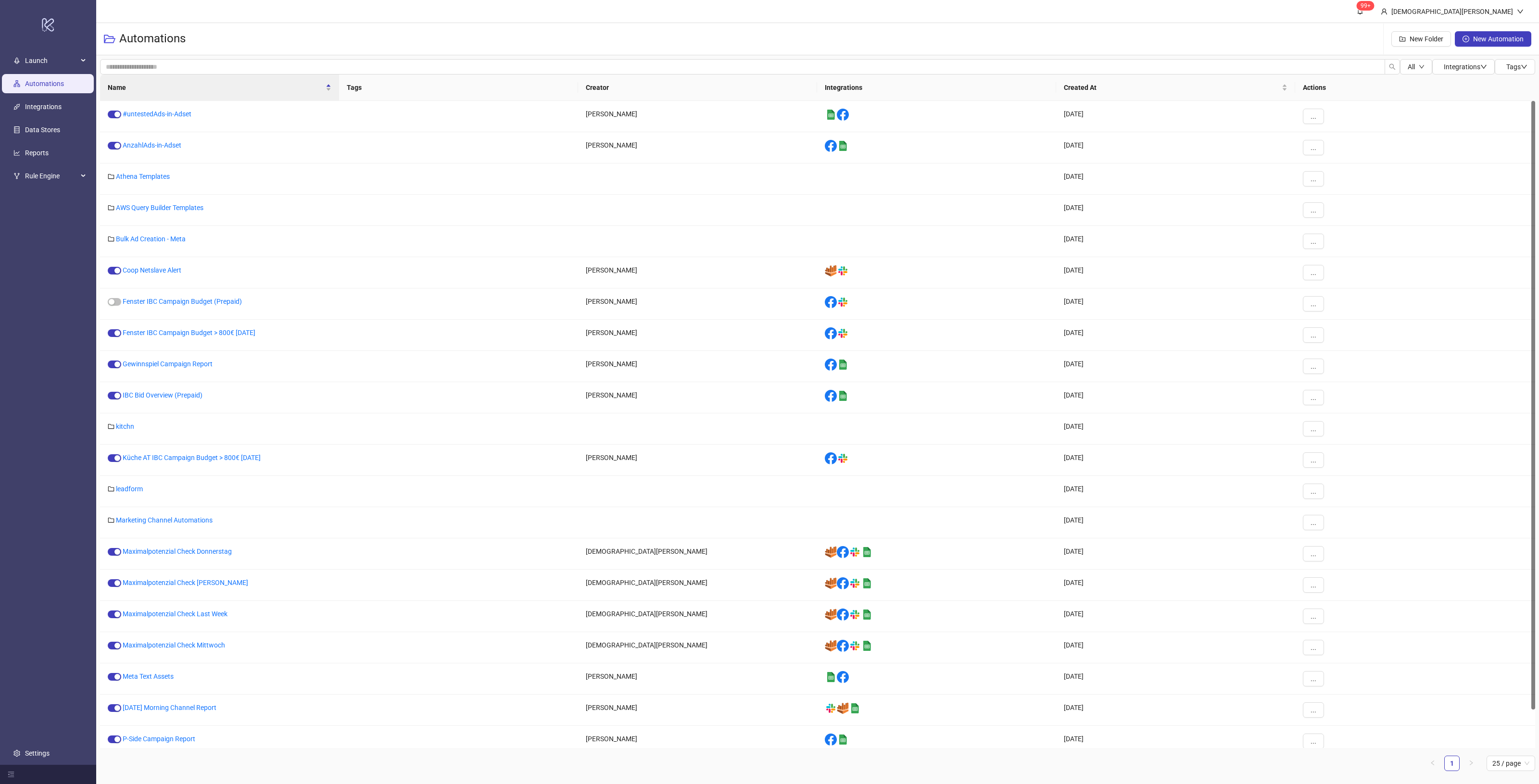
click at [838, 89] on th "Integrations" at bounding box center [937, 87] width 239 height 26
click at [723, 92] on th "Creator" at bounding box center [698, 87] width 239 height 26
click at [431, 87] on th "Tags" at bounding box center [459, 87] width 239 height 26
click at [331, 84] on div "Name" at bounding box center [219, 87] width 223 height 11
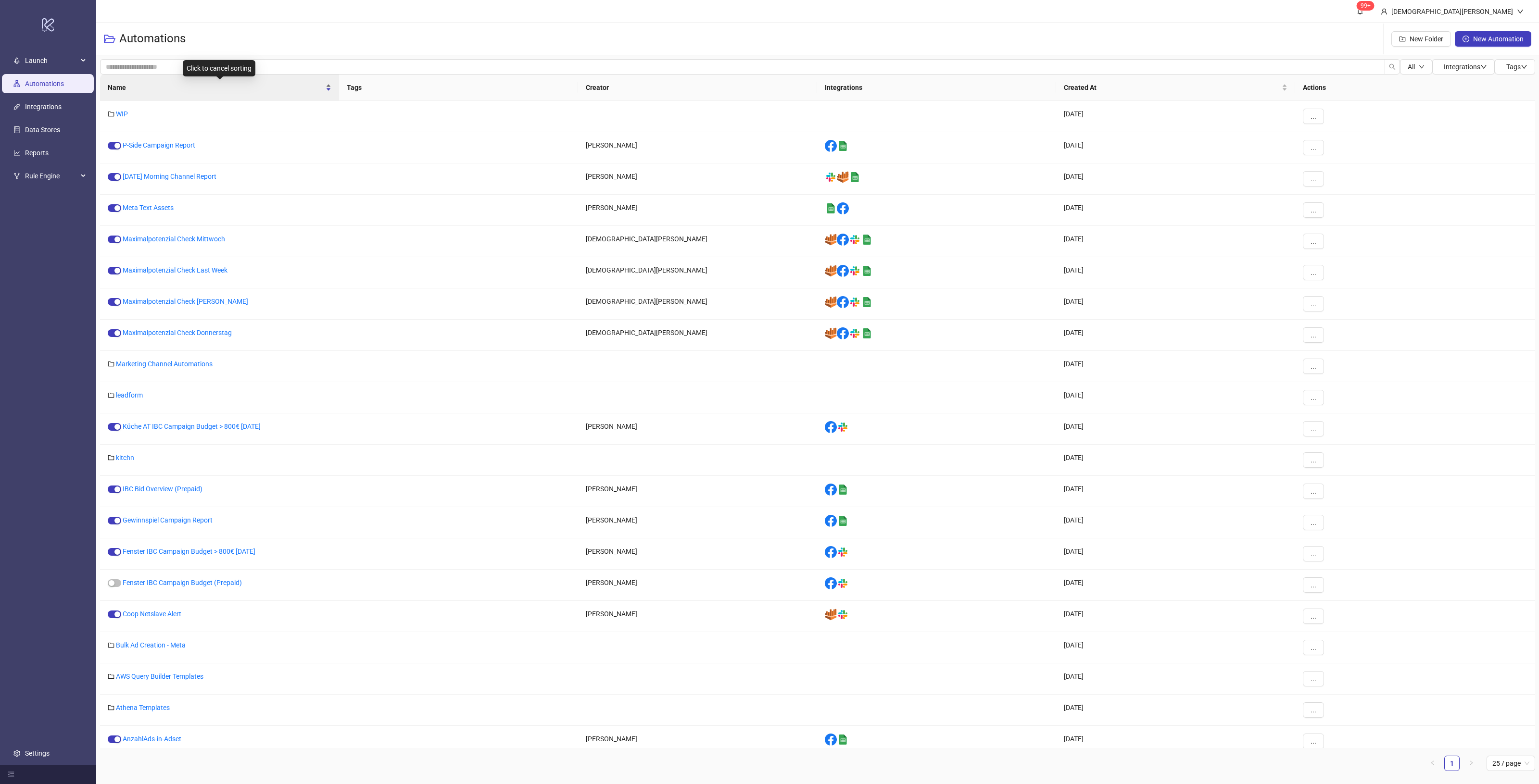
click at [331, 85] on div "Name" at bounding box center [219, 87] width 223 height 11
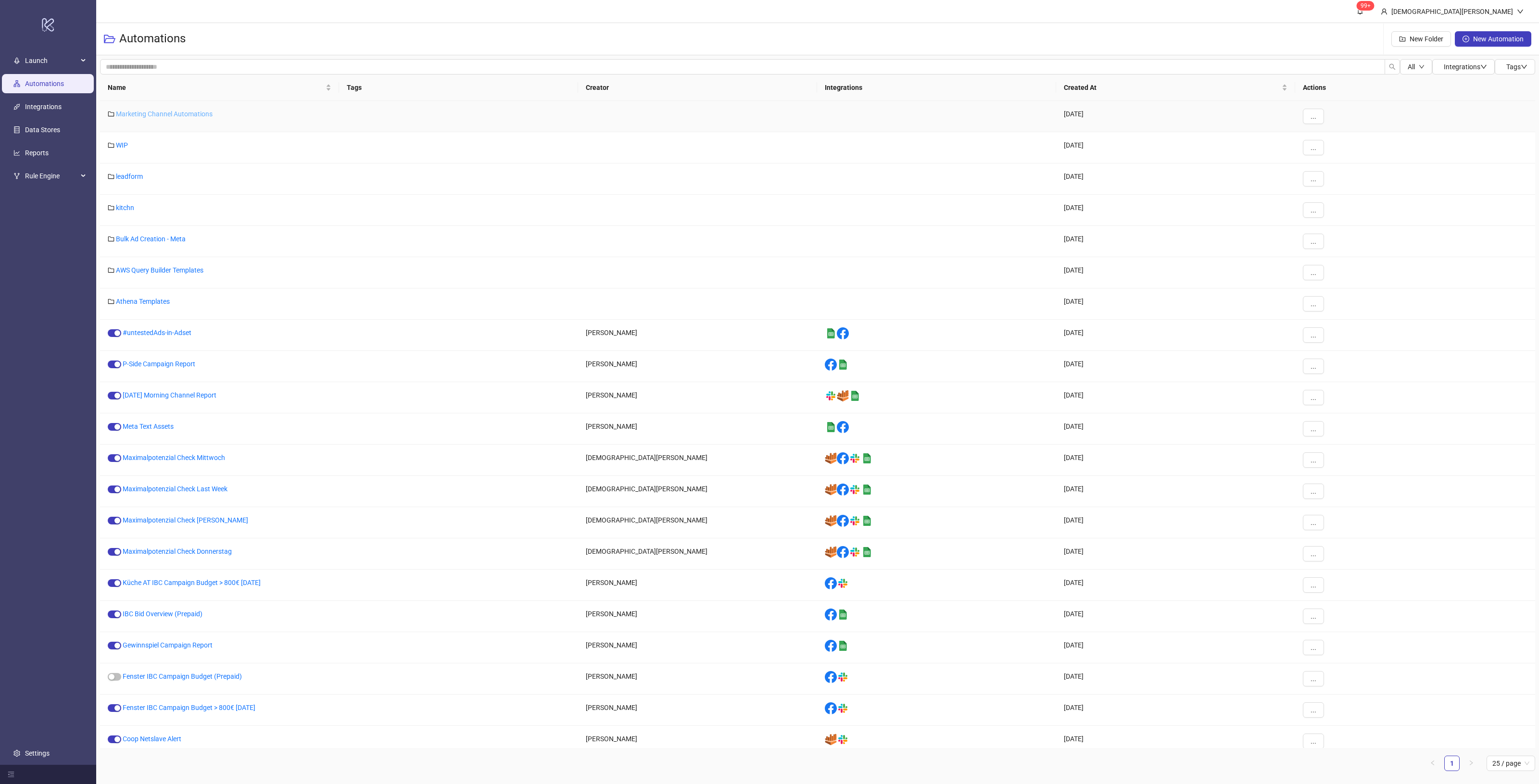
click at [190, 116] on link "Marketing Channel Automations" at bounding box center [164, 114] width 97 height 8
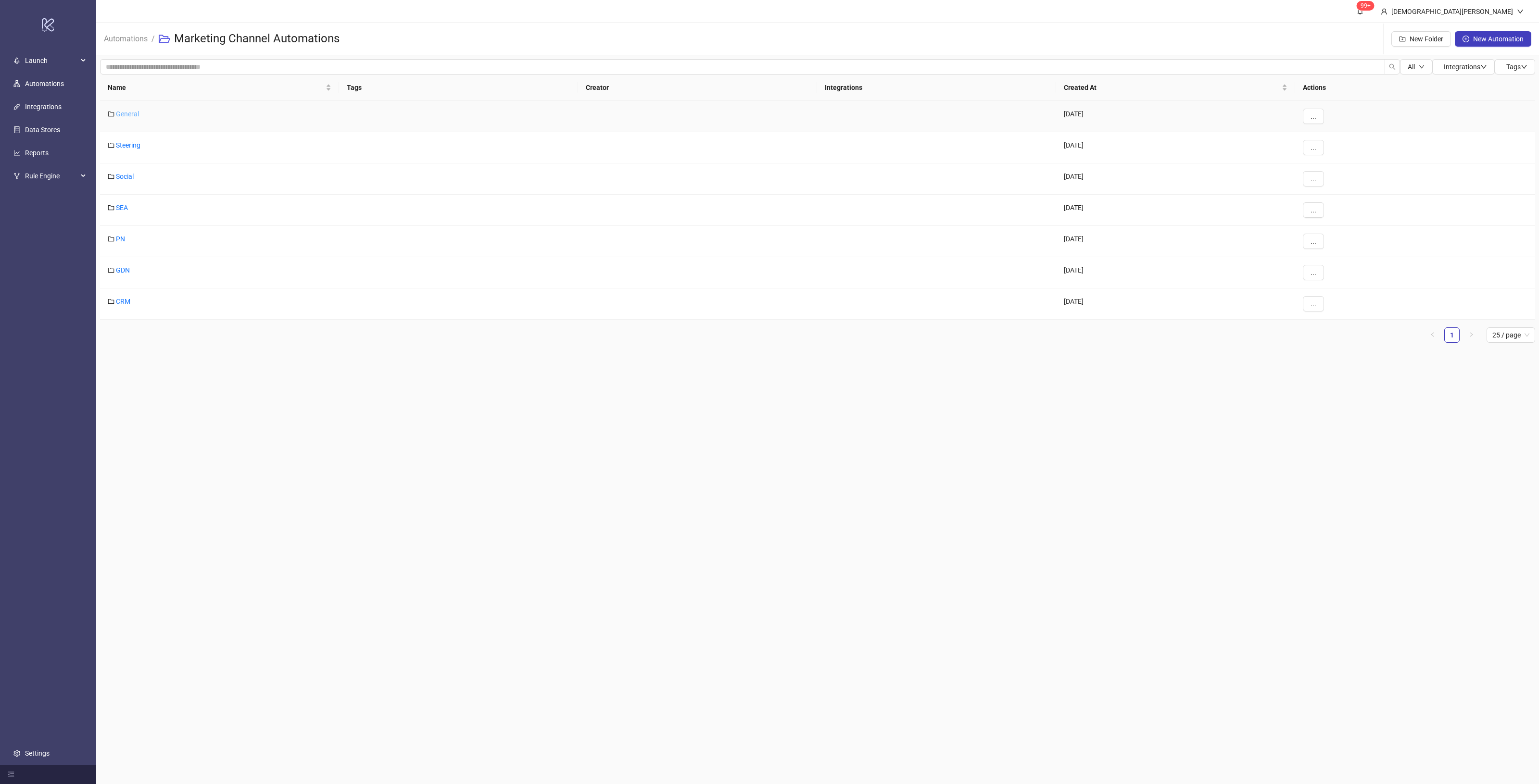
click at [140, 118] on div "General" at bounding box center [220, 117] width 239 height 32
click at [133, 113] on link "General" at bounding box center [127, 114] width 23 height 8
click at [1422, 37] on span "New Folder" at bounding box center [1426, 39] width 34 height 8
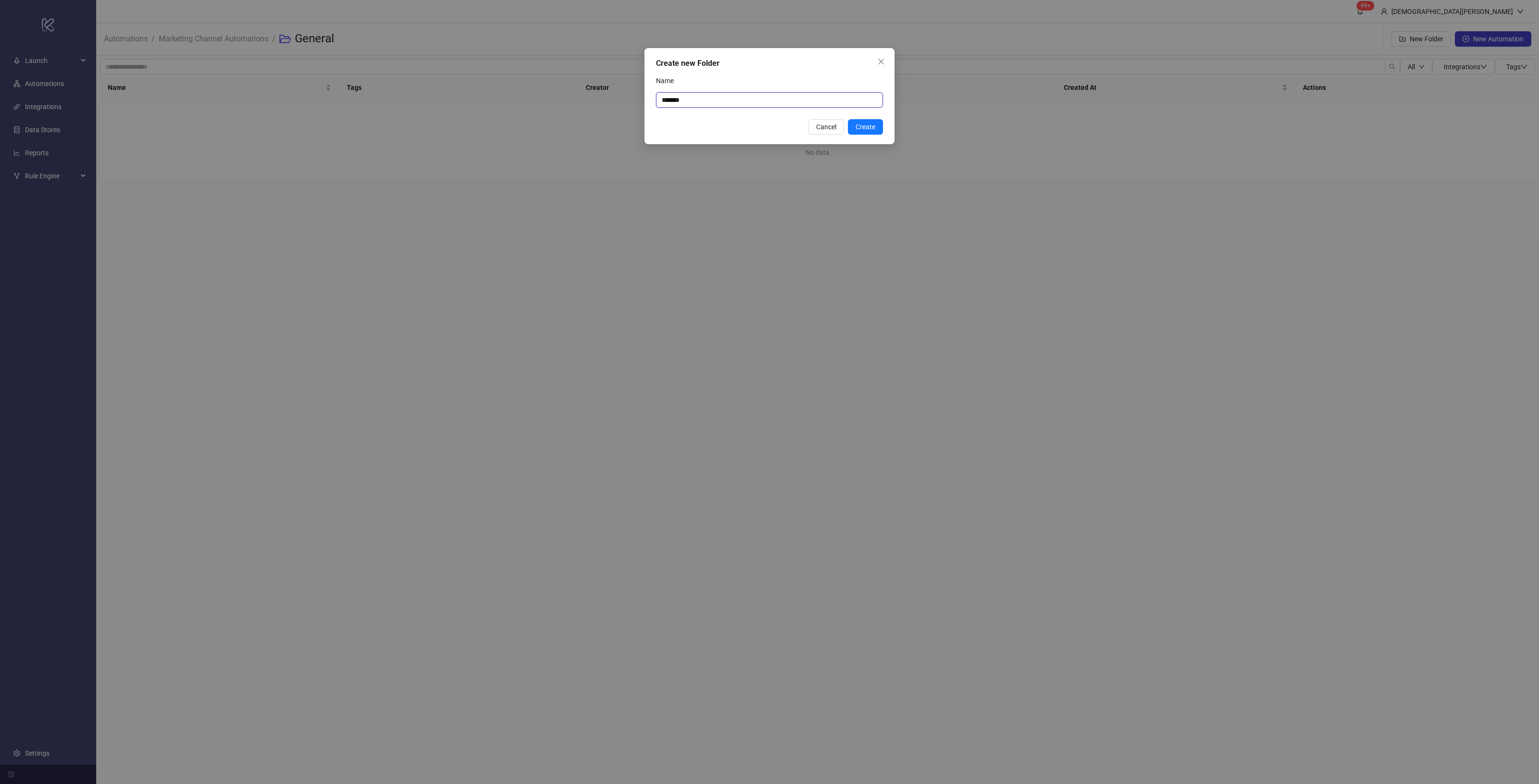
click at [781, 106] on input "*******" at bounding box center [770, 100] width 227 height 15
type input "**********"
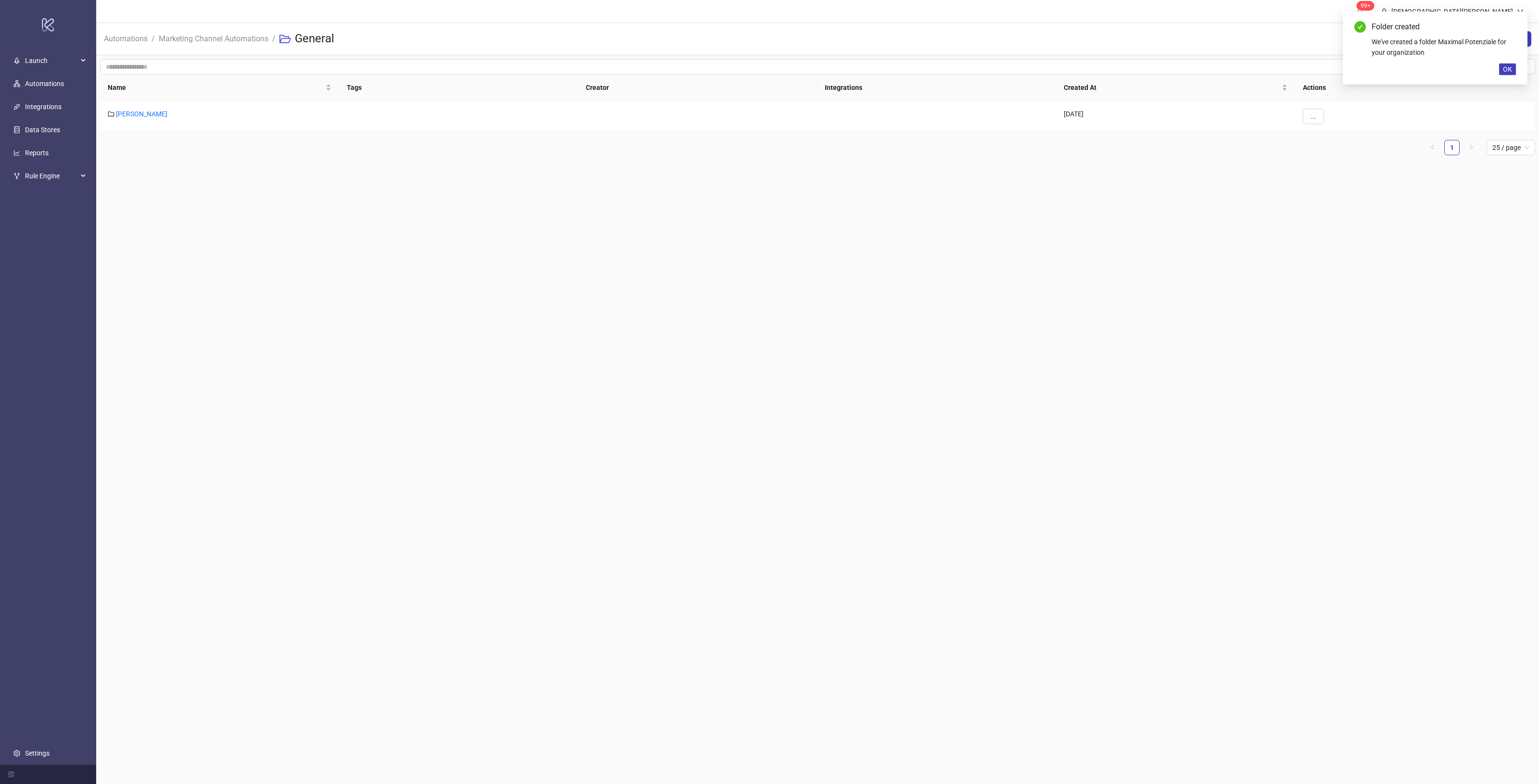
click at [583, 236] on main "99+ [PERSON_NAME] Automations / Marketing Channel Automations / General New Fol…" at bounding box center [817, 392] width 1443 height 784
click at [260, 37] on link "Marketing Channel Automations" at bounding box center [214, 38] width 114 height 11
click at [135, 37] on link "Automations" at bounding box center [126, 38] width 47 height 11
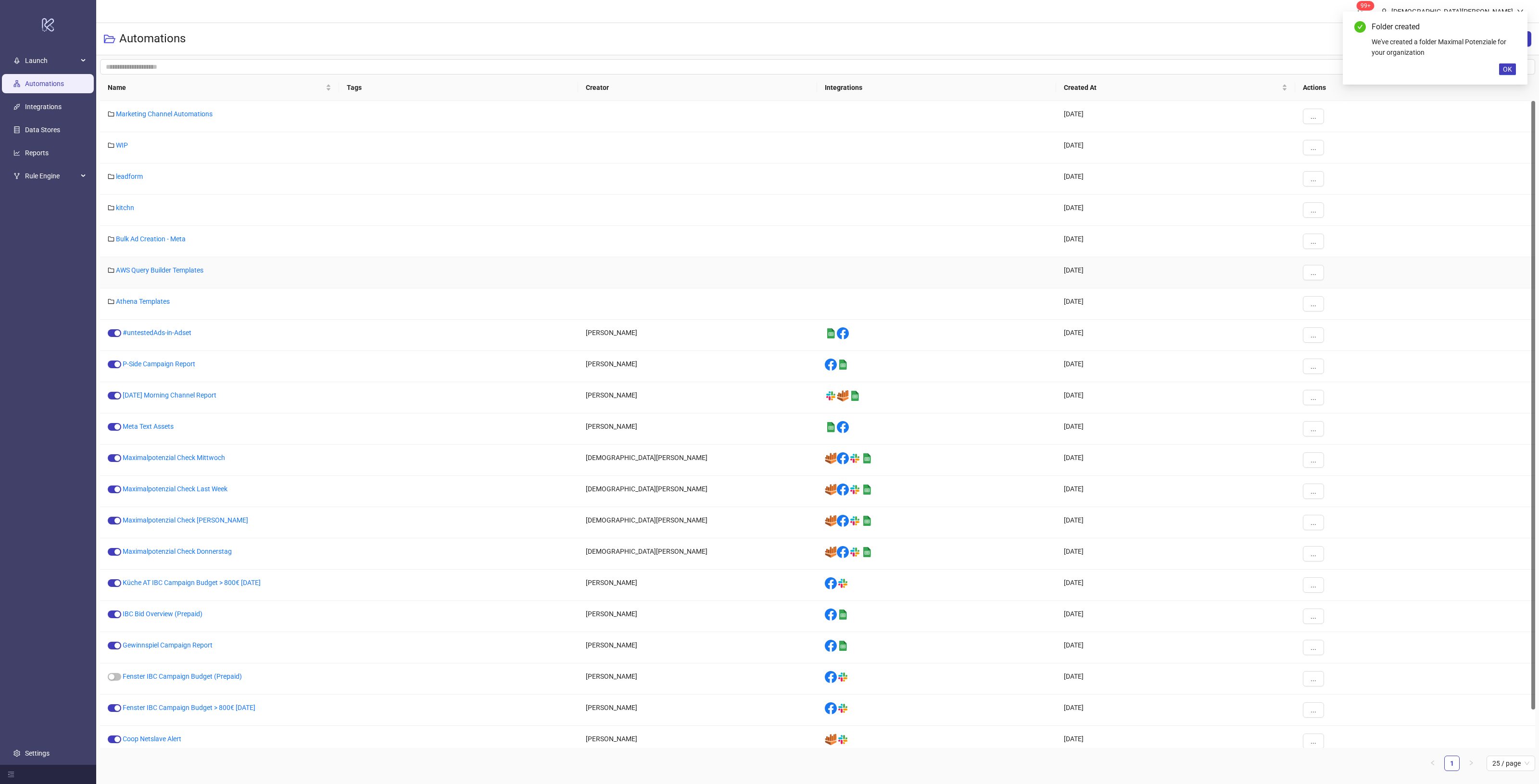
scroll to position [40, 0]
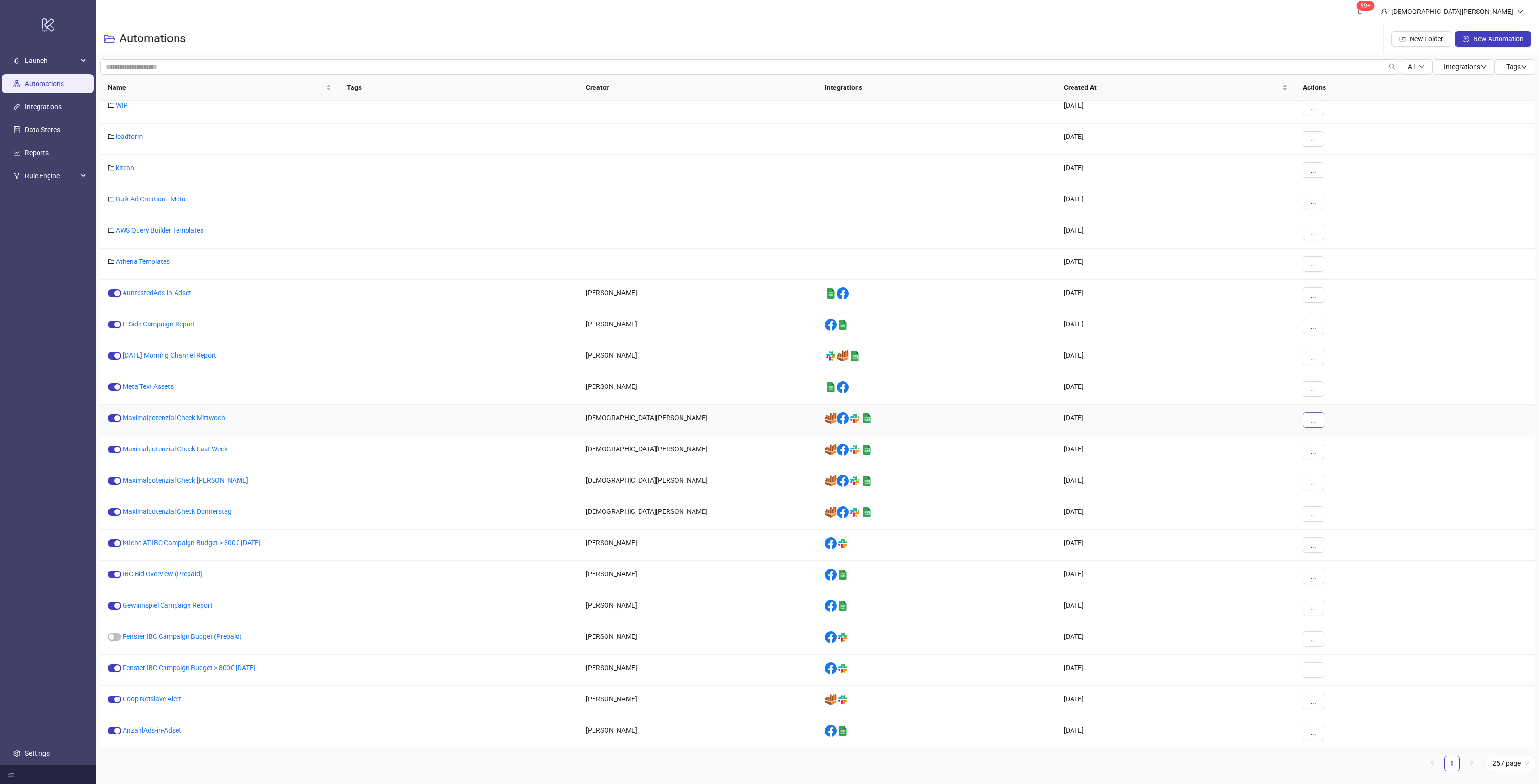
click at [1311, 416] on button "..." at bounding box center [1313, 420] width 21 height 15
click at [1336, 486] on span "Move" at bounding box center [1335, 486] width 28 height 11
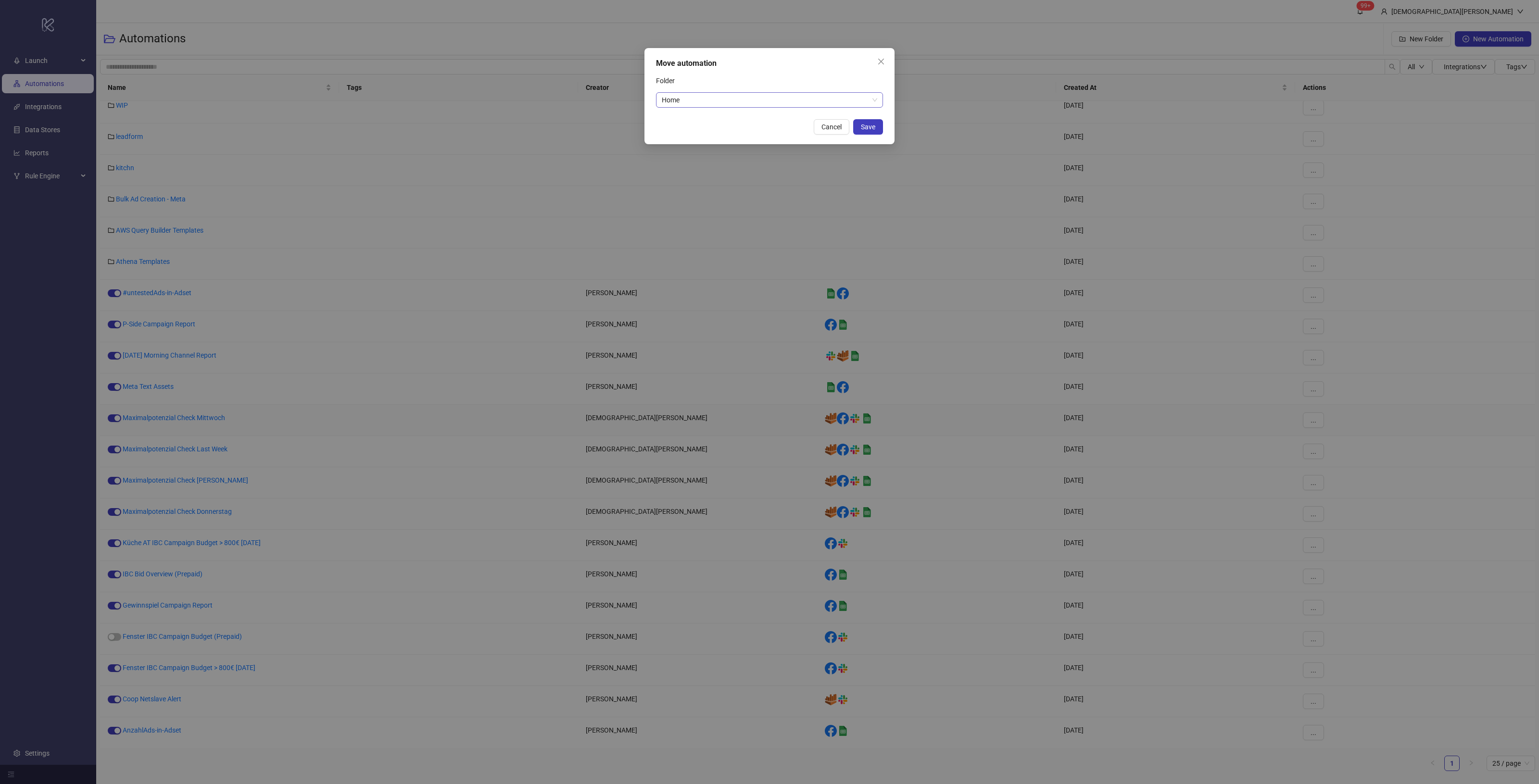
click at [775, 107] on div "Home" at bounding box center [770, 100] width 227 height 15
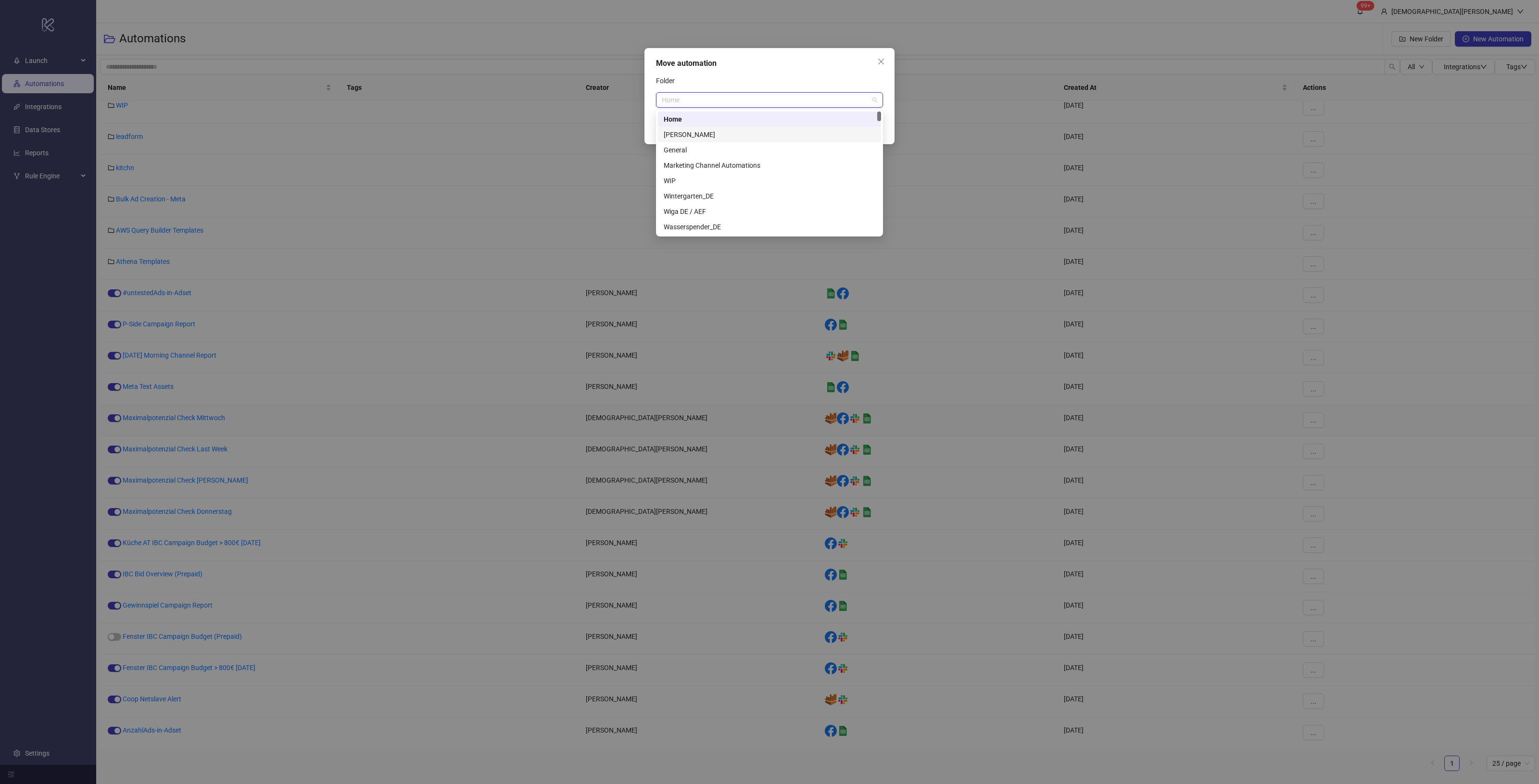
click at [760, 135] on div "[PERSON_NAME]" at bounding box center [769, 135] width 211 height 11
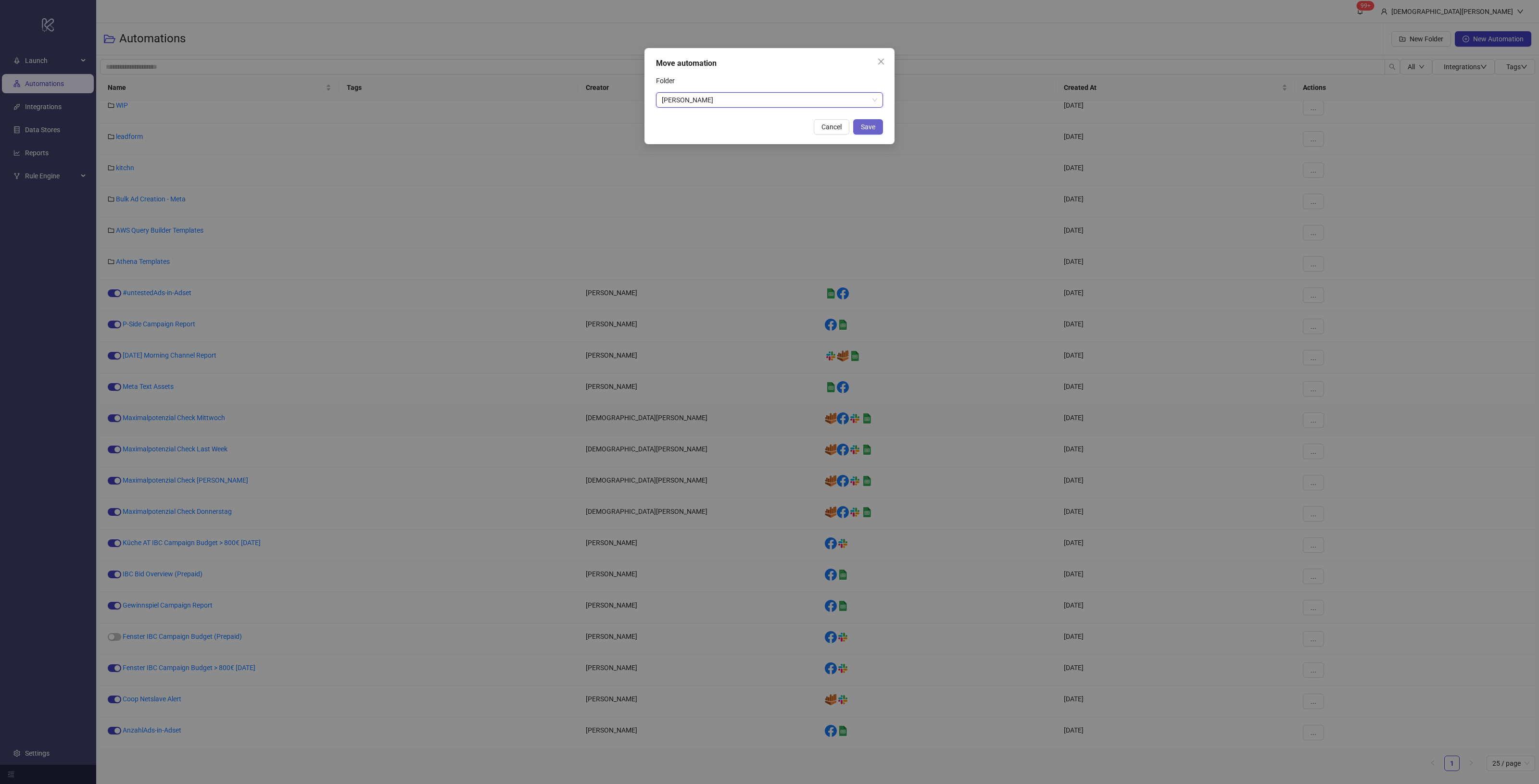
click at [859, 124] on button "Save" at bounding box center [868, 127] width 30 height 15
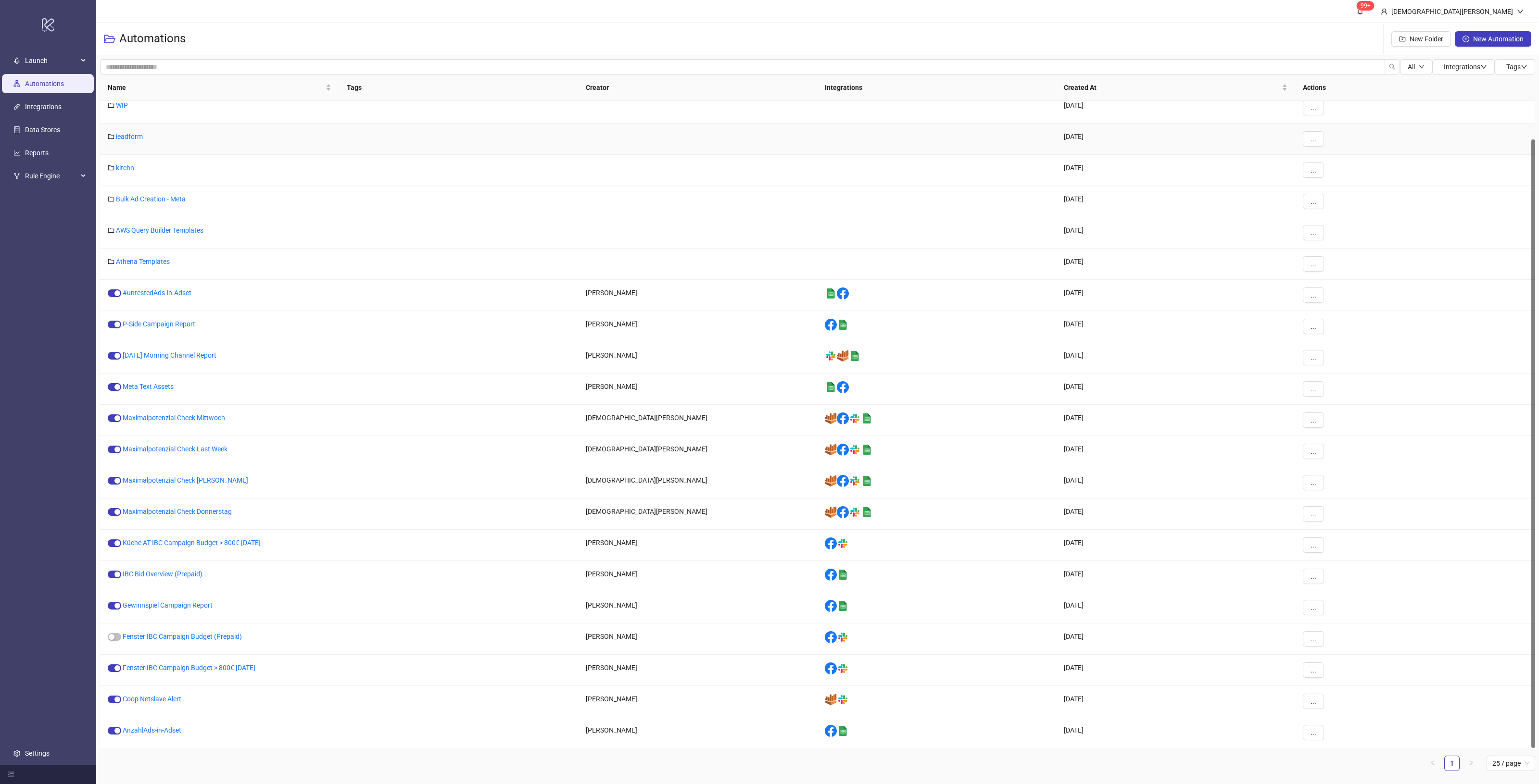
scroll to position [9, 0]
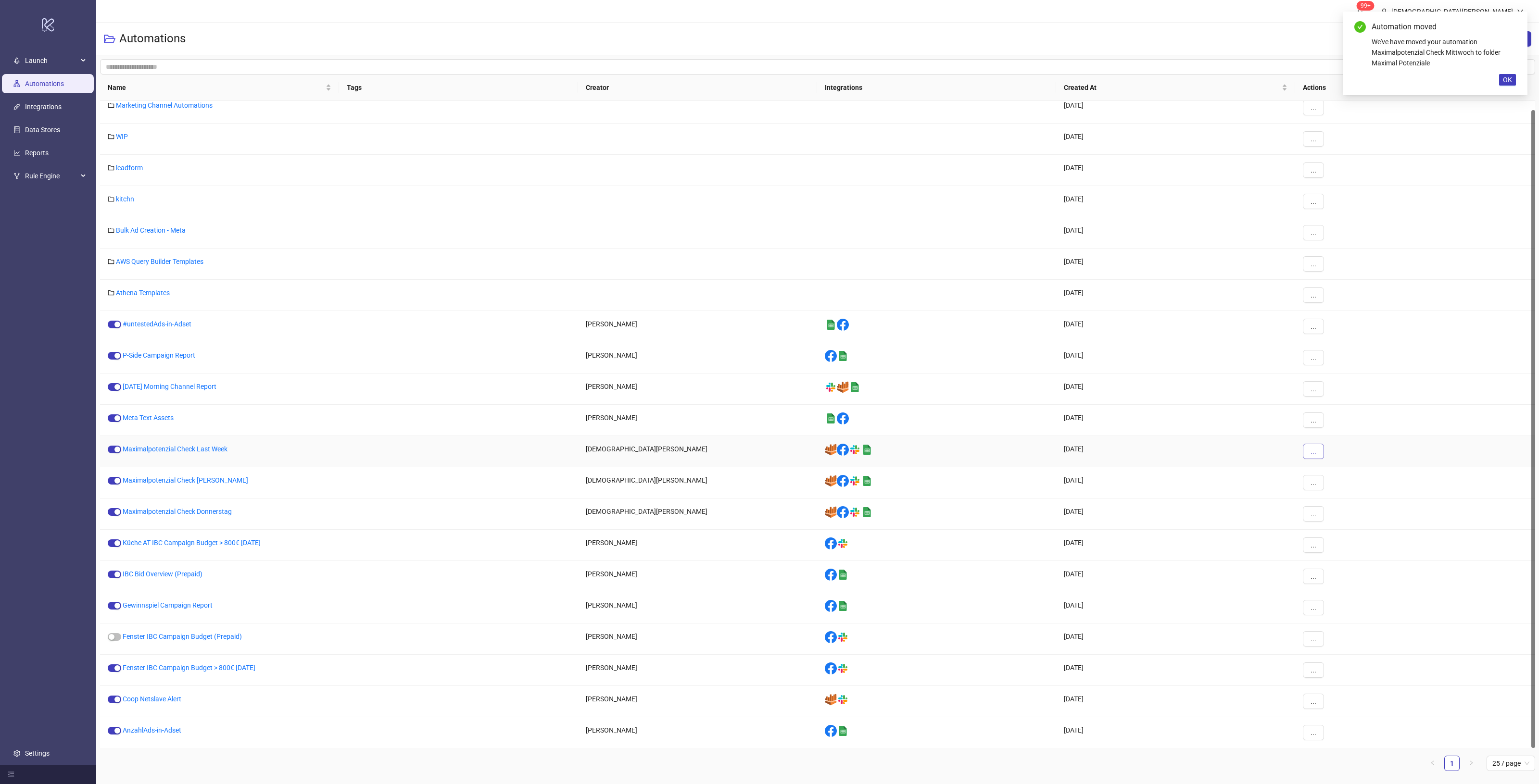
click at [1312, 453] on span "..." at bounding box center [1313, 452] width 6 height 8
click at [1337, 522] on span "Move" at bounding box center [1335, 518] width 28 height 11
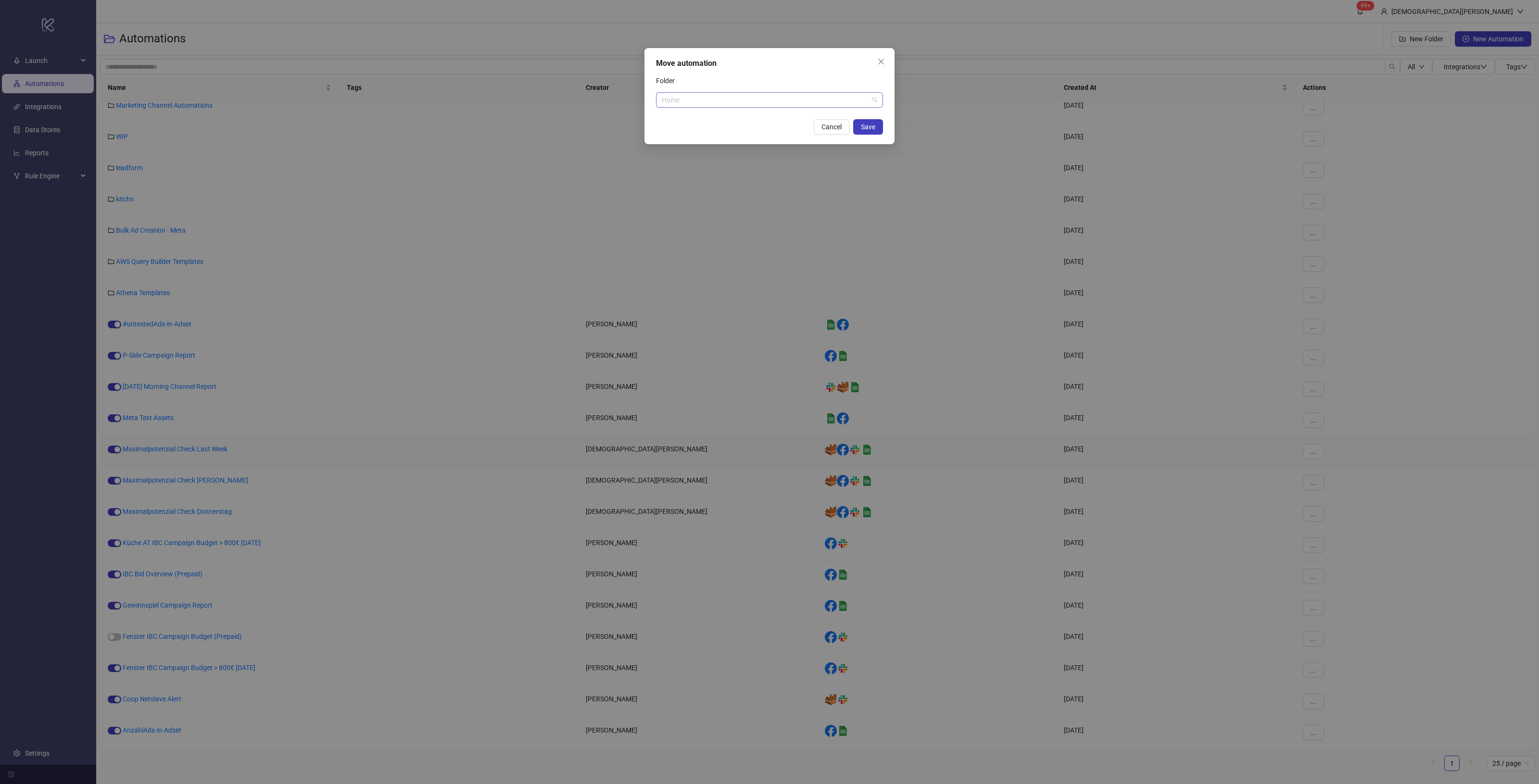
click at [787, 99] on span "Home" at bounding box center [769, 99] width 216 height 14
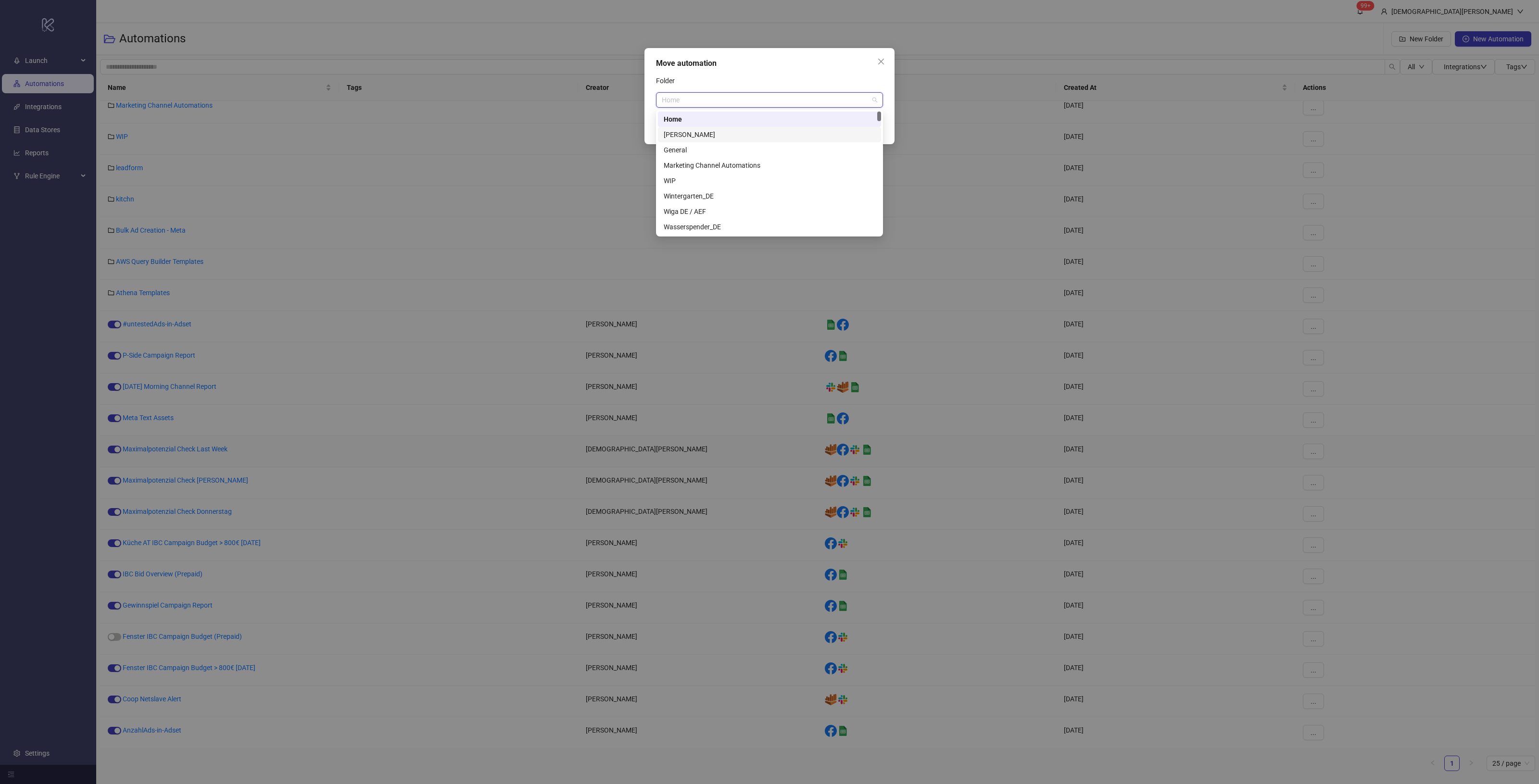
click at [760, 135] on div "[PERSON_NAME]" at bounding box center [769, 135] width 211 height 11
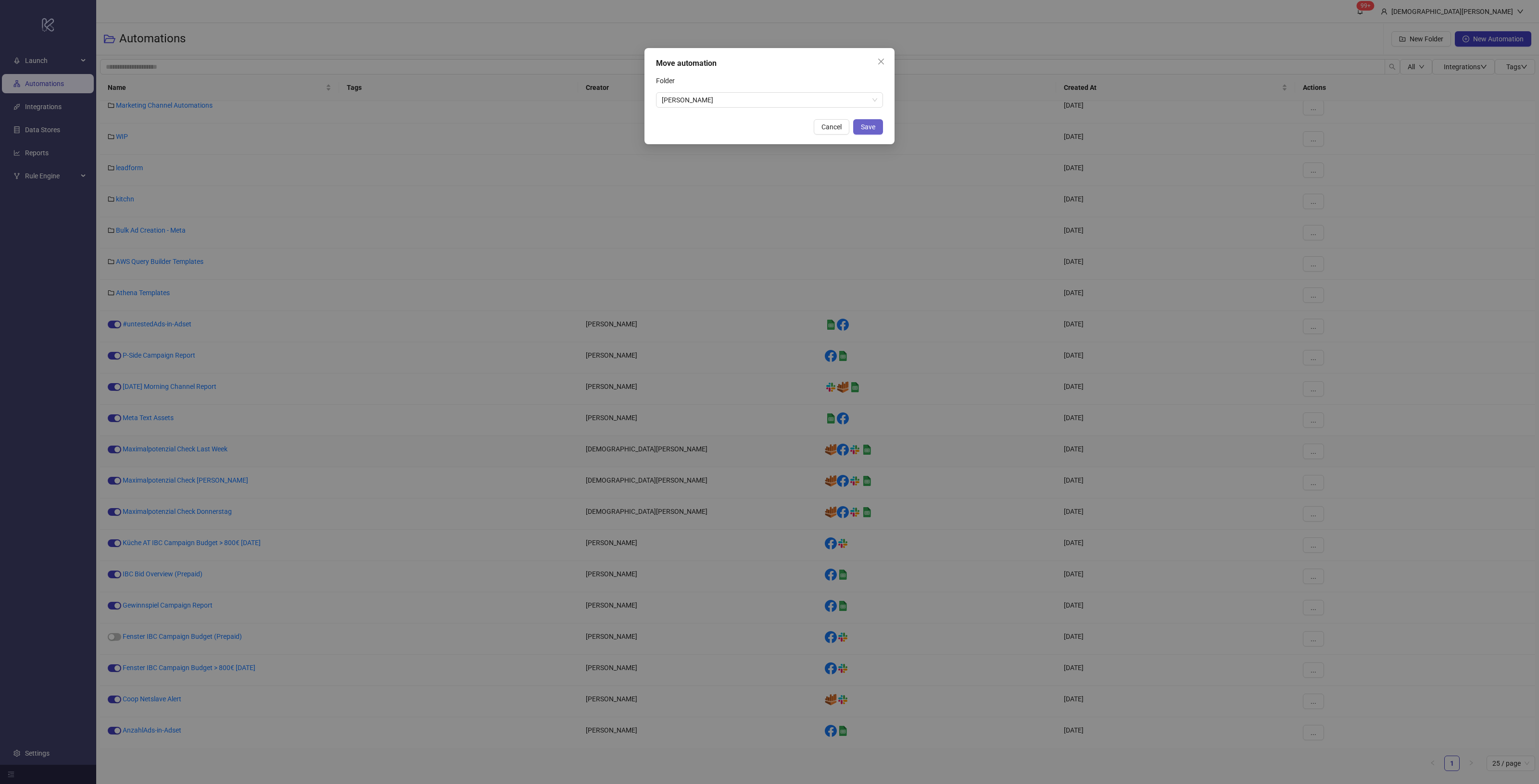
click at [866, 129] on span "Save" at bounding box center [868, 127] width 14 height 8
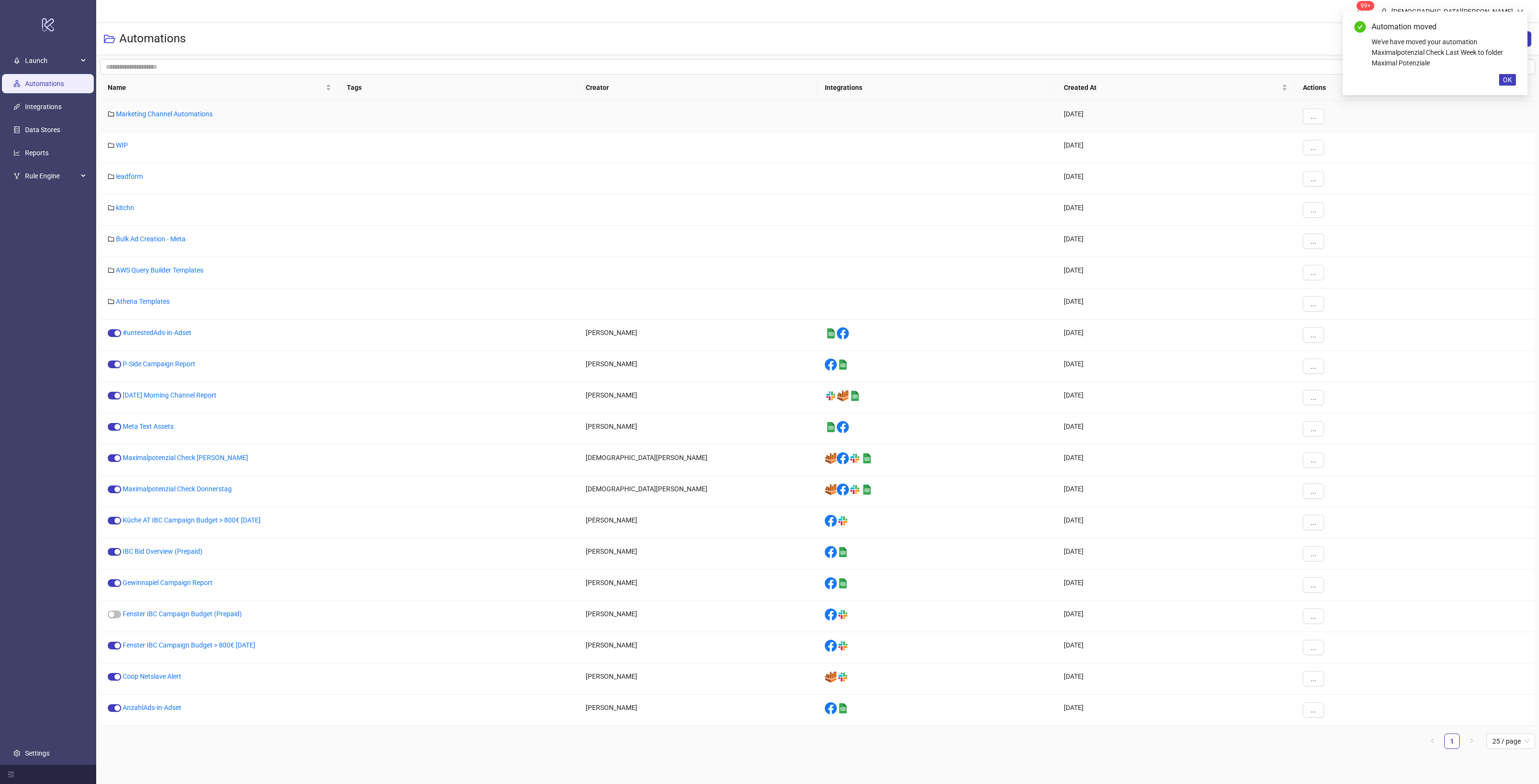
scroll to position [0, 0]
click at [1307, 462] on button "..." at bounding box center [1313, 460] width 21 height 15
click at [1340, 524] on span "Move" at bounding box center [1335, 527] width 28 height 11
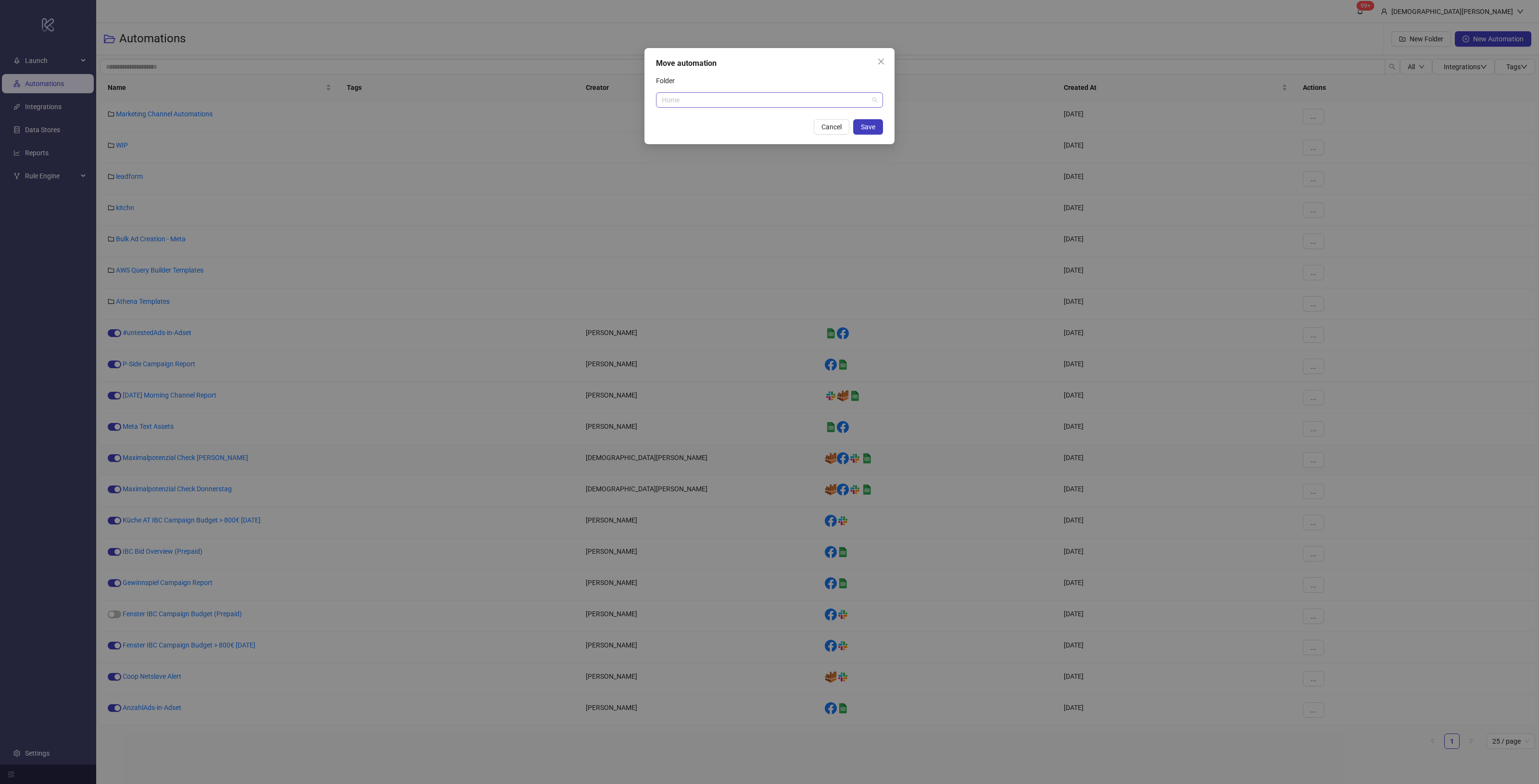
click at [715, 102] on span "Home" at bounding box center [769, 99] width 216 height 14
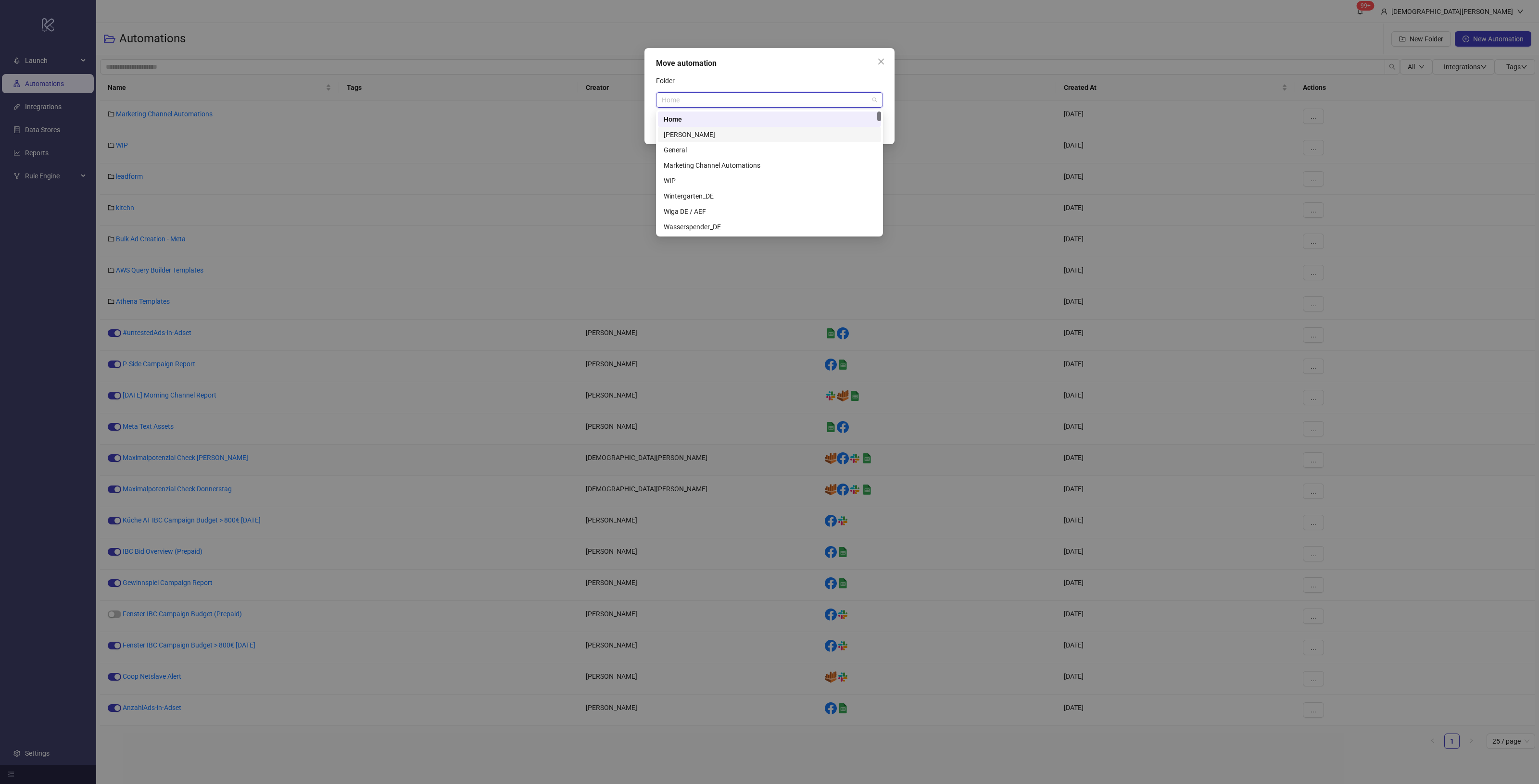
click at [717, 132] on div "[PERSON_NAME]" at bounding box center [769, 135] width 211 height 11
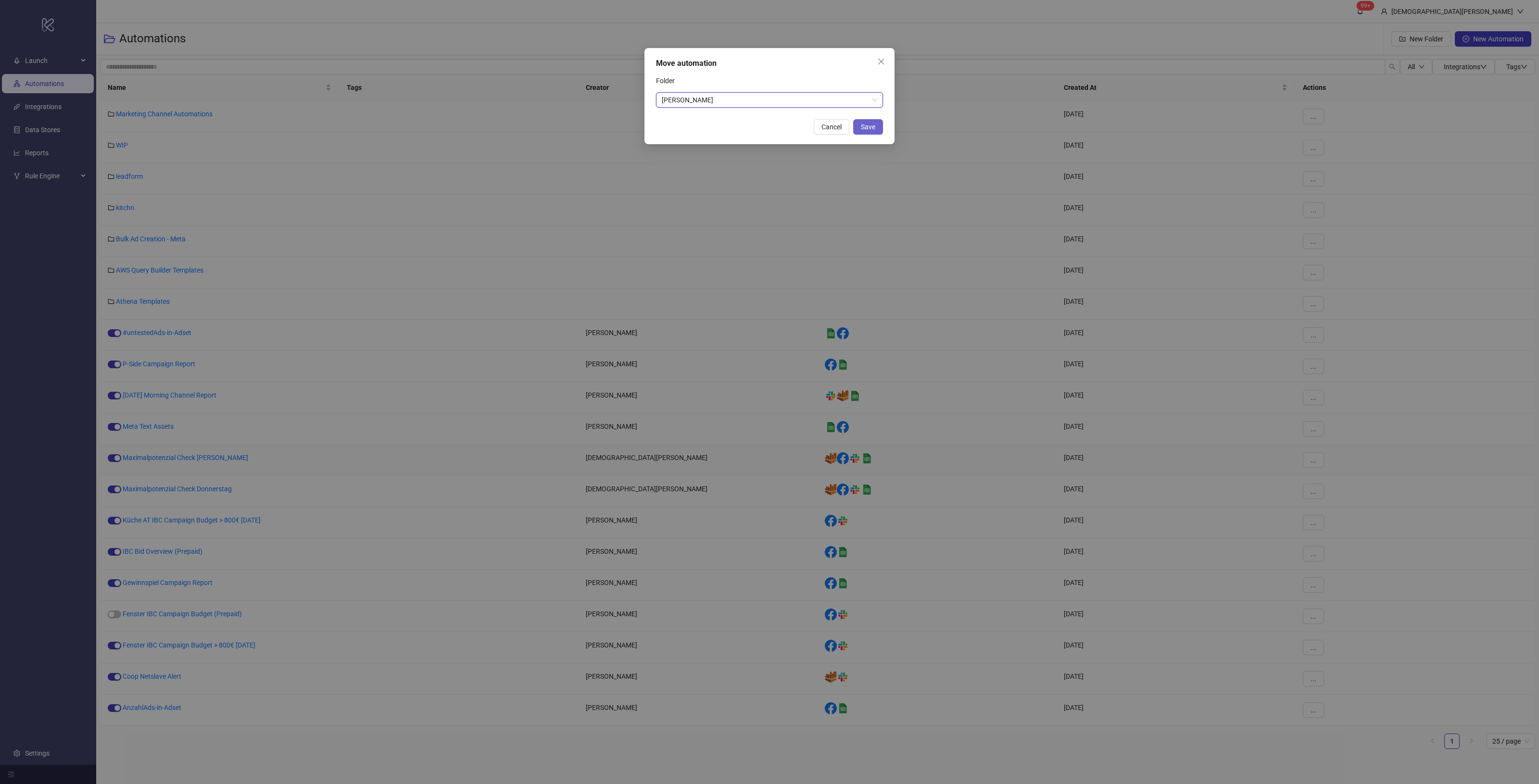
click at [862, 120] on button "Save" at bounding box center [868, 127] width 30 height 15
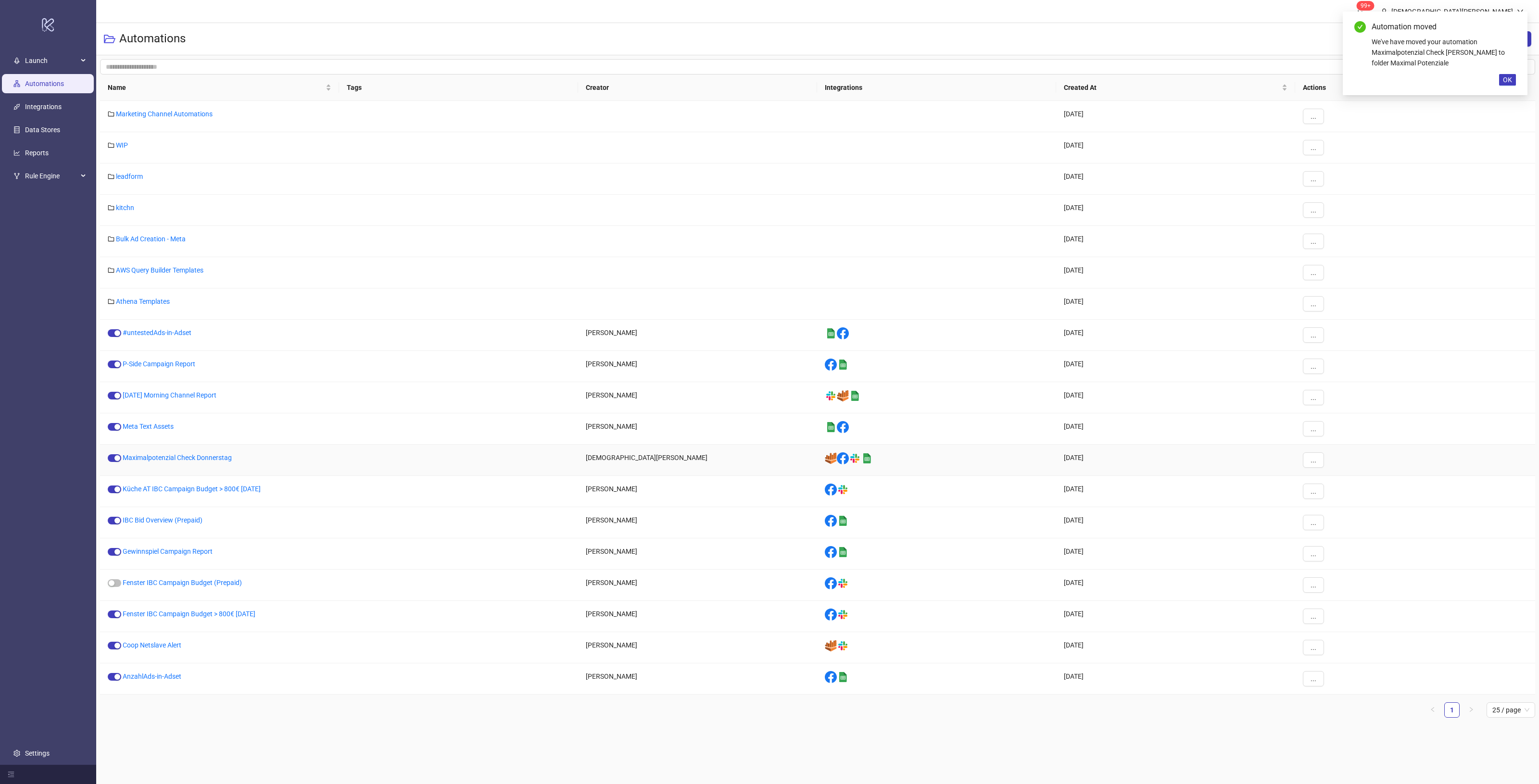
click at [1299, 460] on div "..." at bounding box center [1415, 461] width 240 height 32
click at [1307, 461] on button "..." at bounding box center [1313, 460] width 21 height 15
click at [1341, 525] on span "Move" at bounding box center [1335, 527] width 28 height 11
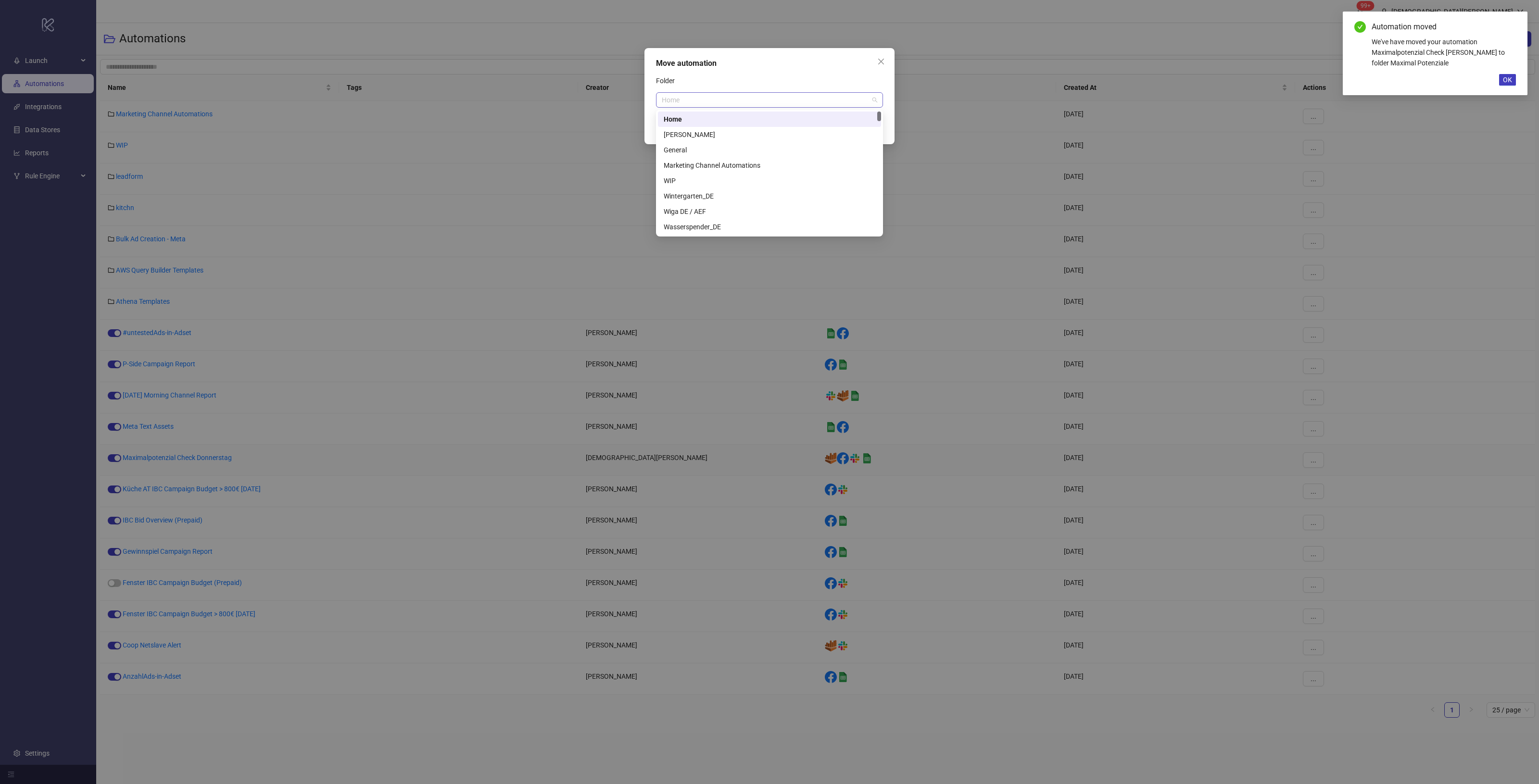
click at [712, 102] on span "Home" at bounding box center [769, 99] width 216 height 14
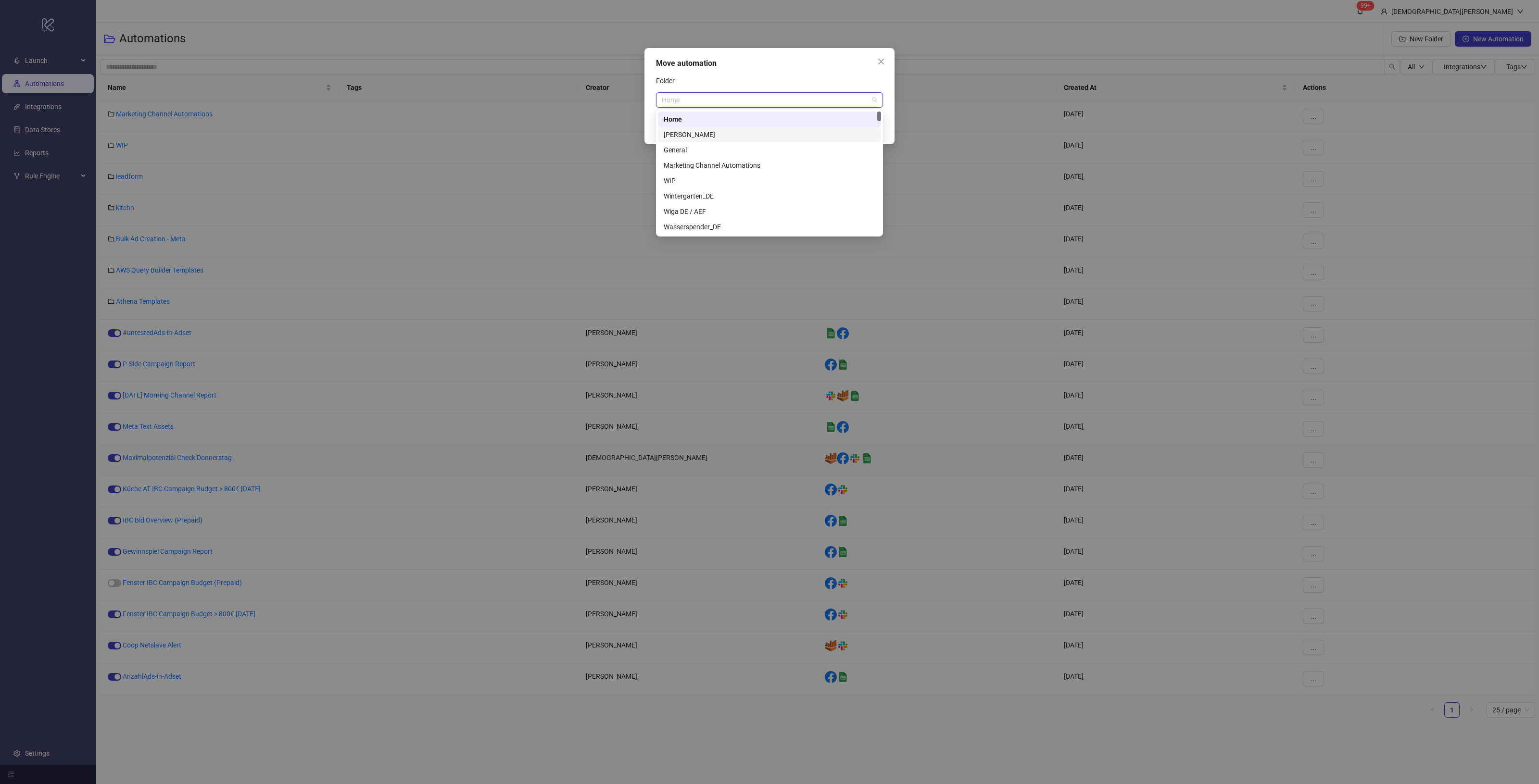
click at [738, 132] on div "[PERSON_NAME]" at bounding box center [769, 135] width 211 height 11
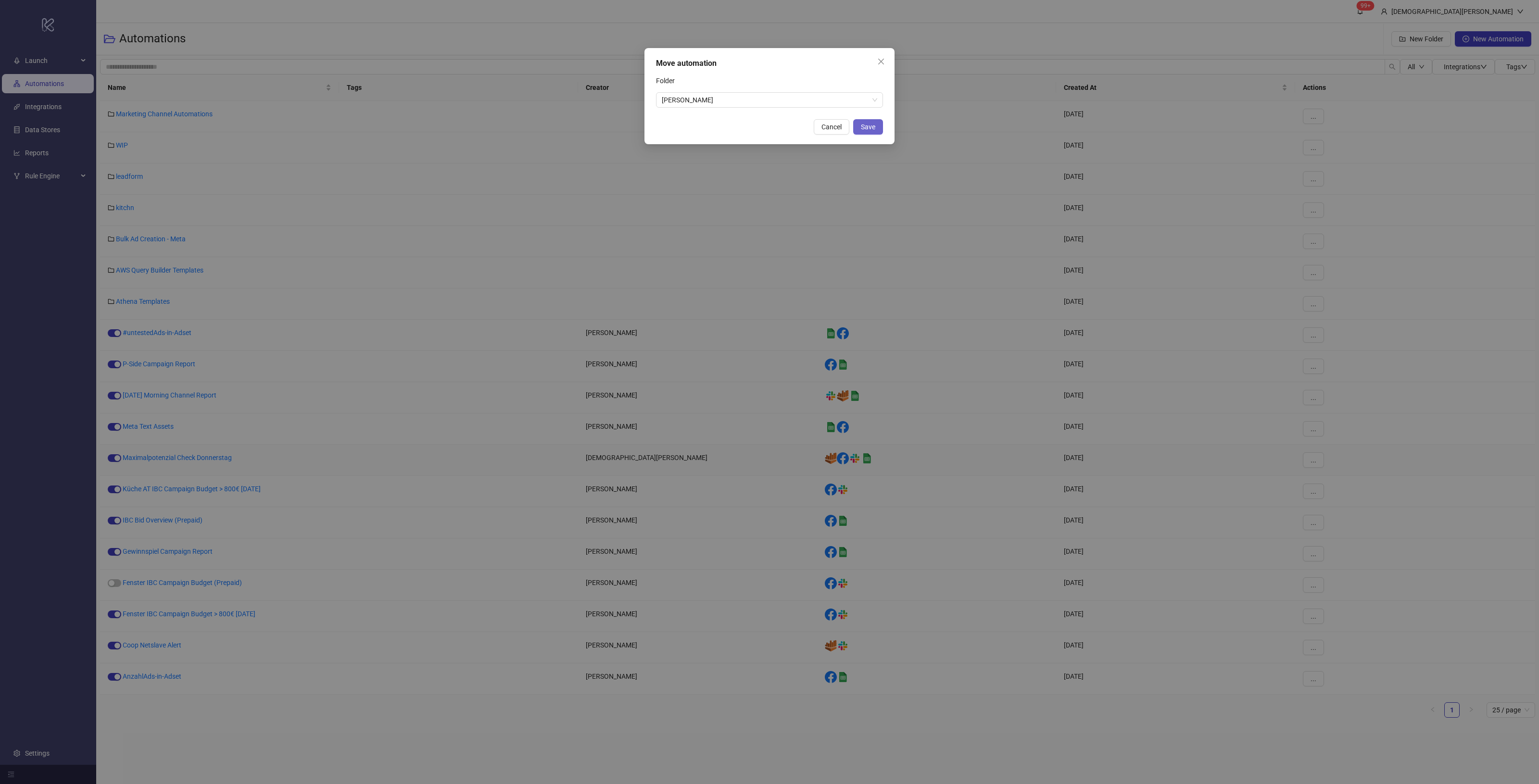
click at [871, 128] on span "Save" at bounding box center [868, 127] width 14 height 8
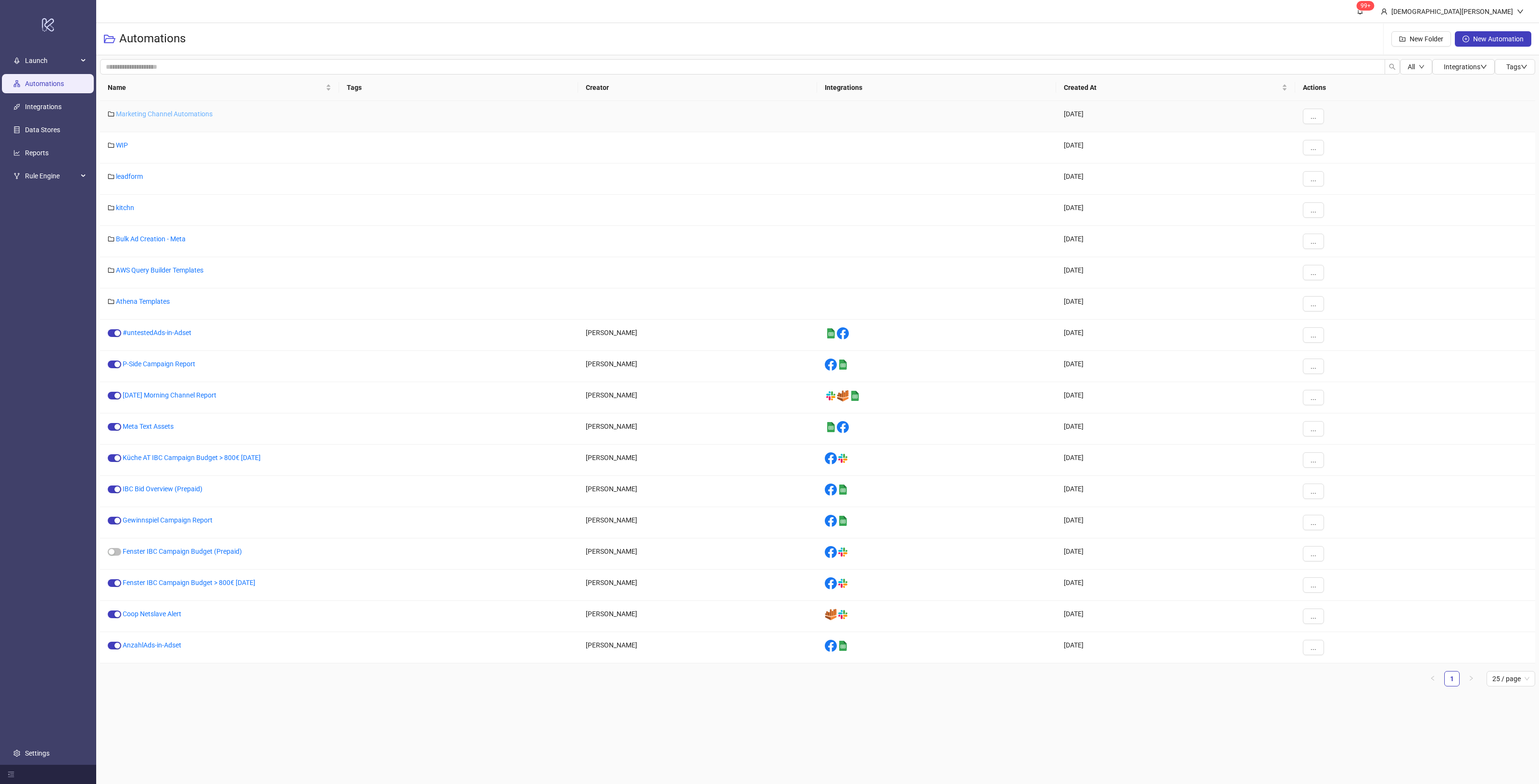
click at [141, 111] on link "Marketing Channel Automations" at bounding box center [164, 114] width 97 height 8
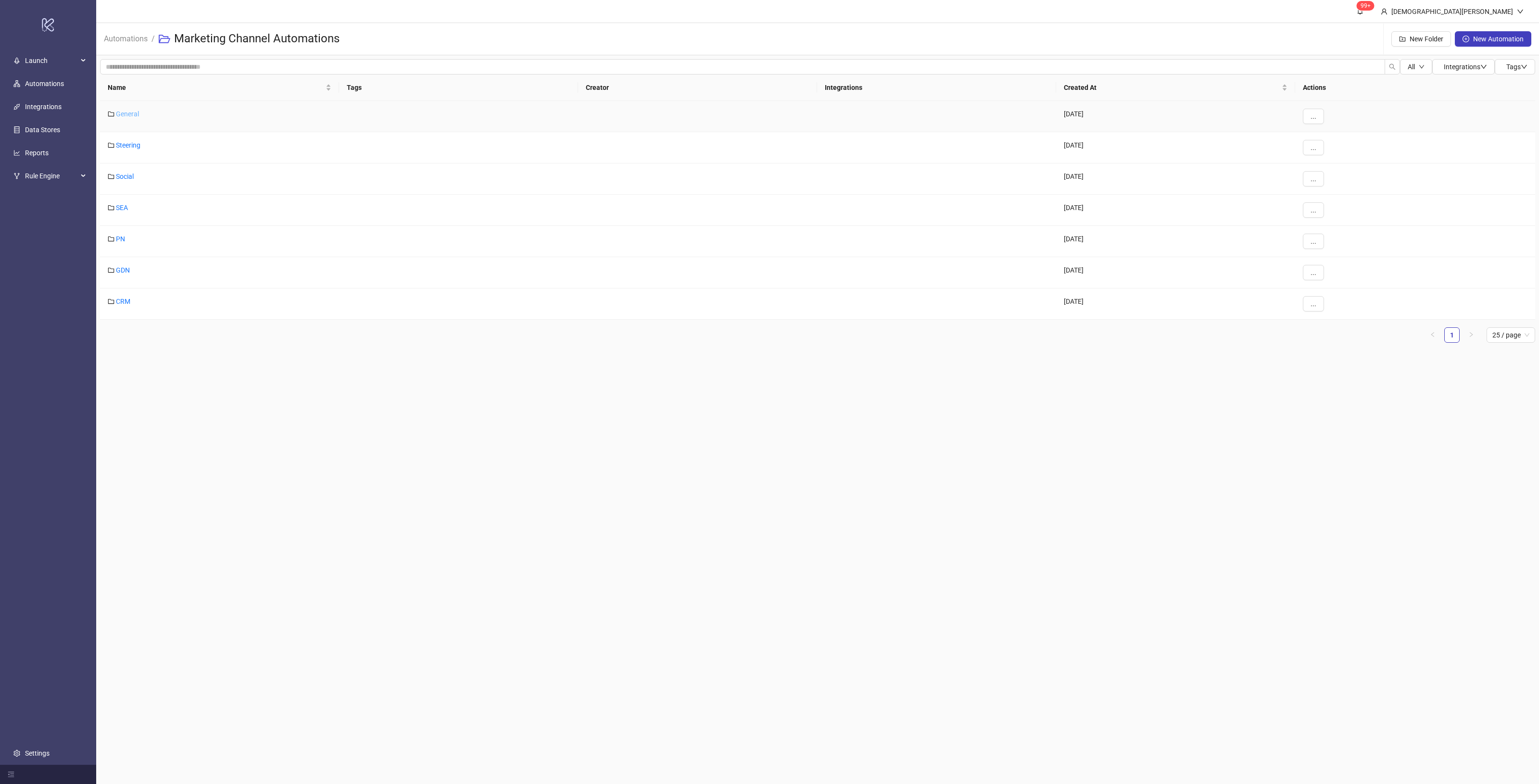
click at [132, 114] on link "General" at bounding box center [127, 114] width 23 height 8
click at [132, 114] on link "[PERSON_NAME]" at bounding box center [141, 114] width 51 height 8
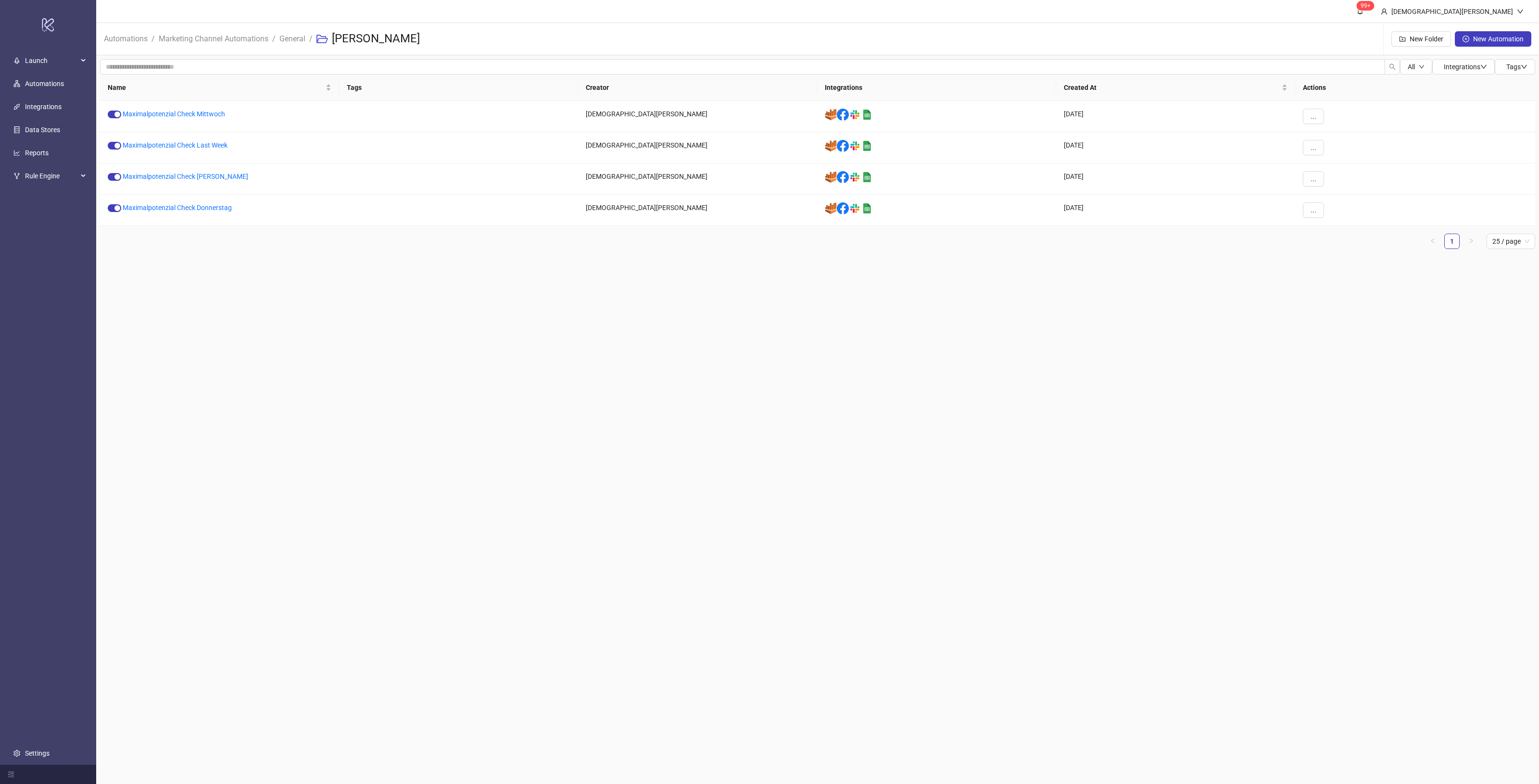
click at [120, 30] on li "Automations" at bounding box center [126, 38] width 44 height 31
click at [130, 39] on link "Automations" at bounding box center [126, 38] width 47 height 11
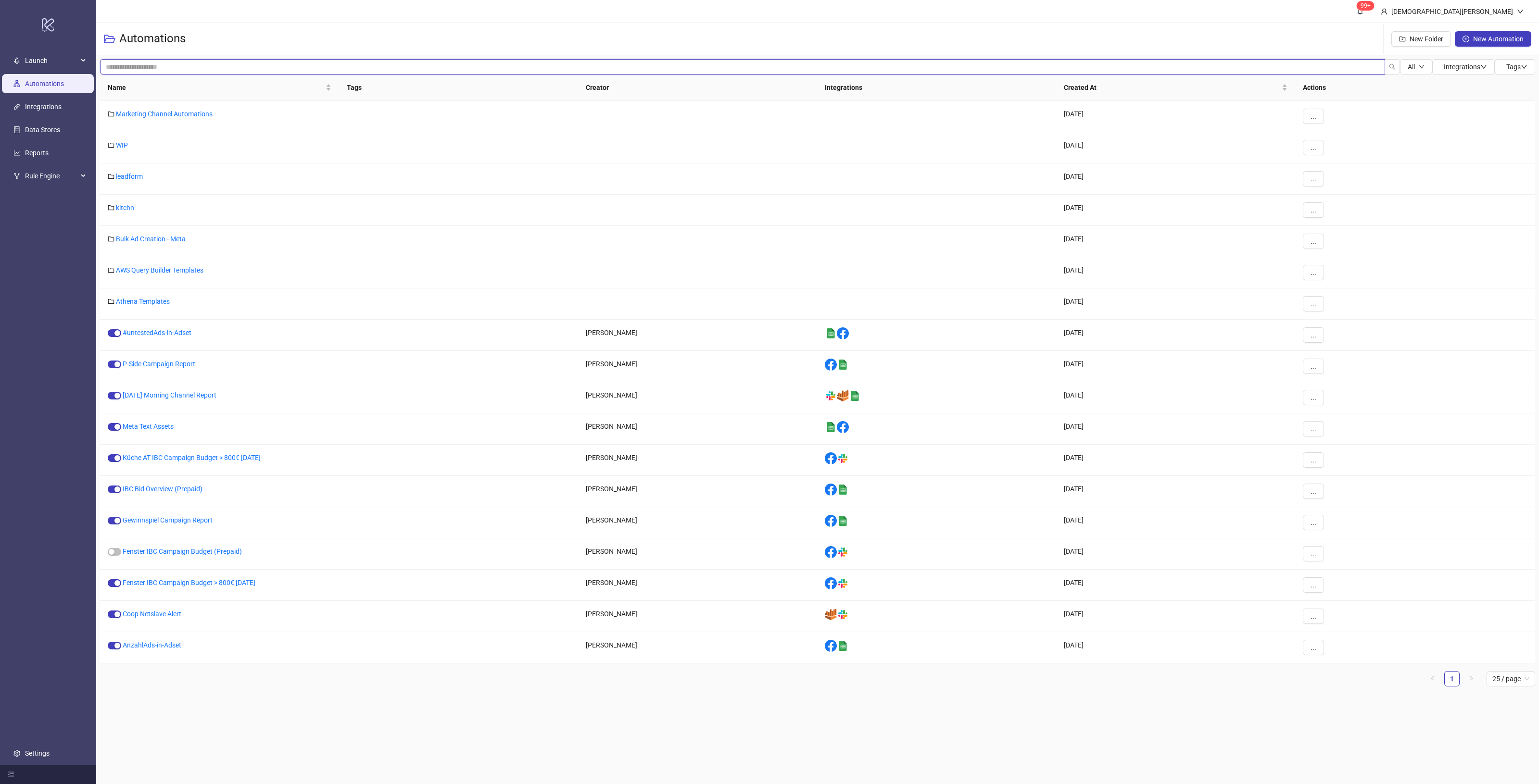
click at [340, 61] on input "search" at bounding box center [742, 67] width 1285 height 15
type input "**********"
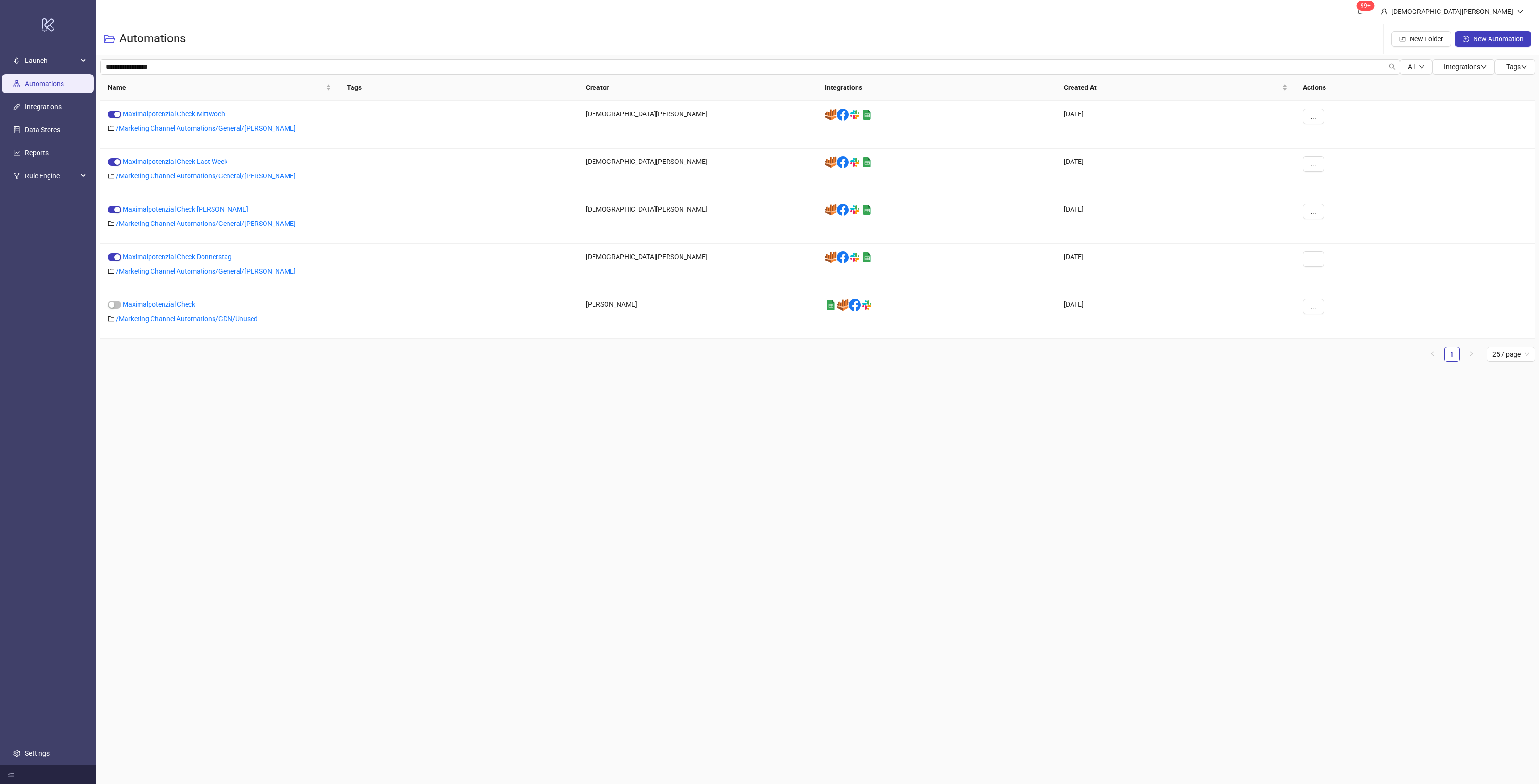
click at [480, 446] on main "**********" at bounding box center [817, 392] width 1443 height 784
drag, startPoint x: 1344, startPoint y: 70, endPoint x: 80, endPoint y: 65, distance: 1264.0
click at [80, 65] on div "**********" at bounding box center [769, 392] width 1539 height 784
drag, startPoint x: 407, startPoint y: 504, endPoint x: 253, endPoint y: 169, distance: 368.7
click at [402, 494] on main "99+ [PERSON_NAME] Automations New Folder New Automation All Integrations Tags N…" at bounding box center [817, 392] width 1443 height 784
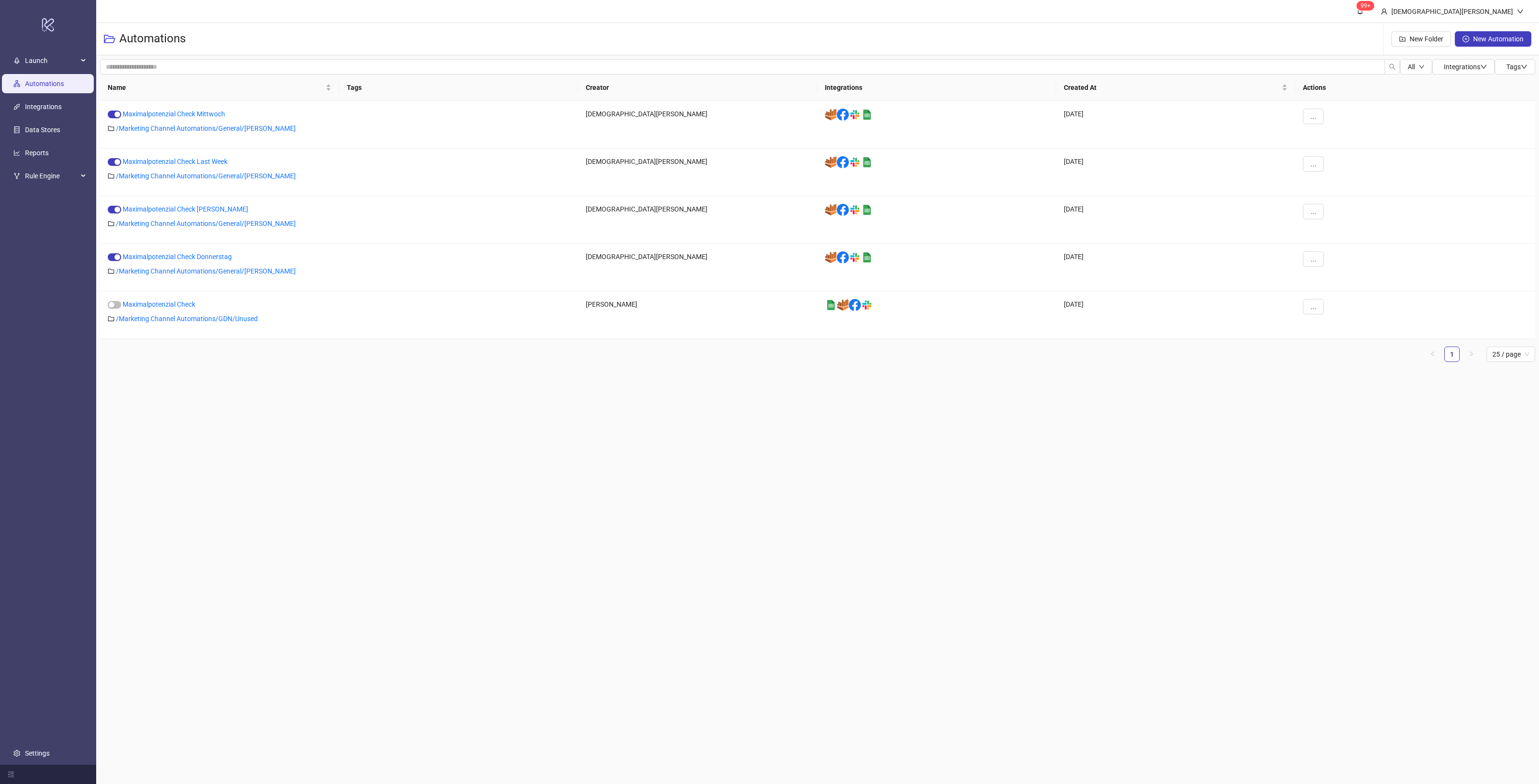
click at [41, 83] on link "Automations" at bounding box center [44, 83] width 39 height 8
drag, startPoint x: 159, startPoint y: 68, endPoint x: 133, endPoint y: 54, distance: 29.5
click at [159, 68] on input "search" at bounding box center [742, 67] width 1285 height 15
click at [130, 39] on h3 "Automations" at bounding box center [153, 39] width 66 height 15
click at [104, 35] on icon "folder-open" at bounding box center [109, 39] width 11 height 9
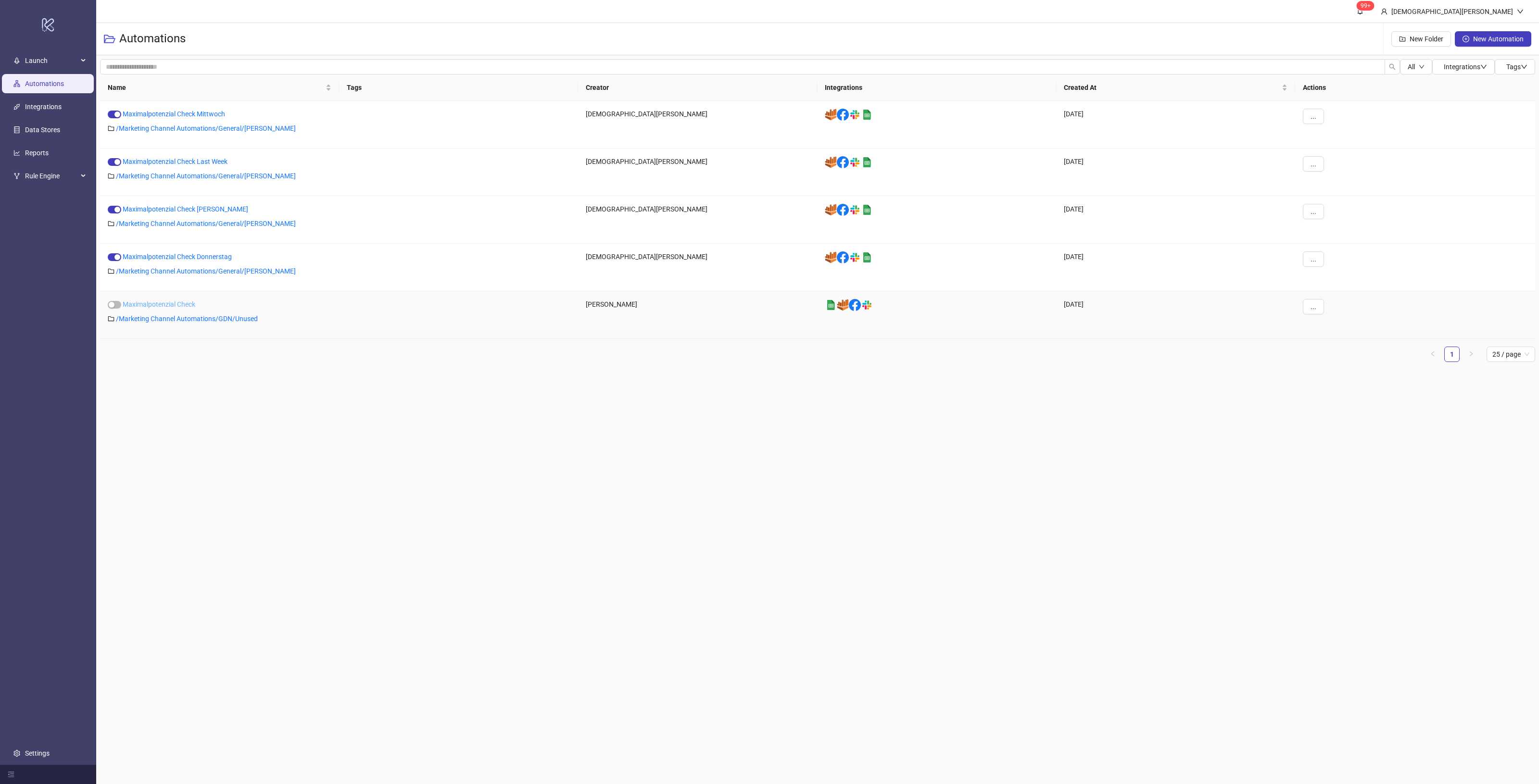
click at [150, 304] on link "Maximalpotenzial Check" at bounding box center [159, 304] width 73 height 8
click at [376, 471] on main "99+ [PERSON_NAME] Automations New Folder New Automation All Integrations Tags N…" at bounding box center [817, 392] width 1443 height 784
click at [140, 322] on link "/ Marketing Channel Automations/GDN/Unused" at bounding box center [186, 319] width 142 height 8
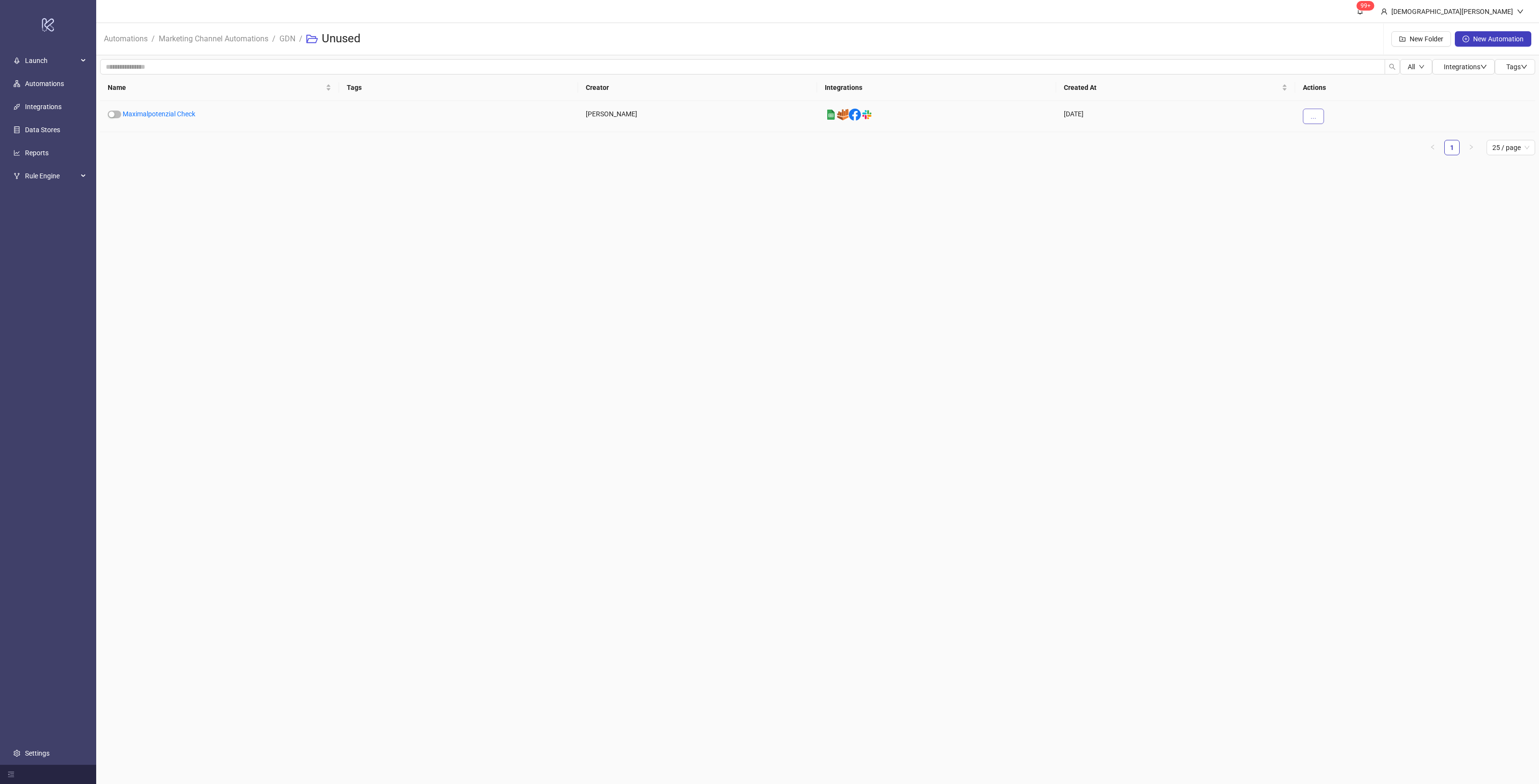
drag, startPoint x: 1304, startPoint y: 104, endPoint x: 1307, endPoint y: 114, distance: 10.4
click at [1304, 106] on div "..." at bounding box center [1415, 117] width 240 height 32
click at [1307, 114] on button "..." at bounding box center [1313, 117] width 21 height 15
click at [1335, 183] on span "Move" at bounding box center [1335, 182] width 28 height 11
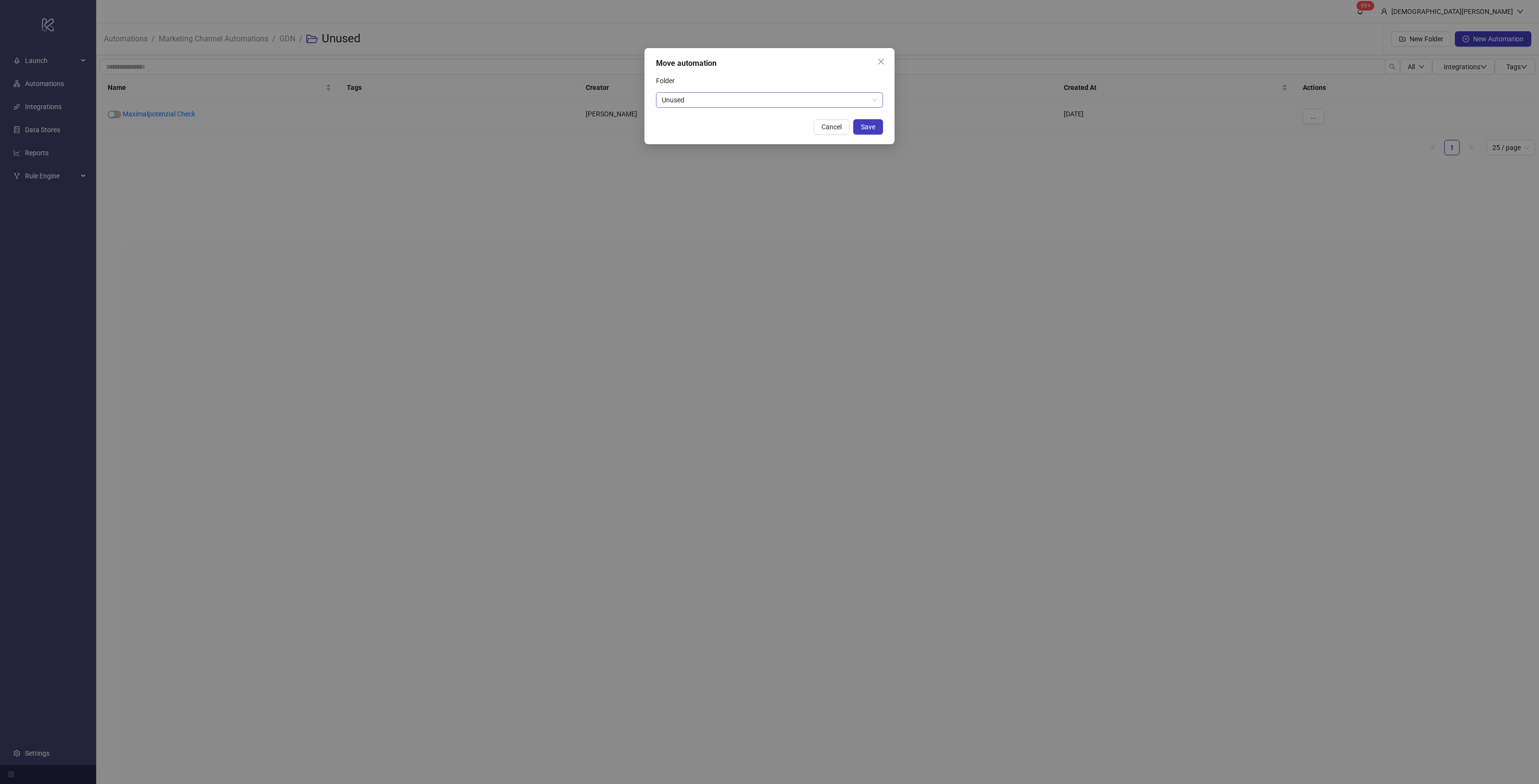
click at [832, 104] on span "Unused" at bounding box center [769, 99] width 216 height 14
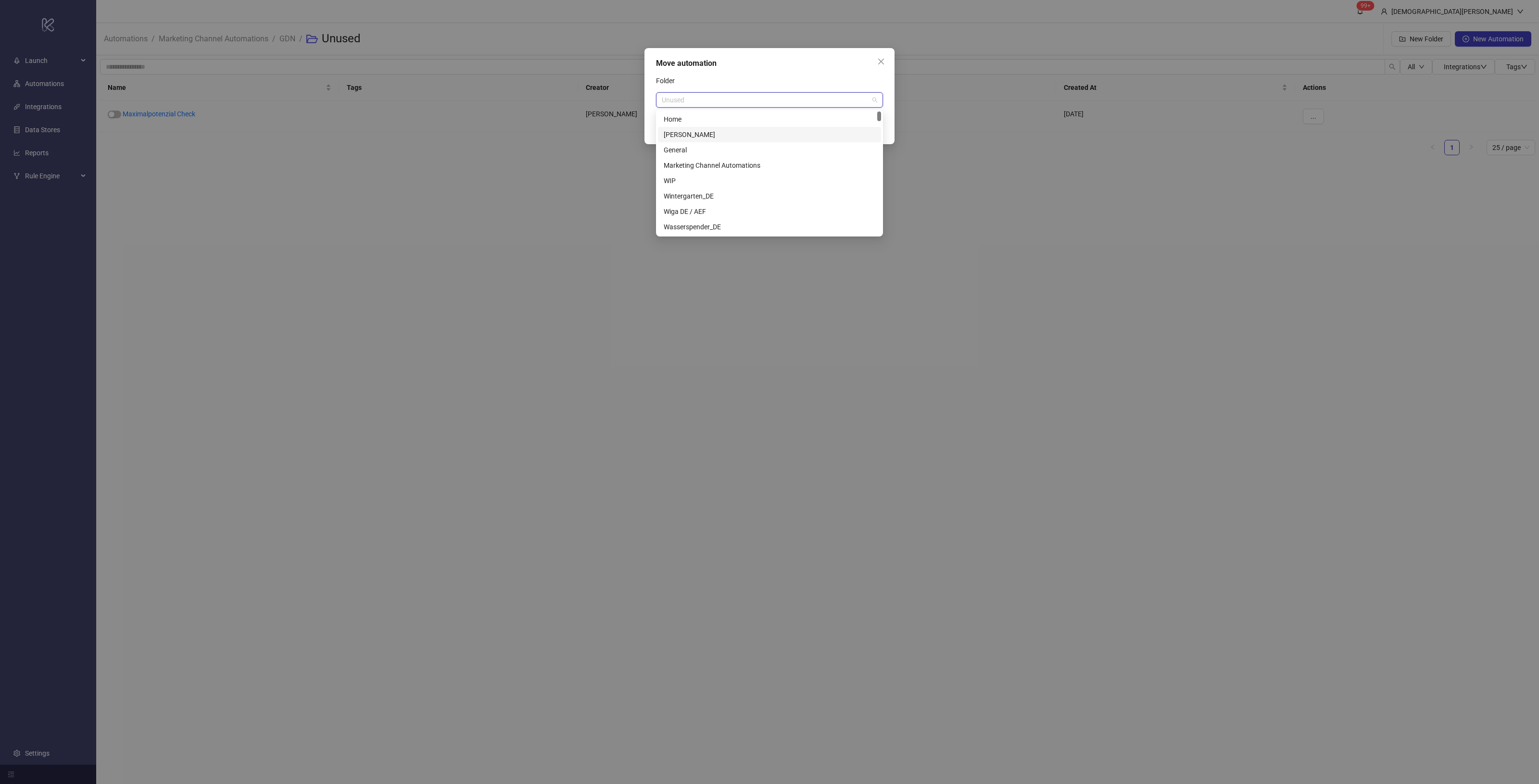
click at [784, 135] on div "[PERSON_NAME]" at bounding box center [769, 135] width 211 height 11
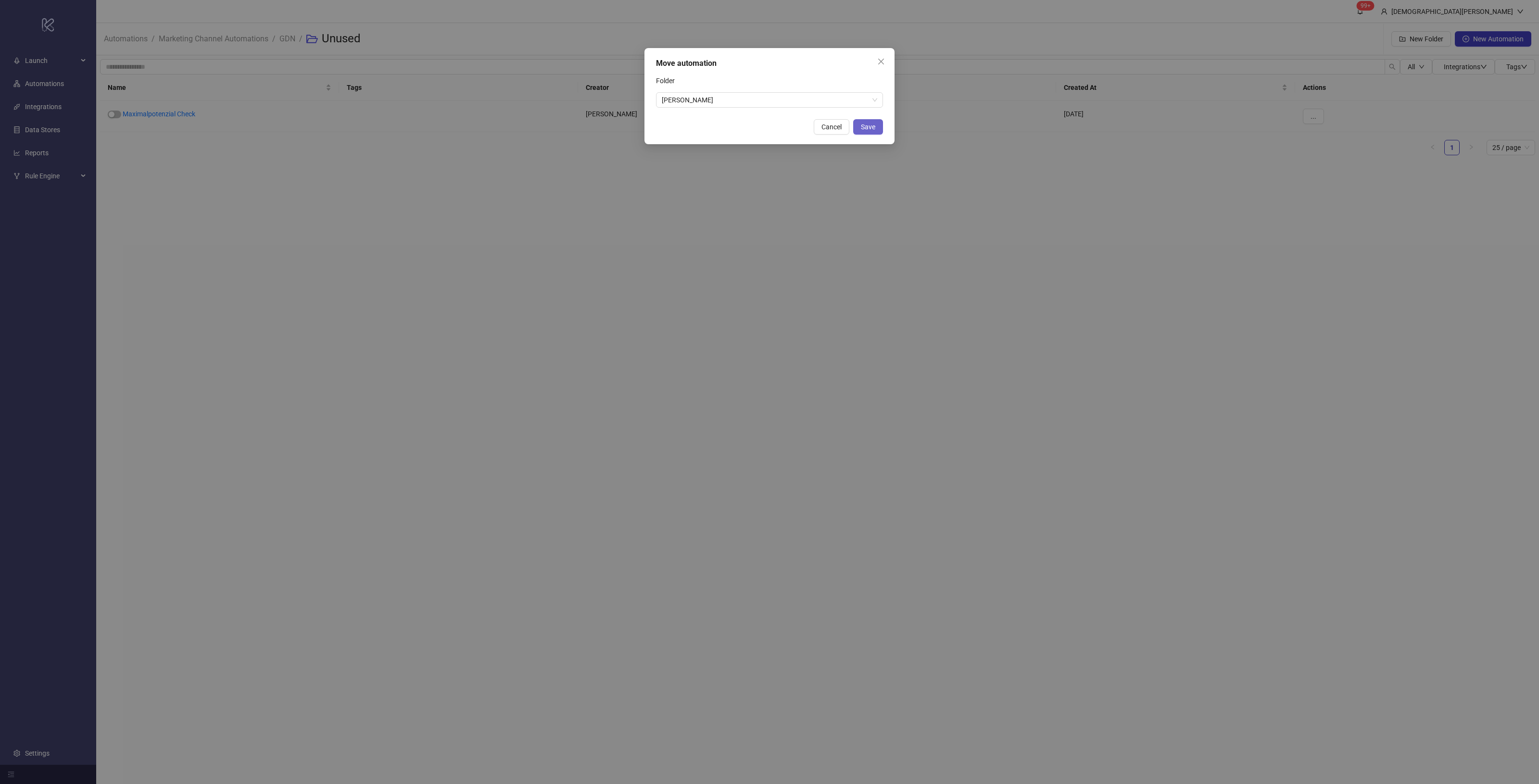
click at [863, 124] on span "Save" at bounding box center [868, 127] width 14 height 8
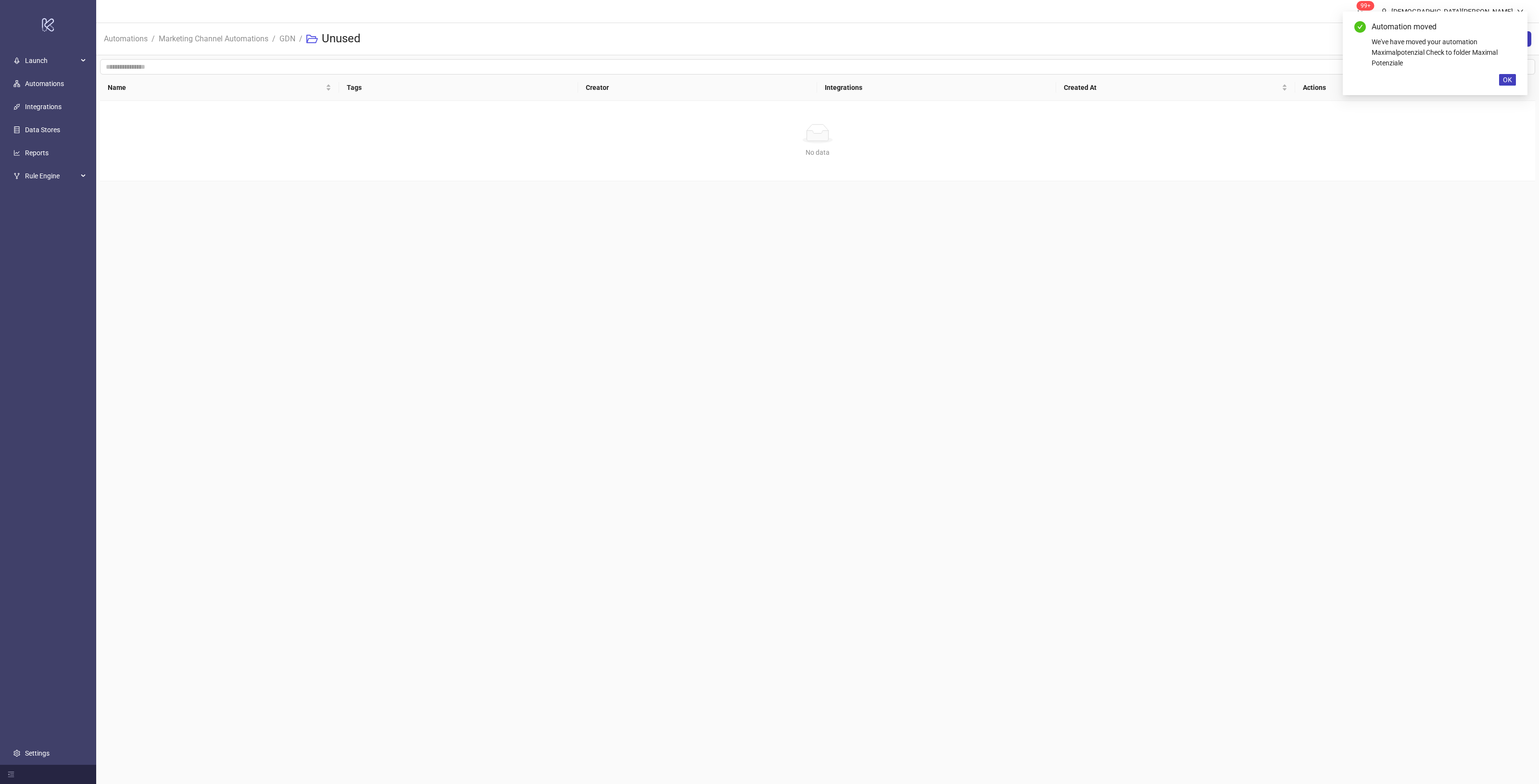
click at [700, 270] on main "99+ [PERSON_NAME] Automations / Marketing Channel Automations / GDN / Unused Ne…" at bounding box center [817, 392] width 1443 height 784
click at [39, 80] on link "Automations" at bounding box center [44, 83] width 39 height 8
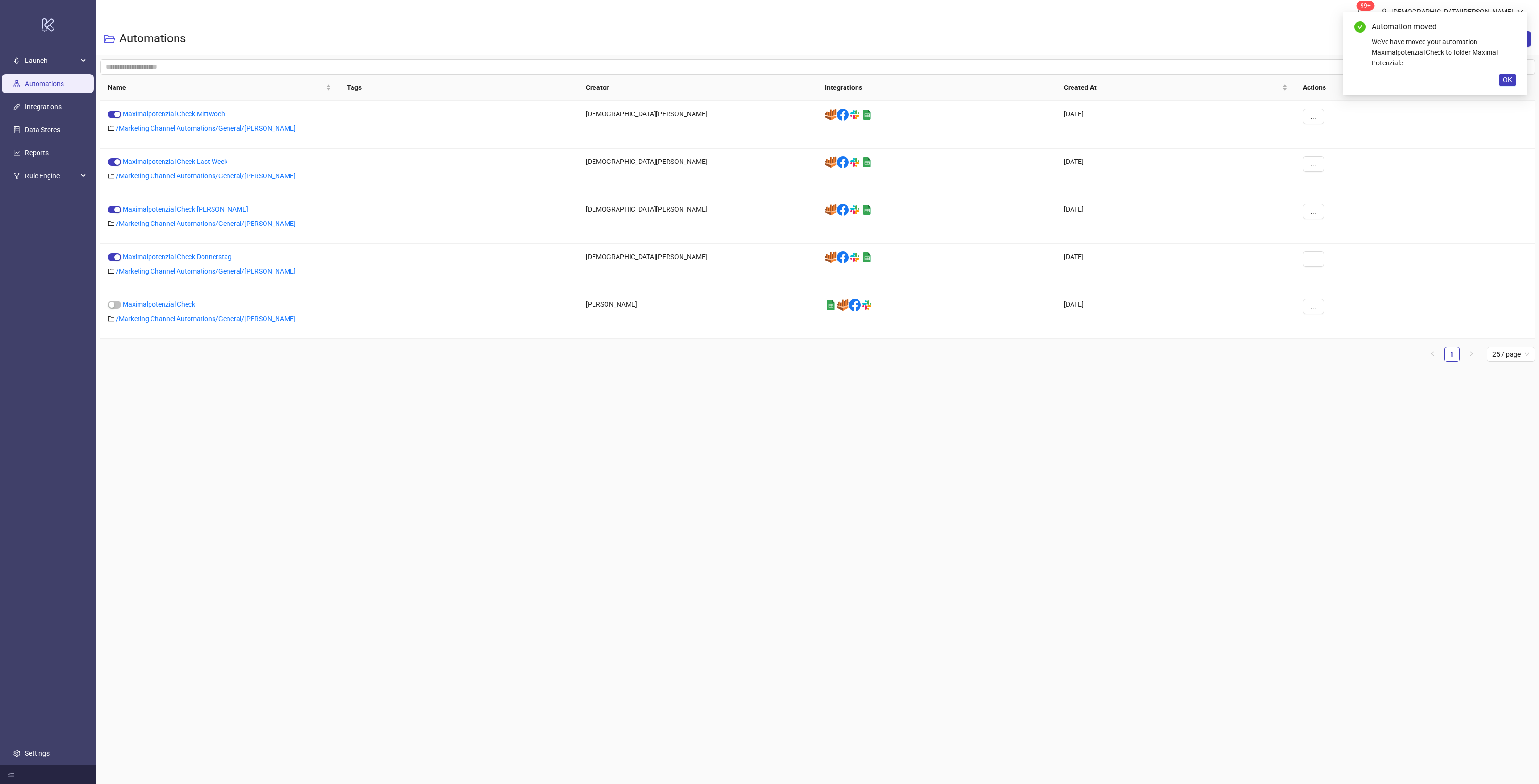
click at [130, 37] on h3 "Automations" at bounding box center [153, 39] width 66 height 15
click at [338, 51] on div "Automations New Folder New Automation" at bounding box center [817, 39] width 1443 height 32
click at [342, 58] on div "All Integrations Tags Name Tags Creator Integrations Created At Actions Maximal…" at bounding box center [817, 214] width 1443 height 318
click at [361, 63] on input "search" at bounding box center [742, 67] width 1285 height 15
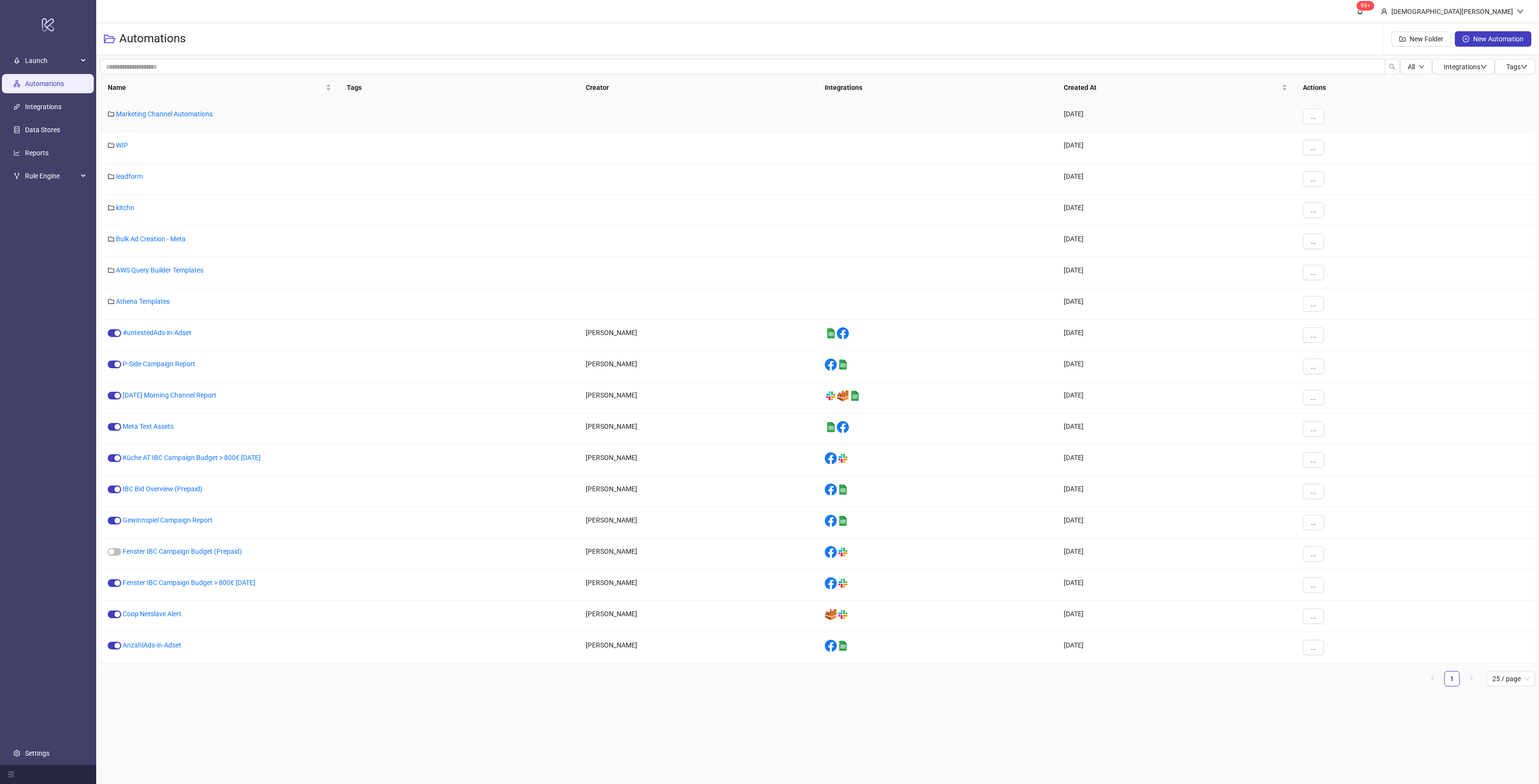
click at [177, 119] on div "Marketing Channel Automations" at bounding box center [220, 117] width 239 height 32
click at [177, 116] on link "Marketing Channel Automations" at bounding box center [164, 114] width 97 height 8
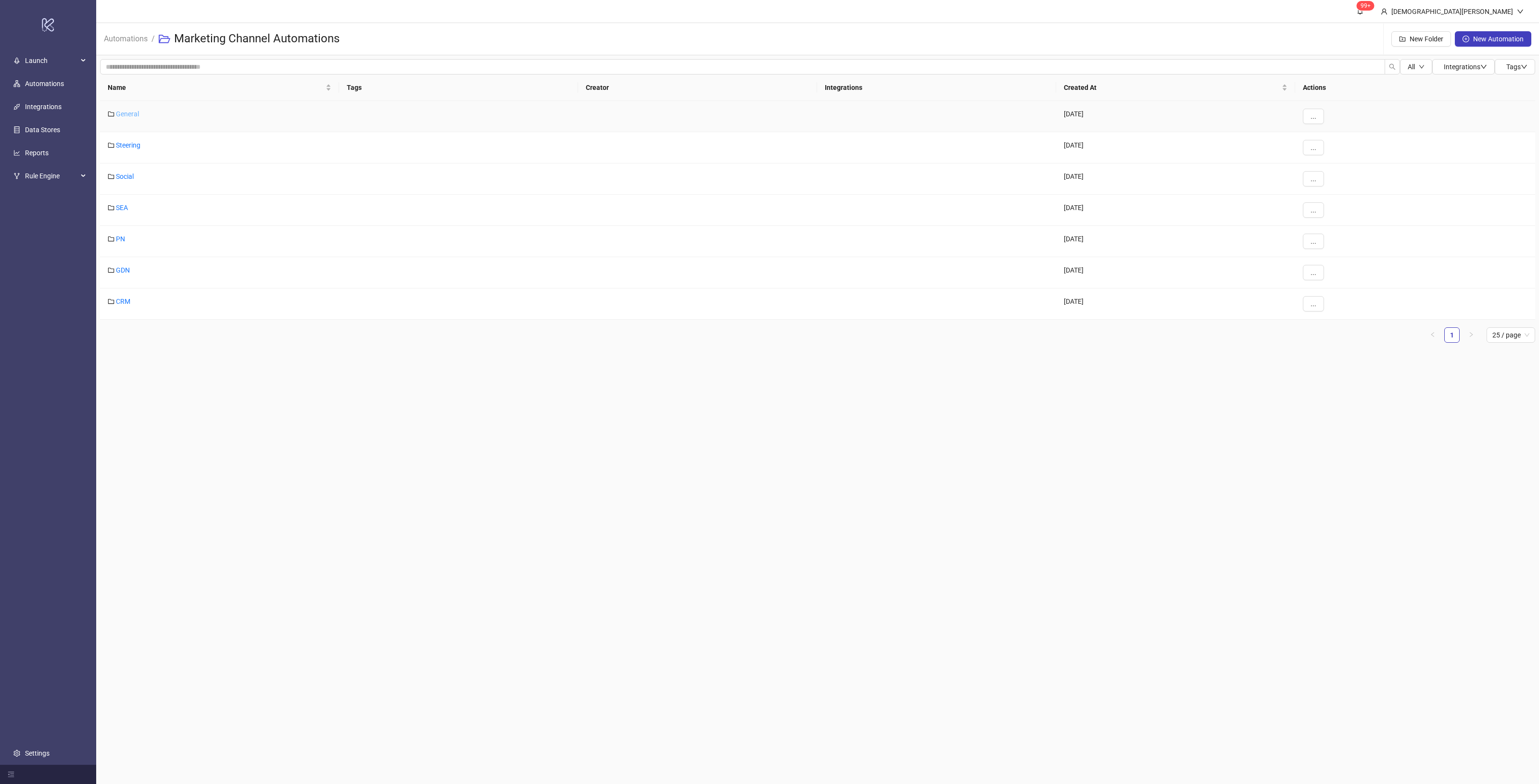
click at [135, 114] on link "General" at bounding box center [127, 114] width 23 height 8
click at [142, 116] on link "[PERSON_NAME]" at bounding box center [141, 114] width 51 height 8
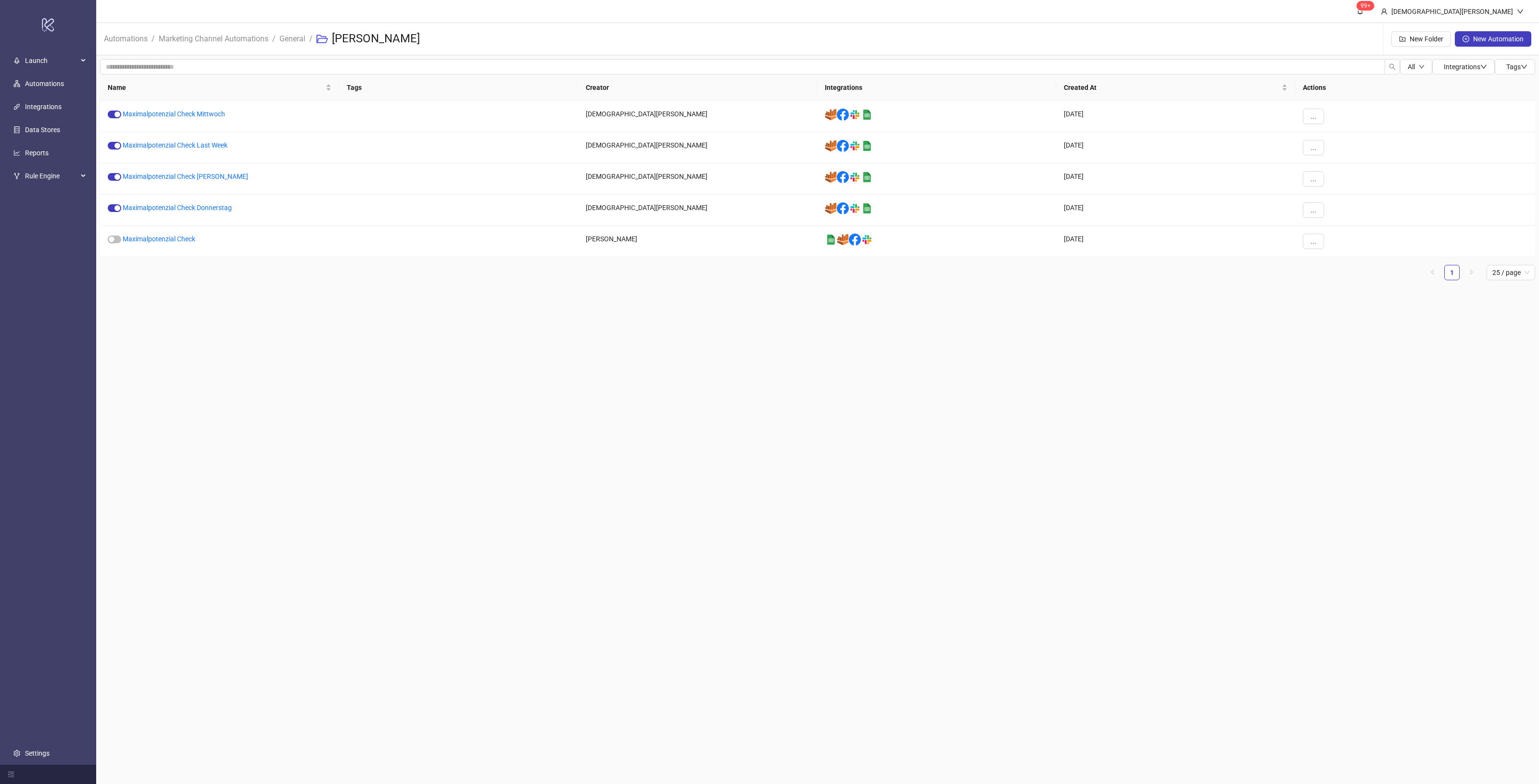
drag, startPoint x: 320, startPoint y: 306, endPoint x: 232, endPoint y: 310, distance: 88.1
click at [226, 305] on main "99+ [PERSON_NAME] Automations / Marketing Channel Automations / General / Maxim…" at bounding box center [817, 392] width 1443 height 784
click at [161, 395] on main "99+ [PERSON_NAME] Automations / Marketing Channel Automations / General / Maxim…" at bounding box center [817, 392] width 1443 height 784
click at [126, 41] on link "Automations" at bounding box center [126, 38] width 47 height 11
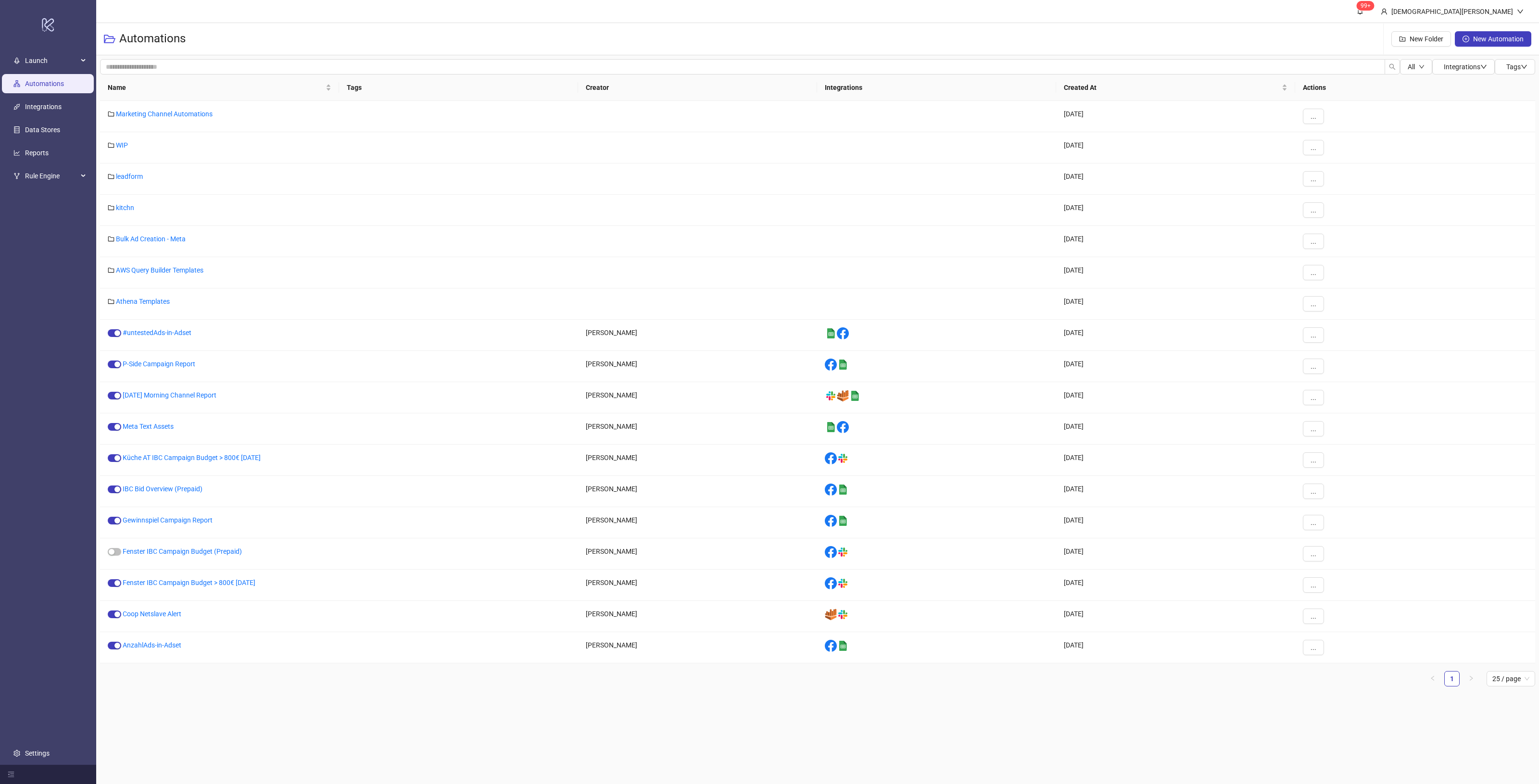
click at [970, 708] on main "99+ [DEMOGRAPHIC_DATA][PERSON_NAME] Automations New Folder New Automation All I…" at bounding box center [817, 392] width 1443 height 784
click at [186, 117] on link "Marketing Channel Automations" at bounding box center [164, 114] width 97 height 8
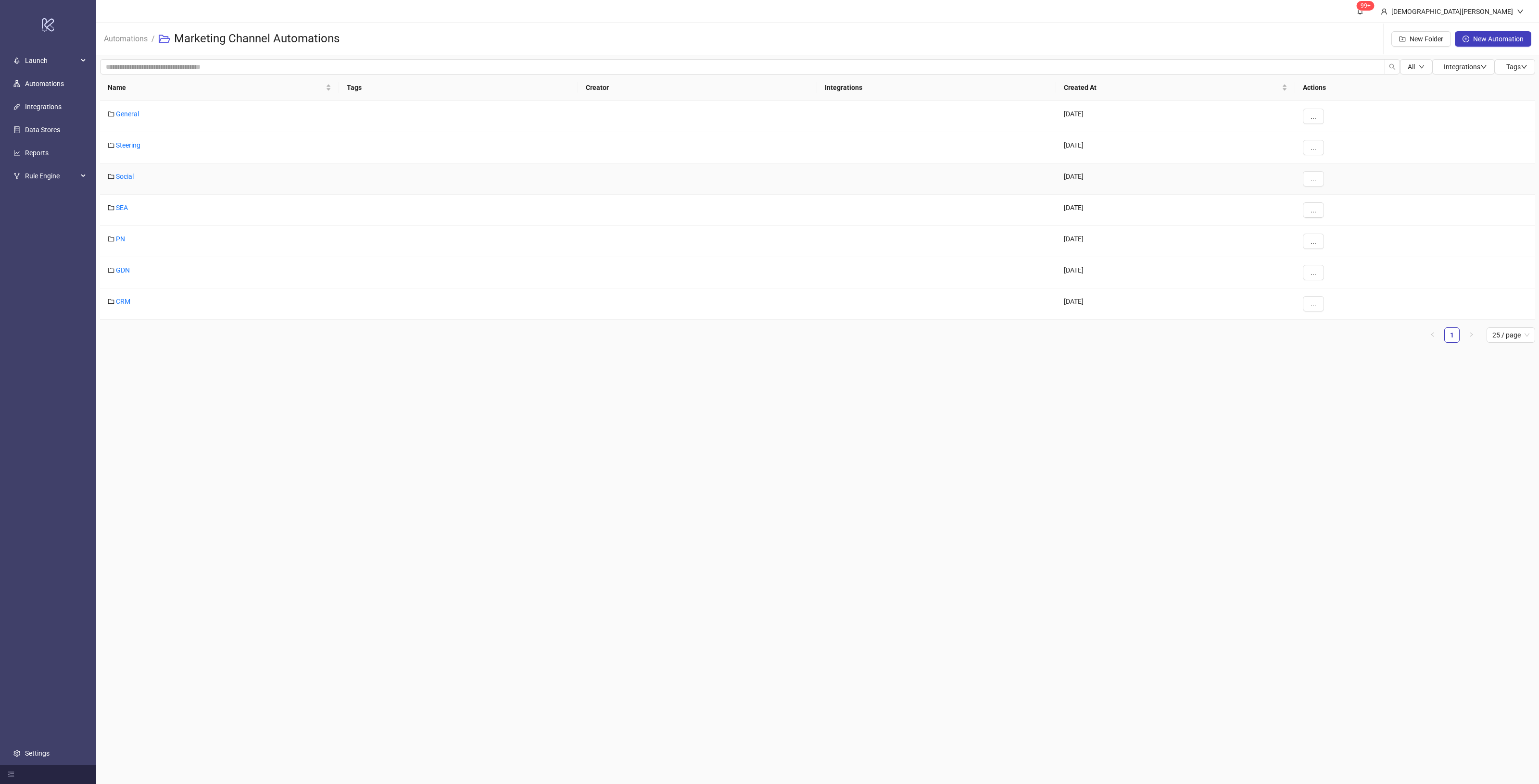
click at [129, 171] on div "Social" at bounding box center [220, 179] width 239 height 32
click at [122, 176] on link "Social" at bounding box center [125, 177] width 18 height 8
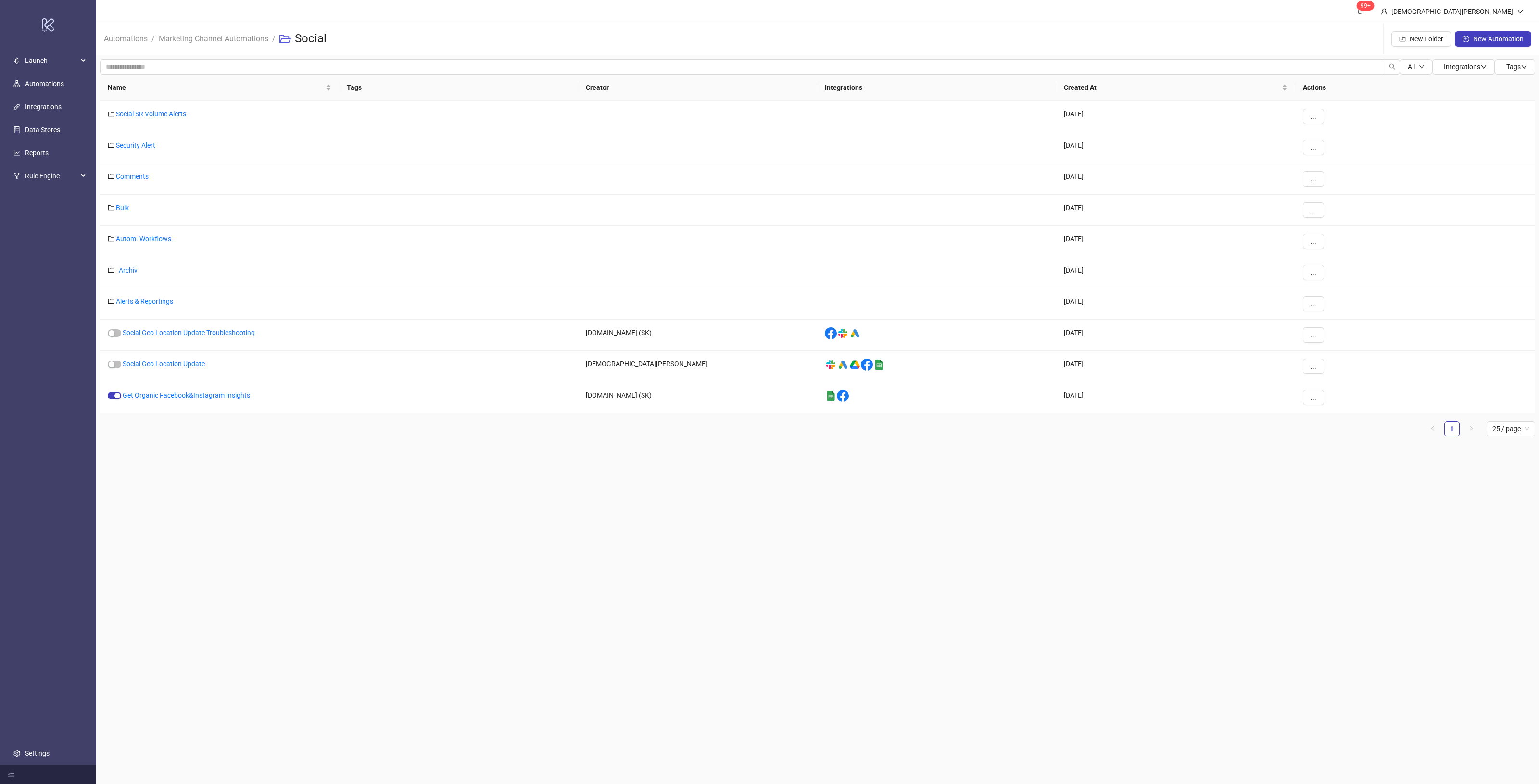
click at [500, 459] on main "99+ [PERSON_NAME] Automations / Marketing Channel Automations / Social New Fold…" at bounding box center [817, 392] width 1443 height 784
click at [166, 365] on link "Social Geo Location Update" at bounding box center [163, 364] width 82 height 8
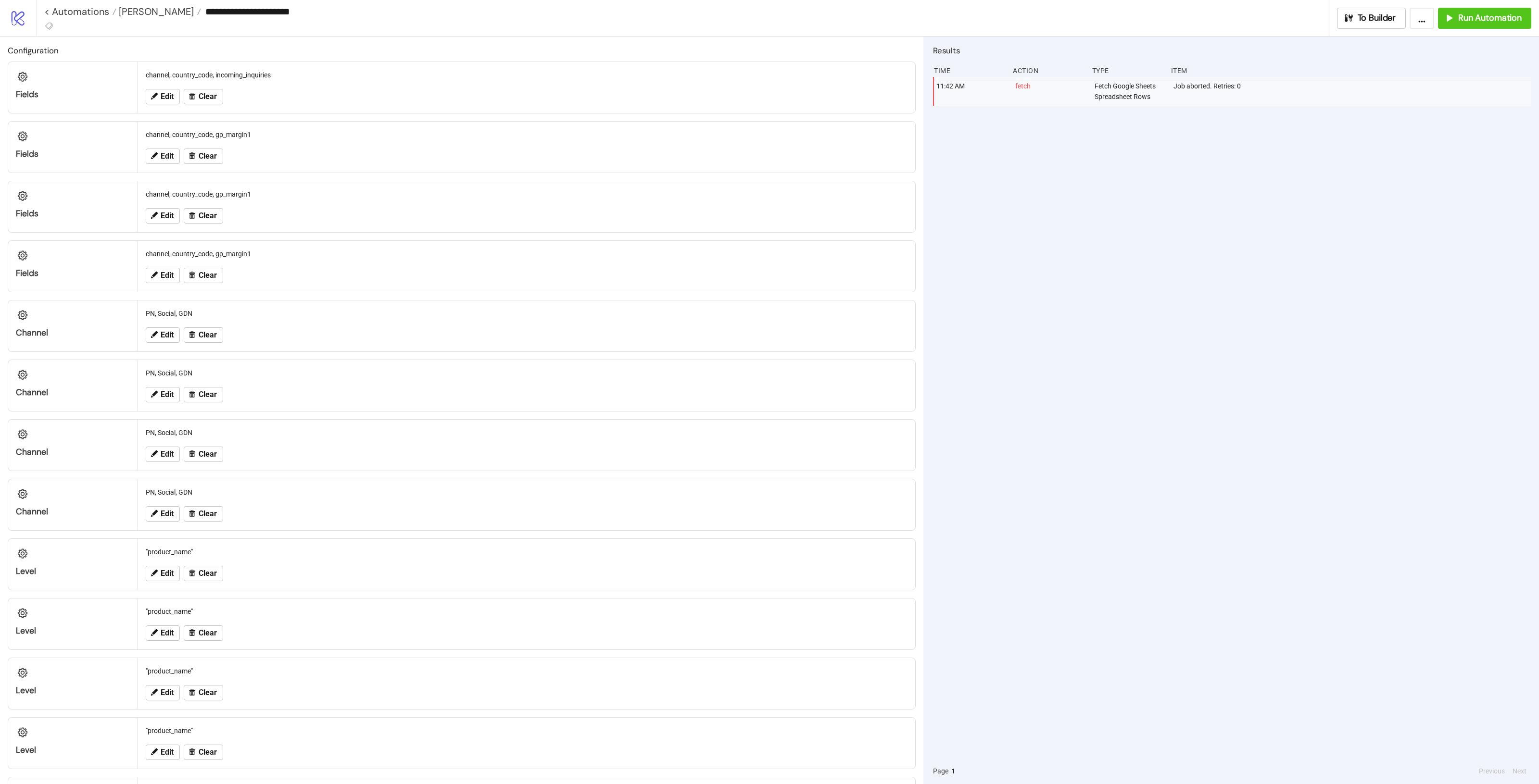
type input "**********"
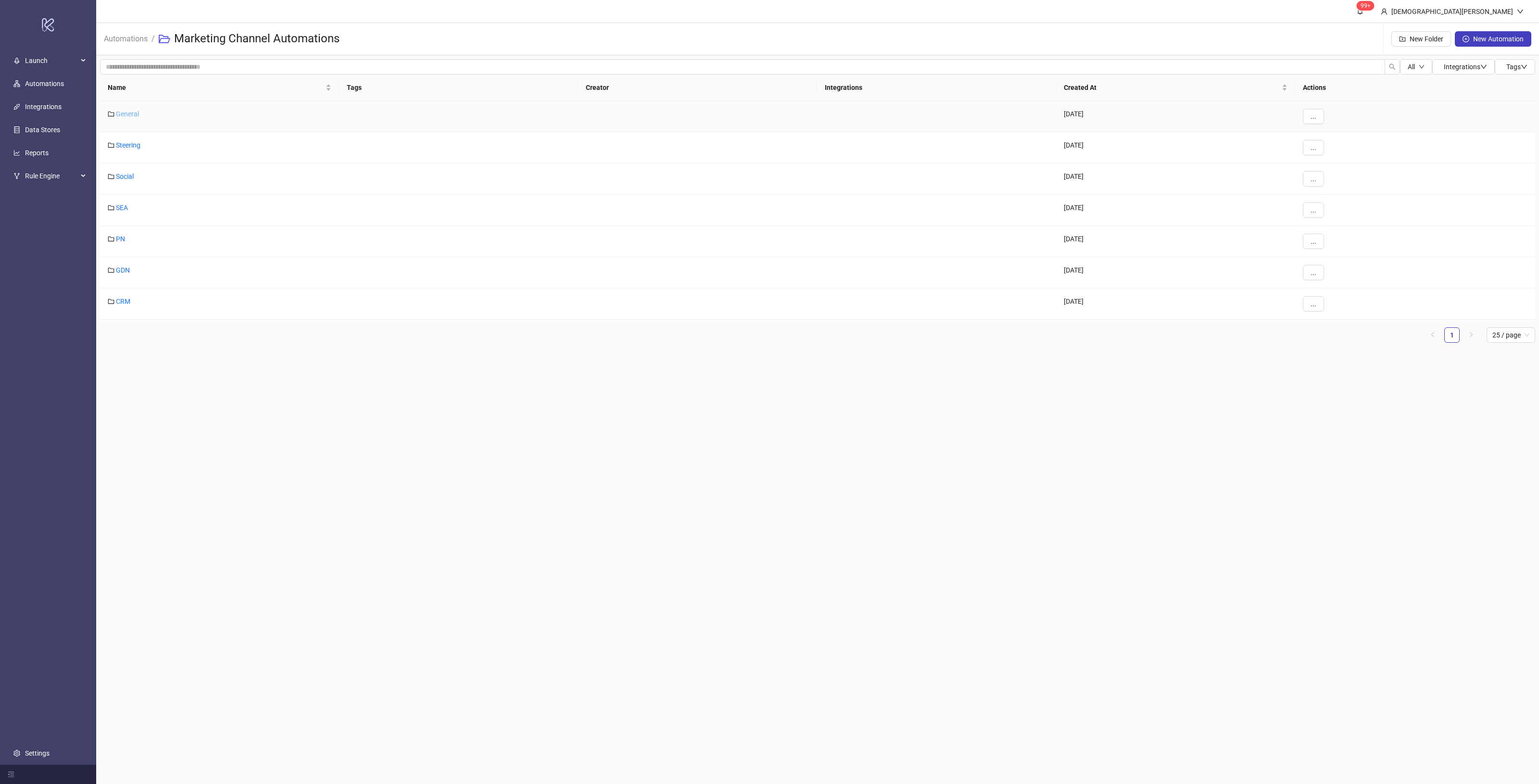
click at [126, 114] on link "General" at bounding box center [127, 114] width 23 height 8
click at [126, 114] on link "[PERSON_NAME]" at bounding box center [141, 114] width 51 height 8
